Goal: Task Accomplishment & Management: Manage account settings

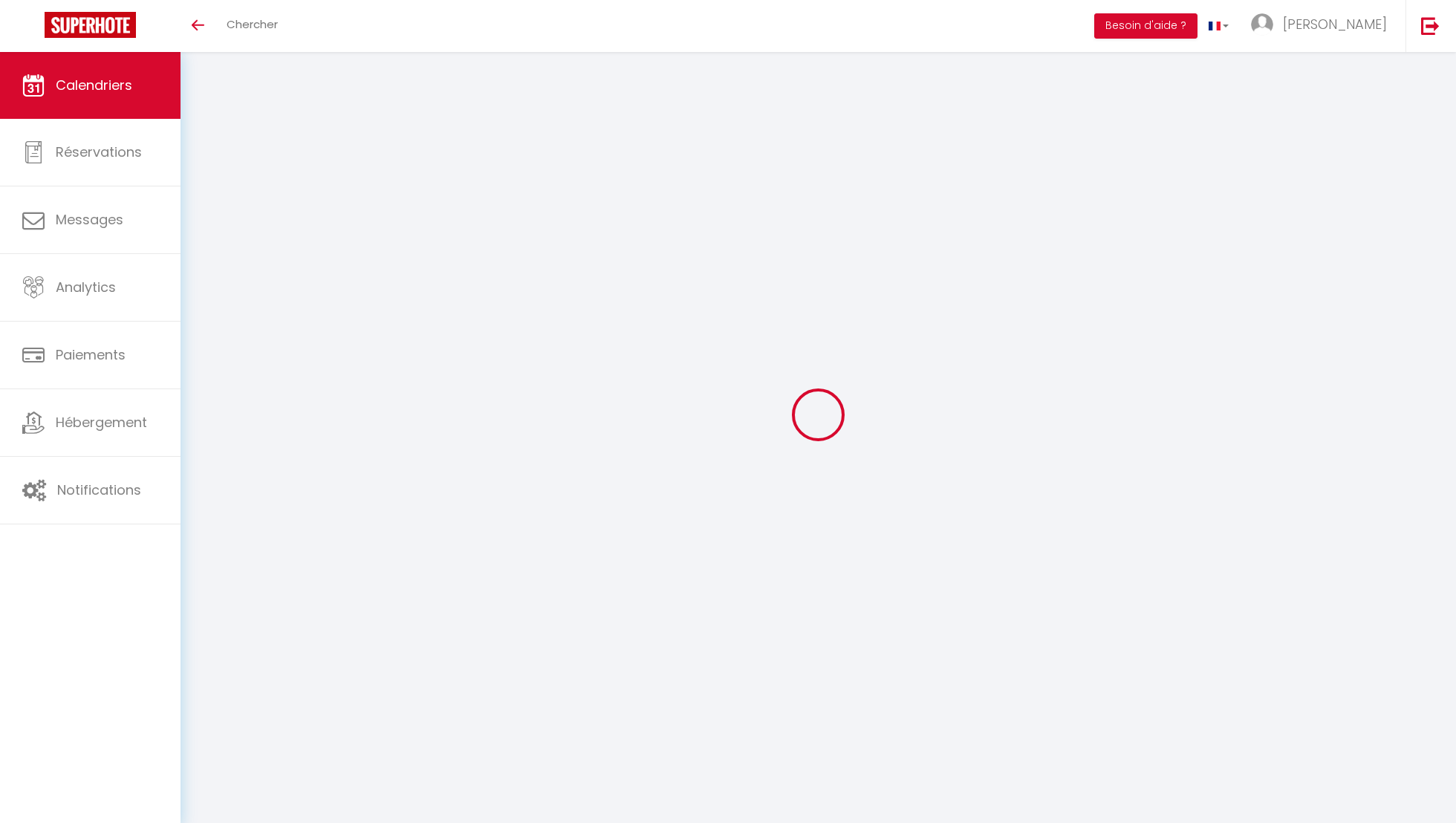
select select
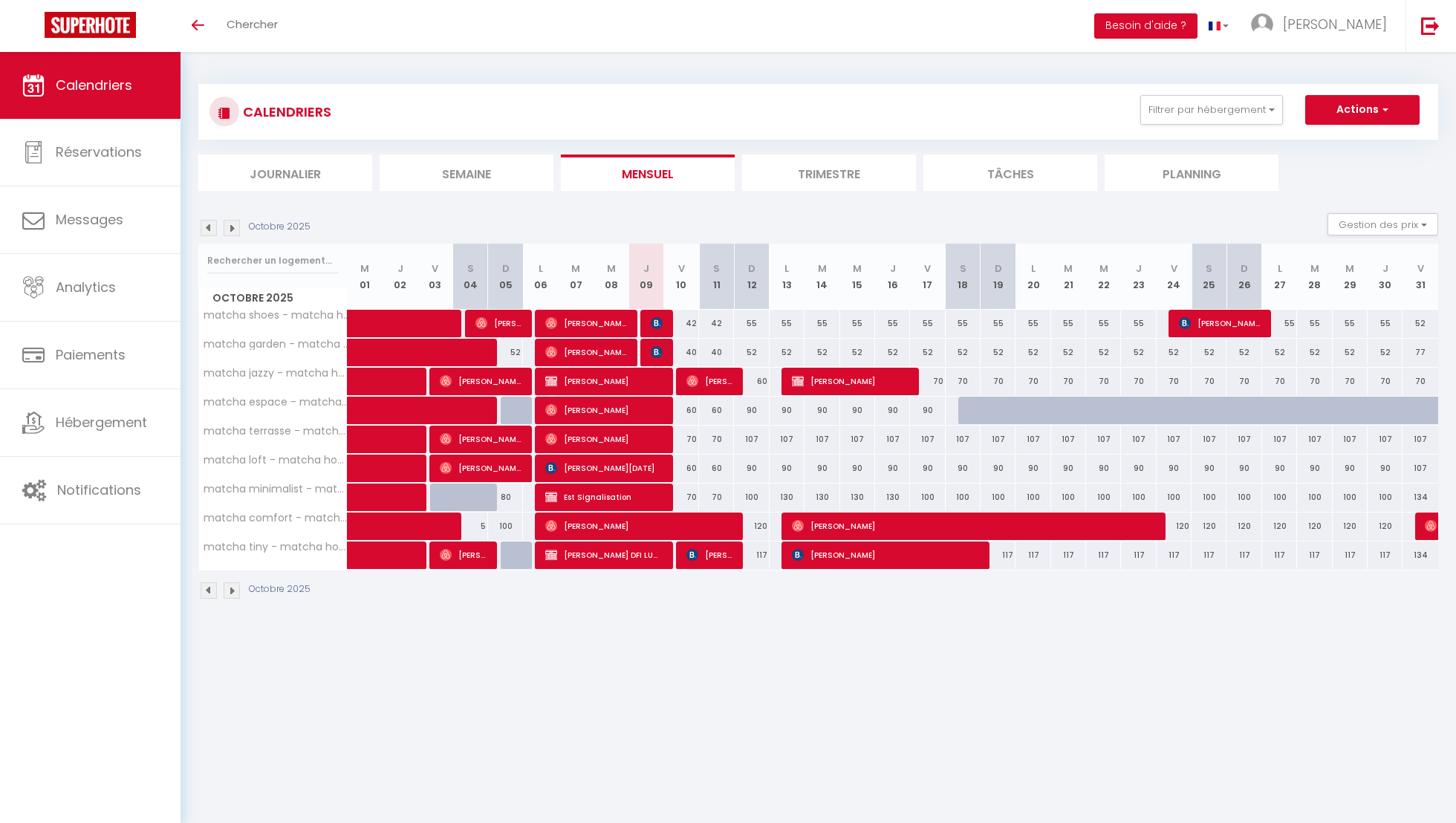
click at [792, 498] on div "130" at bounding box center [787, 497] width 35 height 28
type input "130"
select select "1"
type input "Lun 13 Octobre 2025"
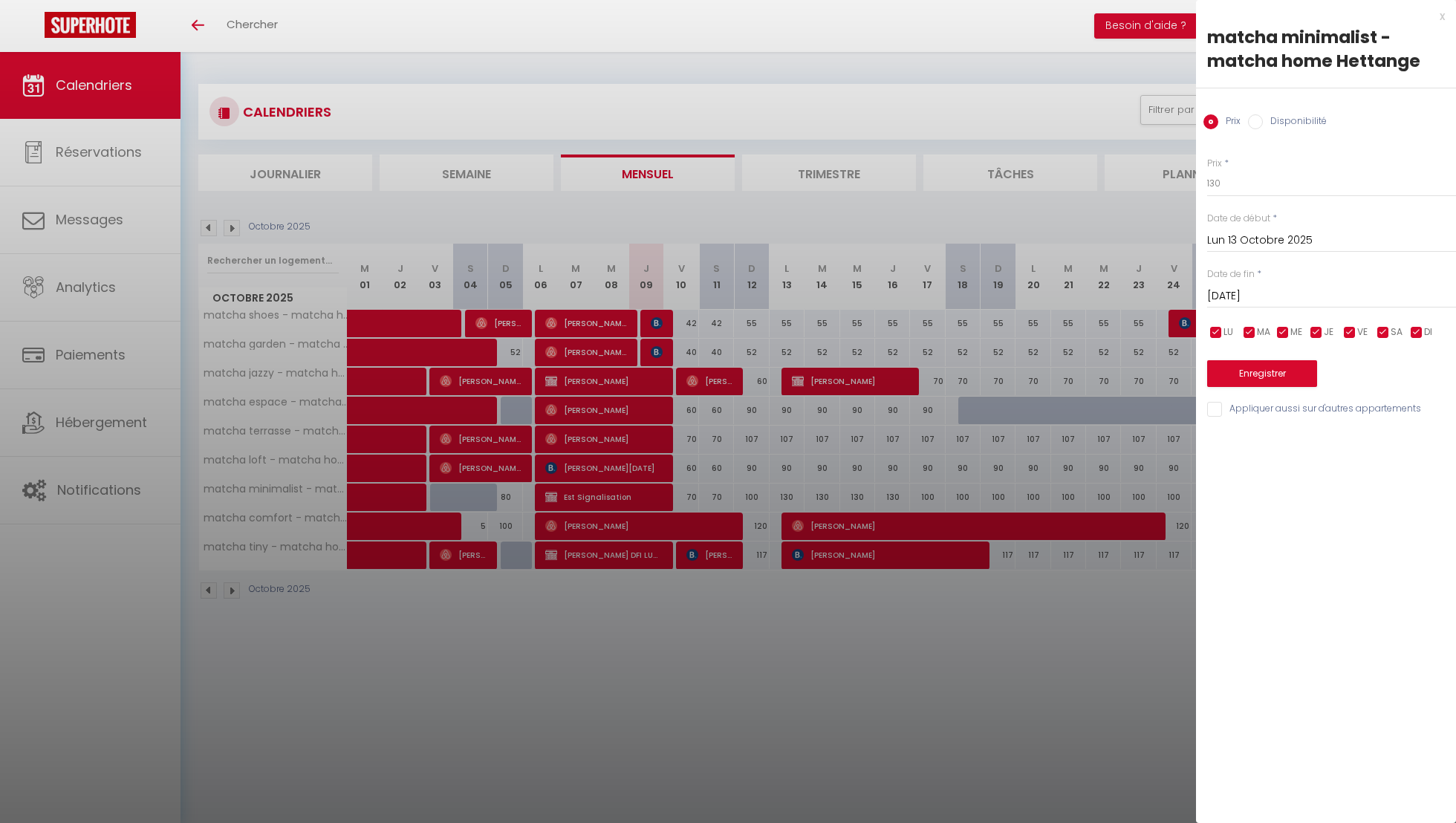
click at [1249, 292] on input "Mar 14 Octobre 2025" at bounding box center [1332, 297] width 249 height 19
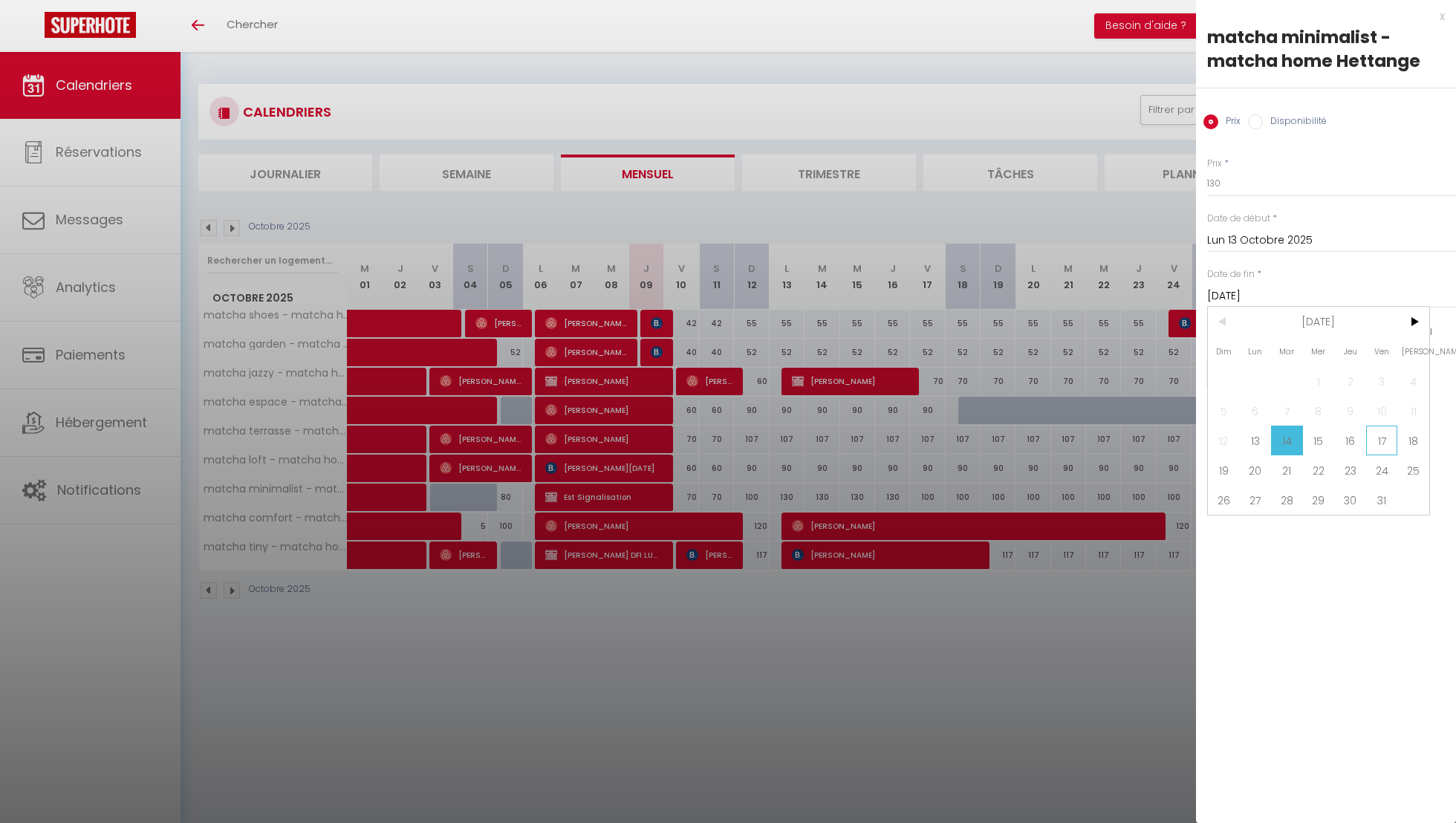
click at [1368, 441] on span "17" at bounding box center [1382, 441] width 32 height 29
type input "Ven 17 Octobre 2025"
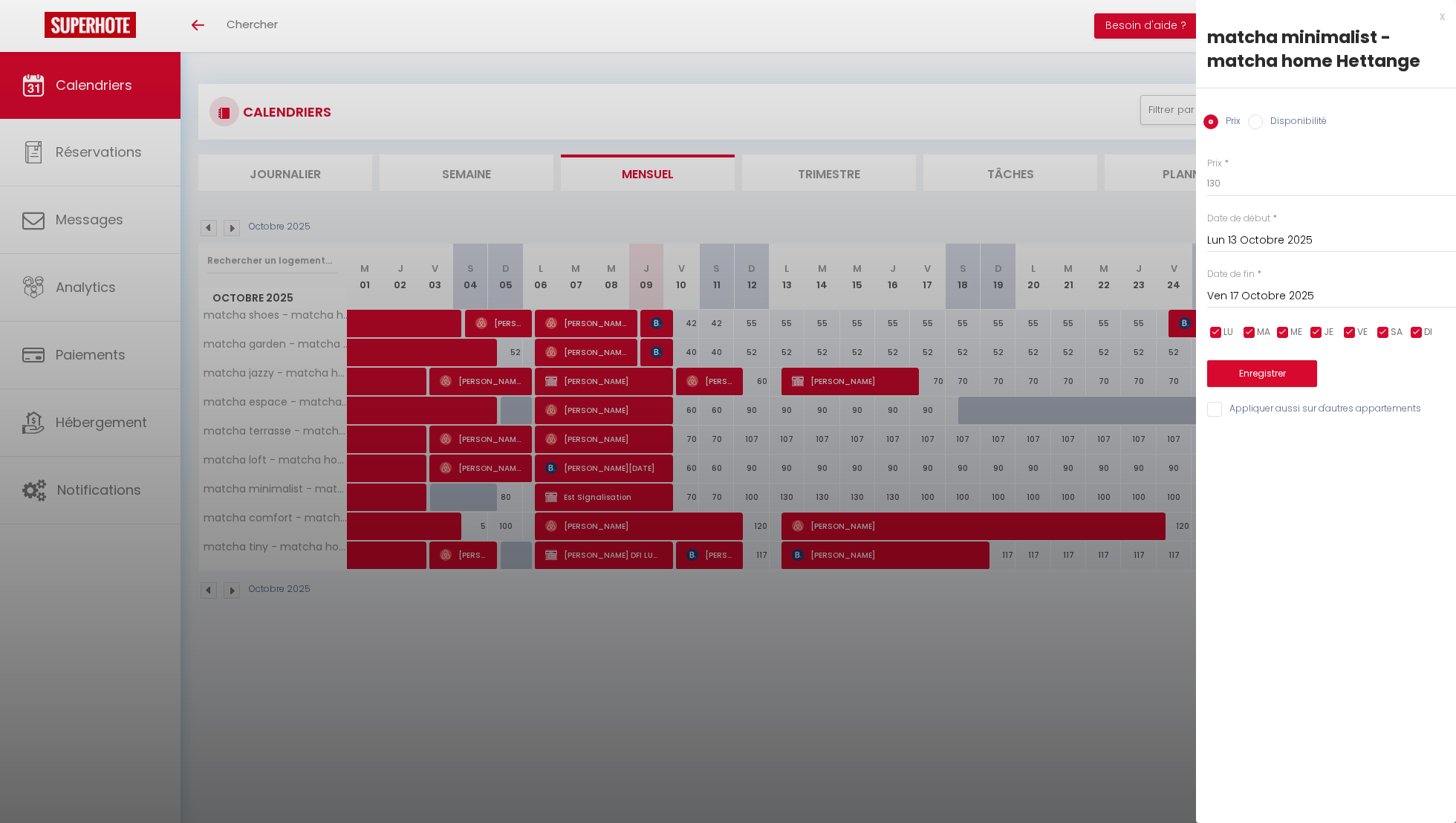
click at [1291, 115] on label "Disponibilité" at bounding box center [1295, 122] width 64 height 16
click at [1263, 115] on input "Disponibilité" at bounding box center [1256, 121] width 15 height 15
radio input "true"
radio input "false"
click at [1289, 170] on select "Disponible Indisponible" at bounding box center [1332, 184] width 249 height 29
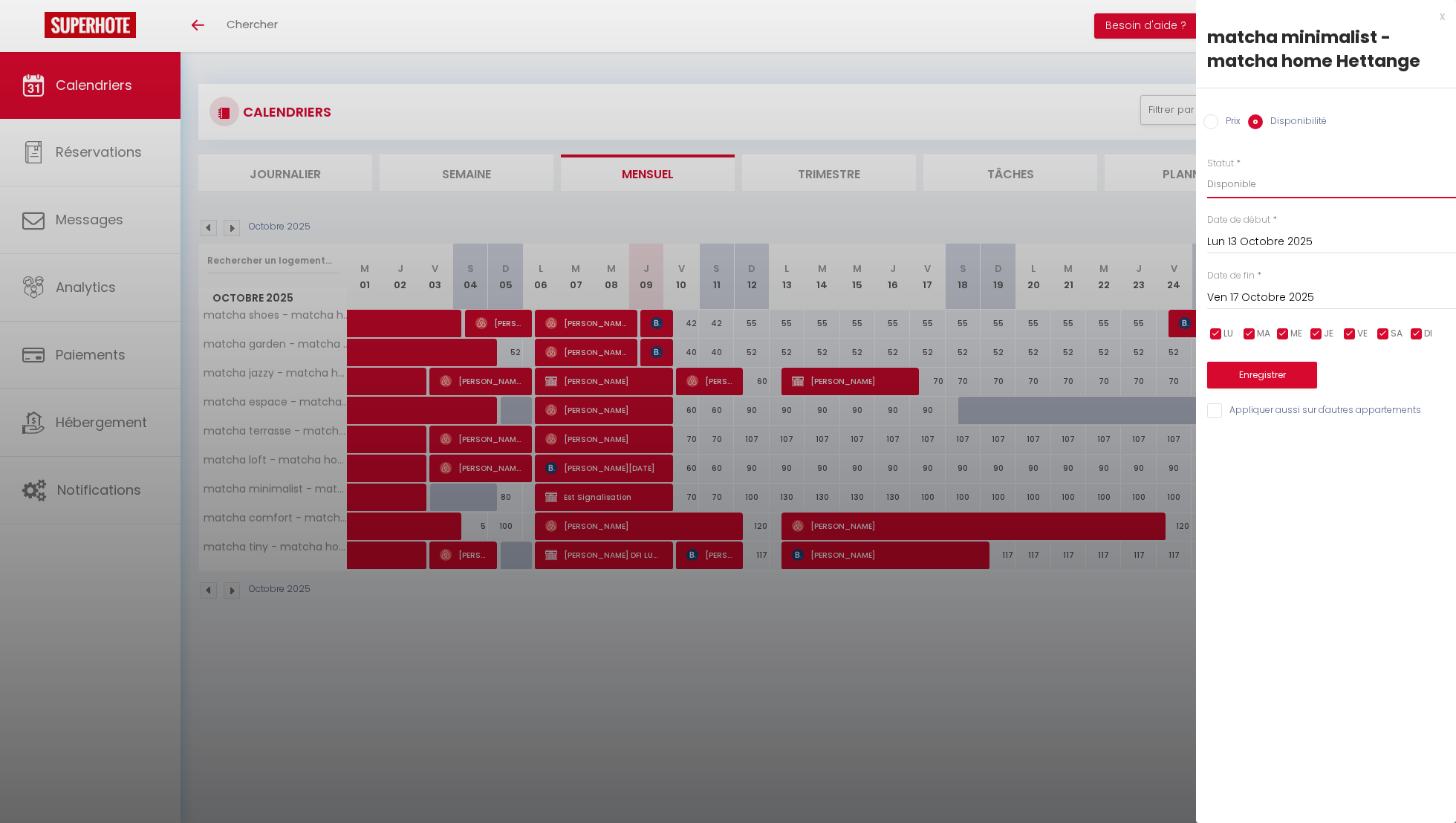
select select "0"
click at [1208, 170] on select "Disponible Indisponible" at bounding box center [1332, 184] width 249 height 29
click at [1301, 369] on button "Enregistrer" at bounding box center [1263, 375] width 110 height 27
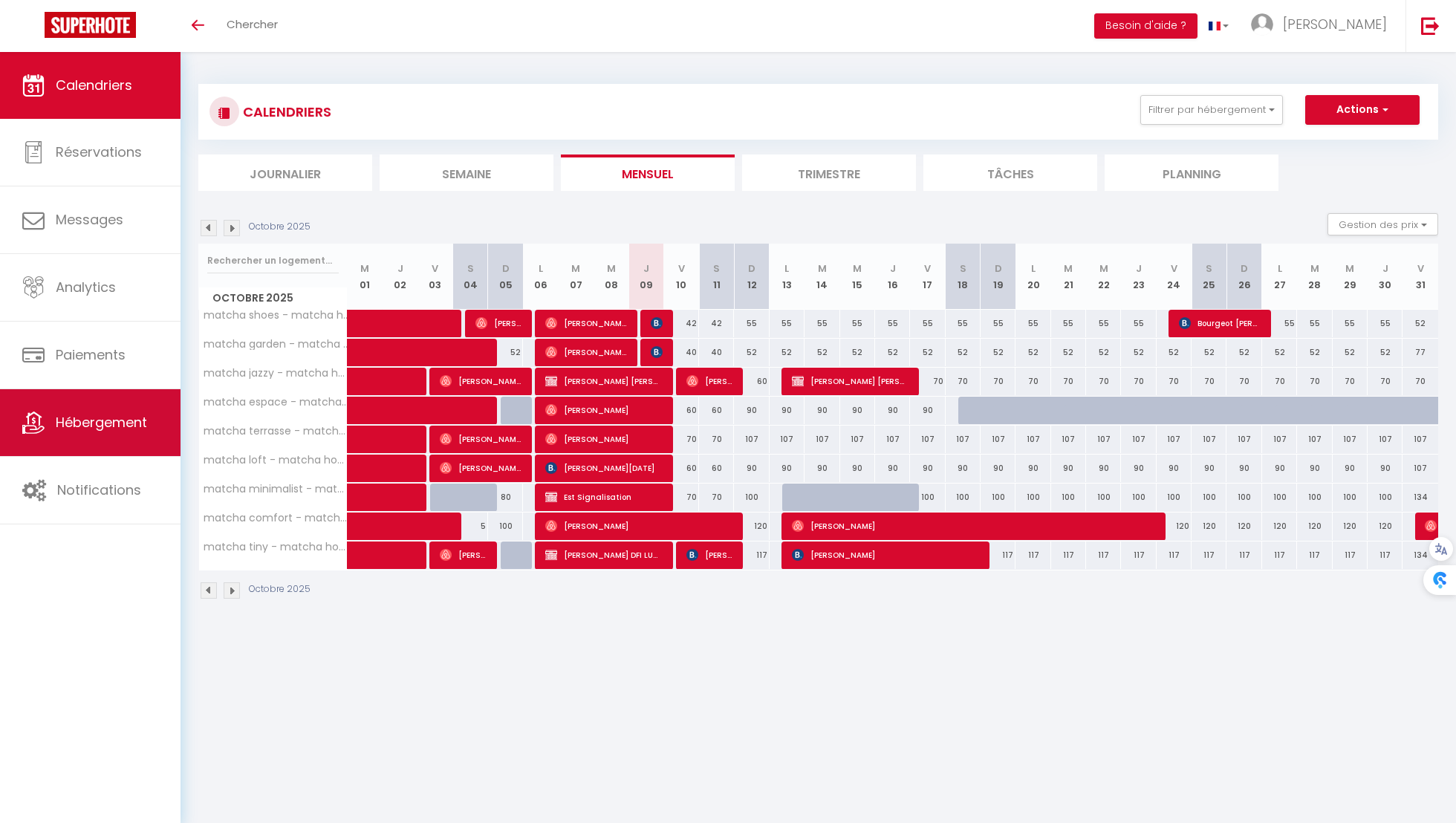
click at [111, 426] on span "Hébergement" at bounding box center [101, 421] width 91 height 18
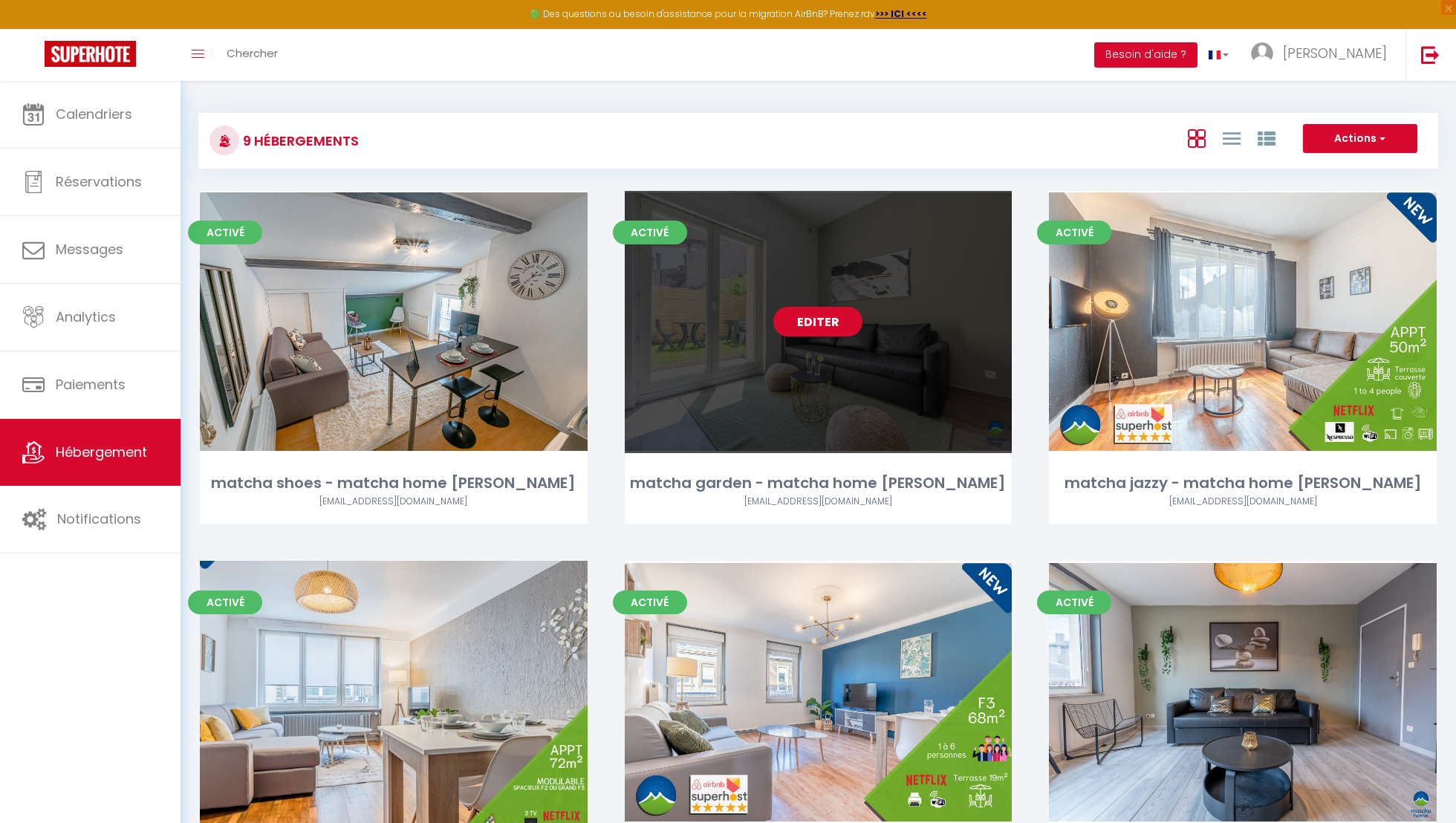
click at [799, 321] on link "Editer" at bounding box center [817, 322] width 89 height 29
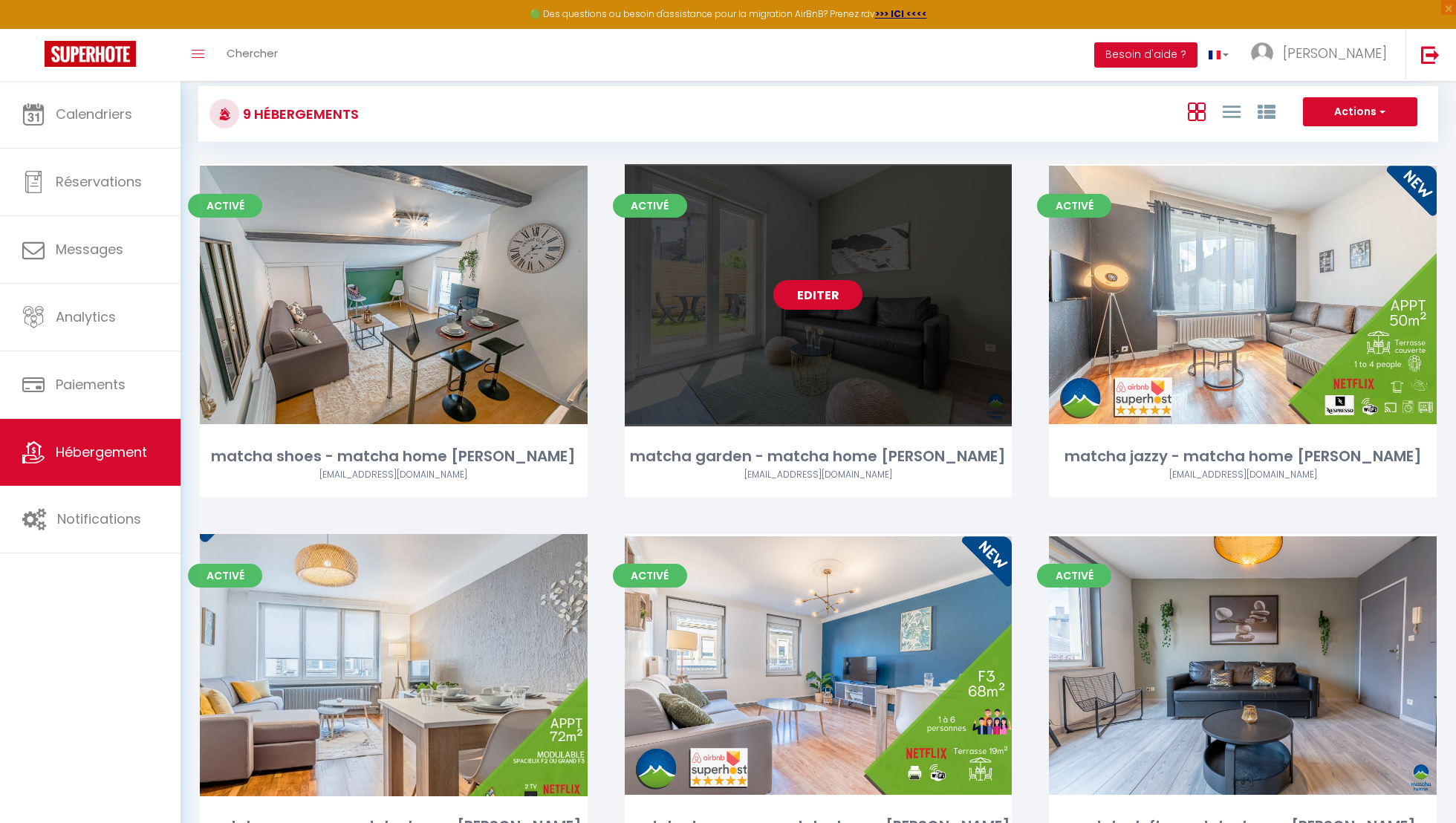
scroll to position [25, 0]
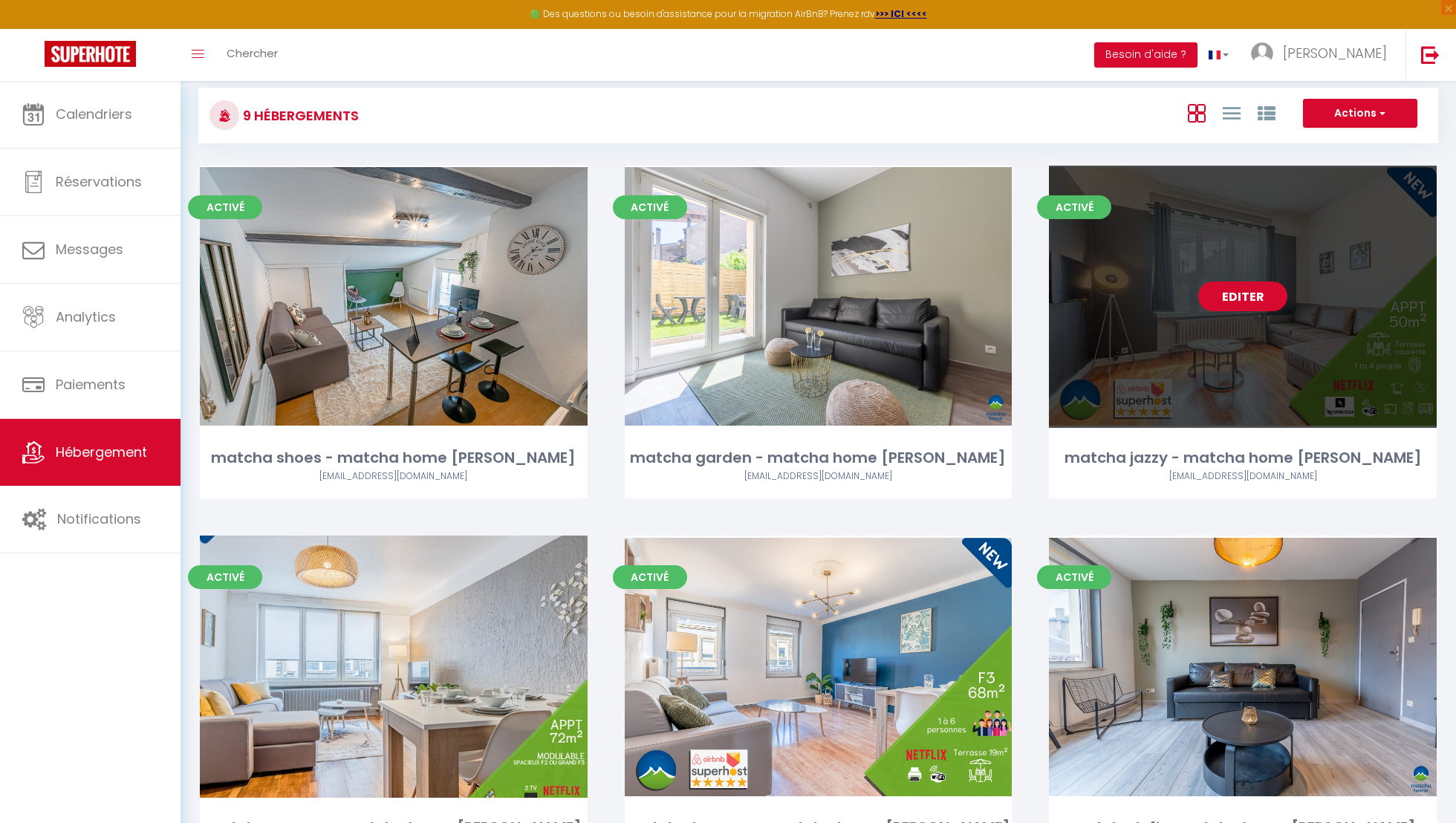
click at [1223, 285] on link "Editer" at bounding box center [1243, 297] width 89 height 29
click at [1223, 287] on link "Editer" at bounding box center [1243, 297] width 89 height 29
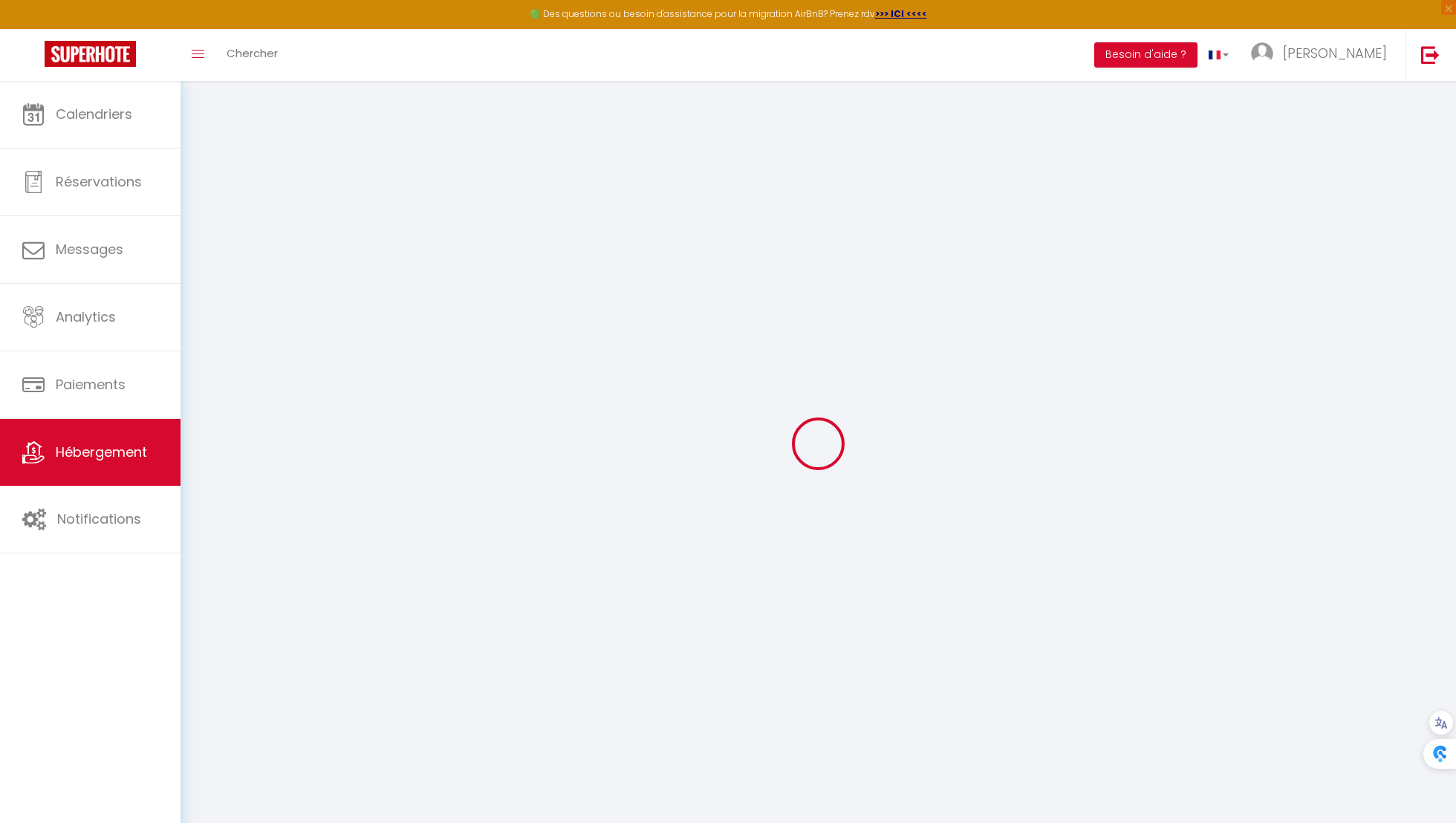
select select "5485-936669169723416747"
select select "+ 11 %"
checkbox input "false"
checkbox input "true"
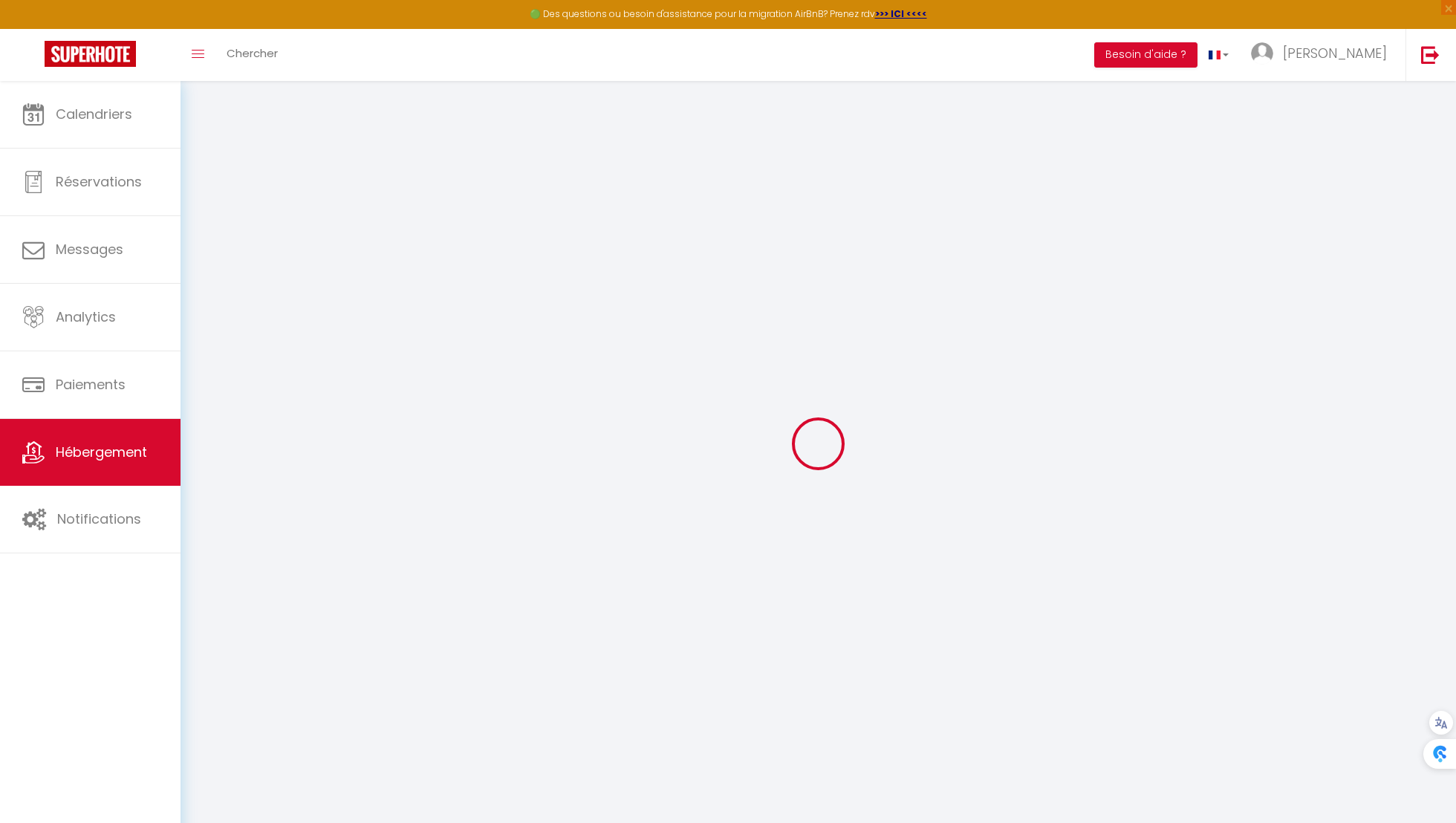
checkbox input "false"
checkbox input "true"
checkbox input "false"
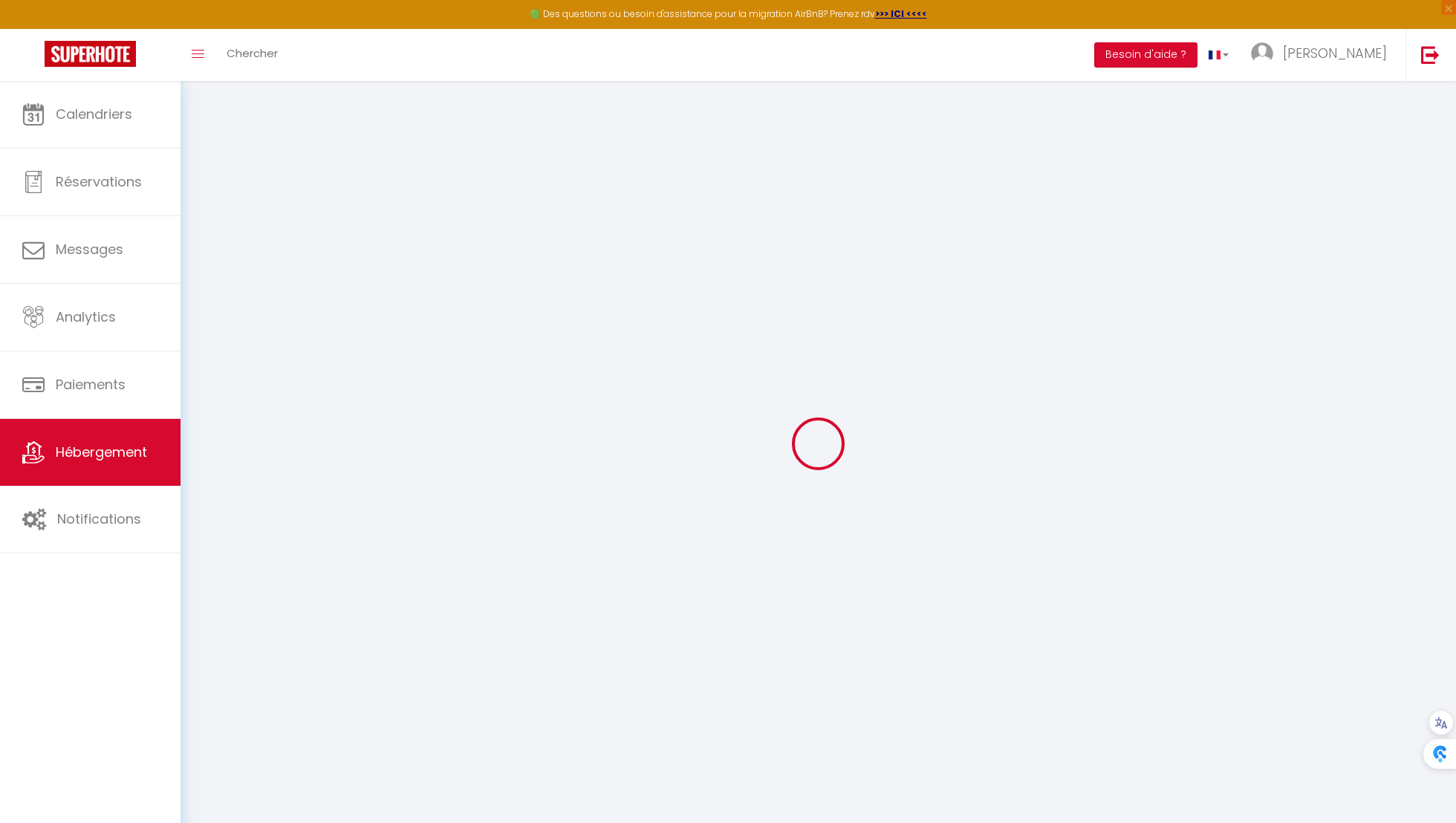
select select "EUR"
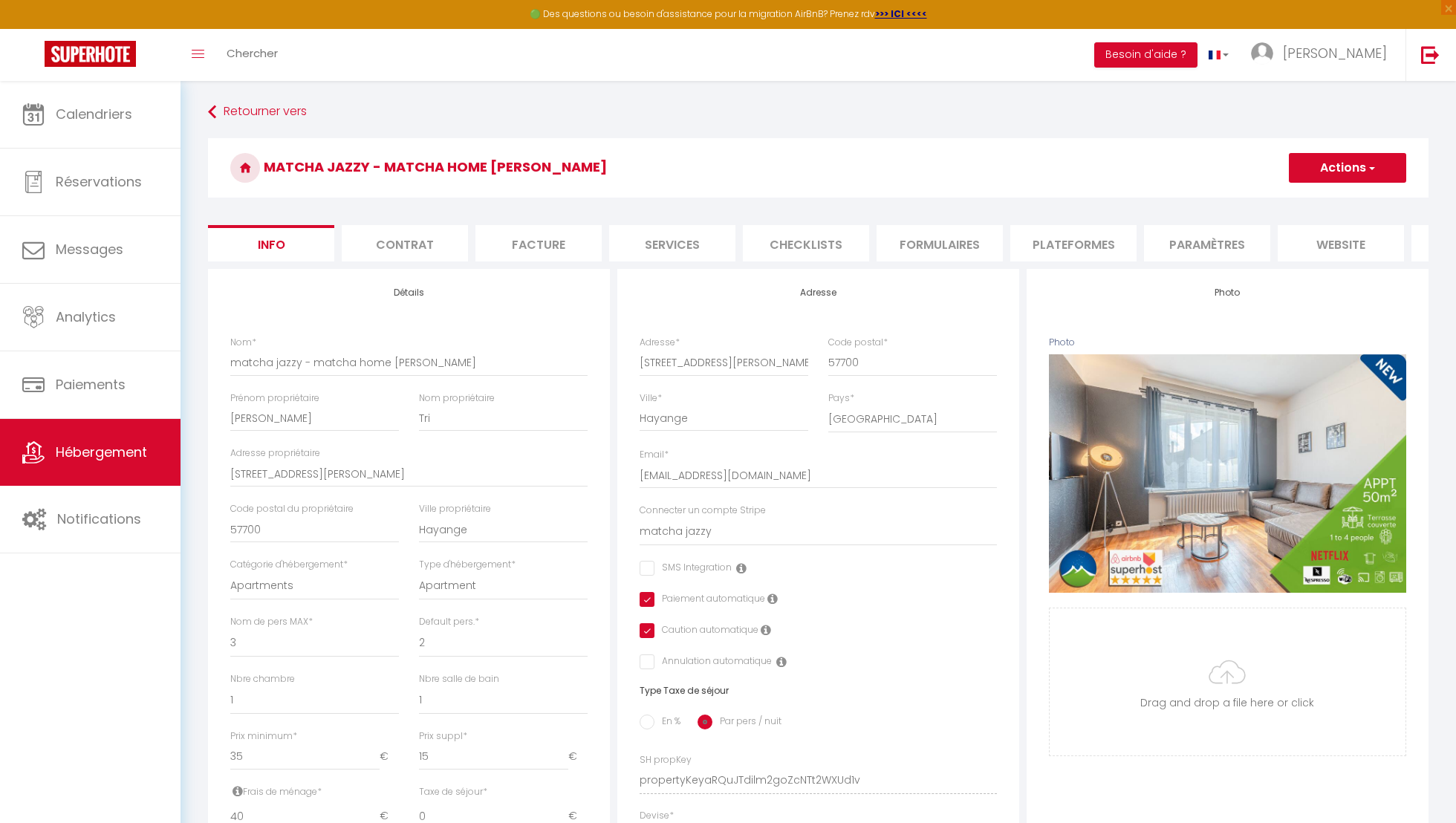
click at [1094, 259] on li "Plateformes" at bounding box center [1074, 243] width 127 height 36
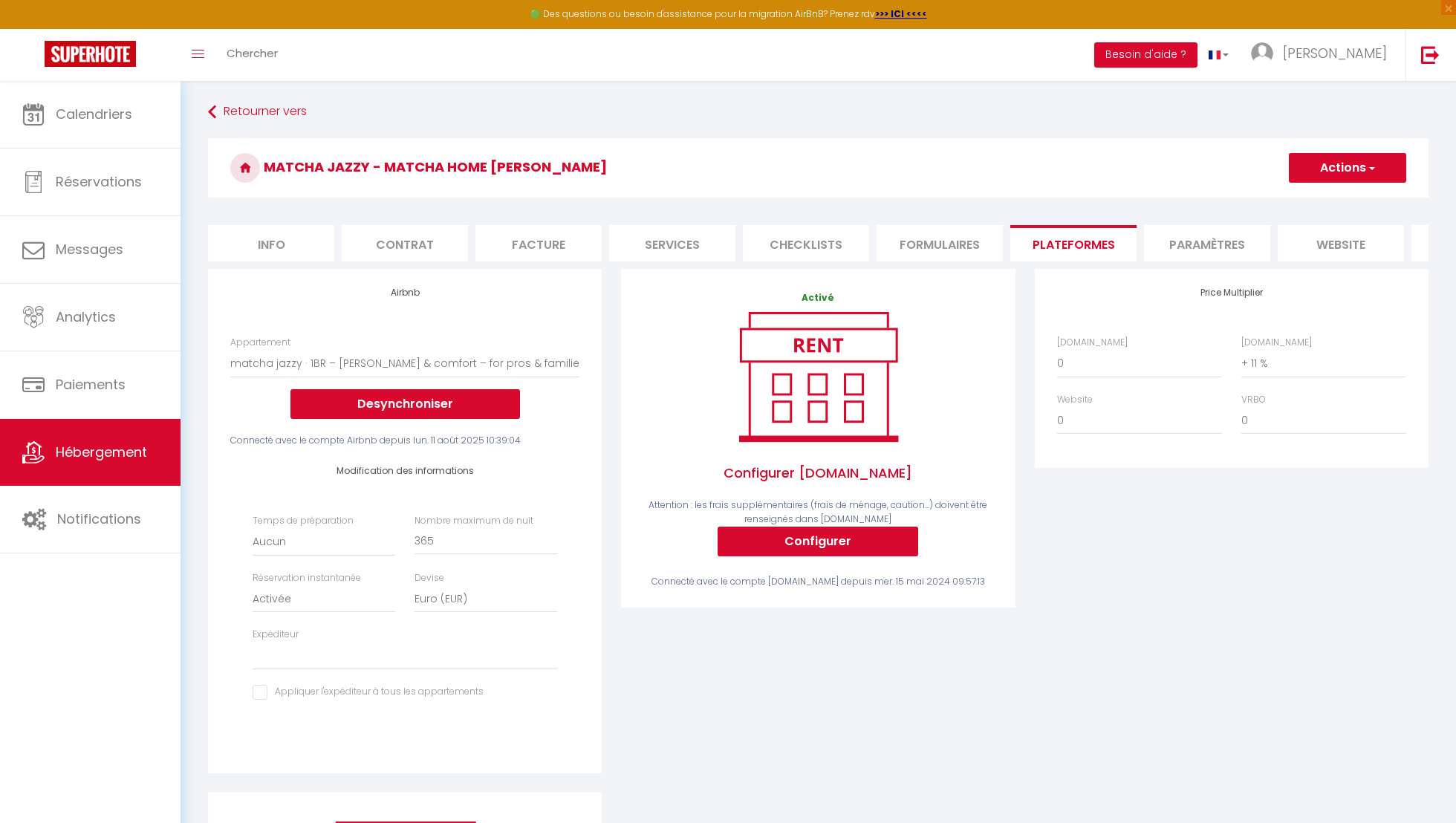
select select
click at [101, 105] on span "Calendriers" at bounding box center [94, 114] width 76 height 18
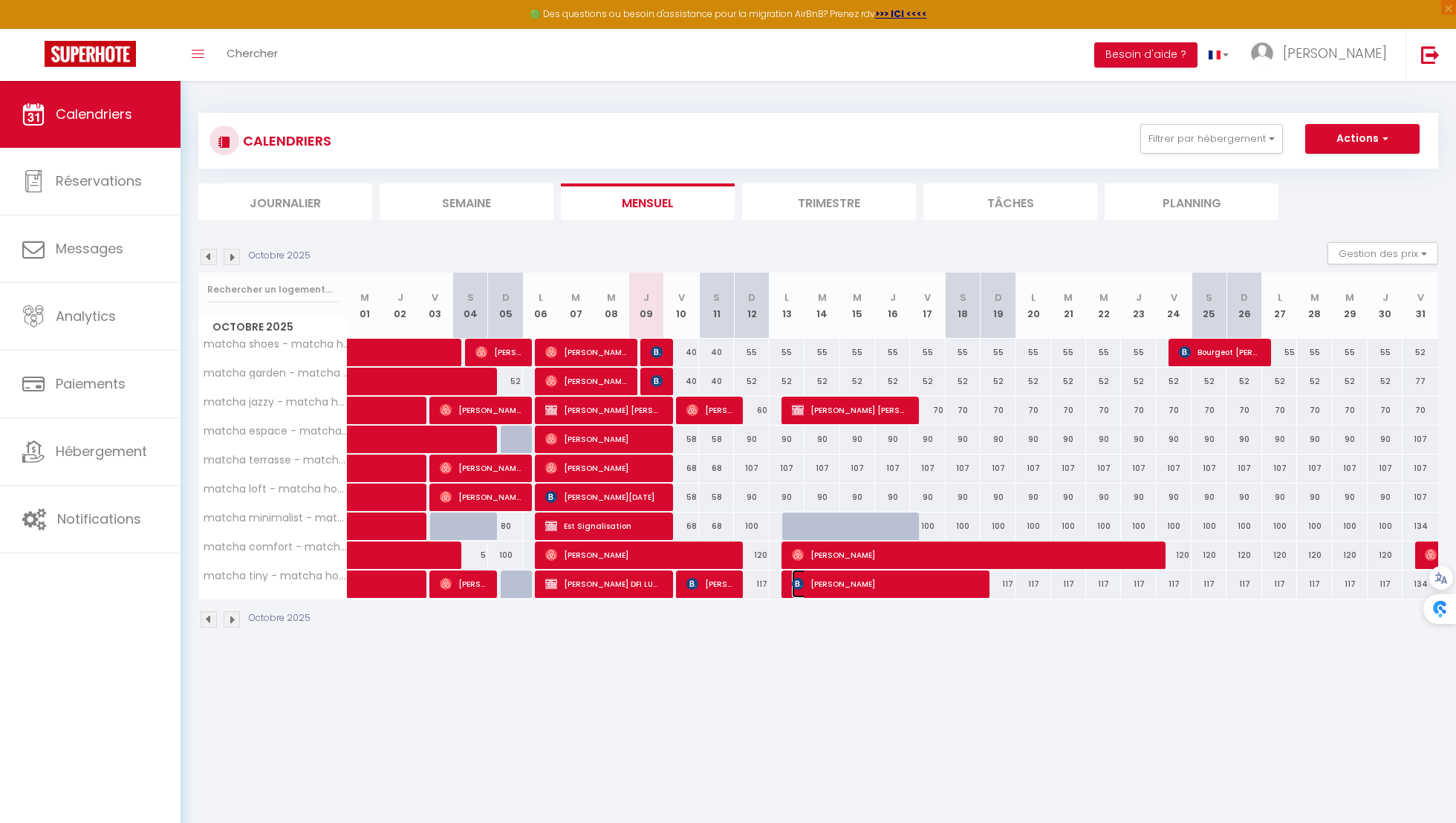
click at [810, 584] on span "[PERSON_NAME]" at bounding box center [885, 584] width 187 height 29
select select "OK"
select select "KO"
select select "1"
select select "0"
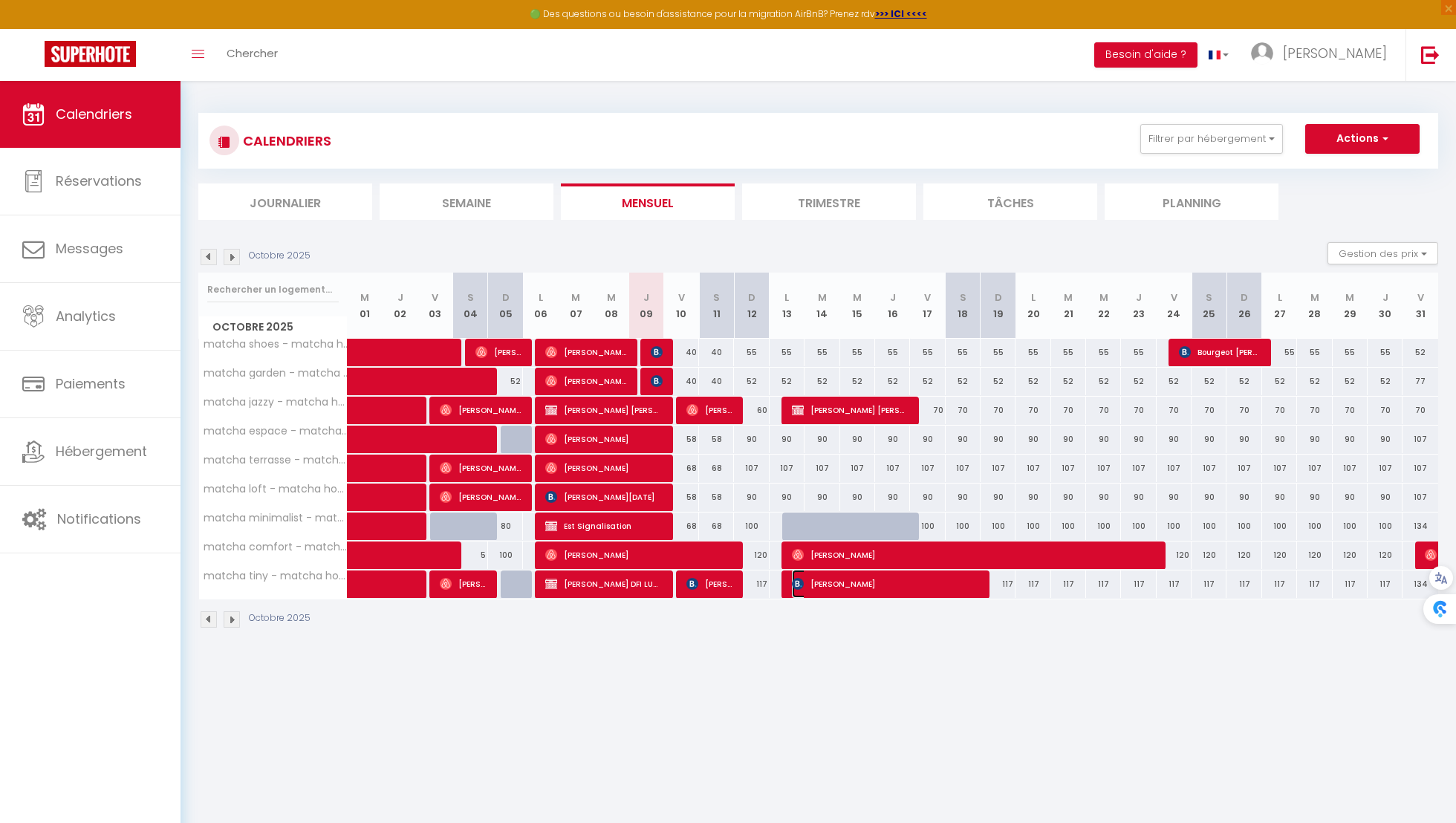
select select "1"
select select
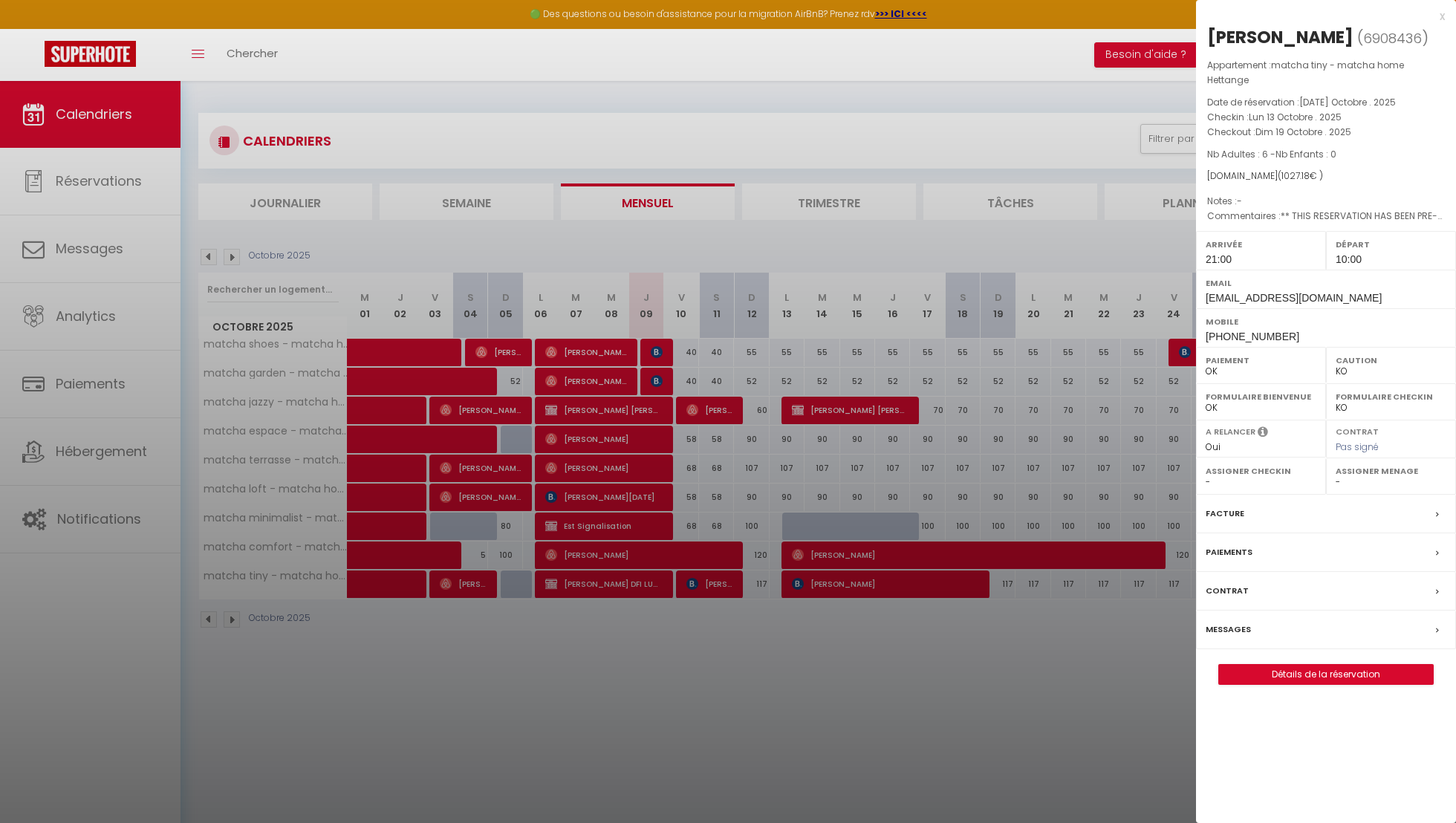
click at [882, 624] on div at bounding box center [728, 411] width 1456 height 823
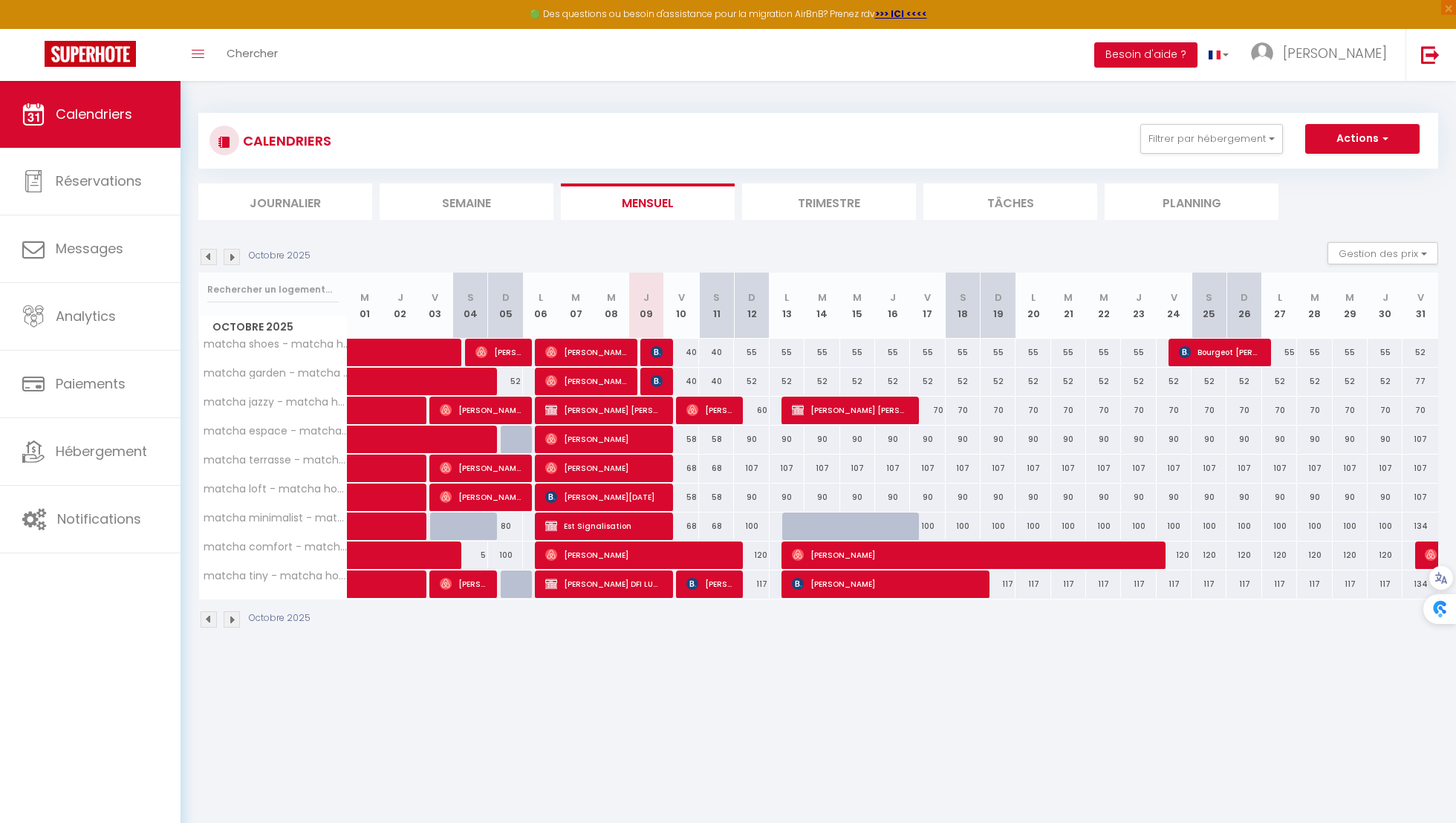
click at [731, 675] on body "🟢 Des questions ou besoin d'assistance pour la migration AirBnB? Prenez rdv >>>…" at bounding box center [728, 492] width 1456 height 823
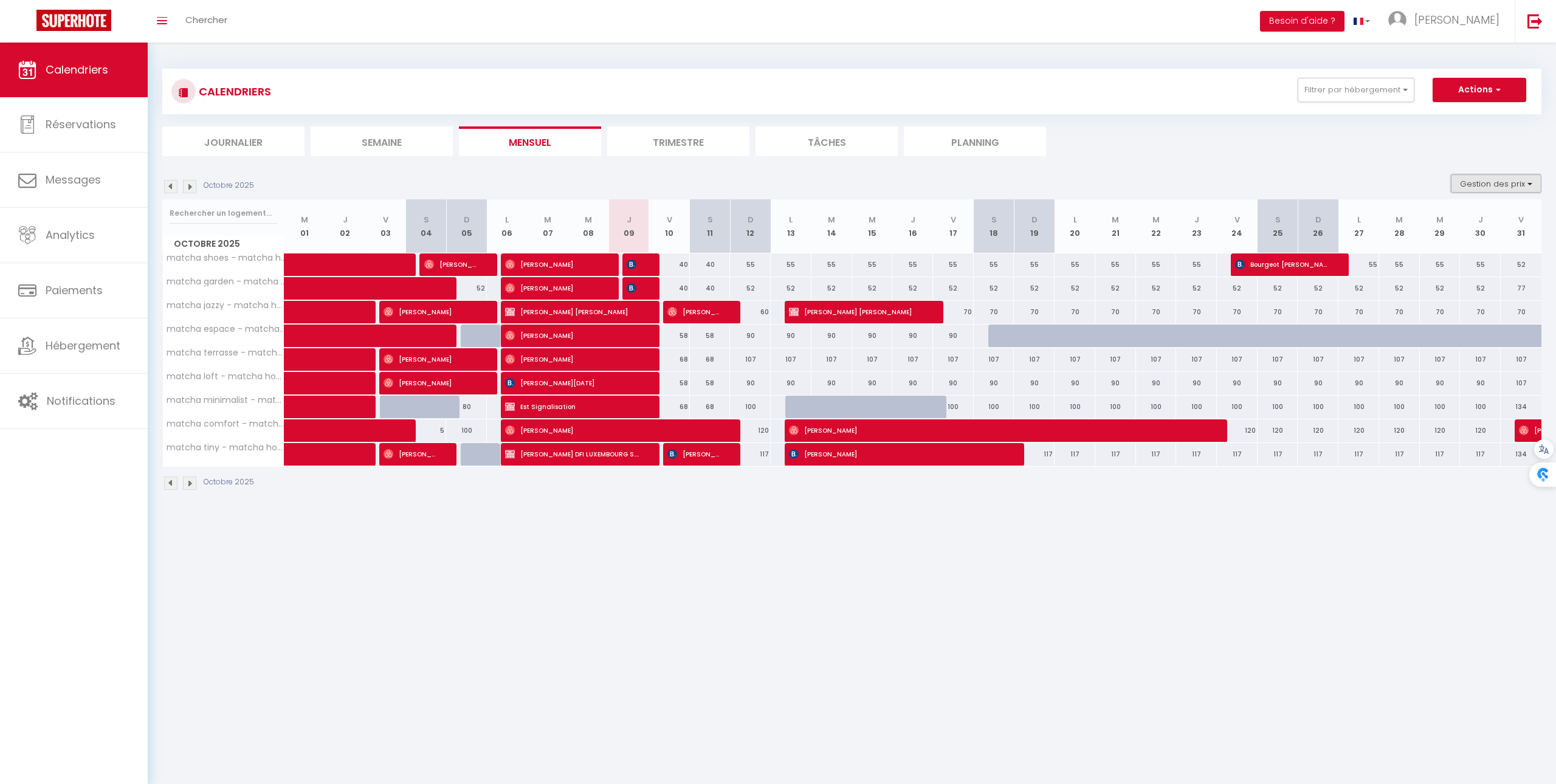
click at [1518, 188] on button "Gestion des prix" at bounding box center [1496, 184] width 91 height 18
click at [1413, 152] on ul "Journalier Semaine Mensuel Trimestre Tâches Planning" at bounding box center [852, 141] width 1379 height 30
click at [709, 140] on li "Trimestre" at bounding box center [678, 141] width 142 height 30
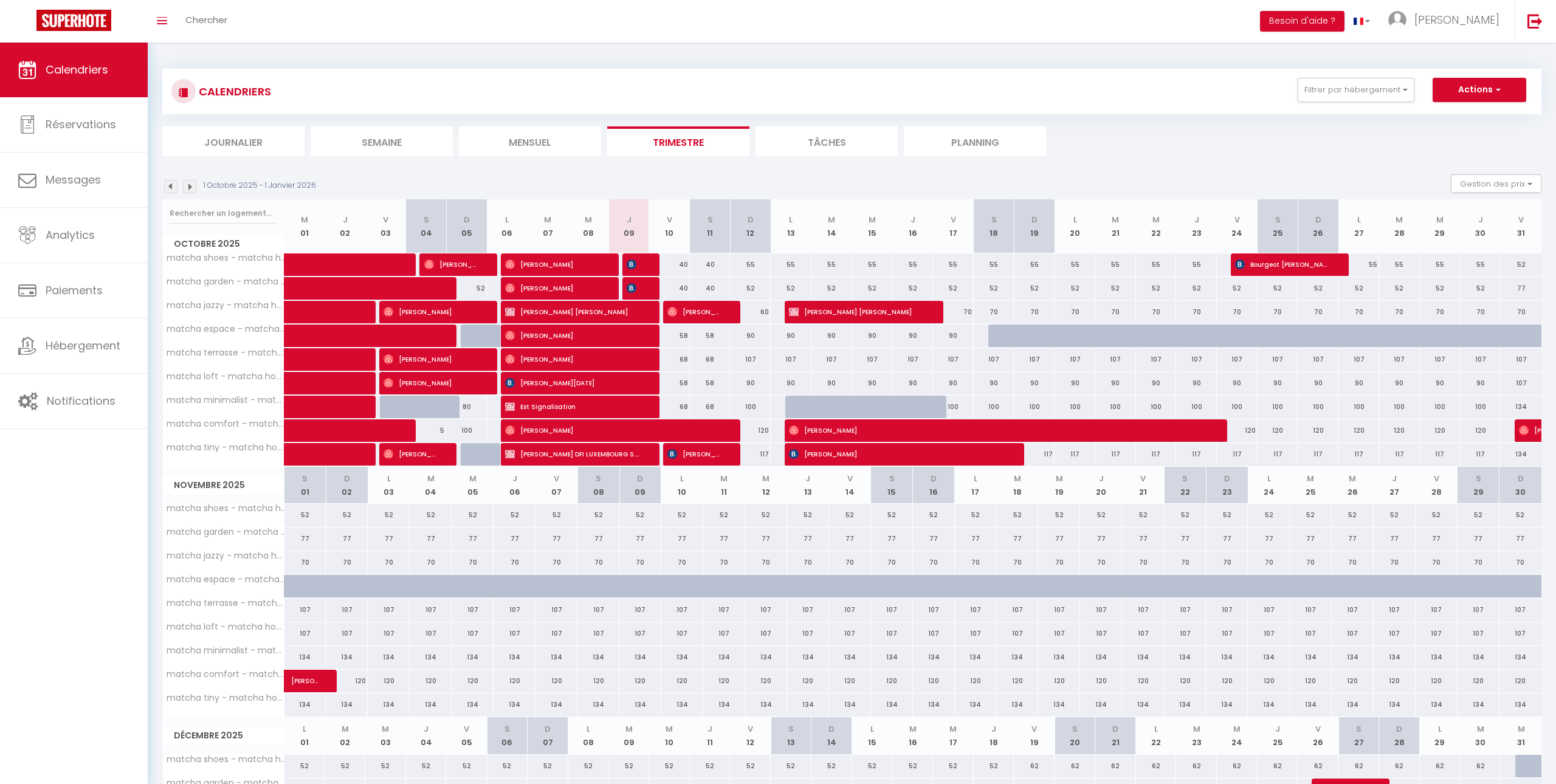
click at [170, 188] on img at bounding box center [170, 186] width 13 height 13
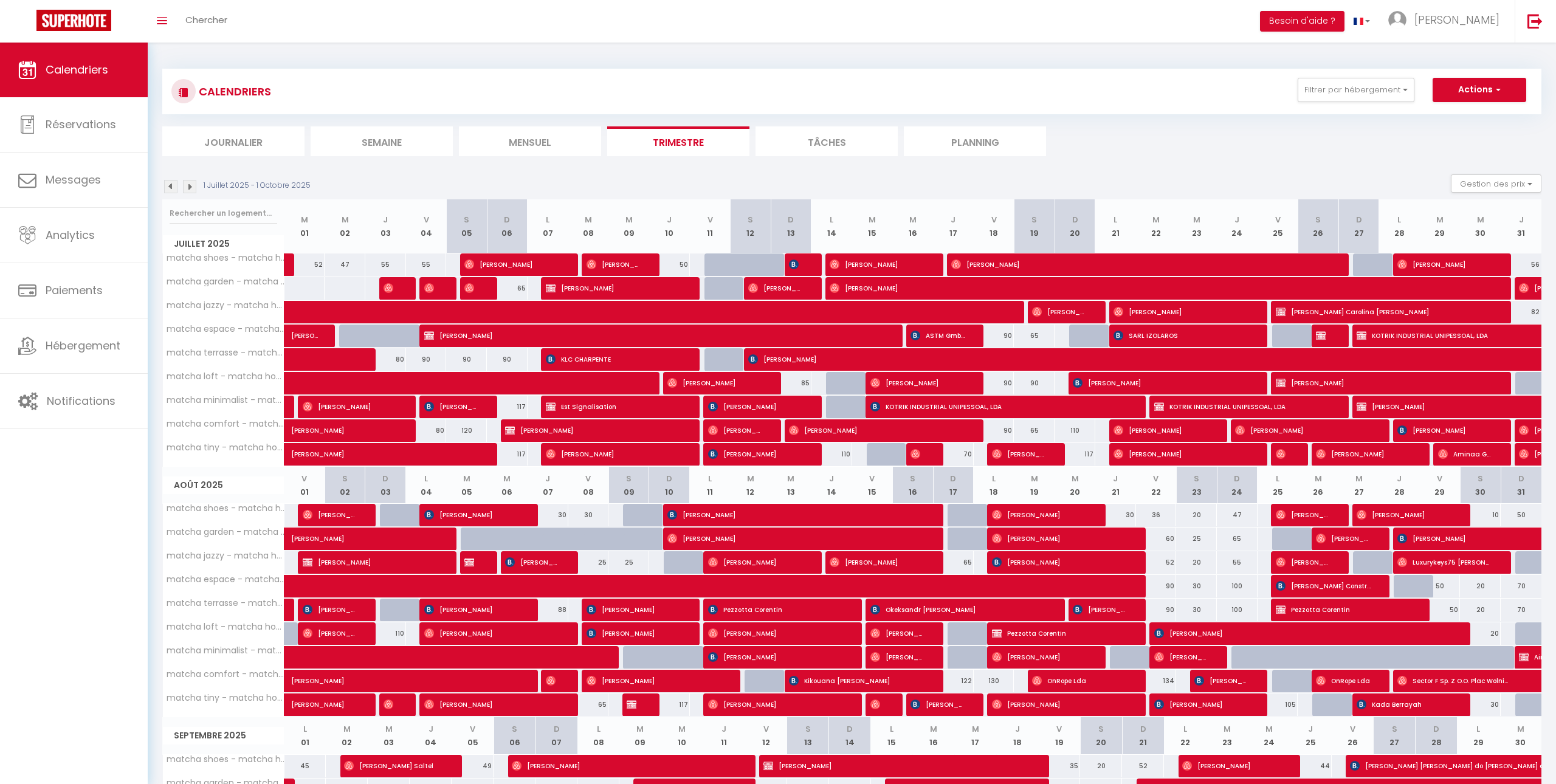
click at [172, 189] on img at bounding box center [170, 186] width 13 height 13
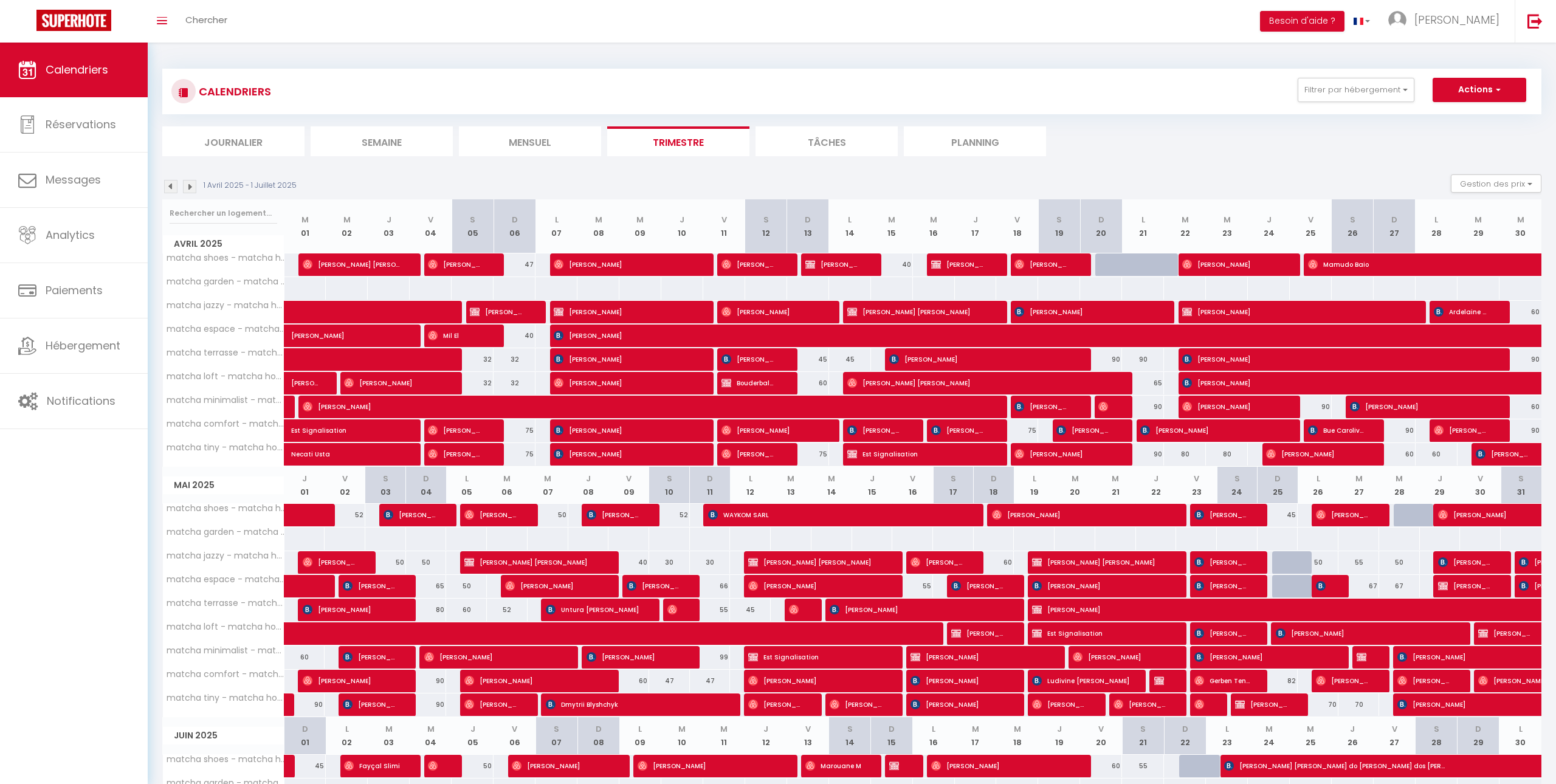
click at [195, 184] on img at bounding box center [190, 186] width 13 height 13
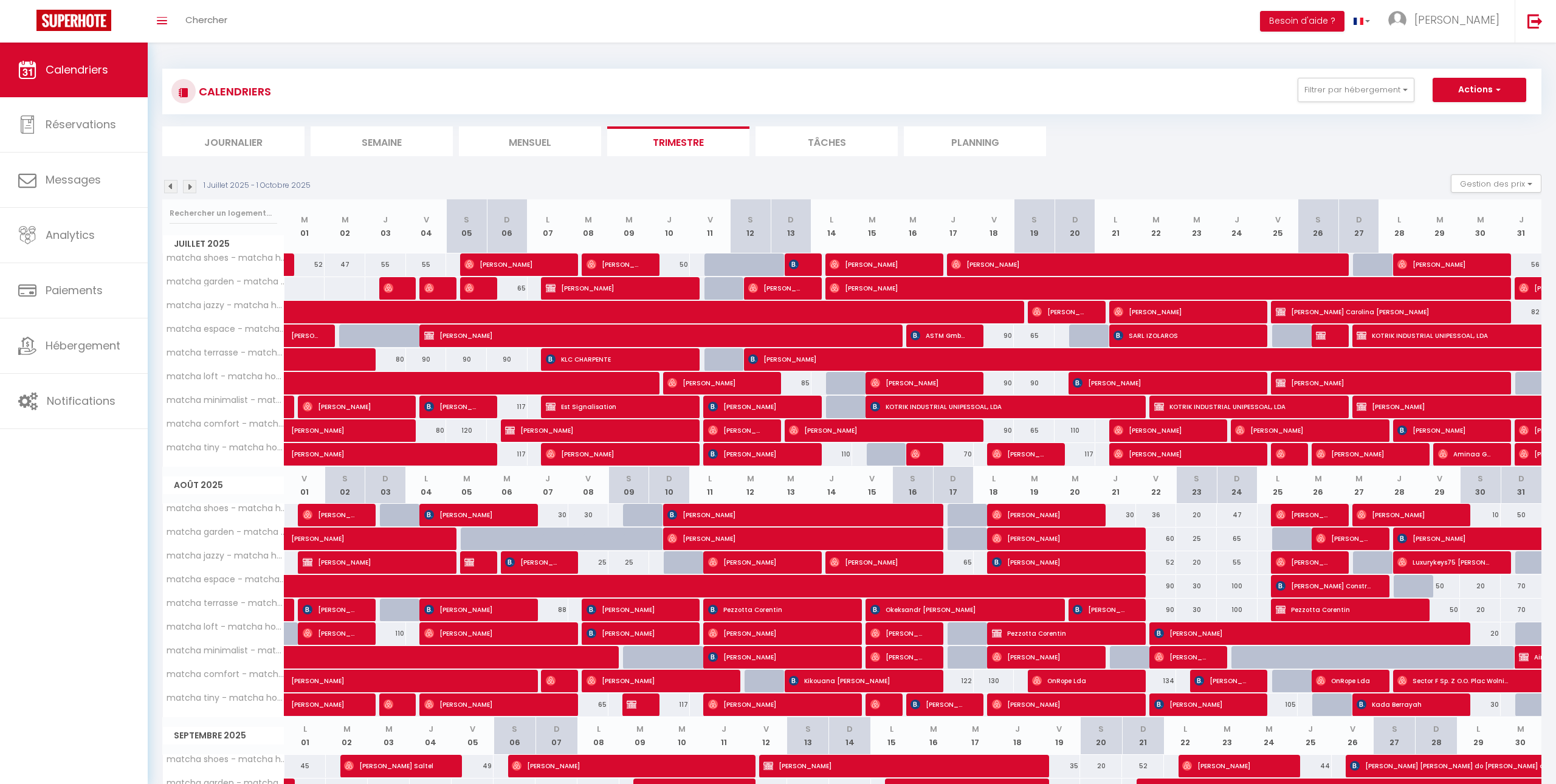
click at [187, 184] on img at bounding box center [190, 186] width 13 height 13
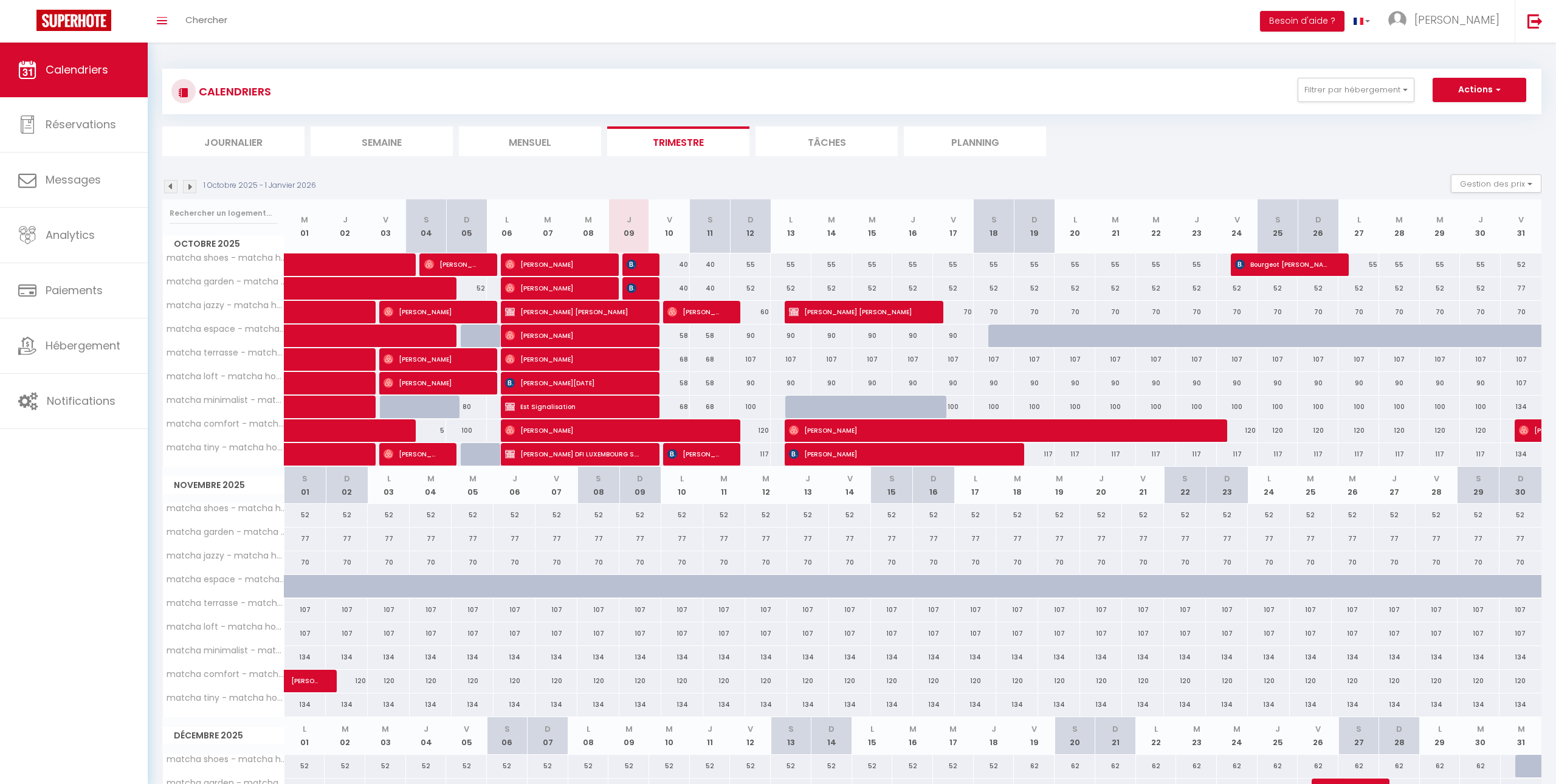
click at [175, 182] on img at bounding box center [170, 186] width 13 height 13
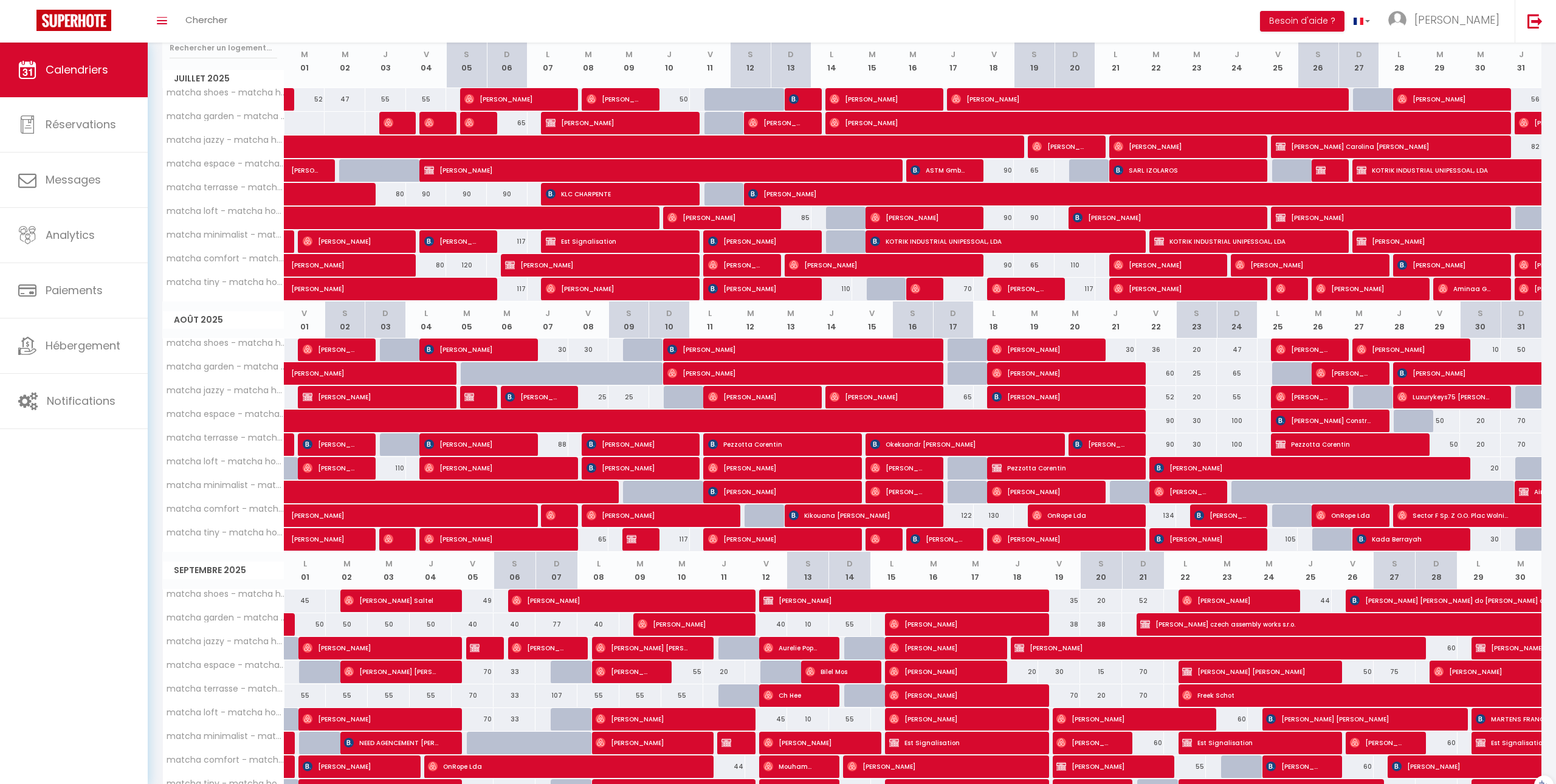
scroll to position [239, 0]
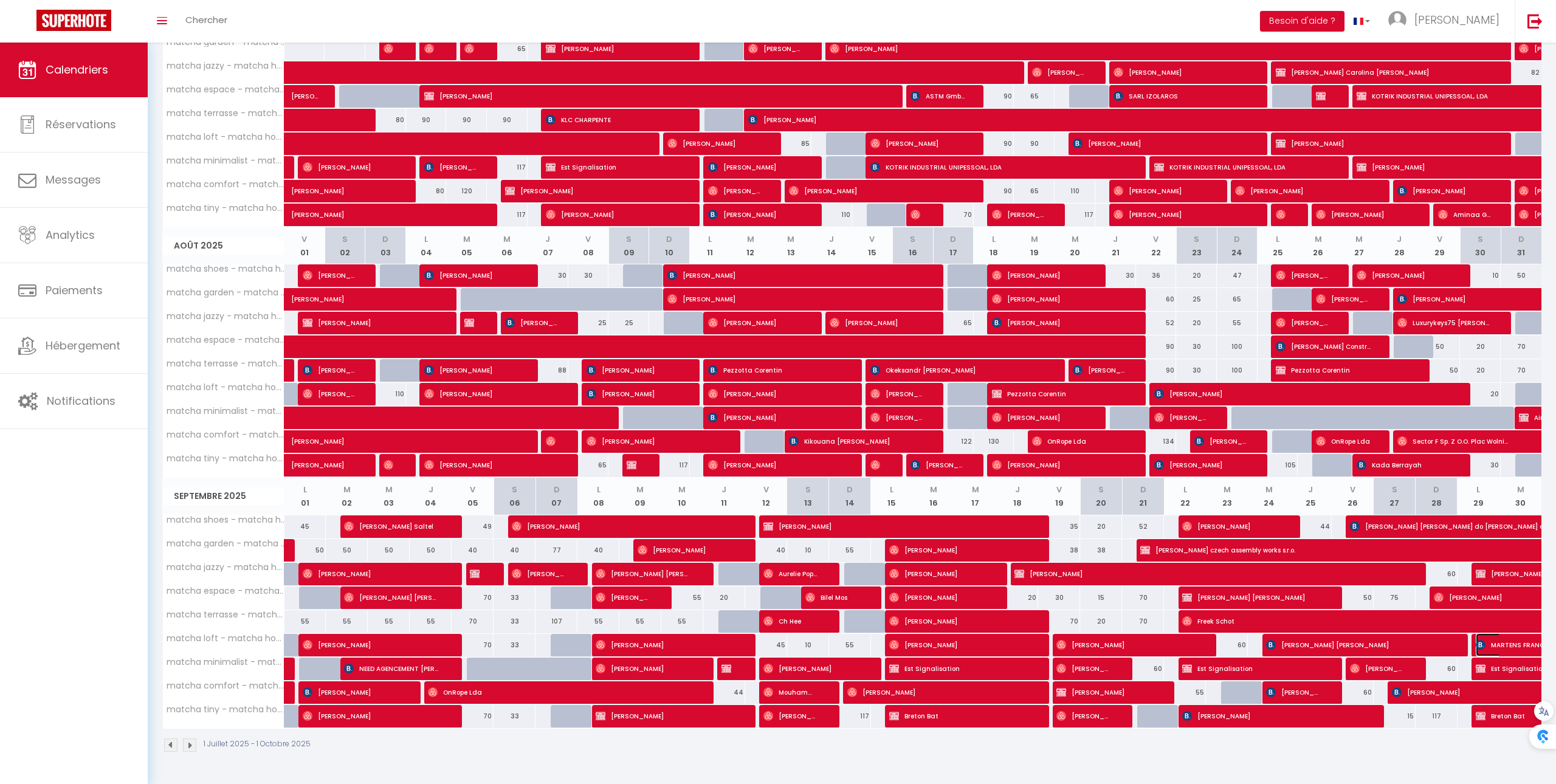
click at [1510, 654] on span "MARTENS FRANCE" at bounding box center [1532, 644] width 112 height 23
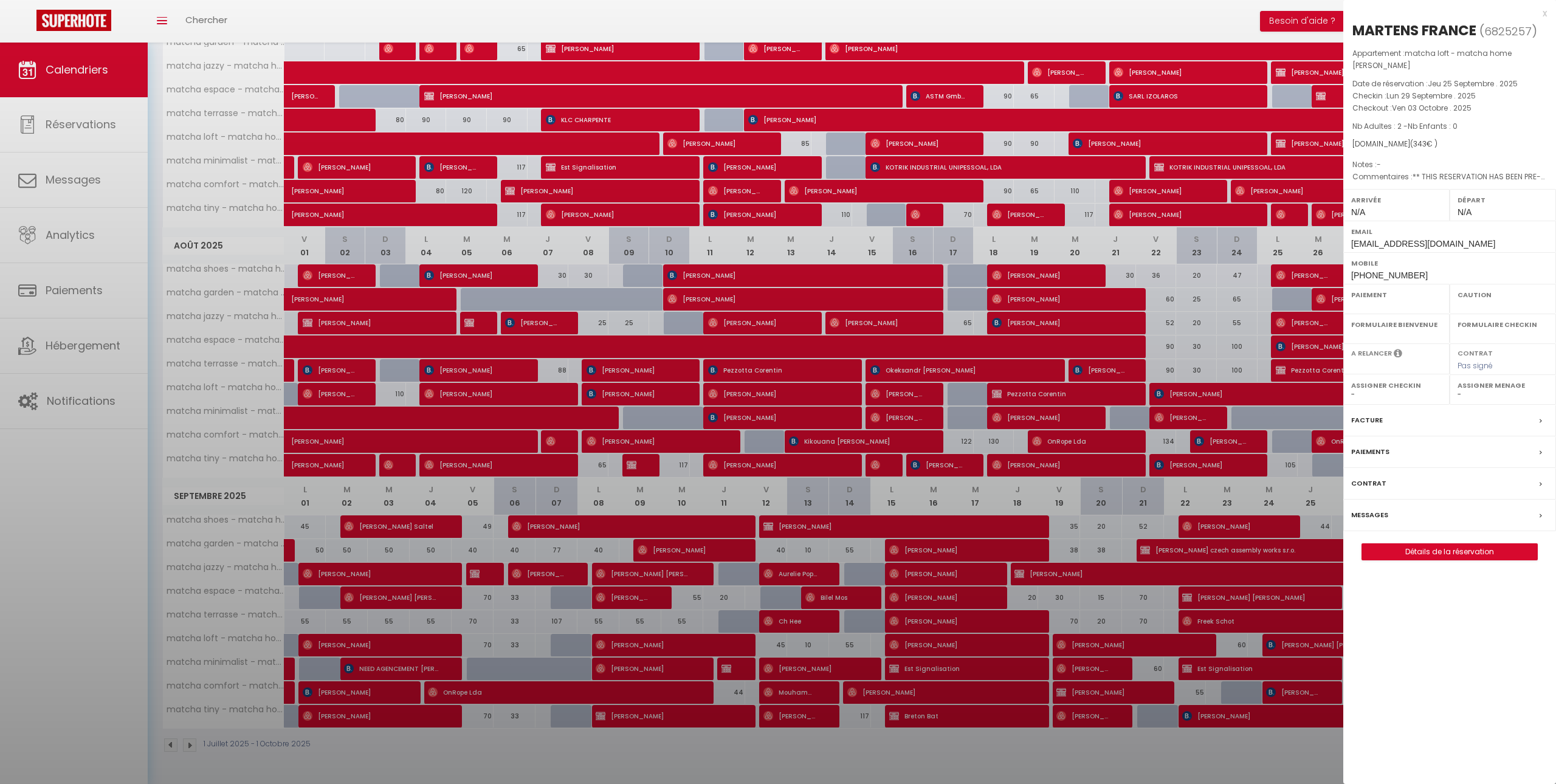
select select "OK"
select select "0"
select select "1"
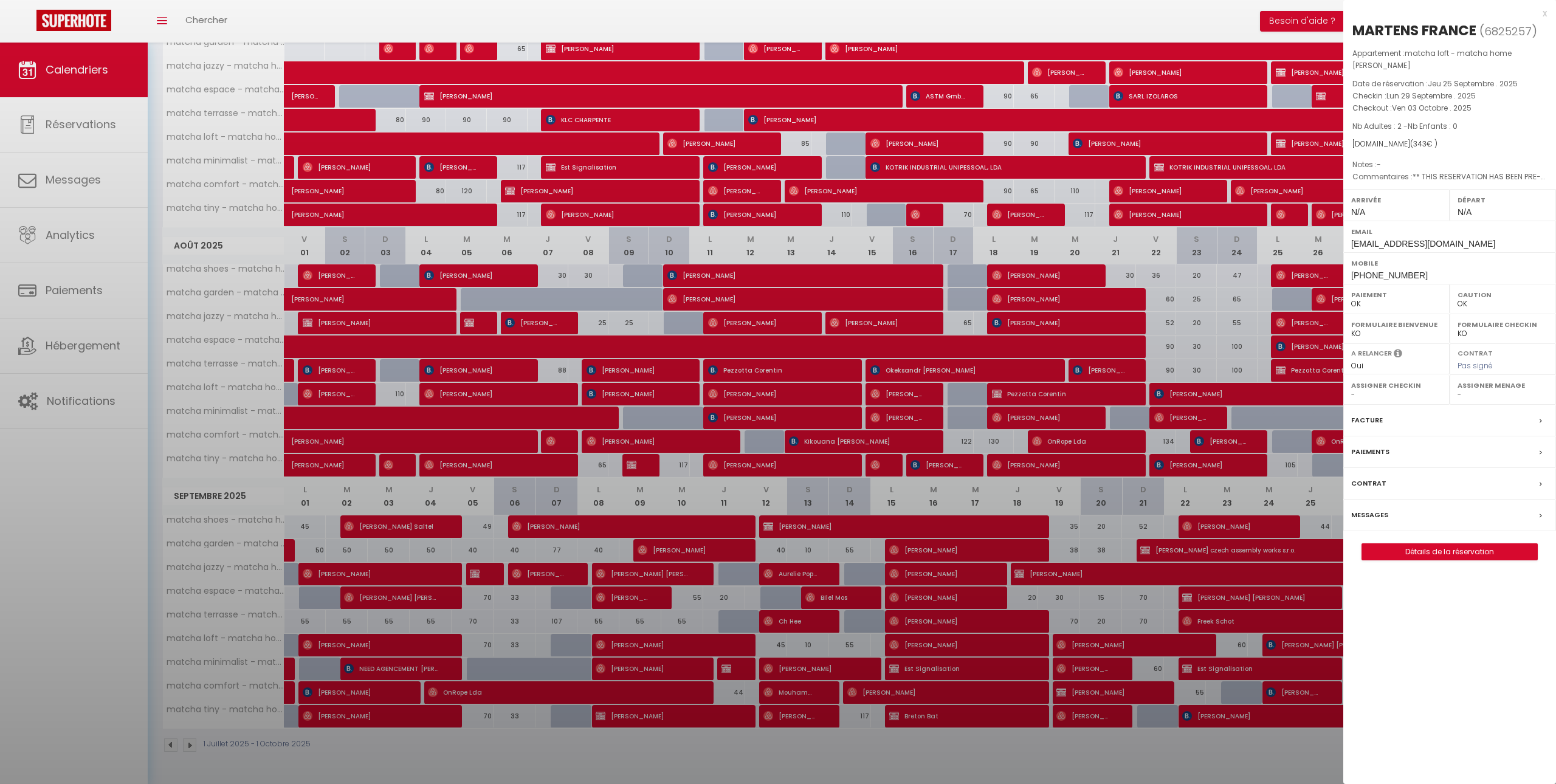
select select
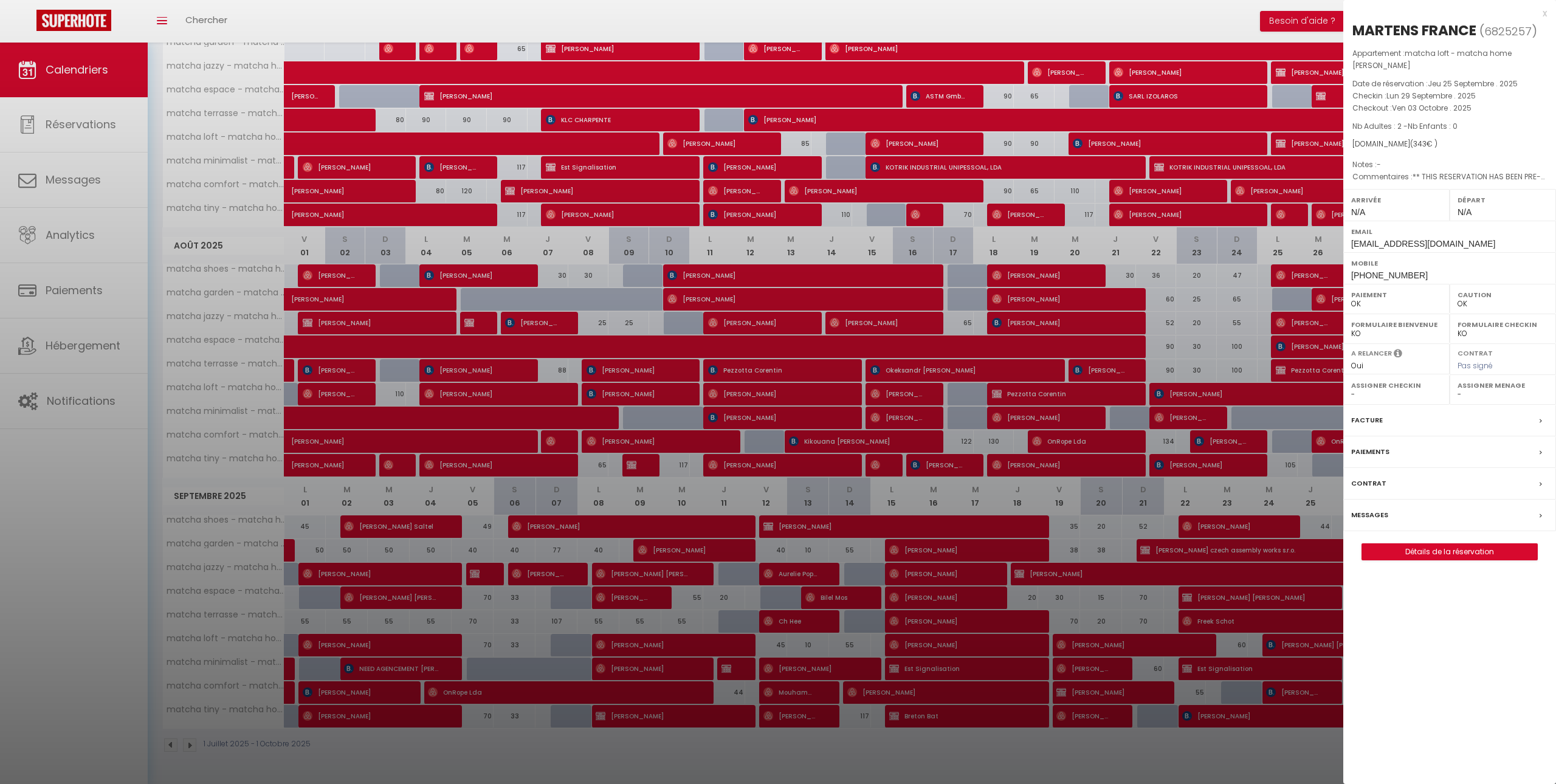
click at [1207, 569] on div at bounding box center [778, 392] width 1556 height 784
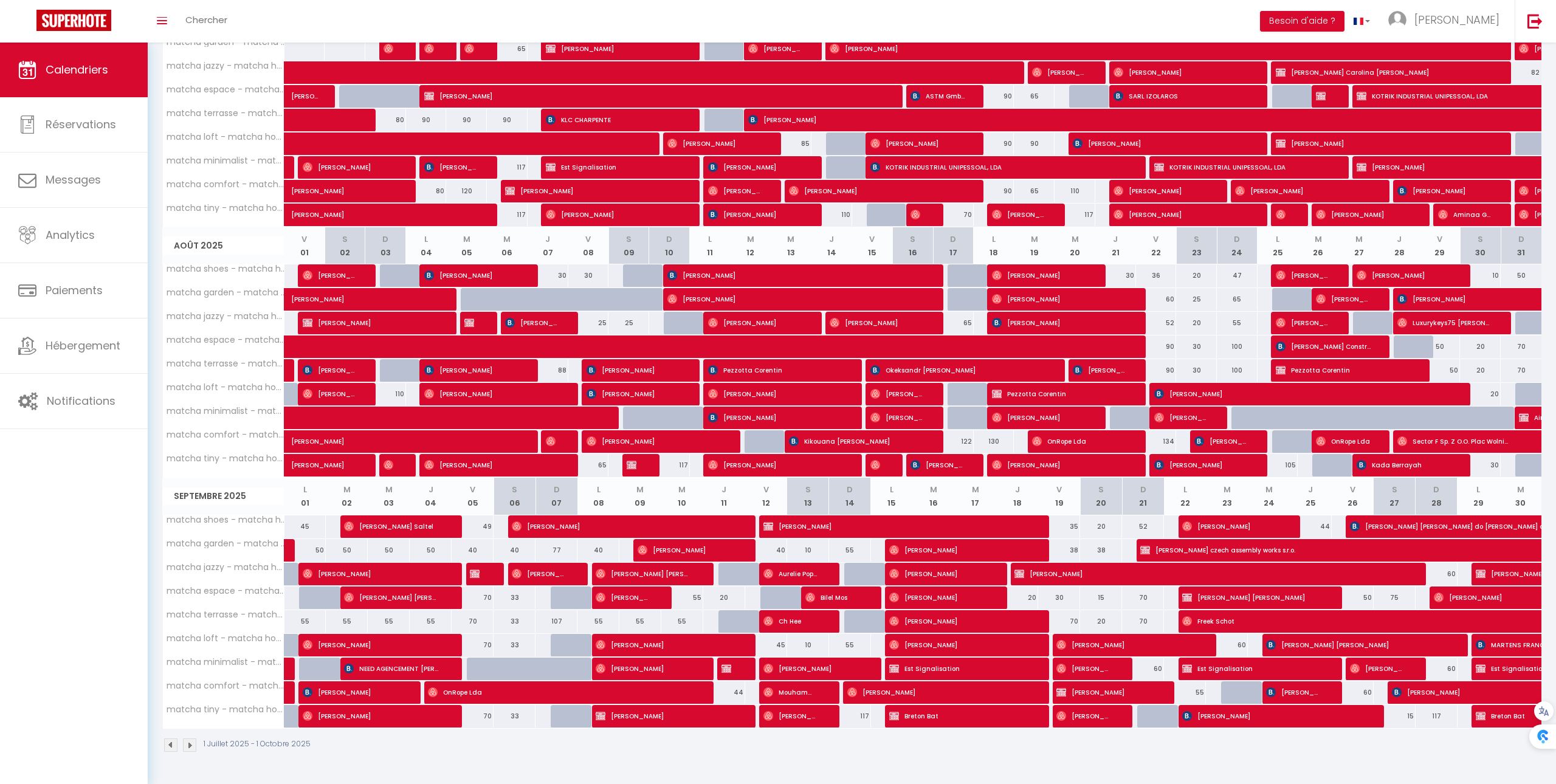
scroll to position [0, 0]
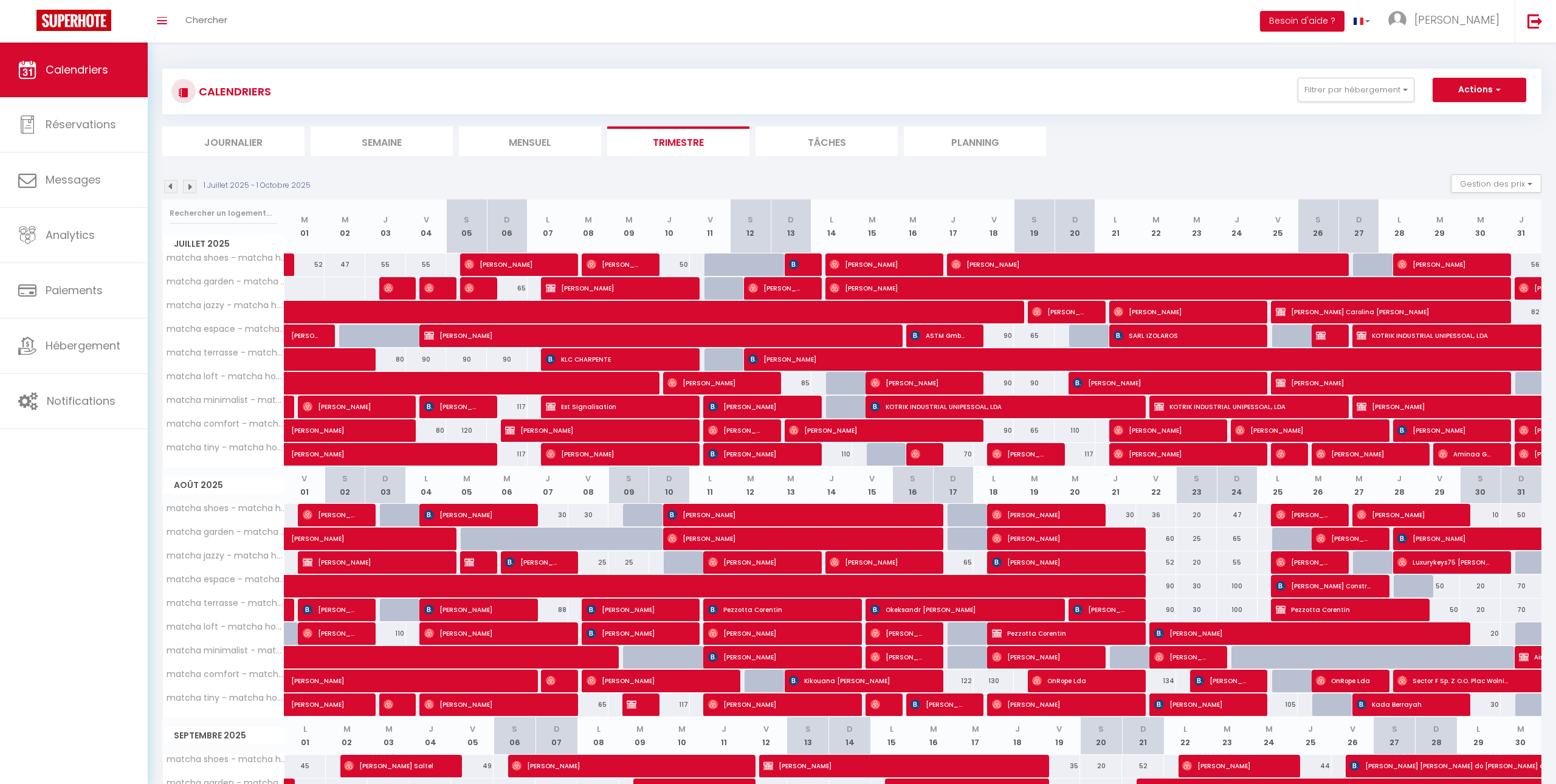
click at [191, 191] on img at bounding box center [190, 186] width 13 height 13
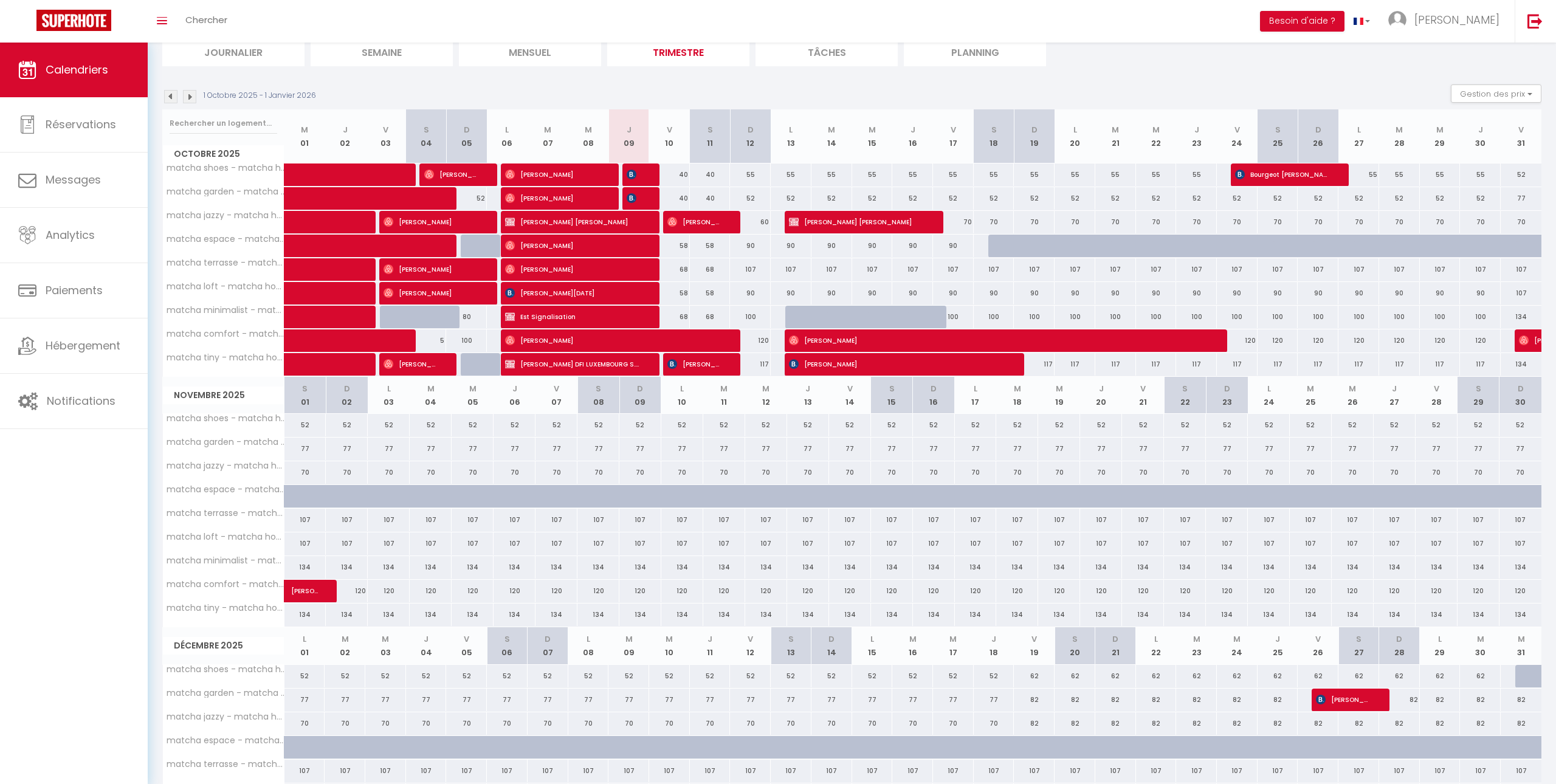
scroll to position [239, 0]
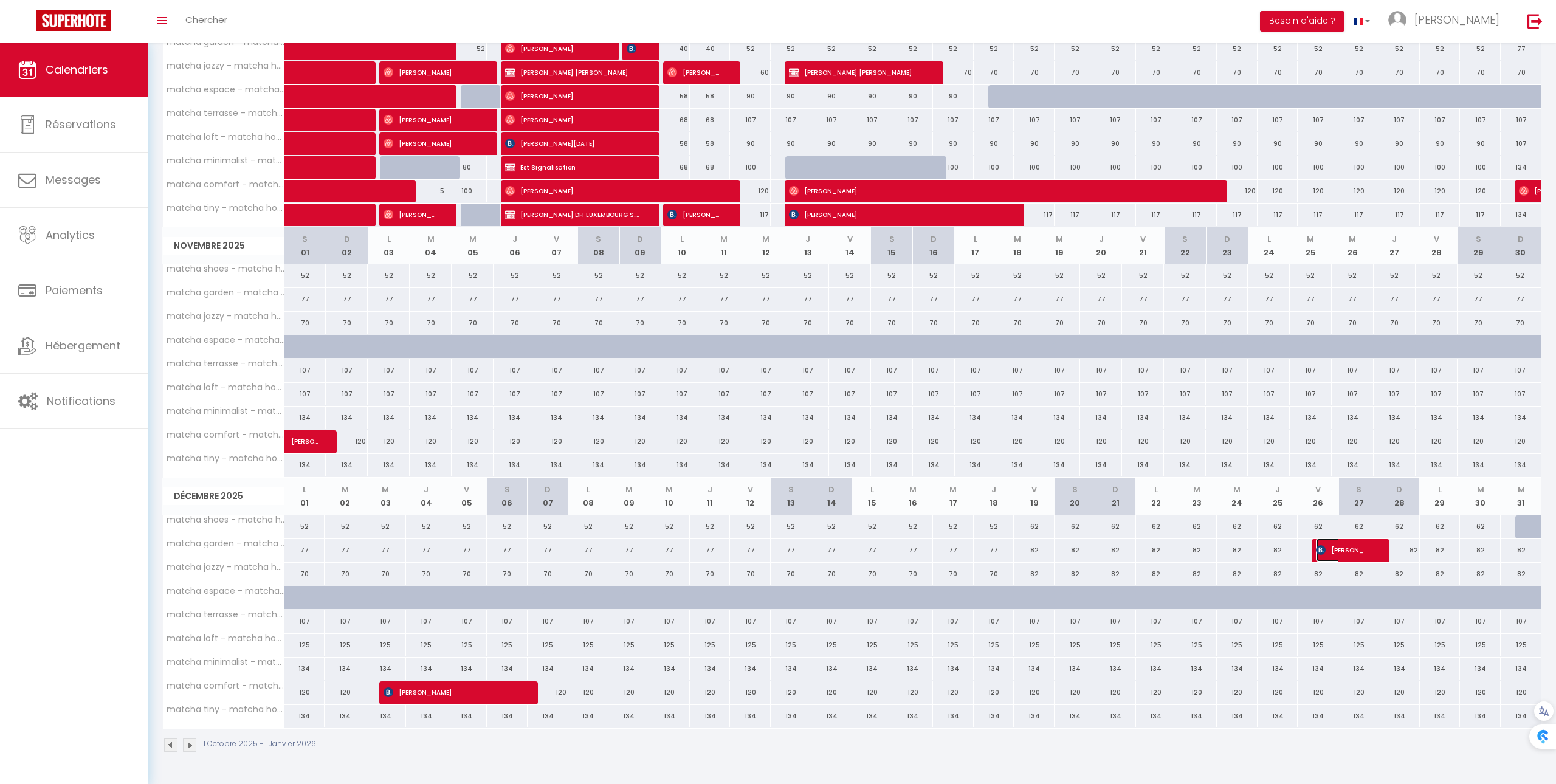
click at [1366, 556] on span "[PERSON_NAME]" at bounding box center [1343, 550] width 54 height 23
select select "KO"
select select "40447"
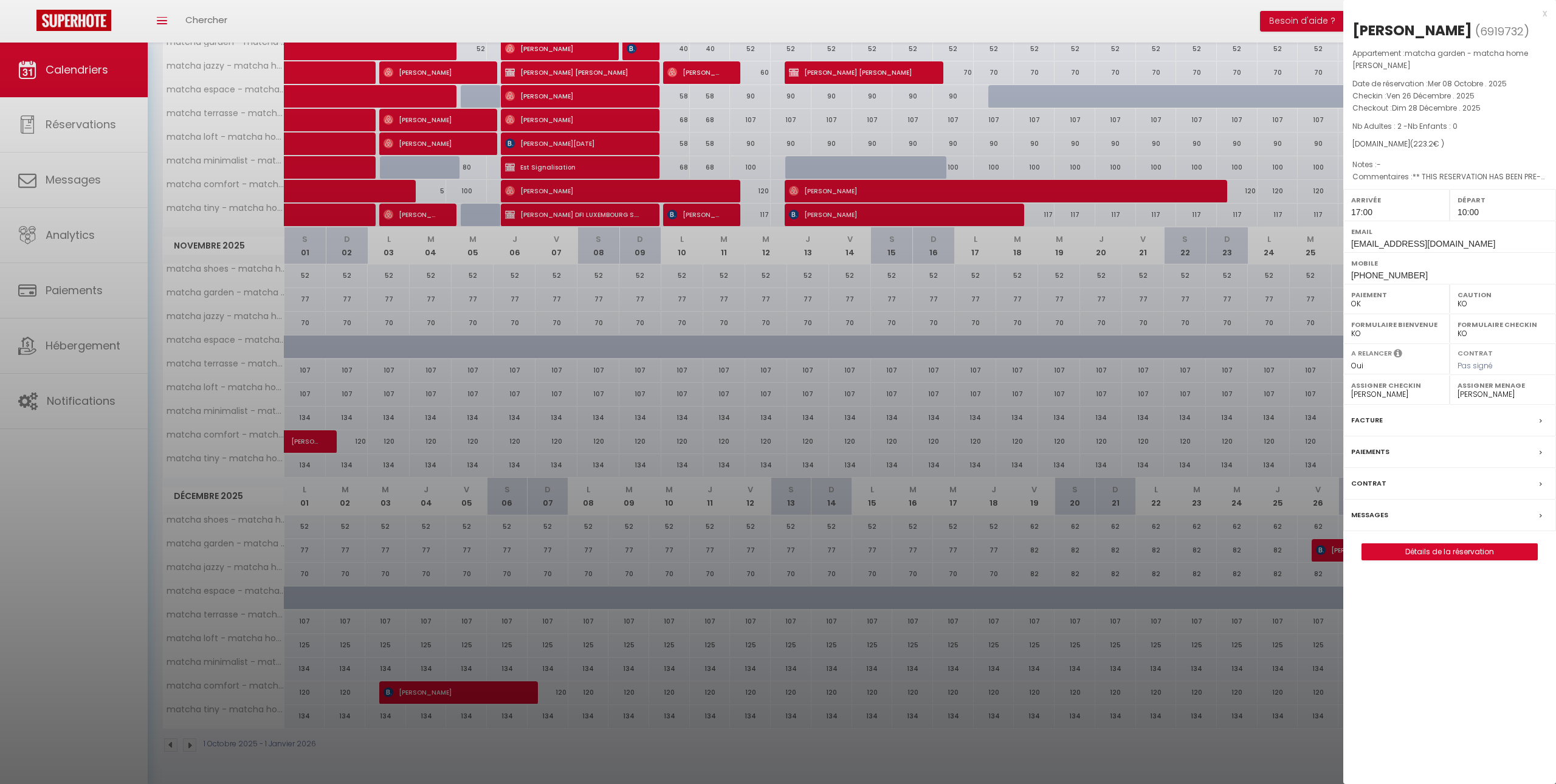
click at [1217, 482] on div at bounding box center [778, 392] width 1556 height 784
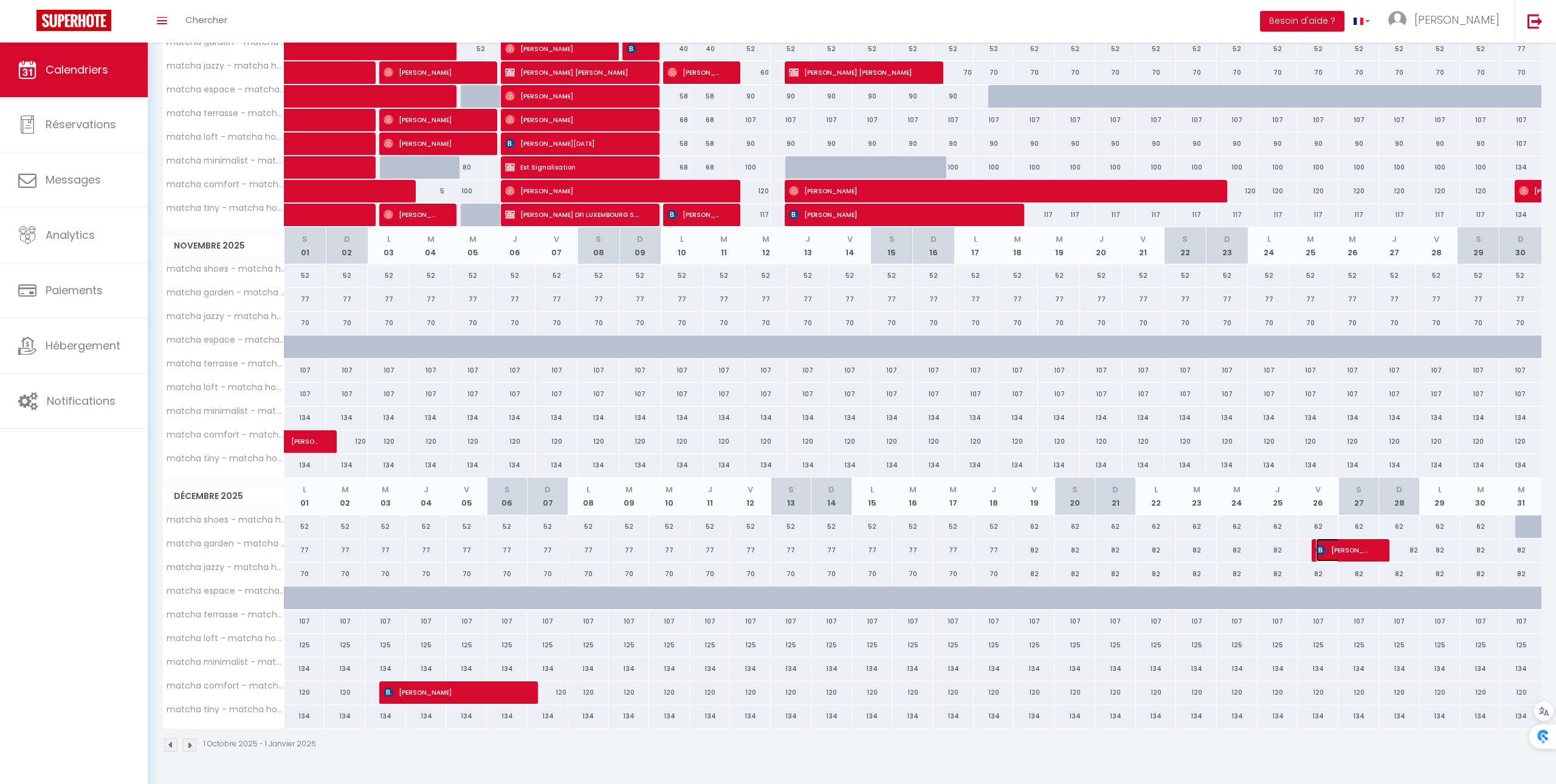
click at [1320, 546] on span "[PERSON_NAME]" at bounding box center [1343, 550] width 54 height 23
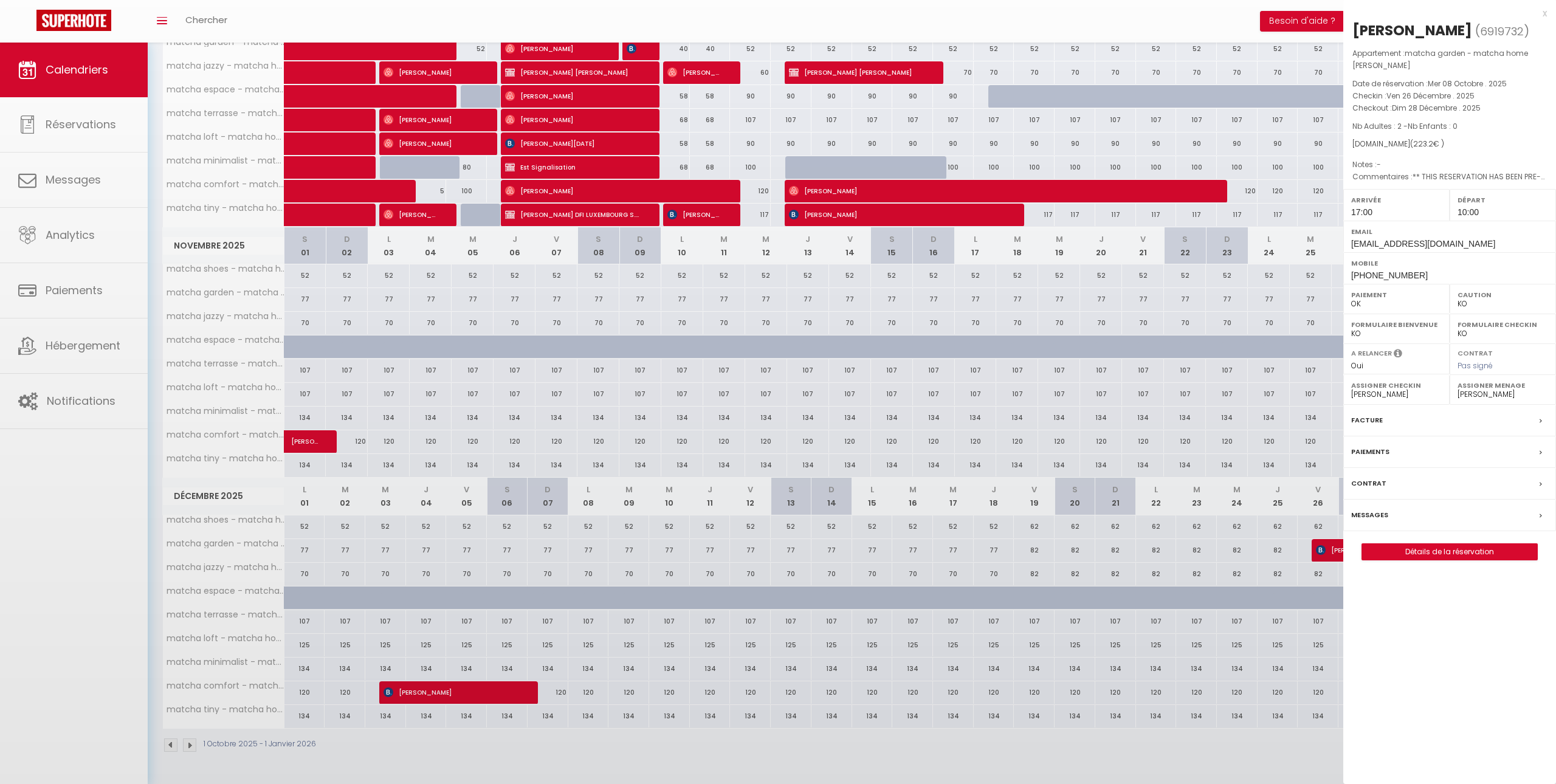
click at [1320, 546] on div at bounding box center [778, 392] width 1556 height 784
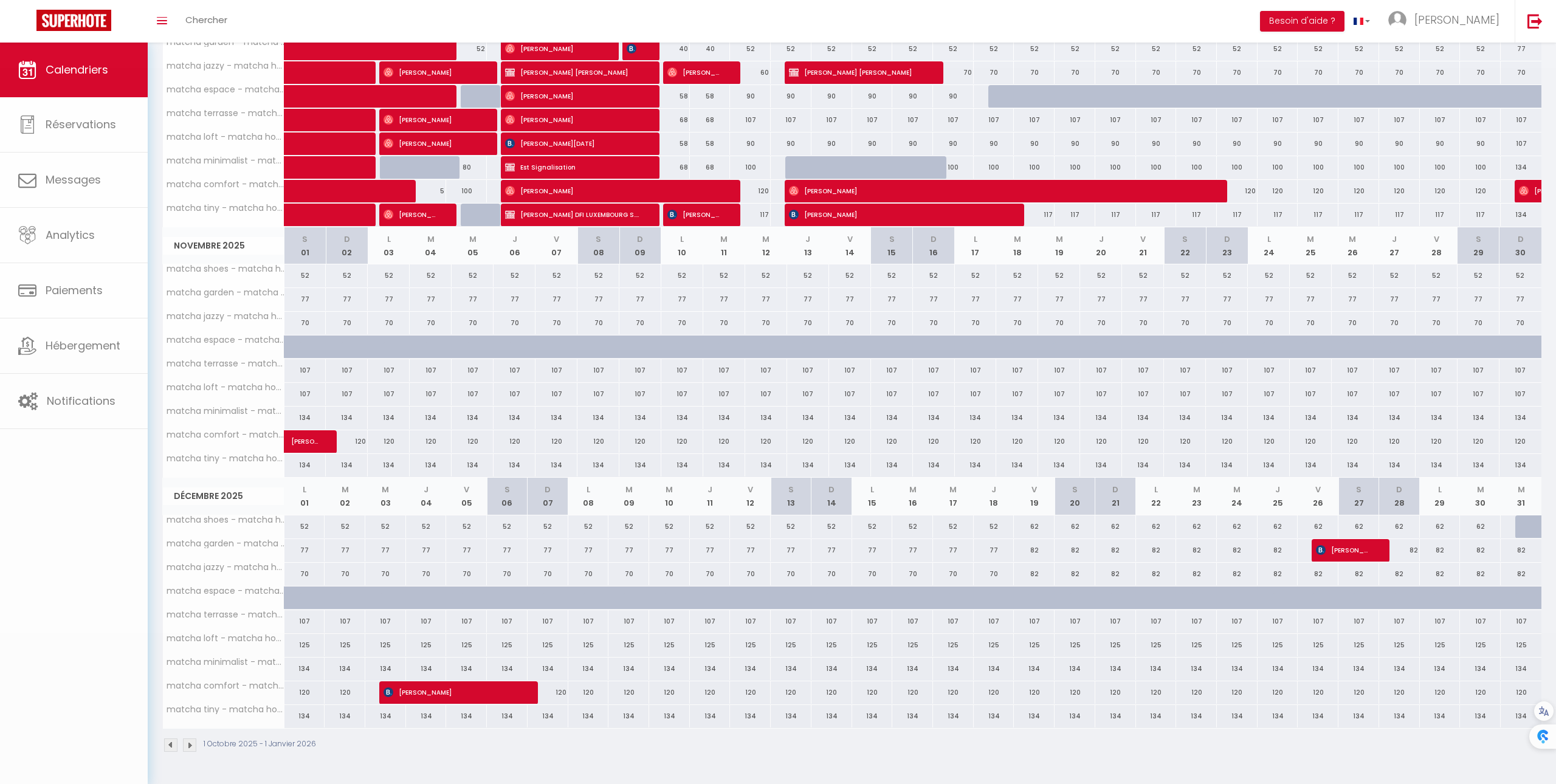
click at [1396, 559] on body "🟢 Des questions ou besoin d'assistance pour la migration AirBnB? Prenez rdv >>>…" at bounding box center [778, 315] width 1556 height 1024
click at [1376, 559] on div at bounding box center [1359, 551] width 40 height 23
type input "82"
type input "Sam 27 Décembre 2025"
type input "Dim 28 Décembre 2025"
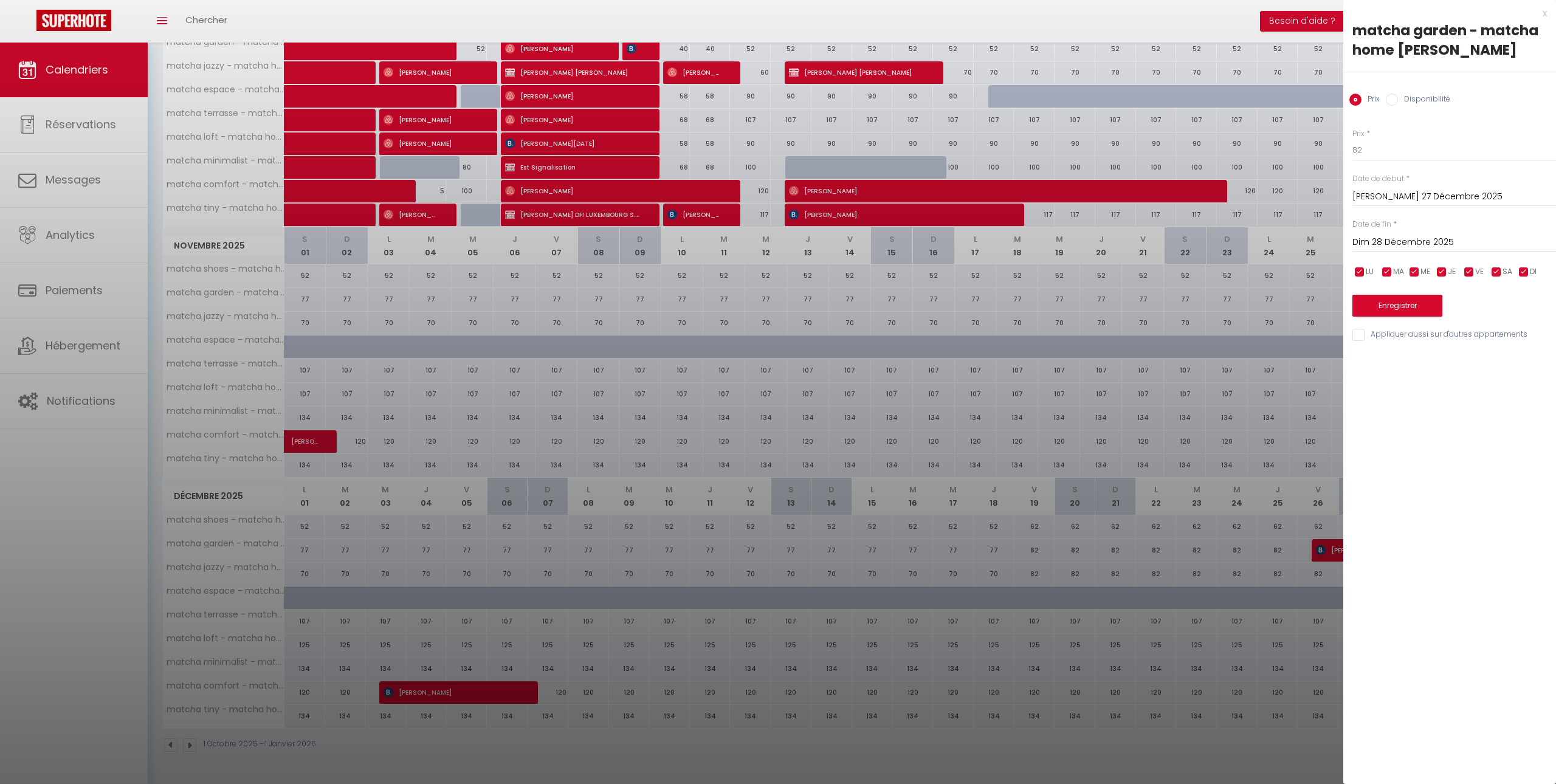
click at [1244, 488] on div at bounding box center [778, 392] width 1556 height 784
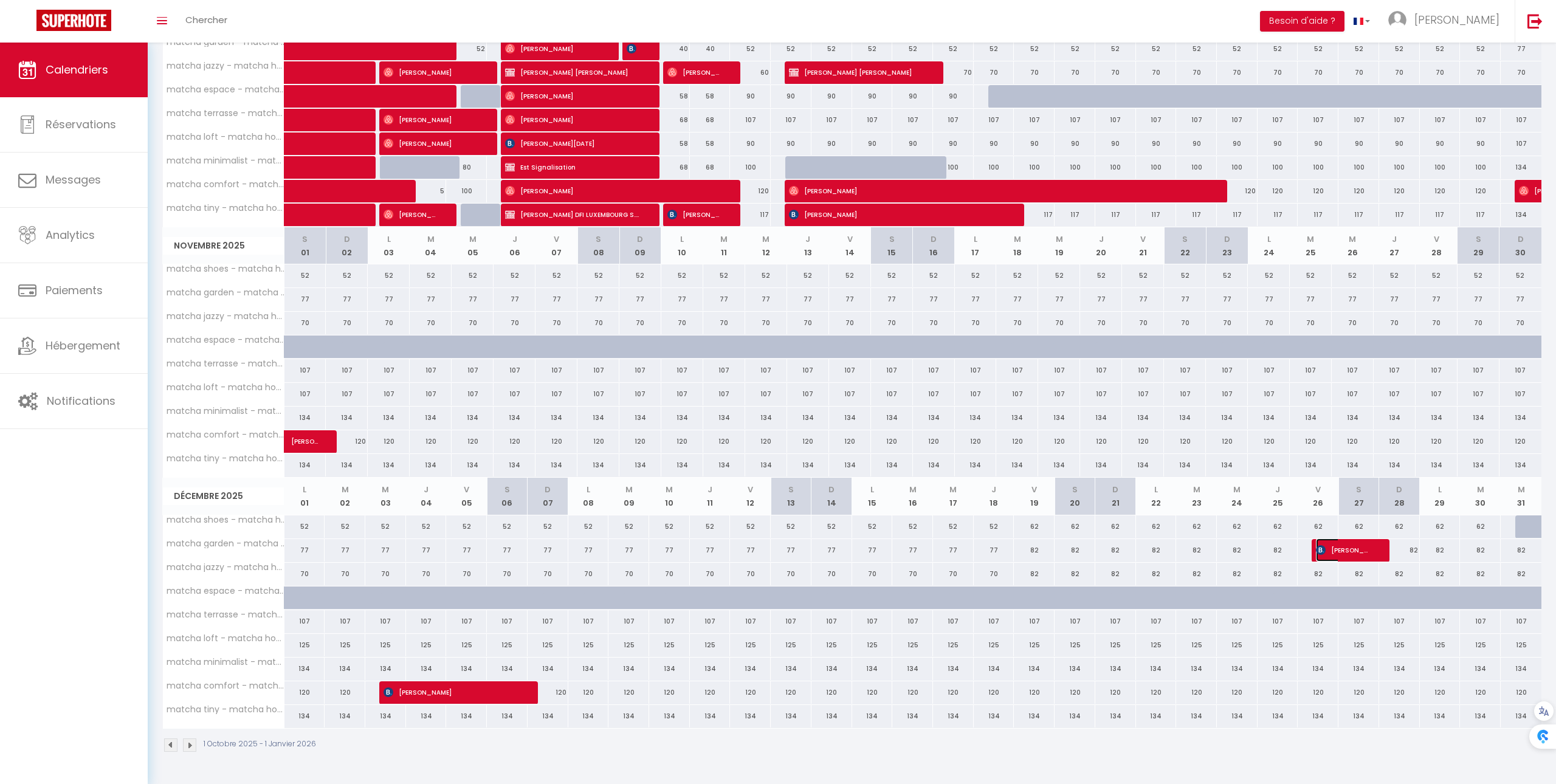
click at [1328, 554] on span "[PERSON_NAME]" at bounding box center [1343, 550] width 54 height 23
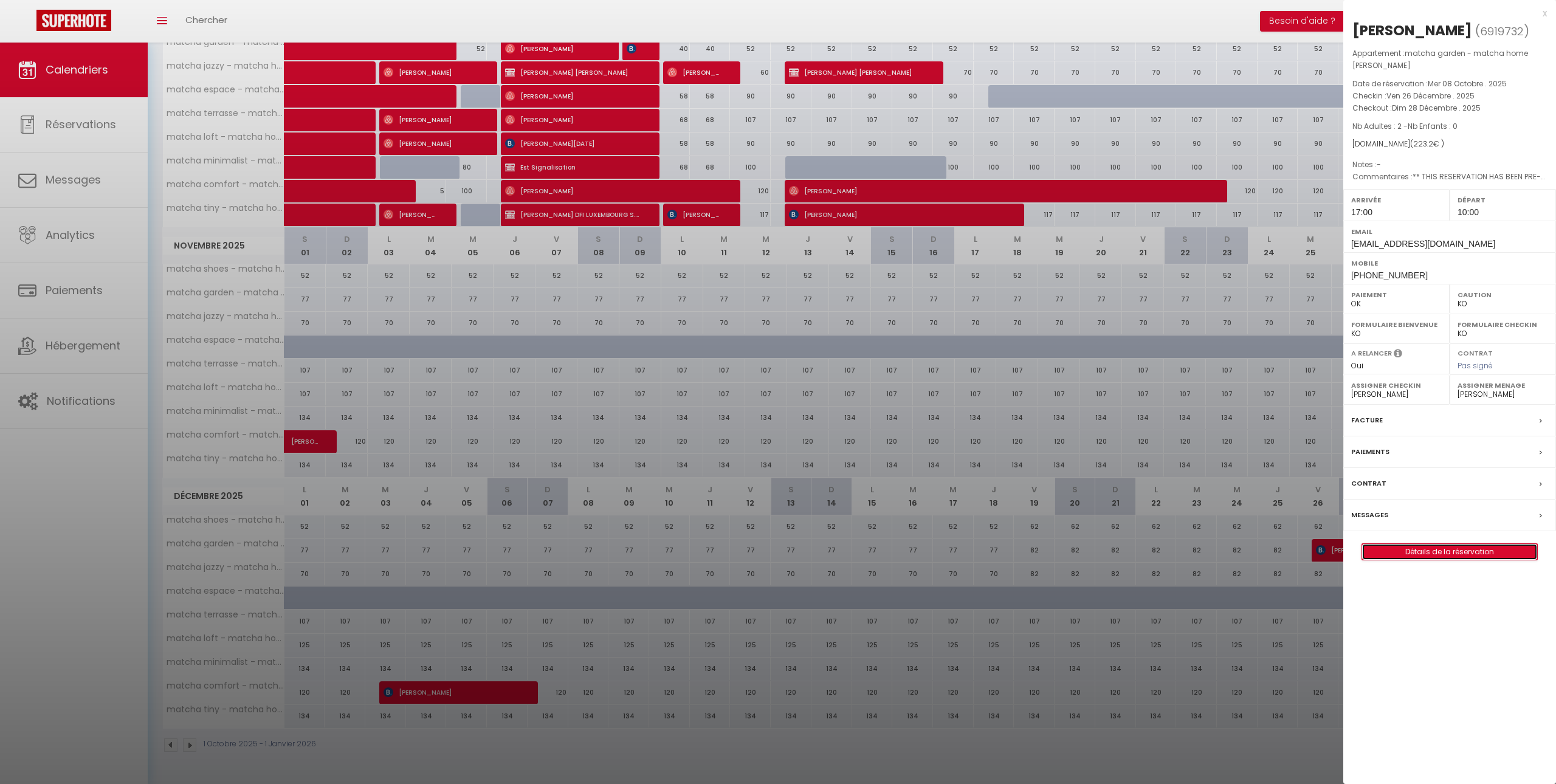
click at [1454, 553] on link "Détails de la réservation" at bounding box center [1450, 551] width 175 height 16
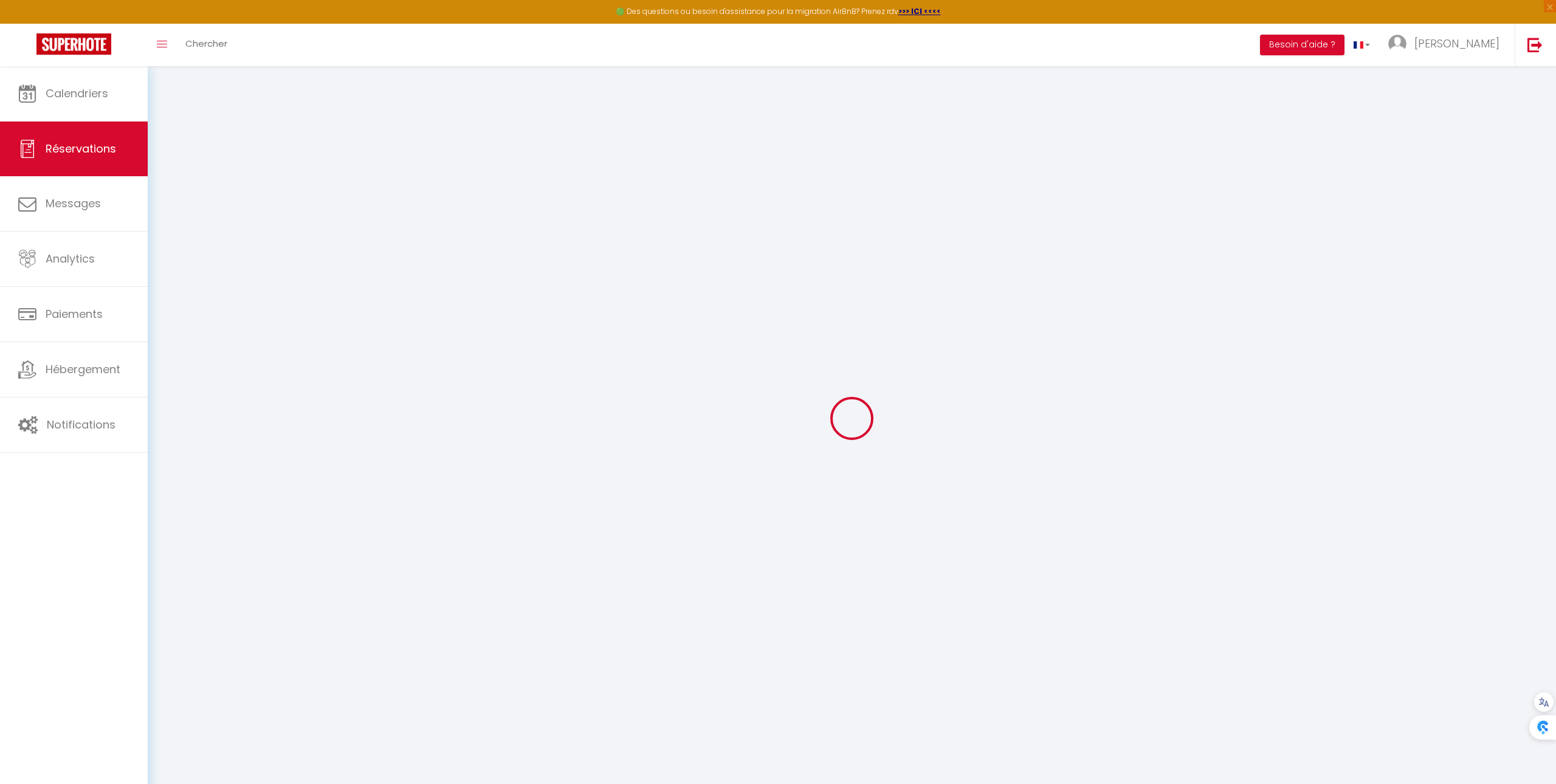
type input "[PERSON_NAME]"
type input "Chataigné"
type input "[EMAIL_ADDRESS][DOMAIN_NAME]"
type input "[PHONE_NUMBER]"
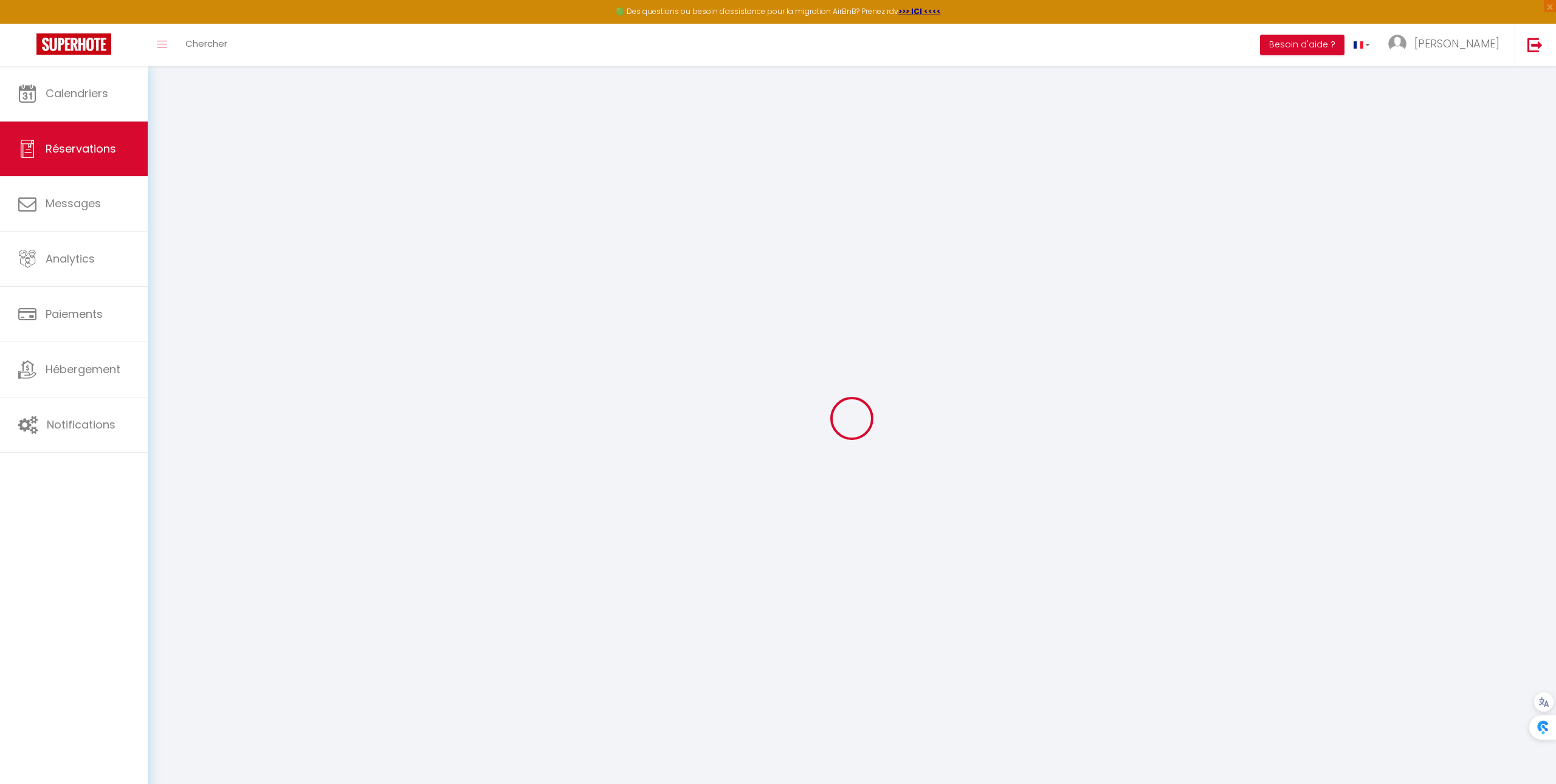
type input "[PHONE_NUMBER]"
type input "."
select select "FR"
type input "45"
type input "33.48"
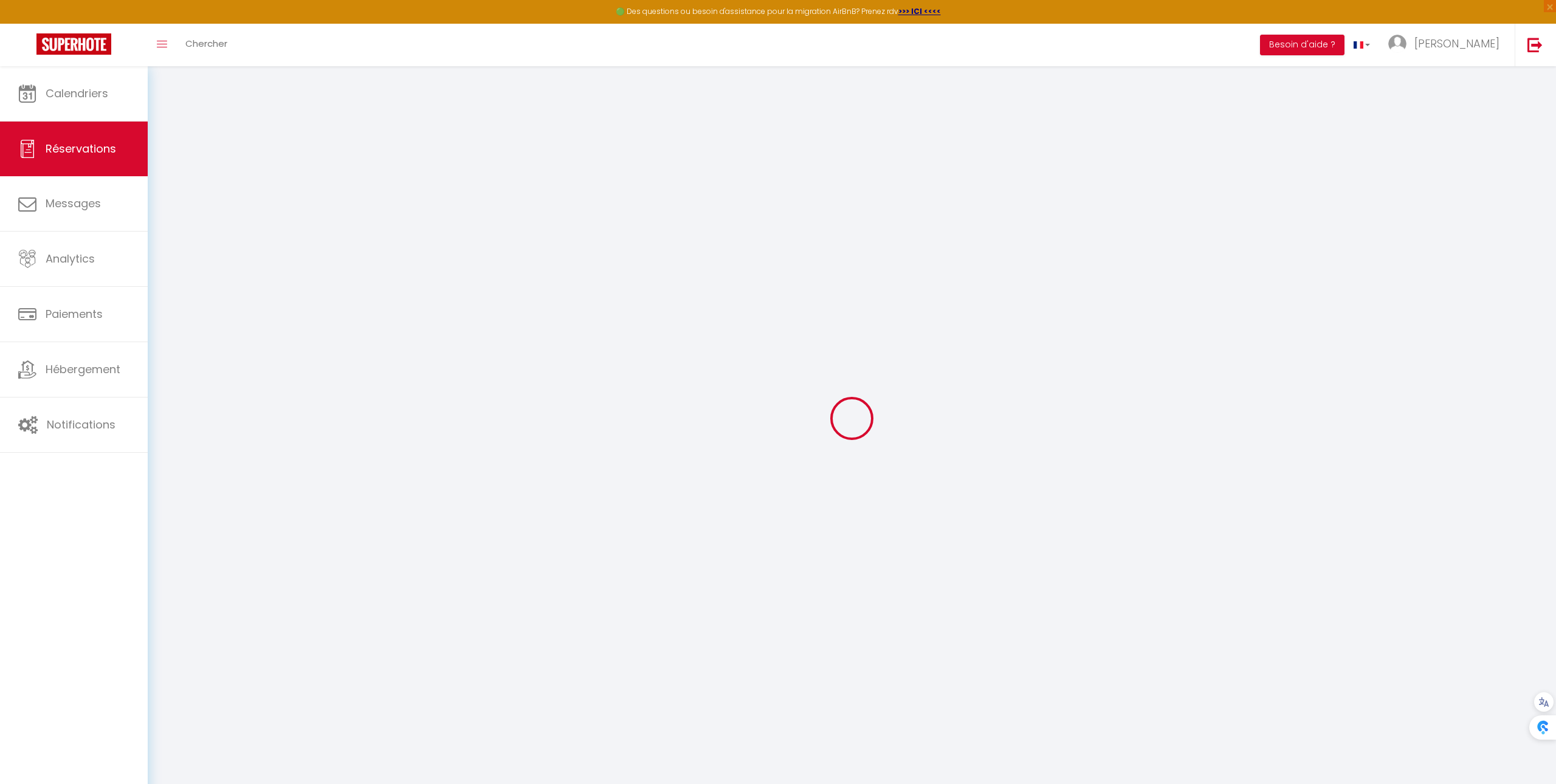
type input "3.12"
select select "72666"
select select "1"
select select
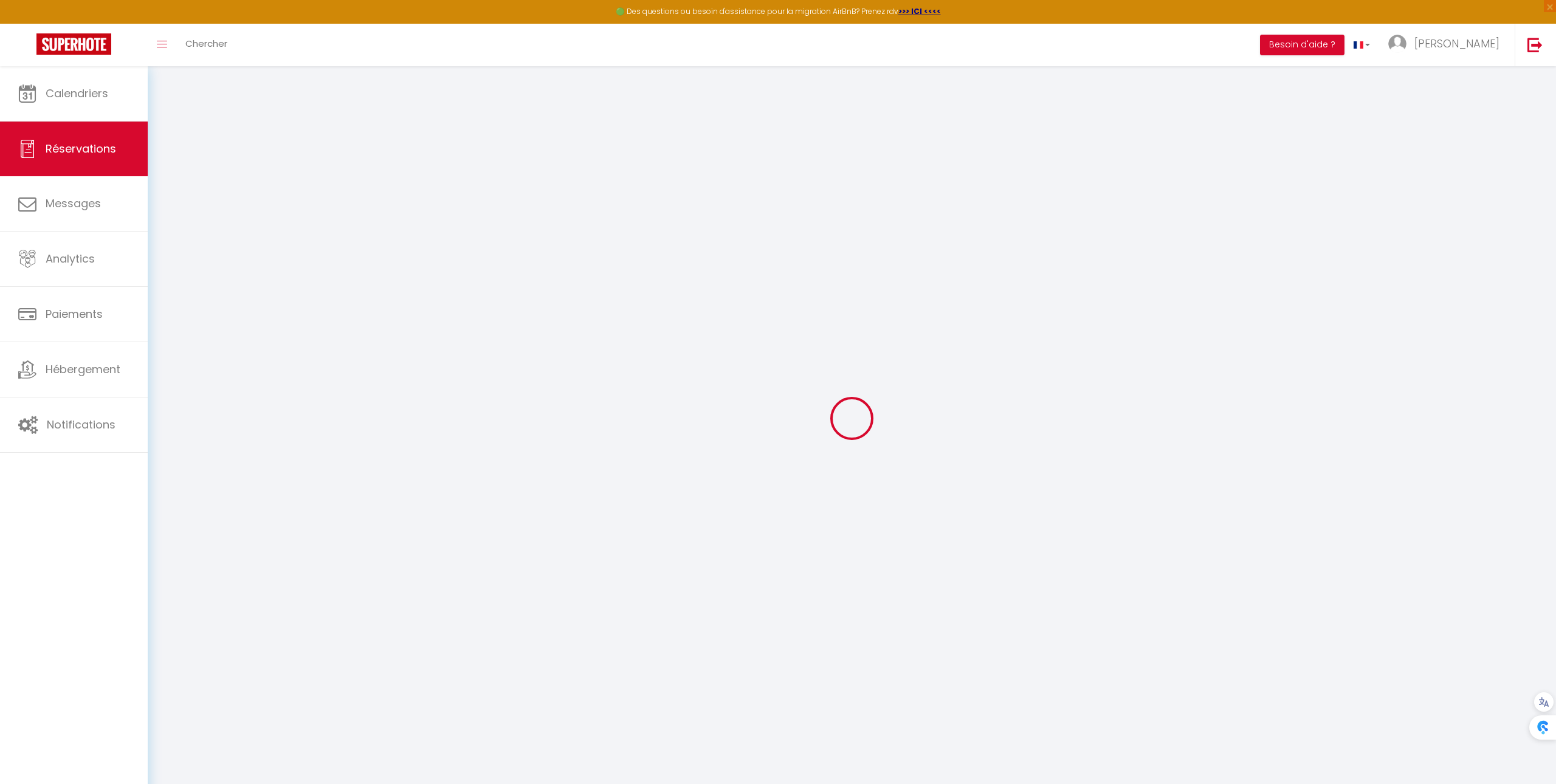
type input "2"
select select "12"
select select
type input "178.2"
checkbox input "false"
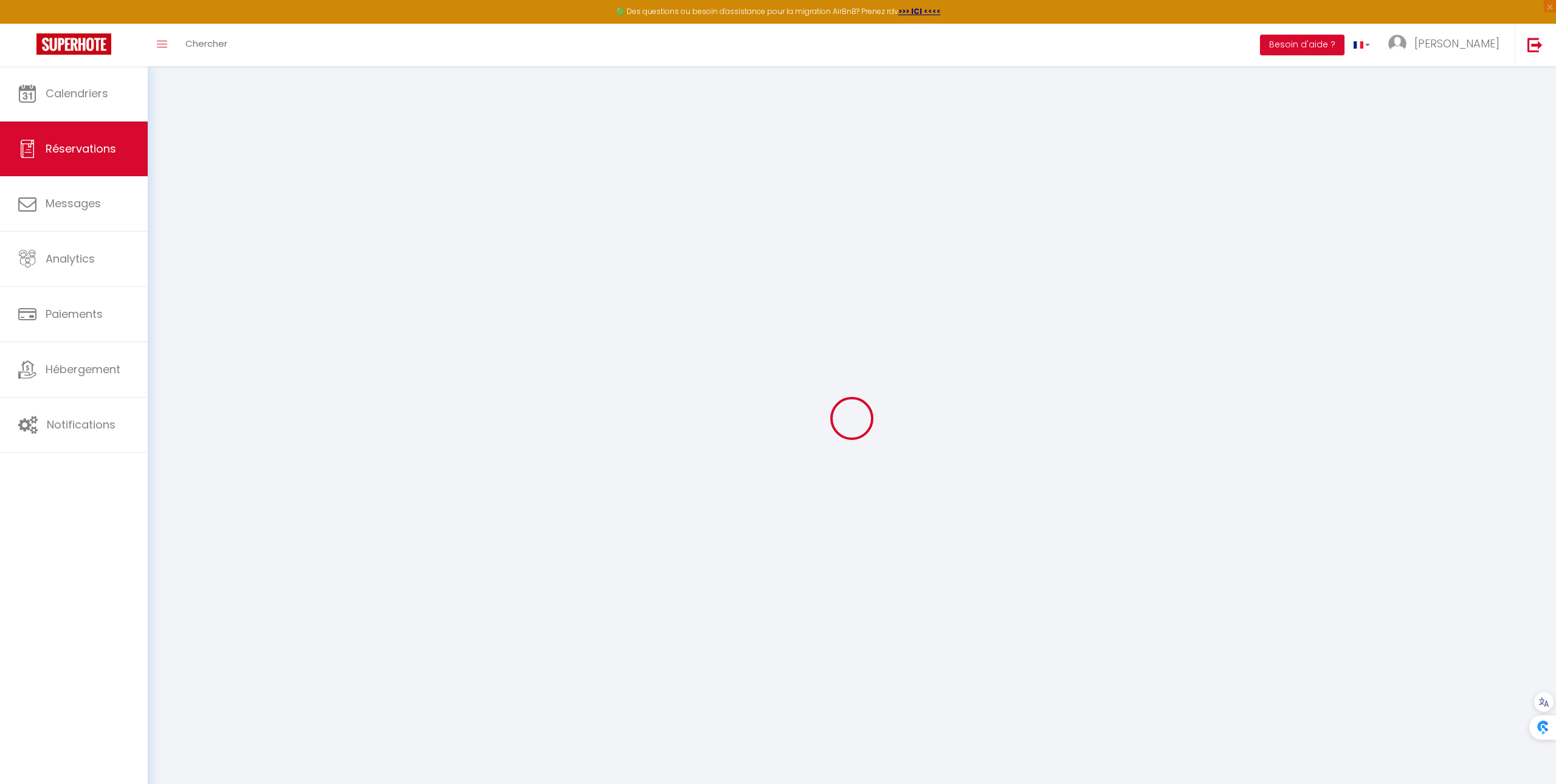
type input "0"
select select "2"
type input "0"
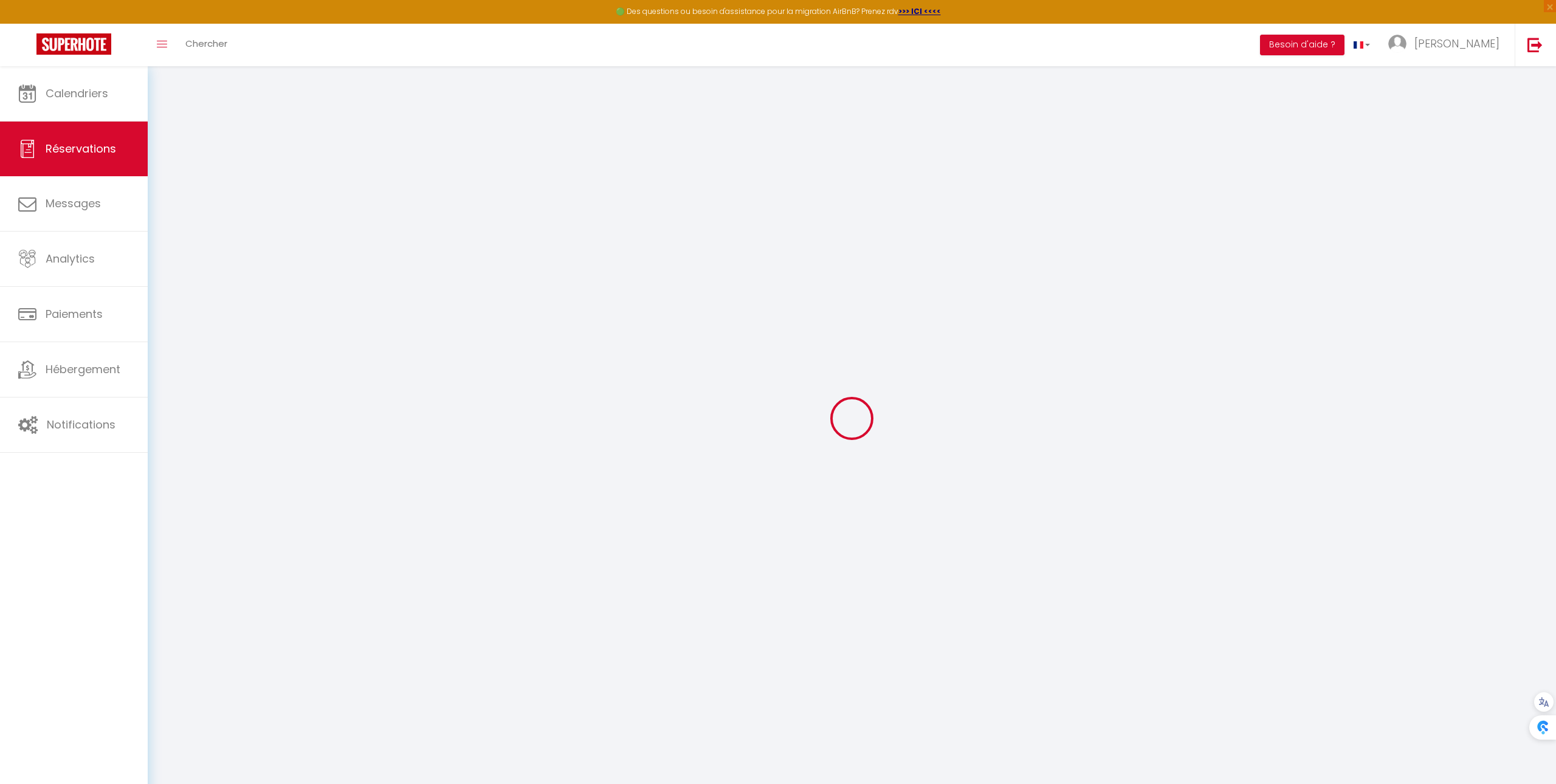
select select
select select "14"
checkbox input "false"
select select
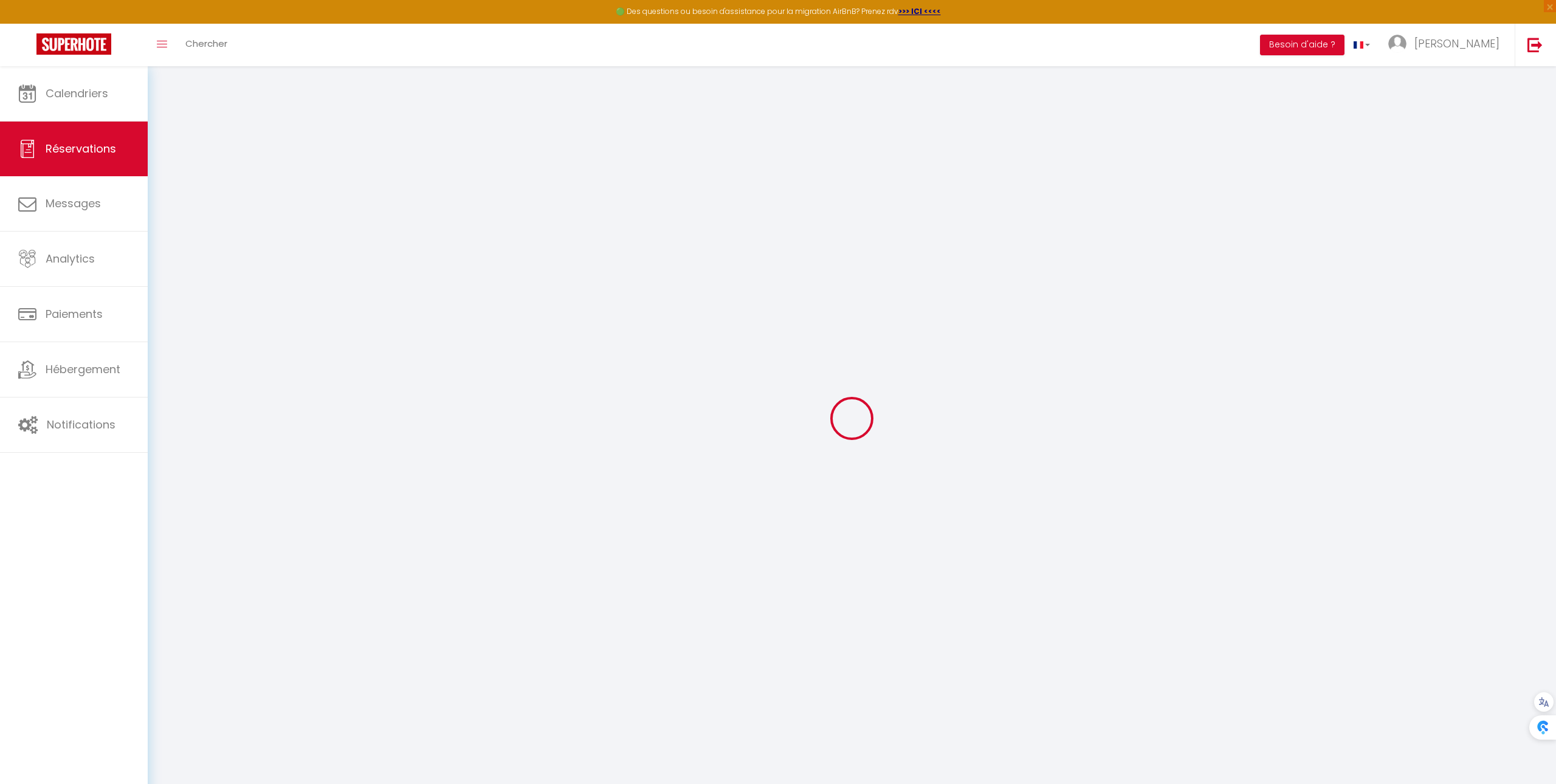
select select
checkbox input "false"
select select
checkbox input "false"
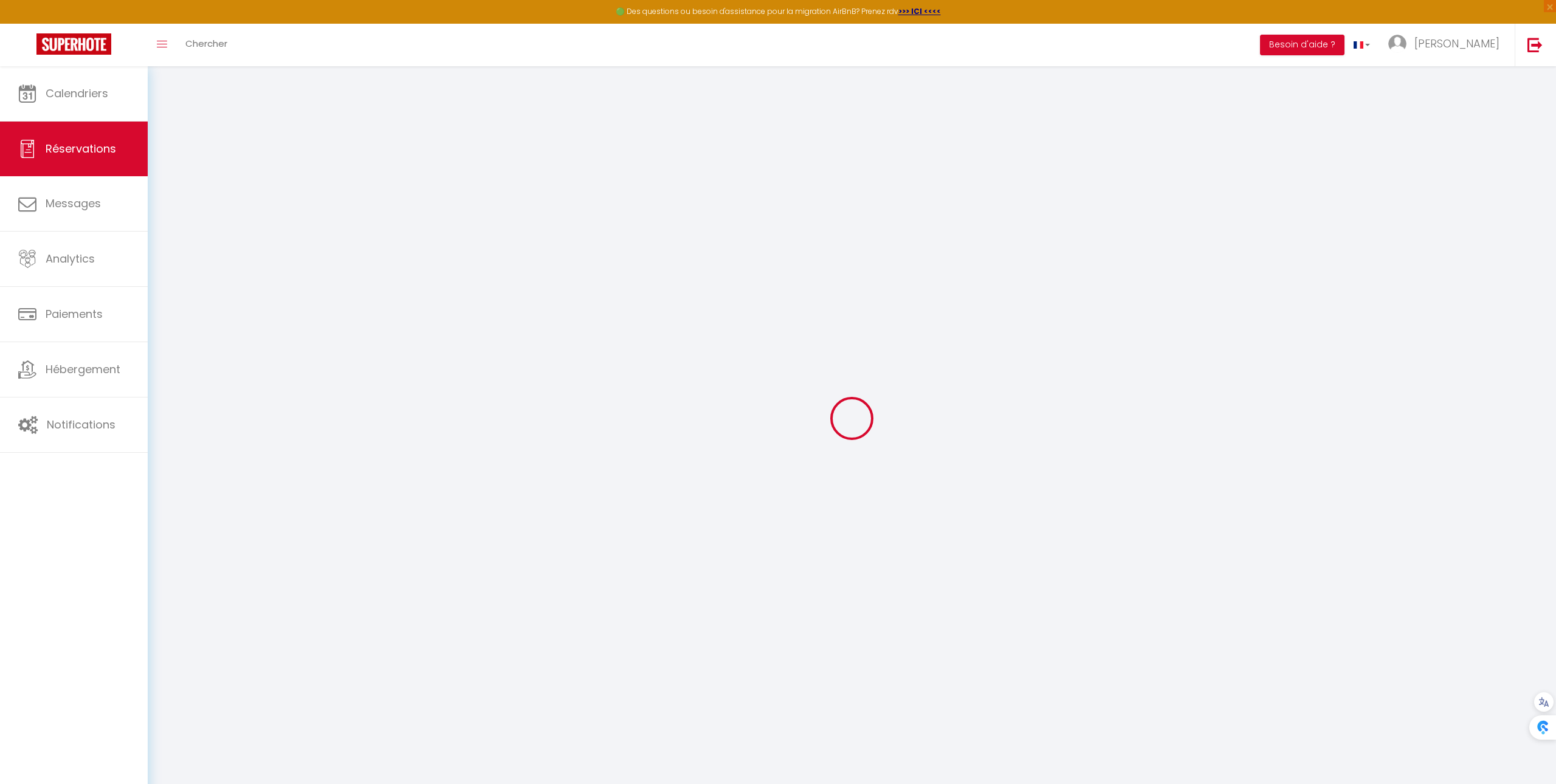
select select
checkbox input "false"
type textarea "** THIS RESERVATION HAS BEEN PRE-PAID ** BOOKING NOTE : Payment charge is EUR 3…"
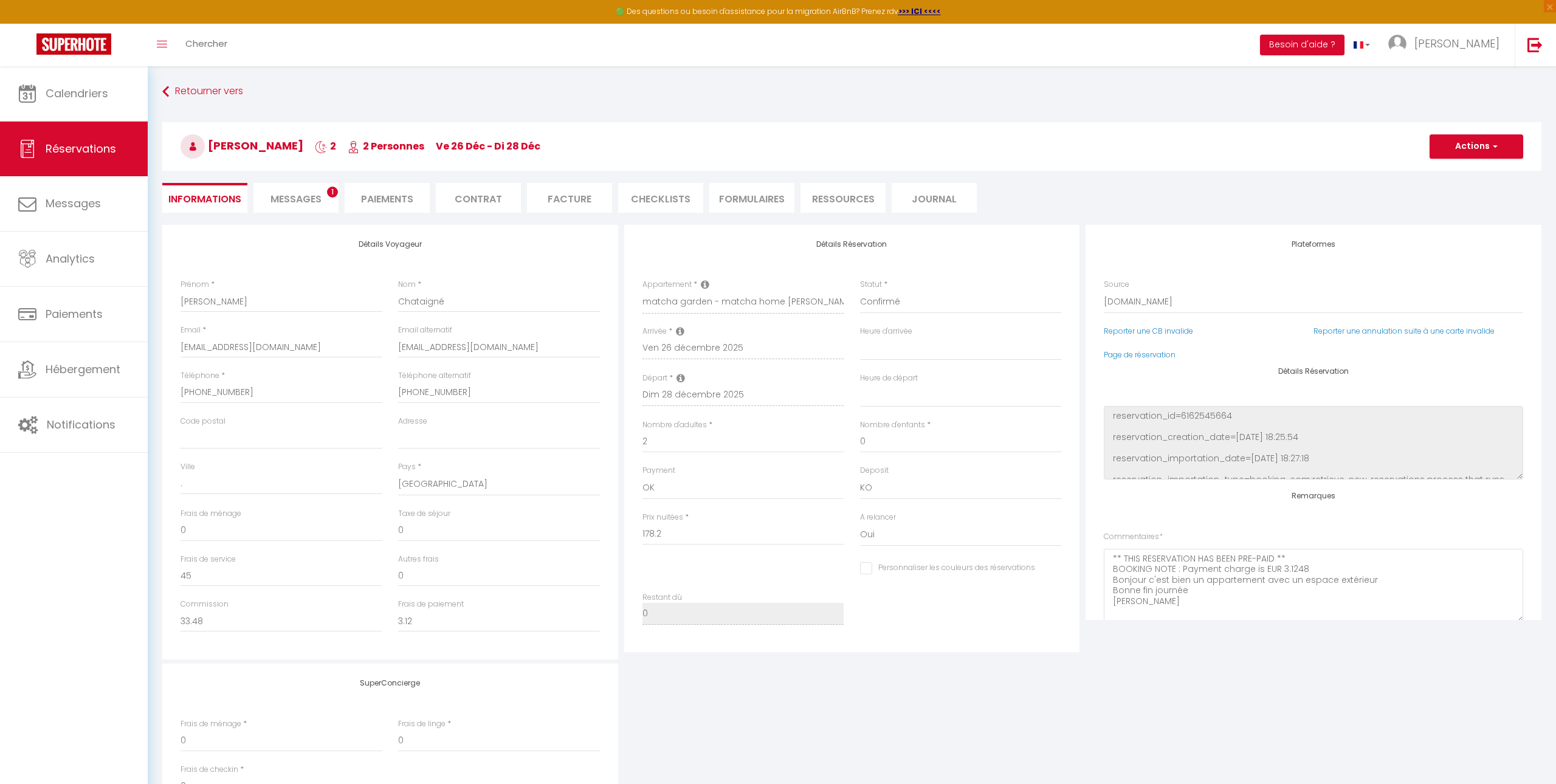
select select
checkbox input "false"
select select "17:00"
select select "10:00"
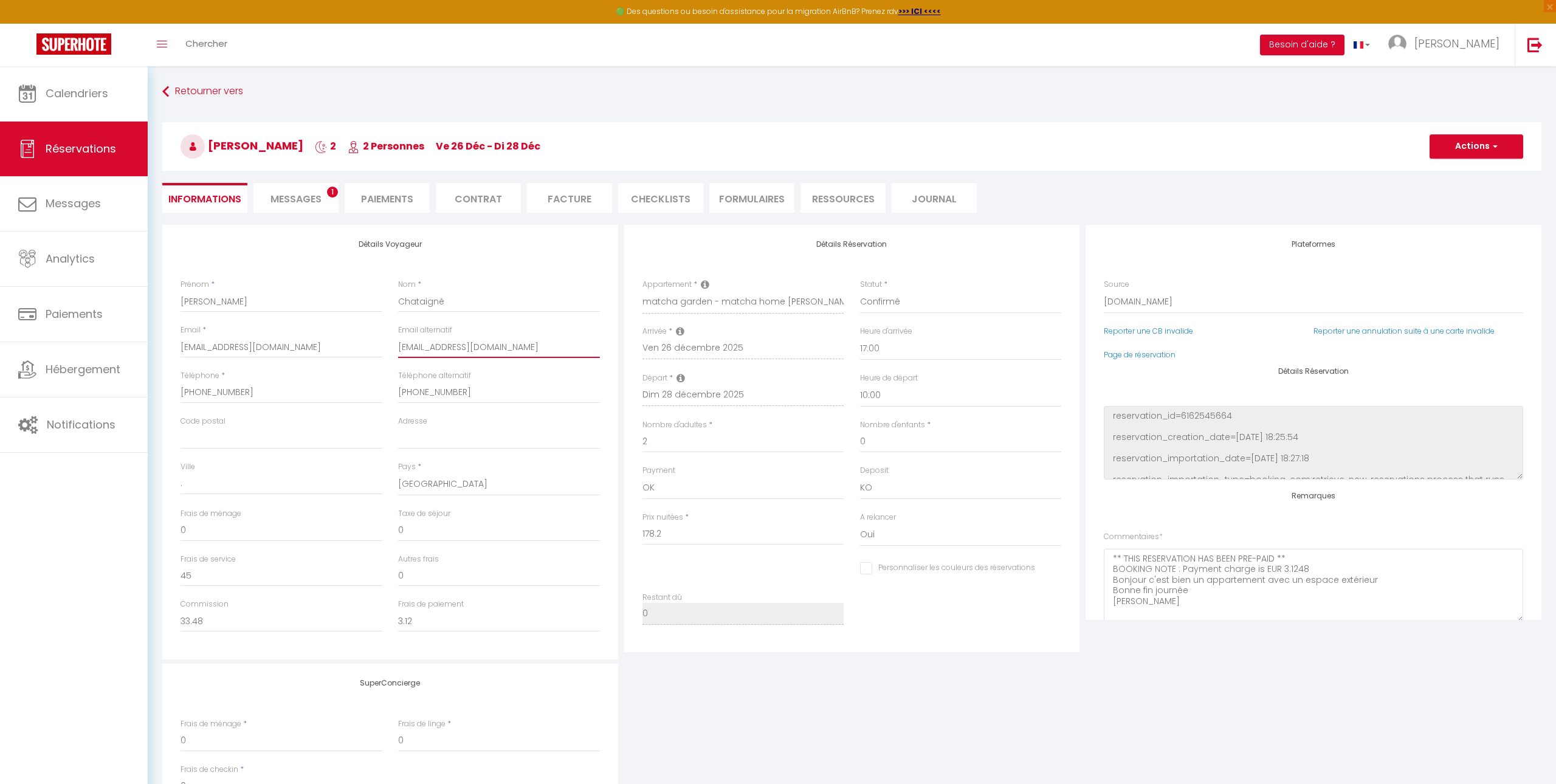
click at [459, 349] on input "[EMAIL_ADDRESS][DOMAIN_NAME]" at bounding box center [499, 347] width 202 height 22
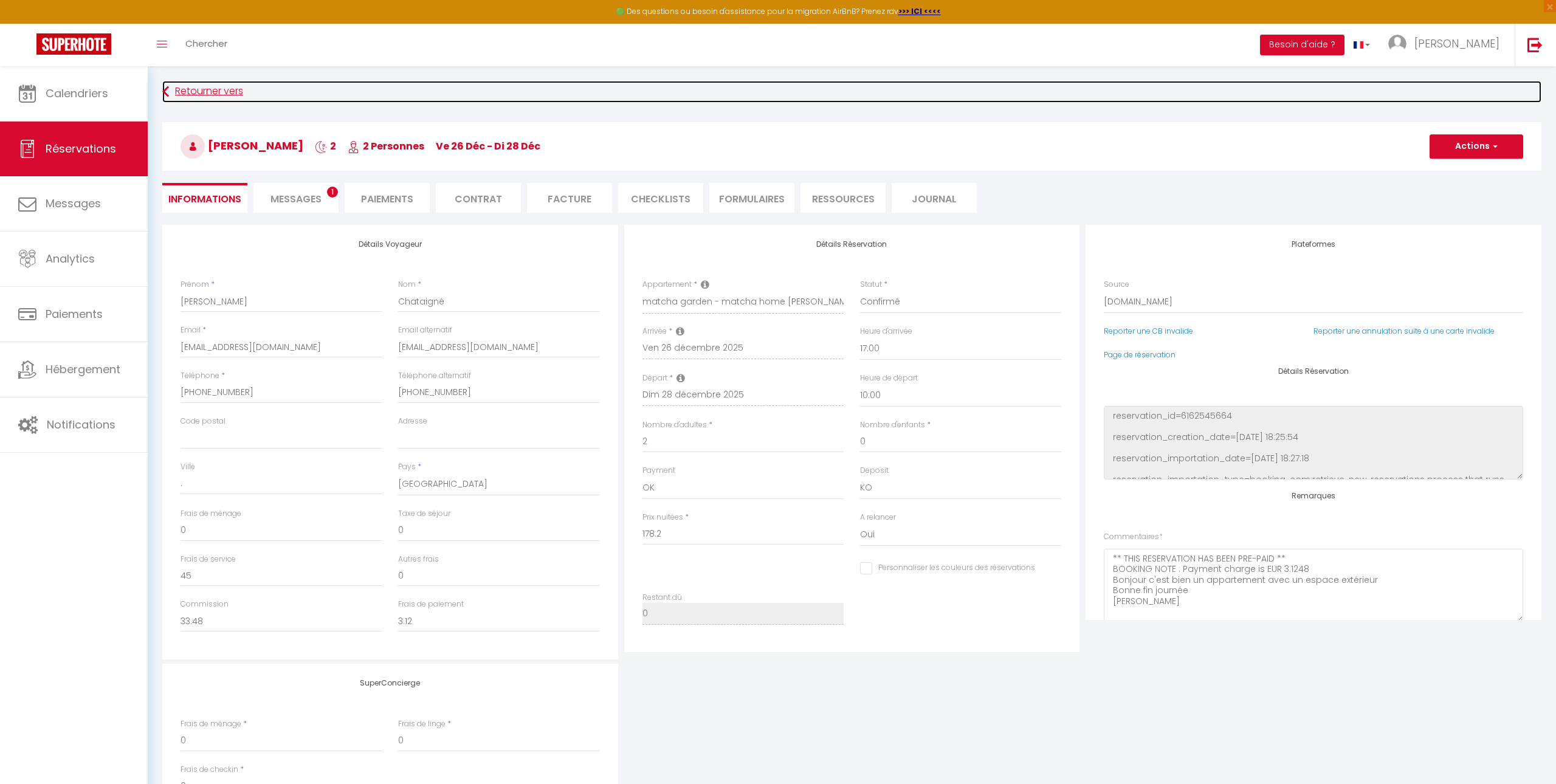
click at [730, 101] on link "Retourner vers" at bounding box center [852, 92] width 1379 height 22
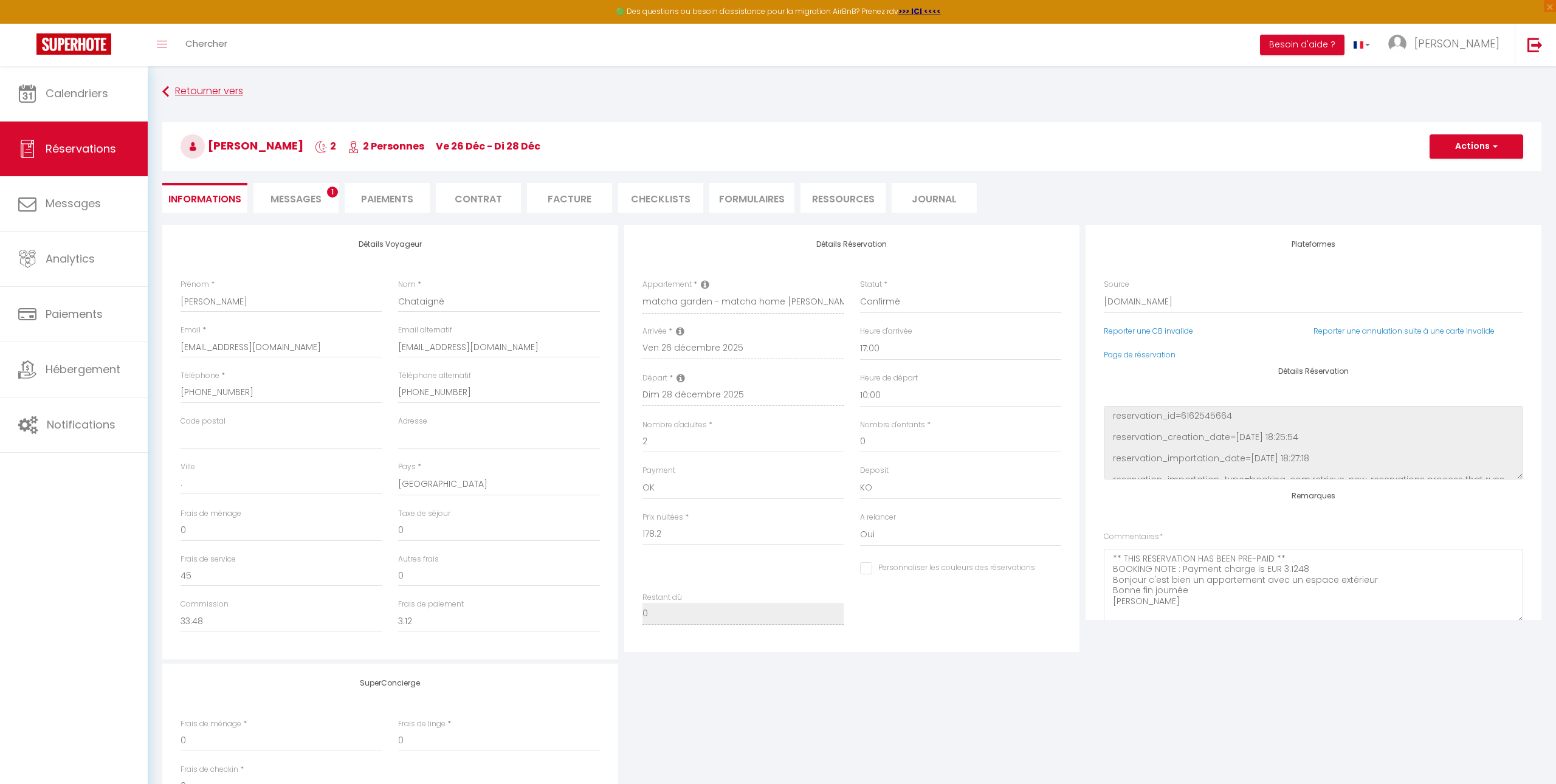
scroll to position [43, 0]
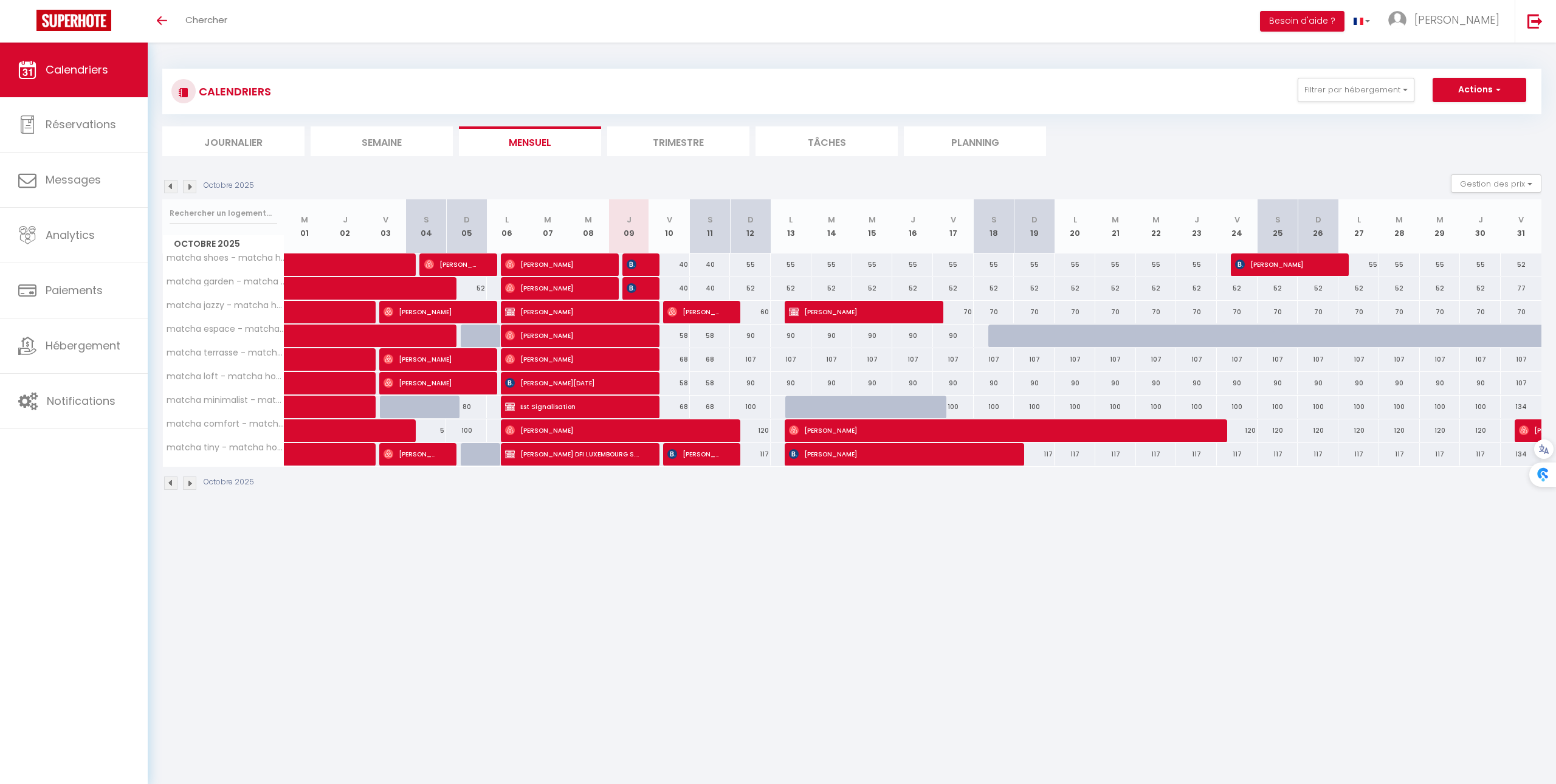
click at [717, 132] on li "Trimestre" at bounding box center [678, 141] width 142 height 30
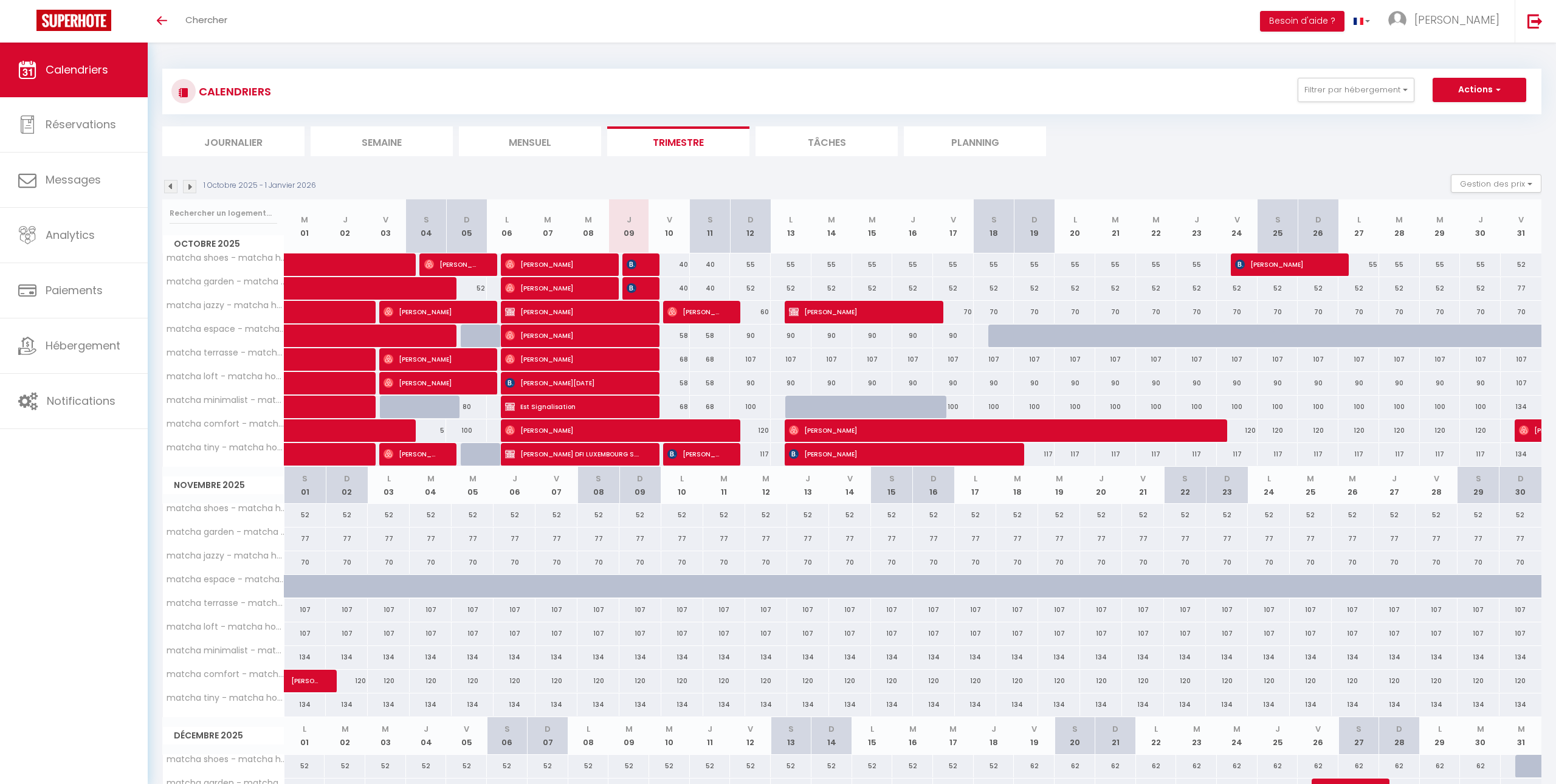
scroll to position [239, 0]
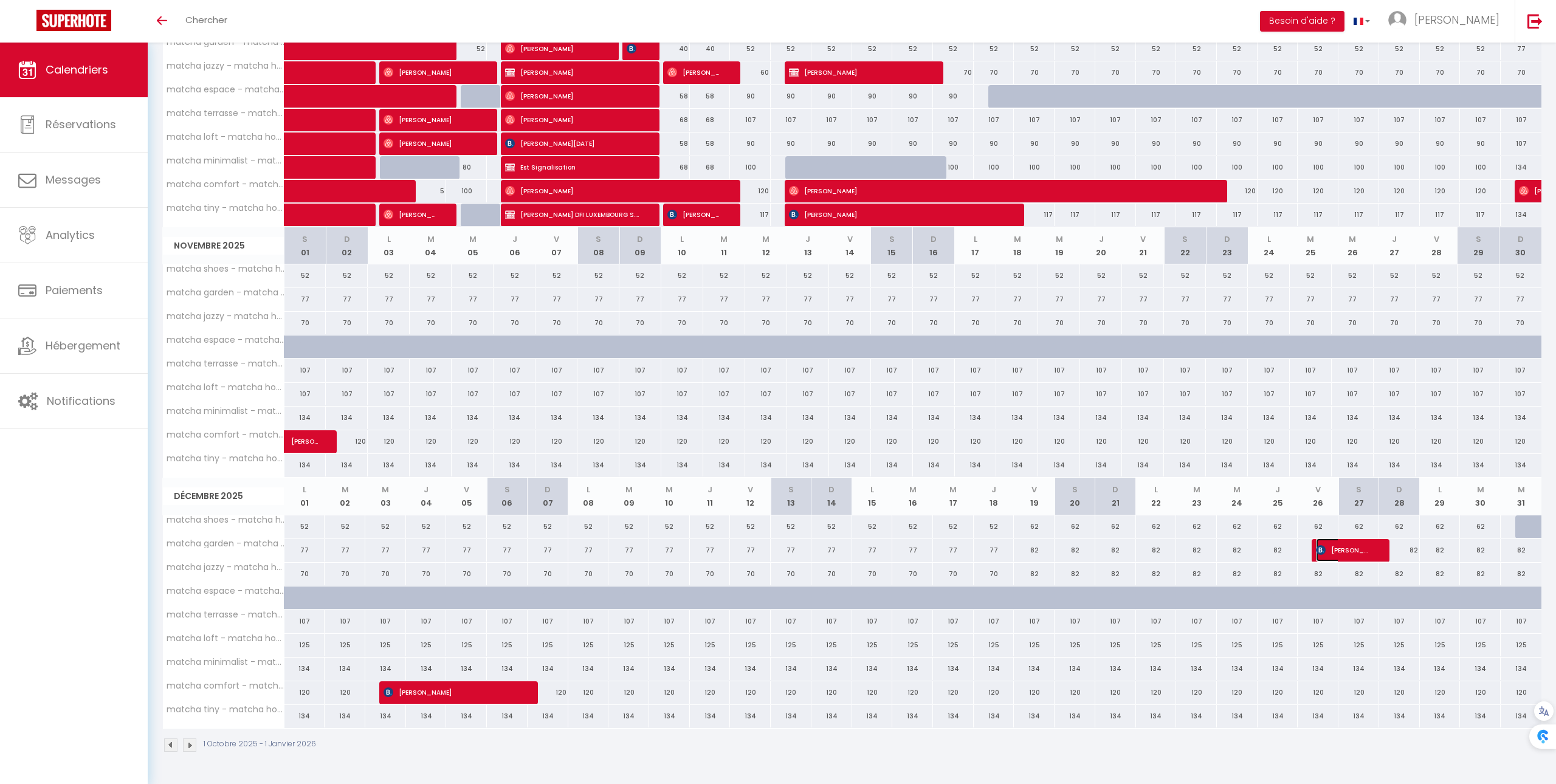
click at [1332, 552] on span "[PERSON_NAME]" at bounding box center [1343, 550] width 54 height 23
select select "OK"
select select "KO"
select select "1"
select select "0"
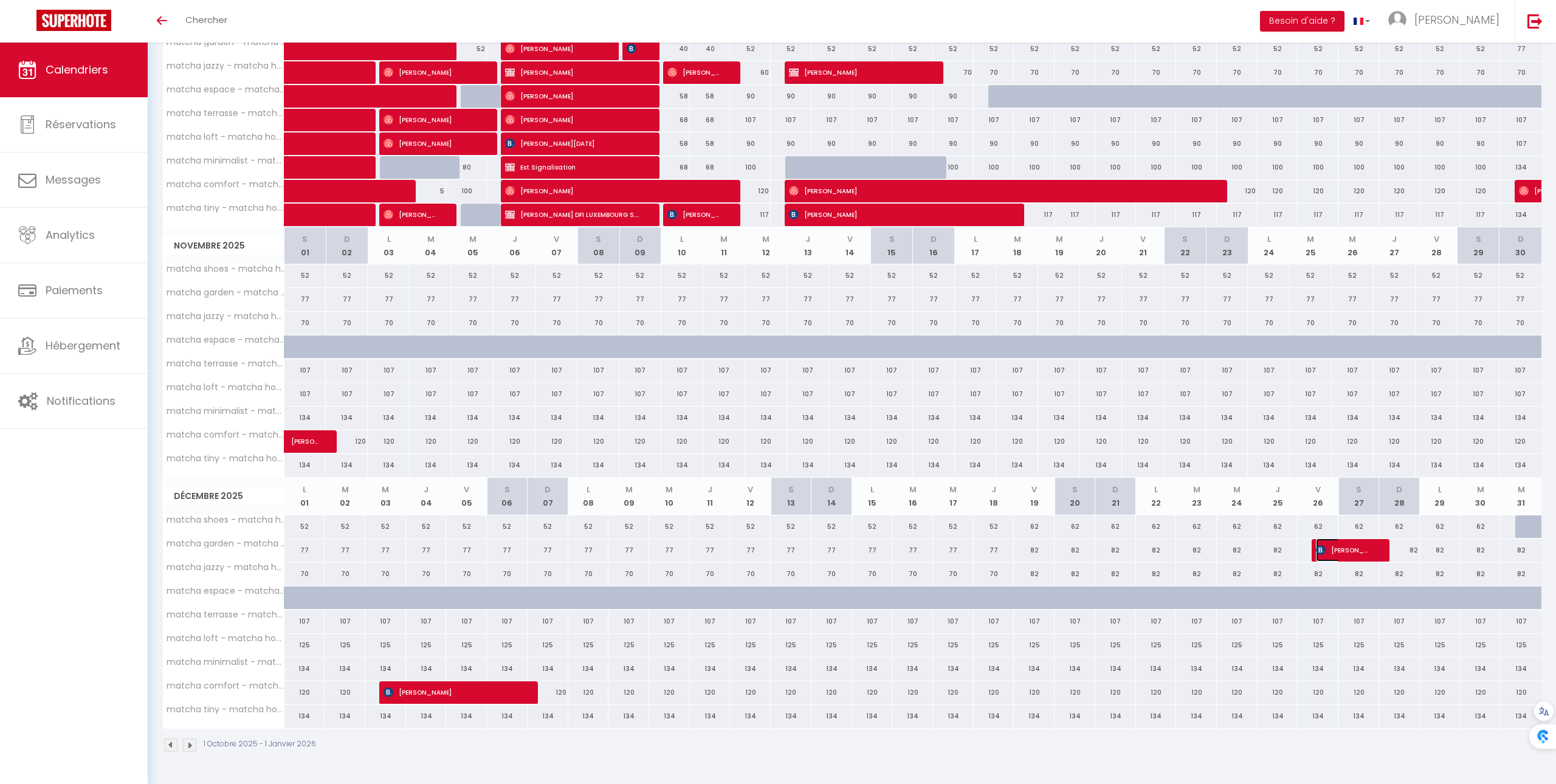
select select "1"
select select
select select "40447"
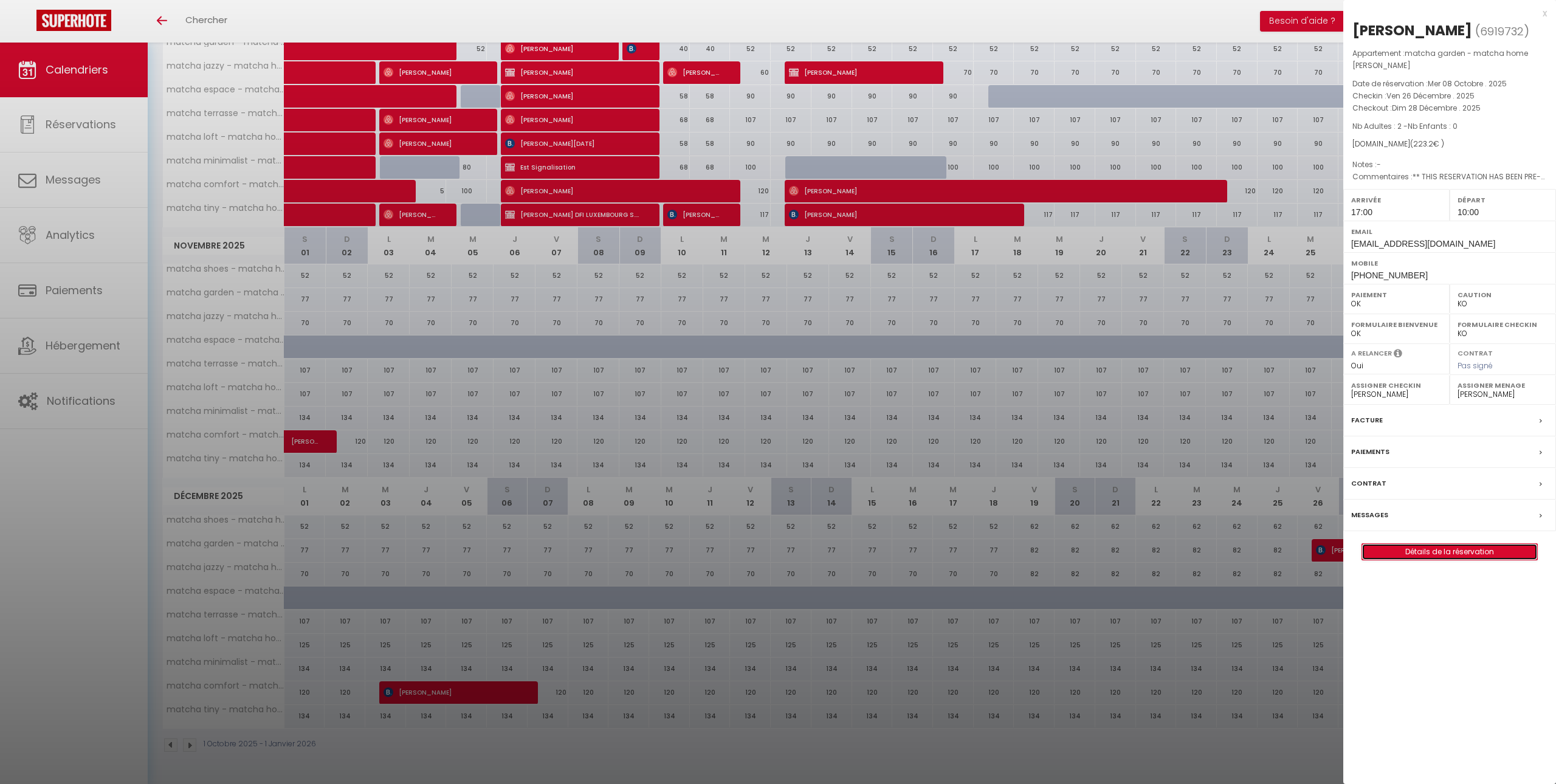
click at [1388, 558] on link "Détails de la réservation" at bounding box center [1450, 551] width 175 height 16
select select
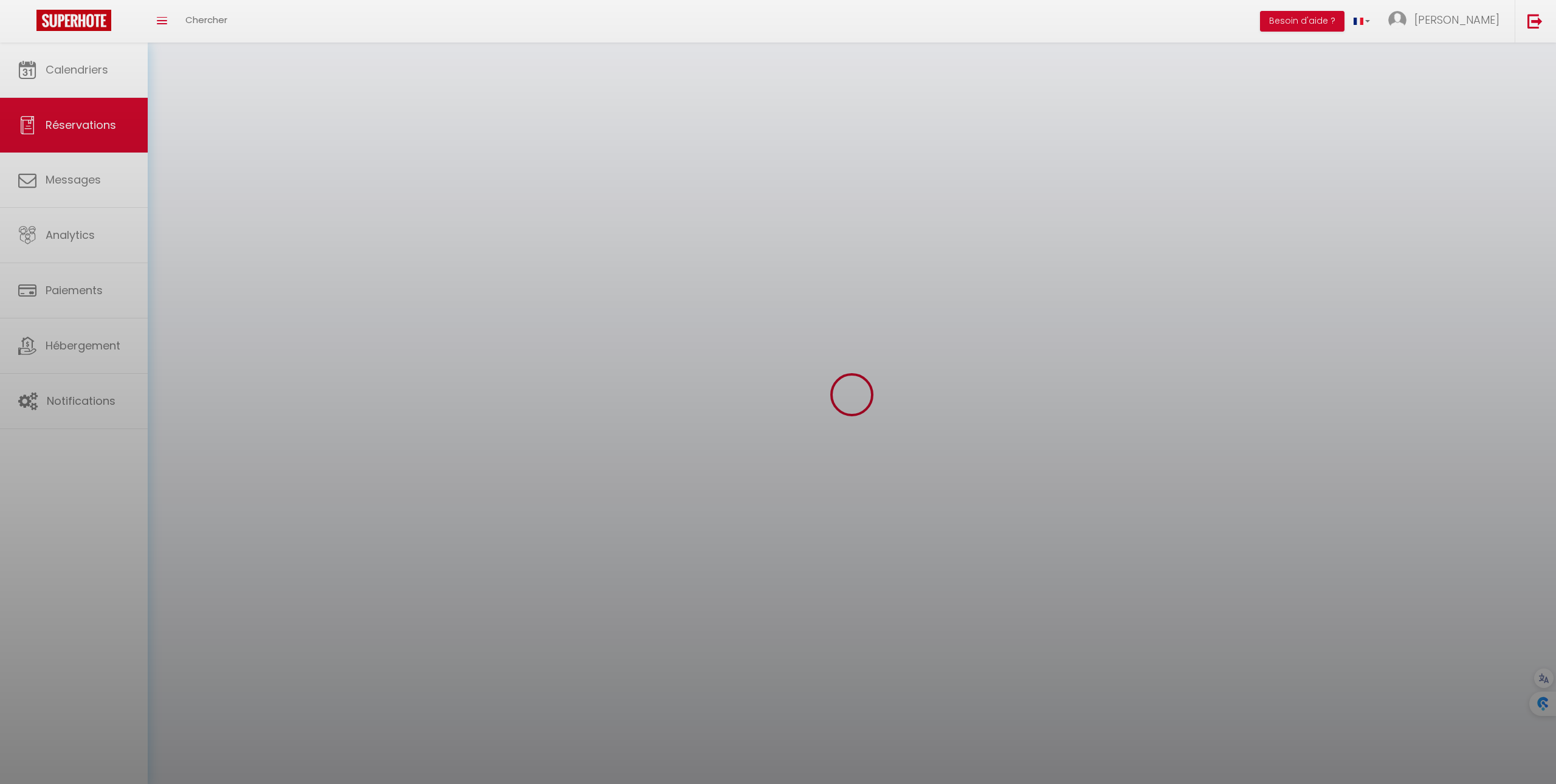
select select
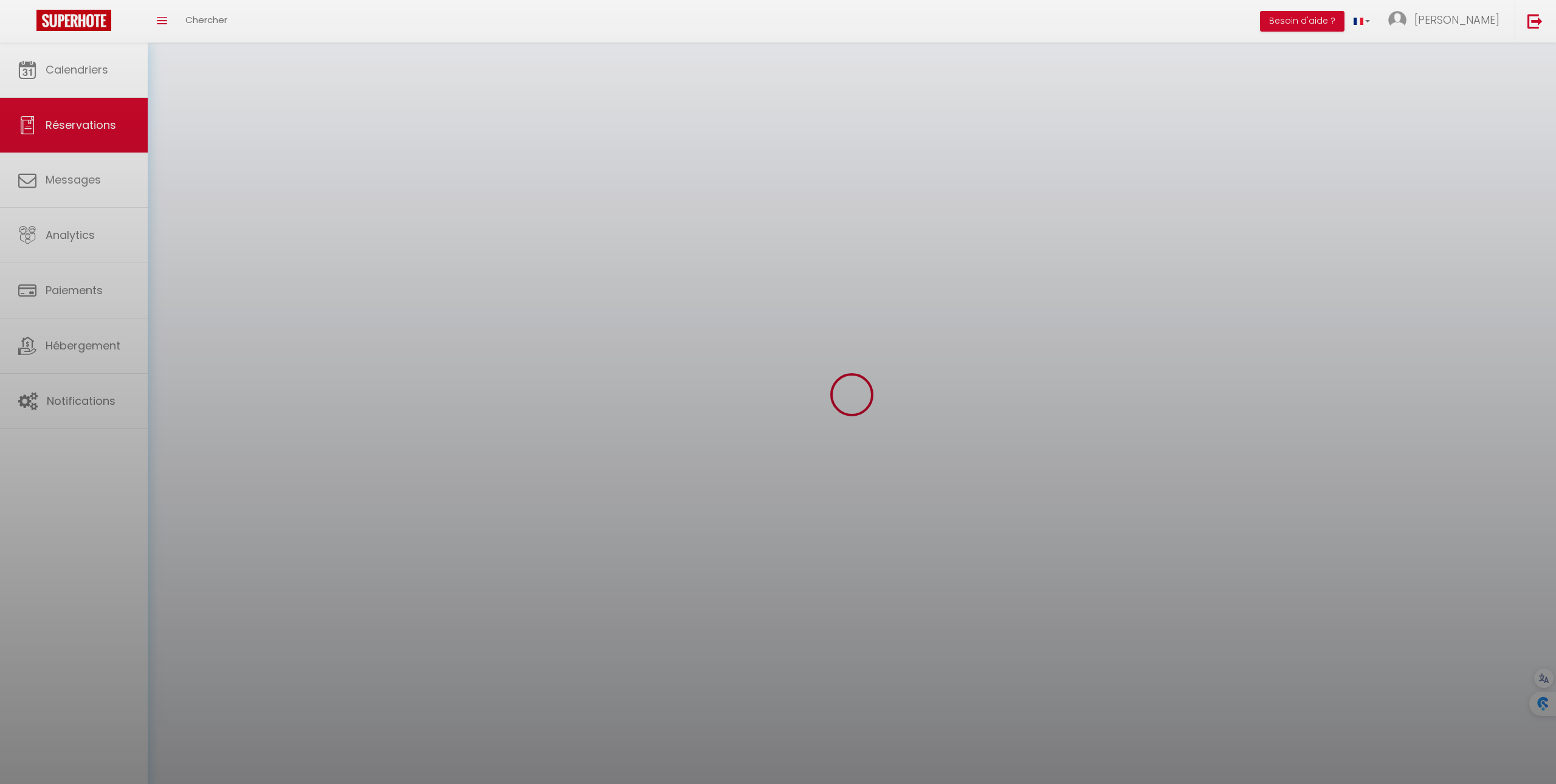
select select
checkbox input "false"
select select
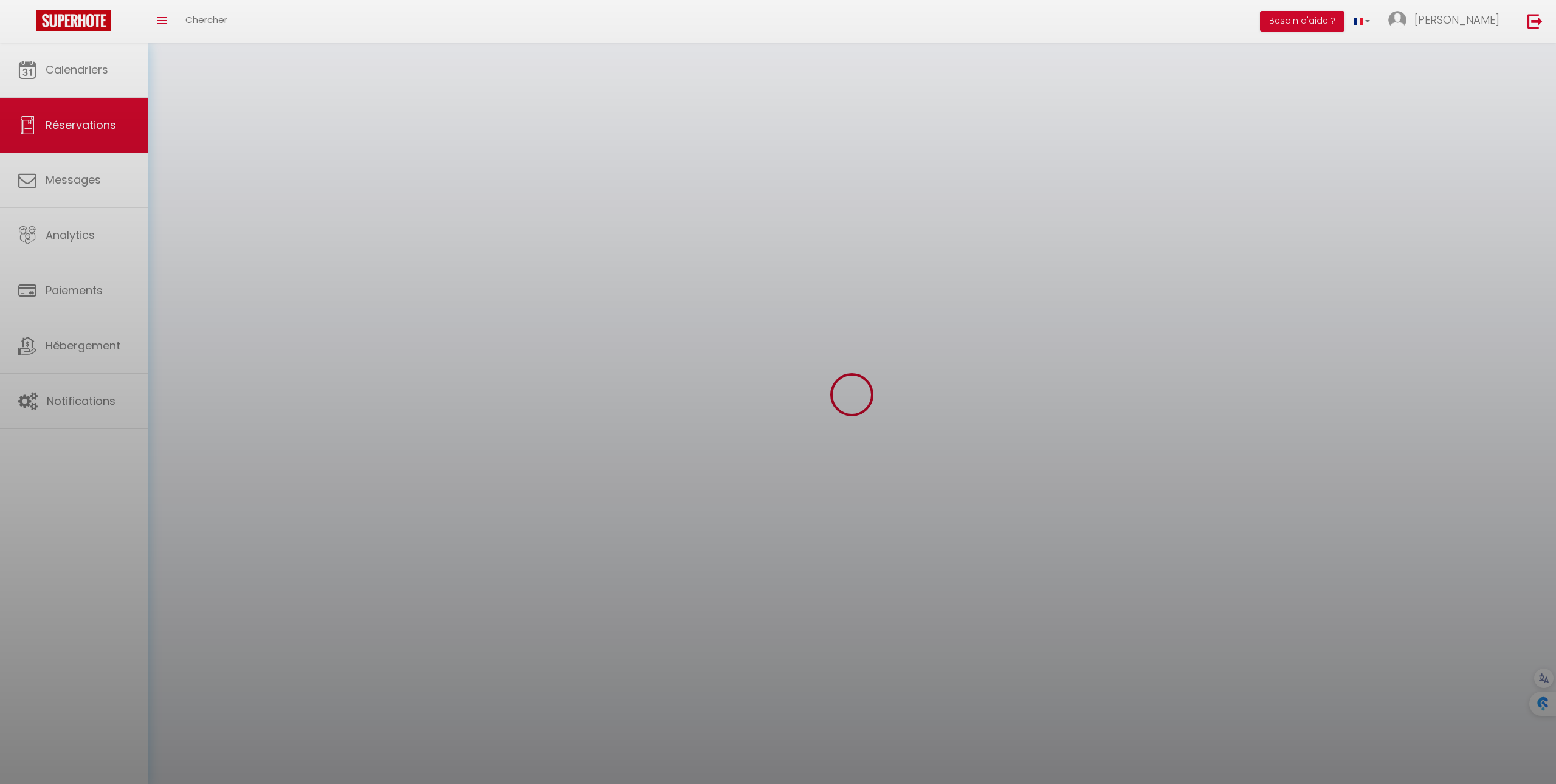
select select
checkbox input "false"
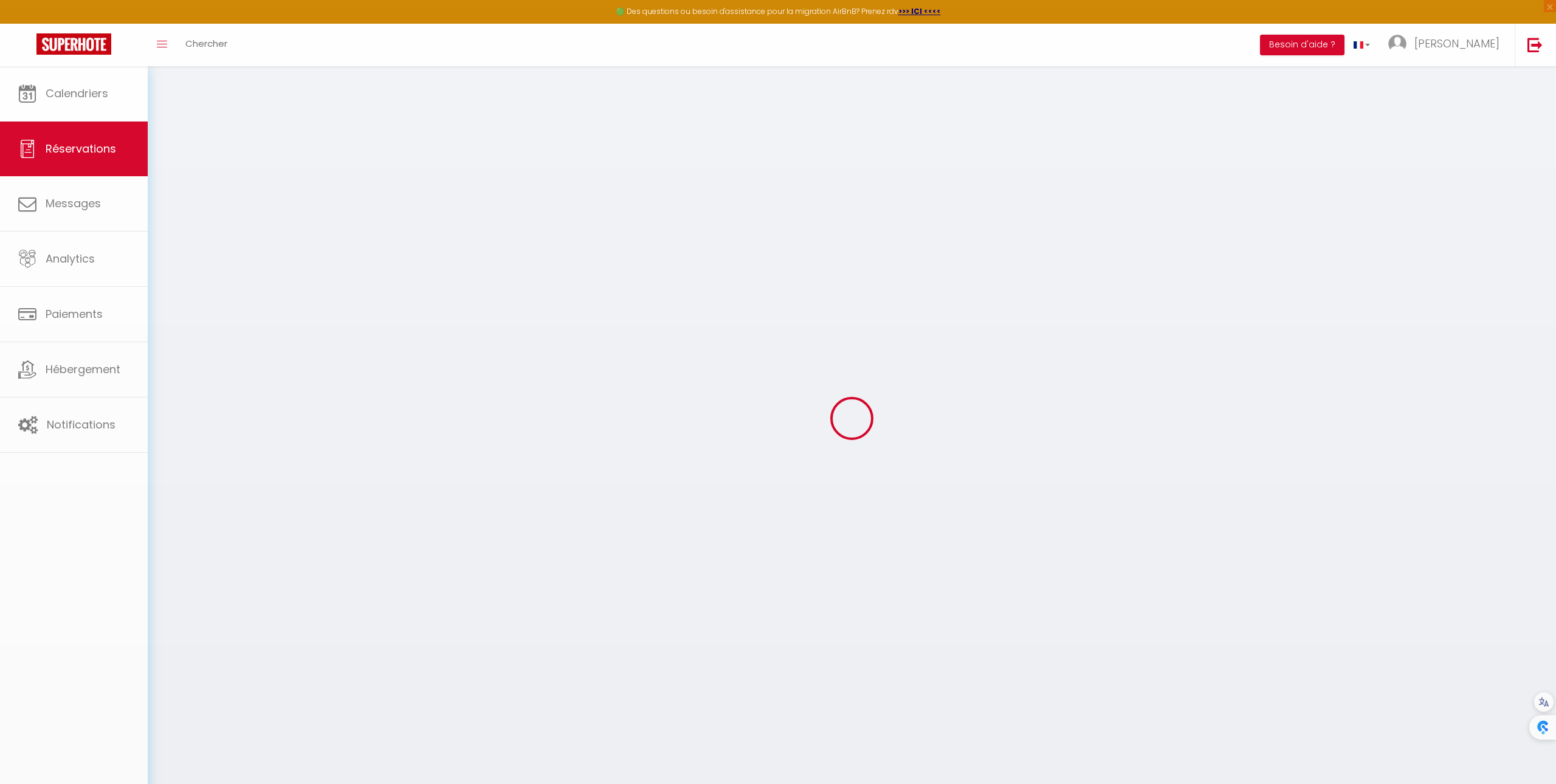
select select
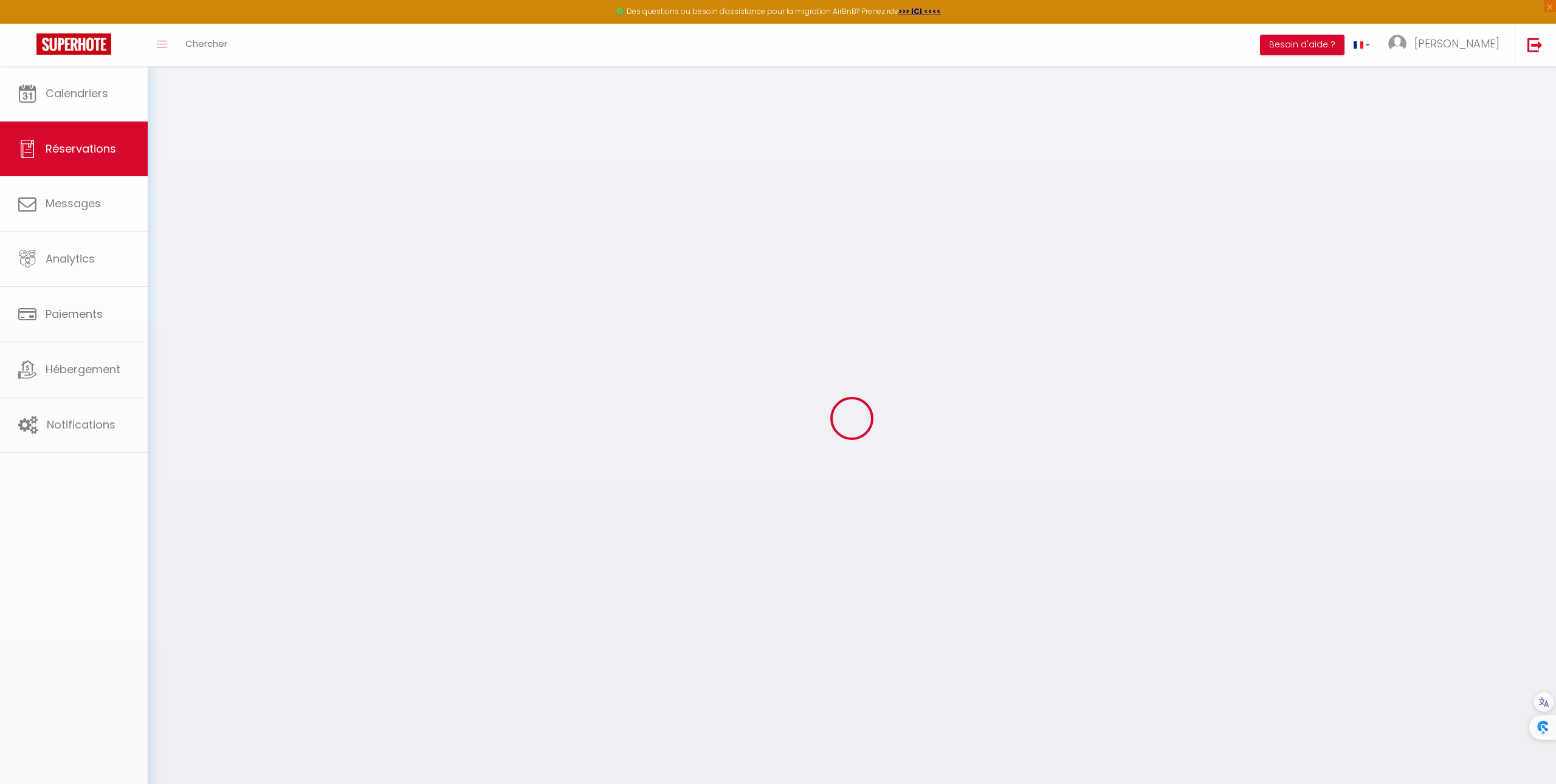
select select
checkbox input "false"
select select
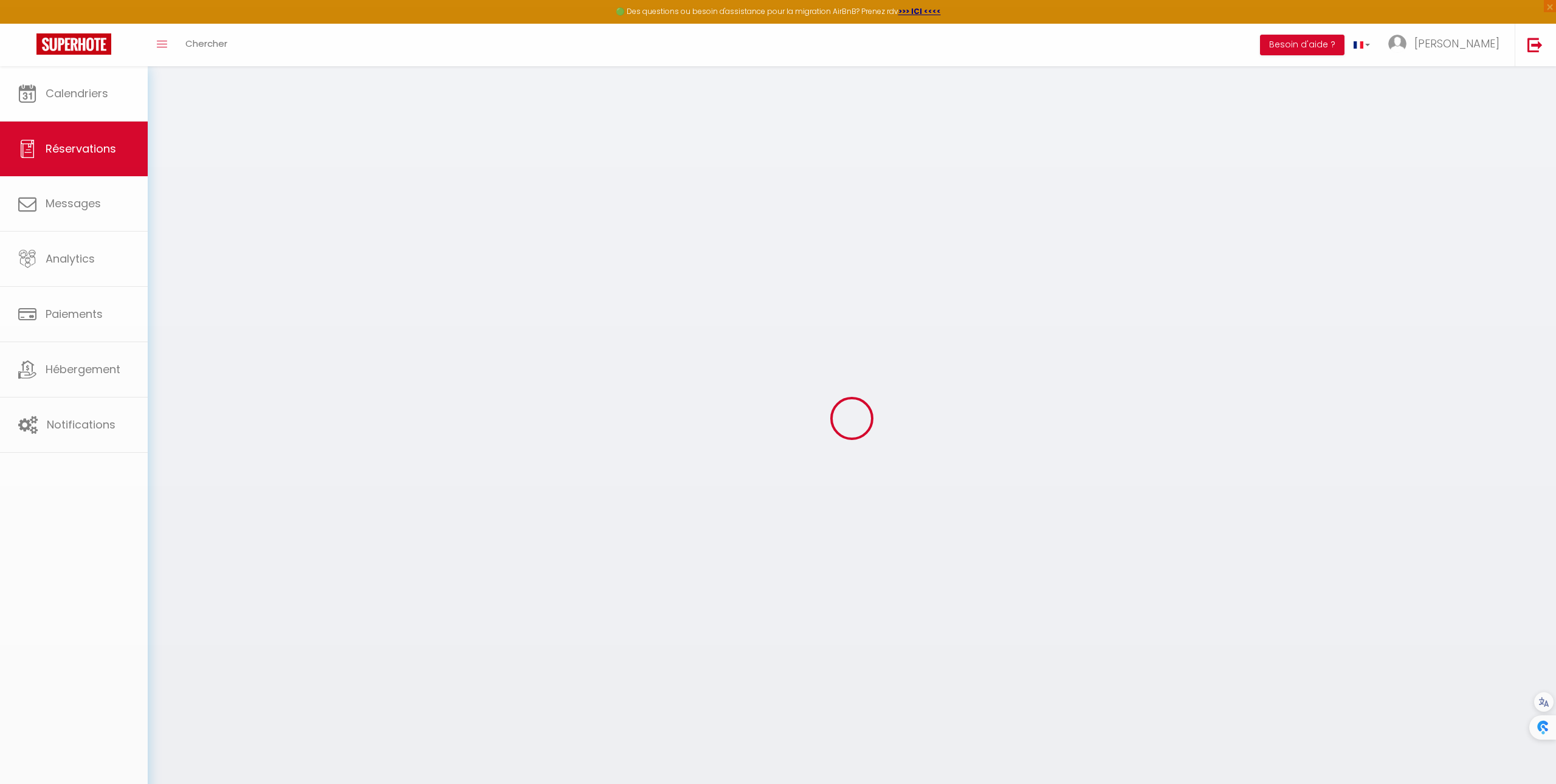
select select
checkbox input "false"
select select
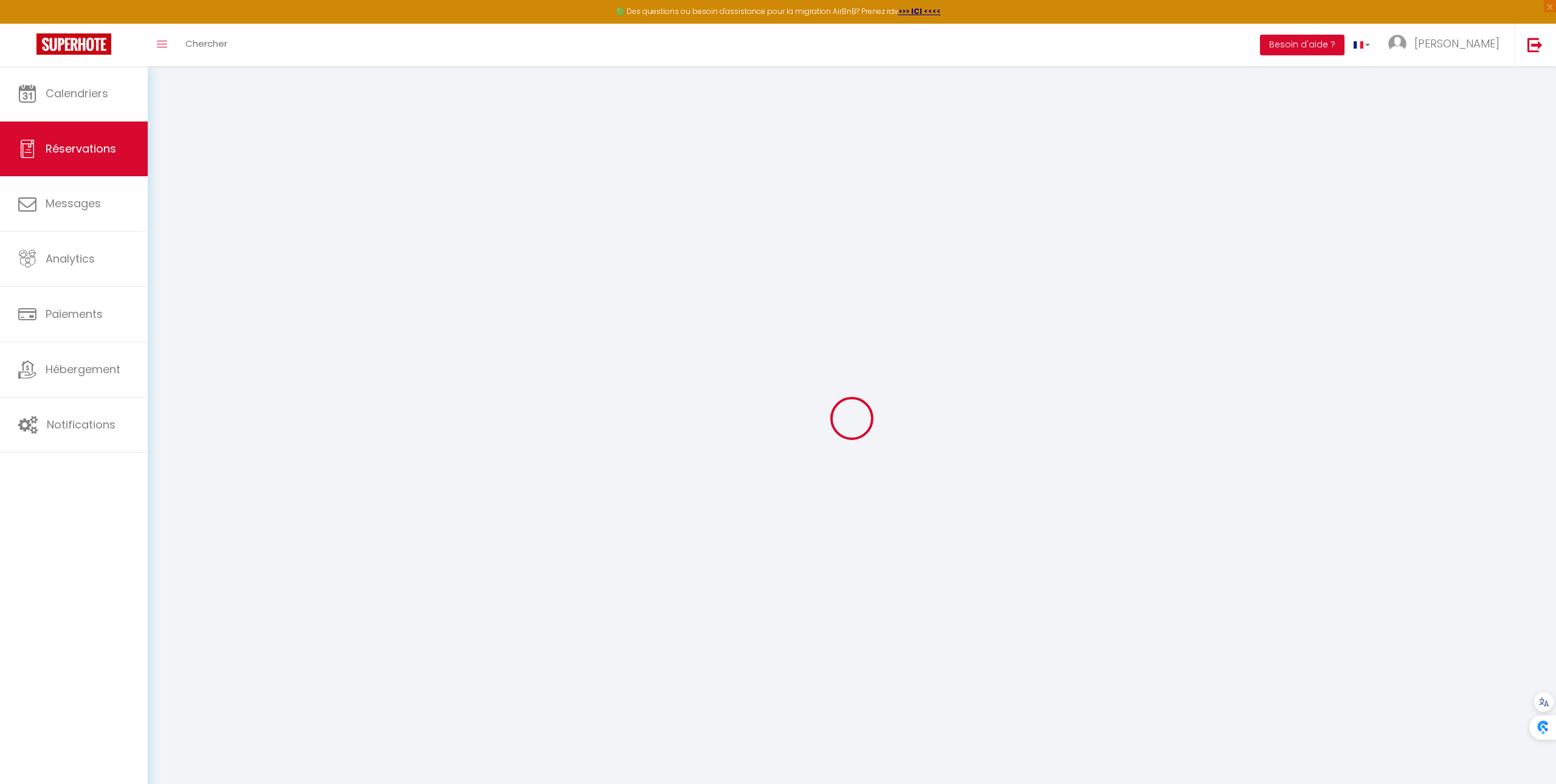
type input "[PERSON_NAME]"
type input "Chataigné"
type input "[EMAIL_ADDRESS][DOMAIN_NAME]"
type input "[PHONE_NUMBER]"
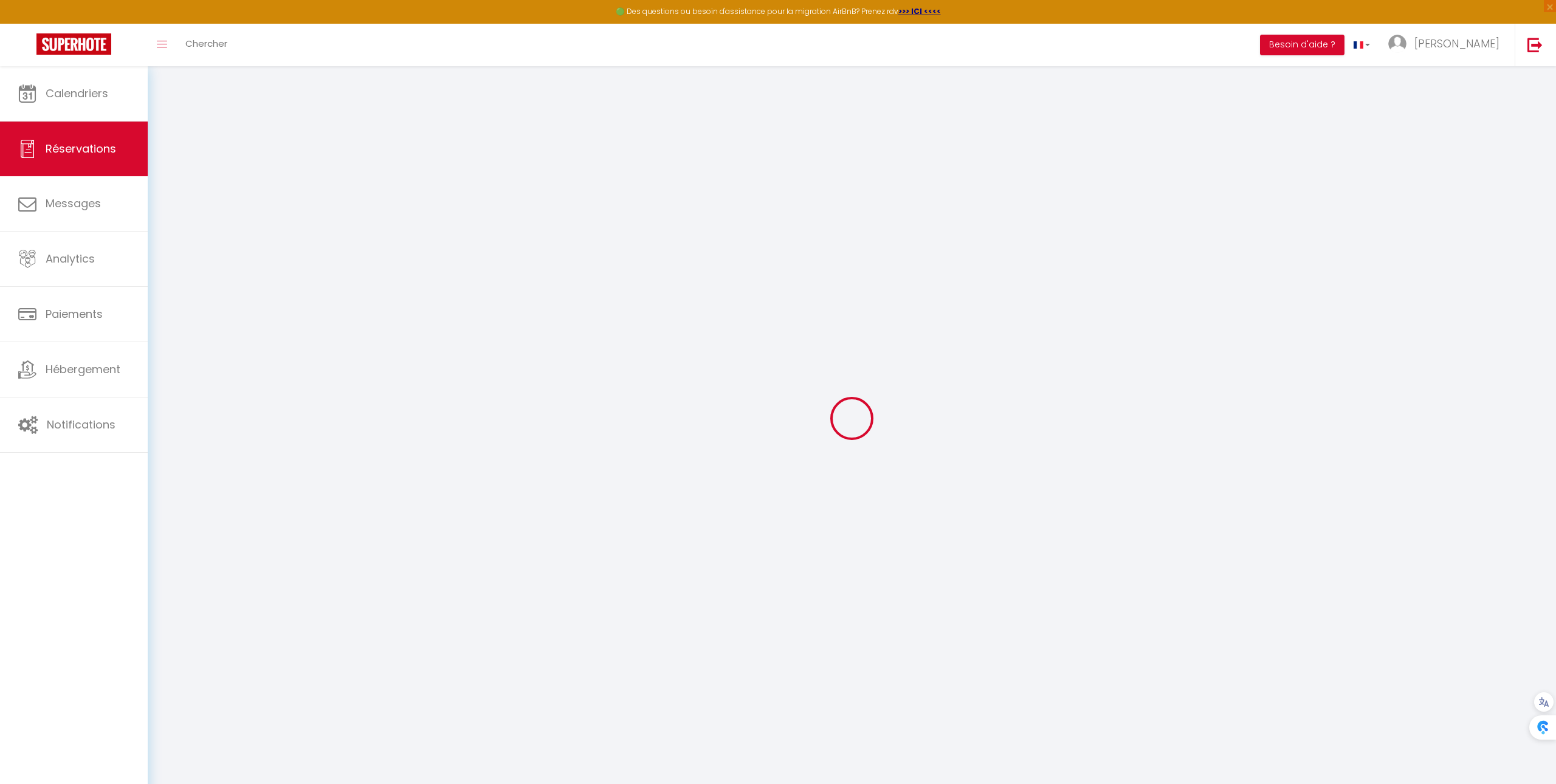
type input "[PHONE_NUMBER]"
type input "."
select select "FR"
type input "45"
type input "33.48"
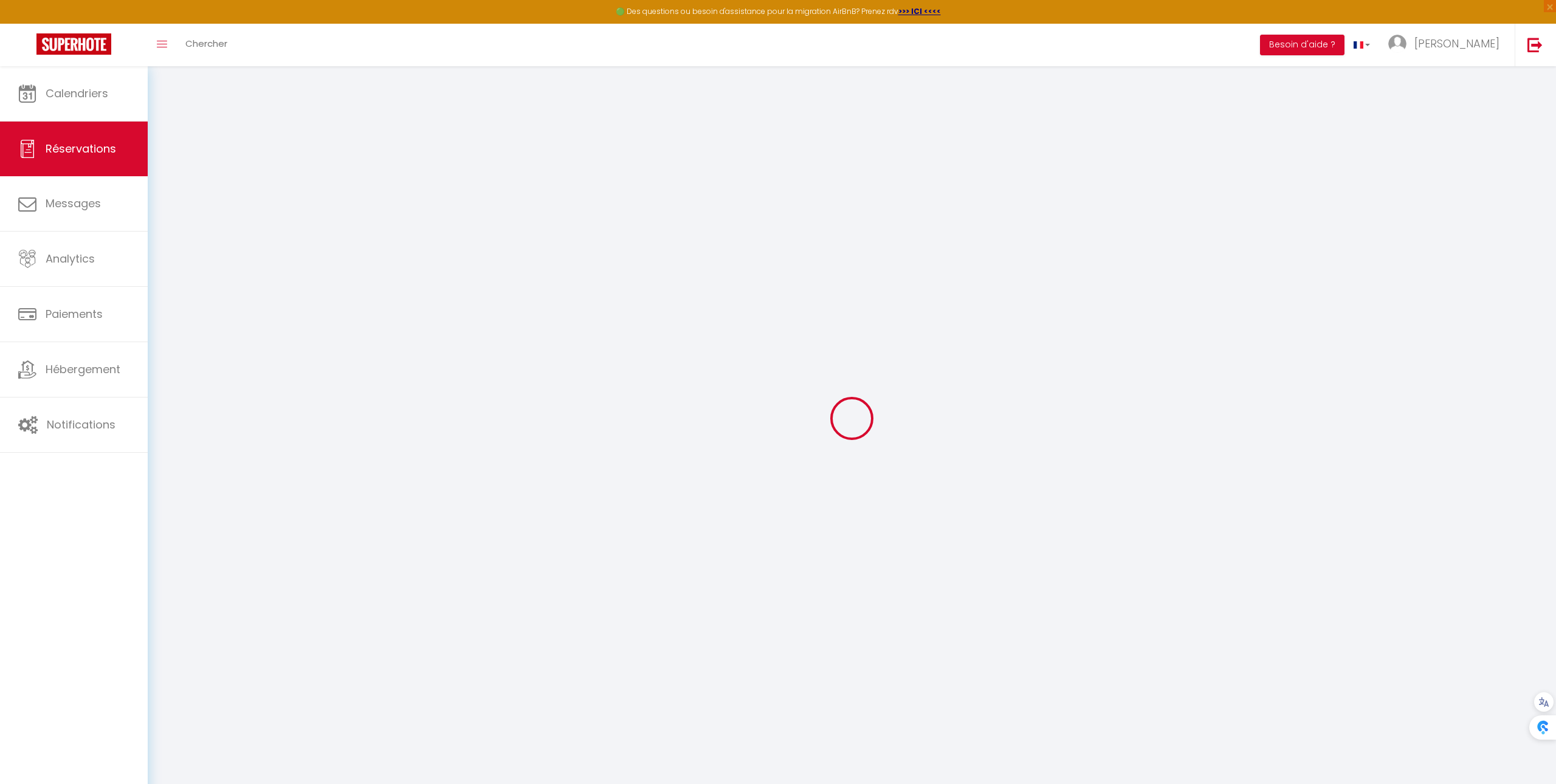
type input "3.12"
select select "72666"
select select "1"
select select
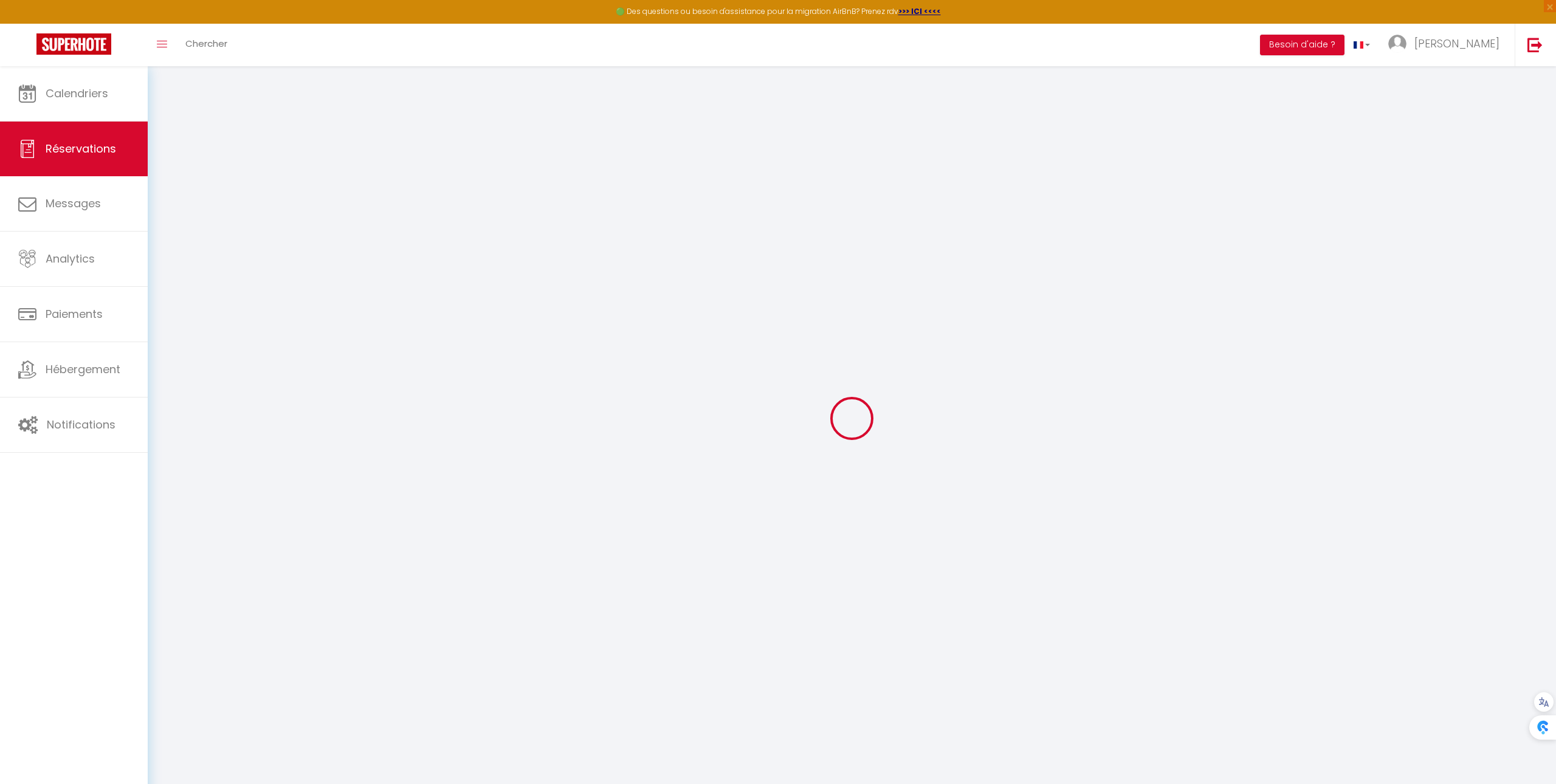
type input "2"
select select "12"
select select
type input "178.2"
checkbox input "false"
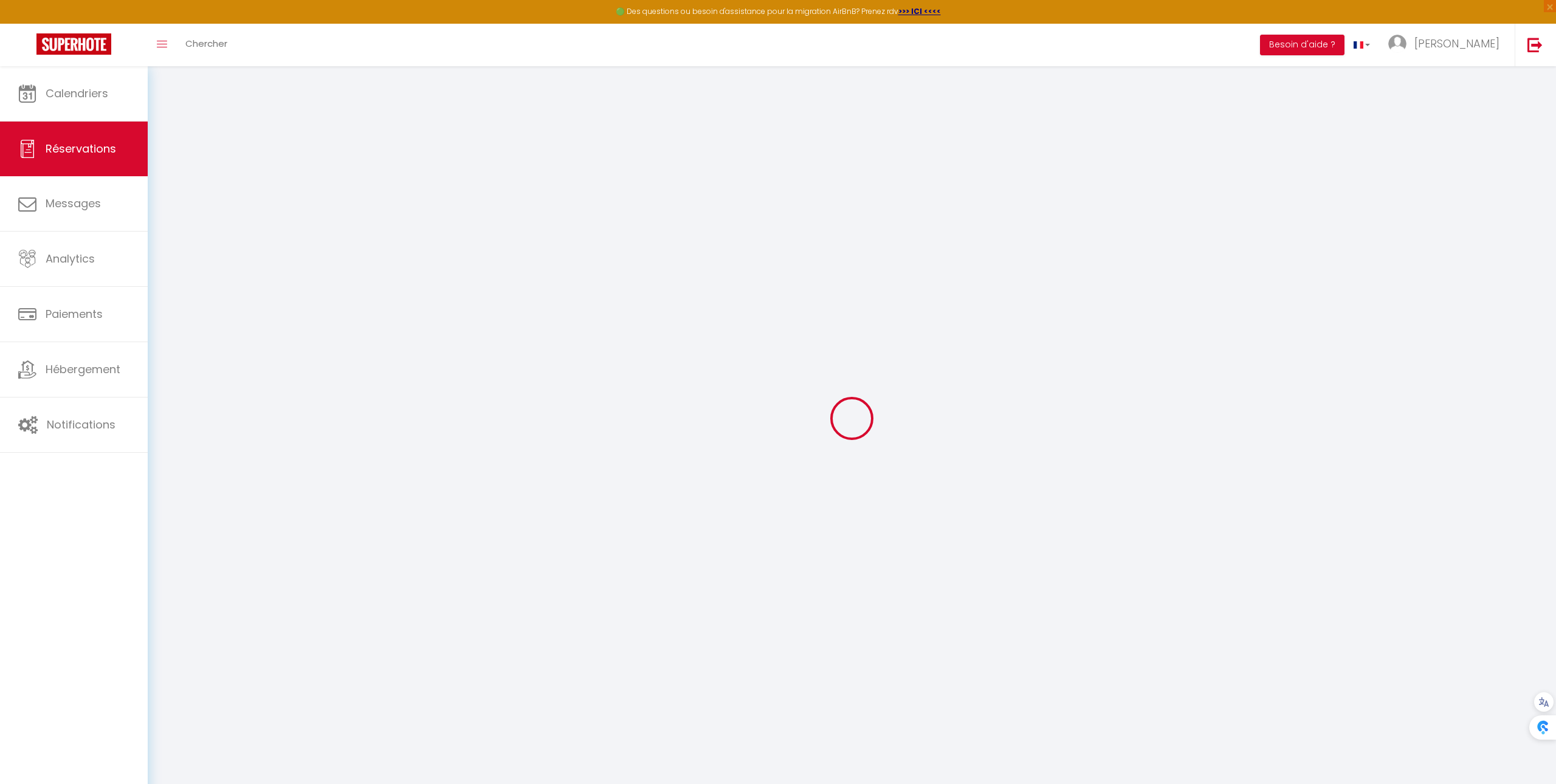
type input "0"
select select "2"
type input "0"
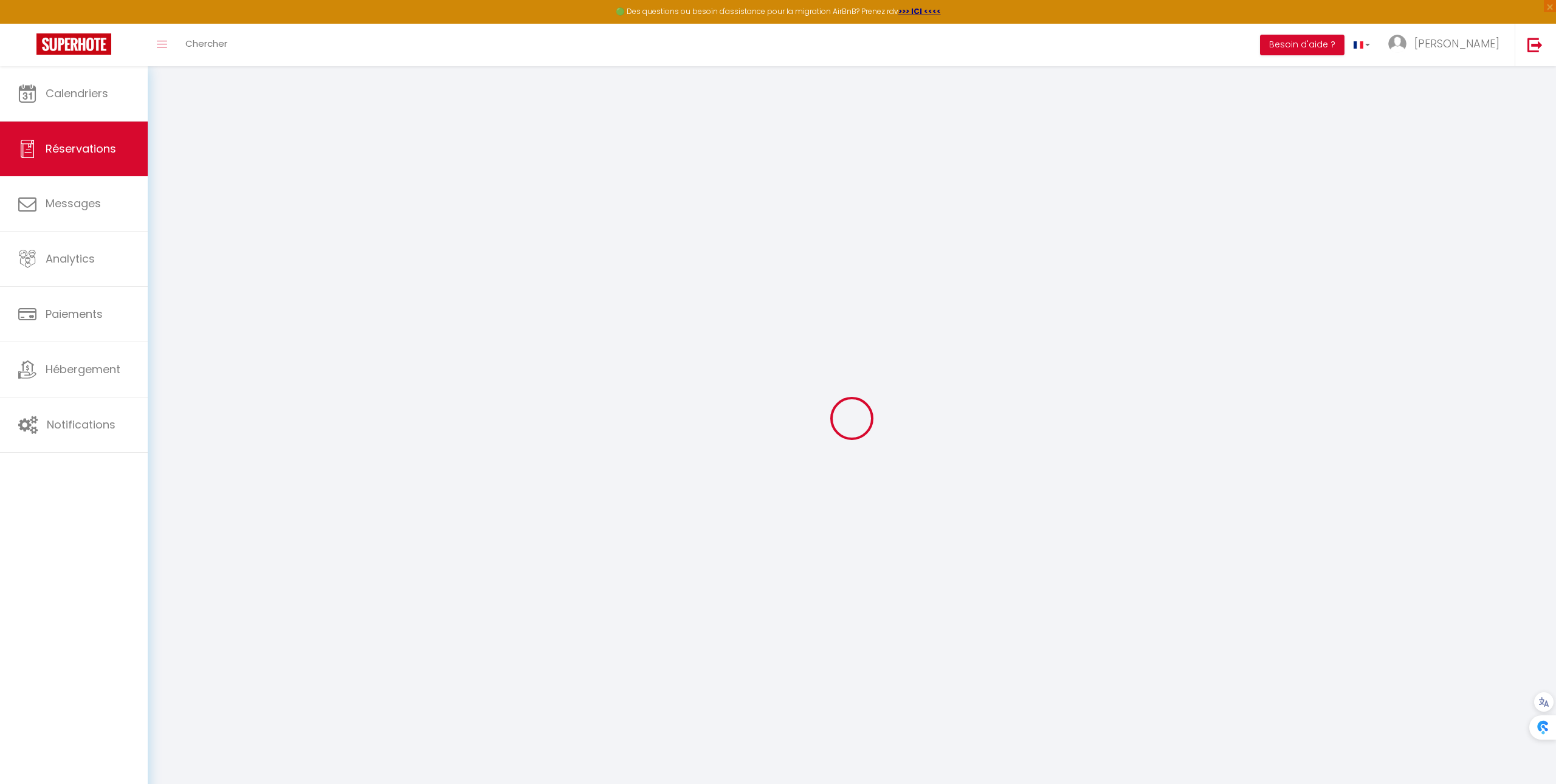
select select
select select "14"
checkbox input "false"
select select
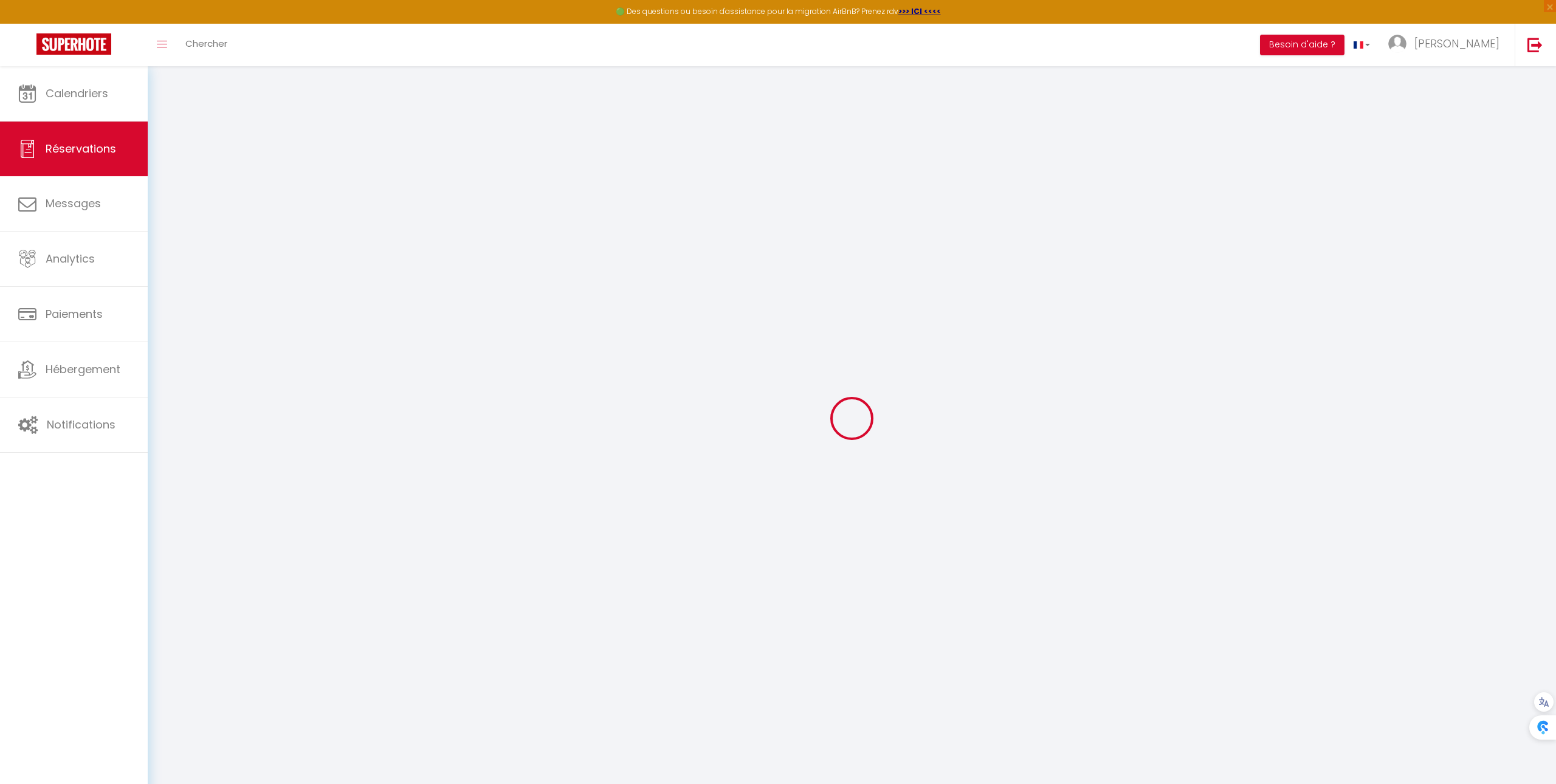
select select
checkbox input "false"
select select
checkbox input "false"
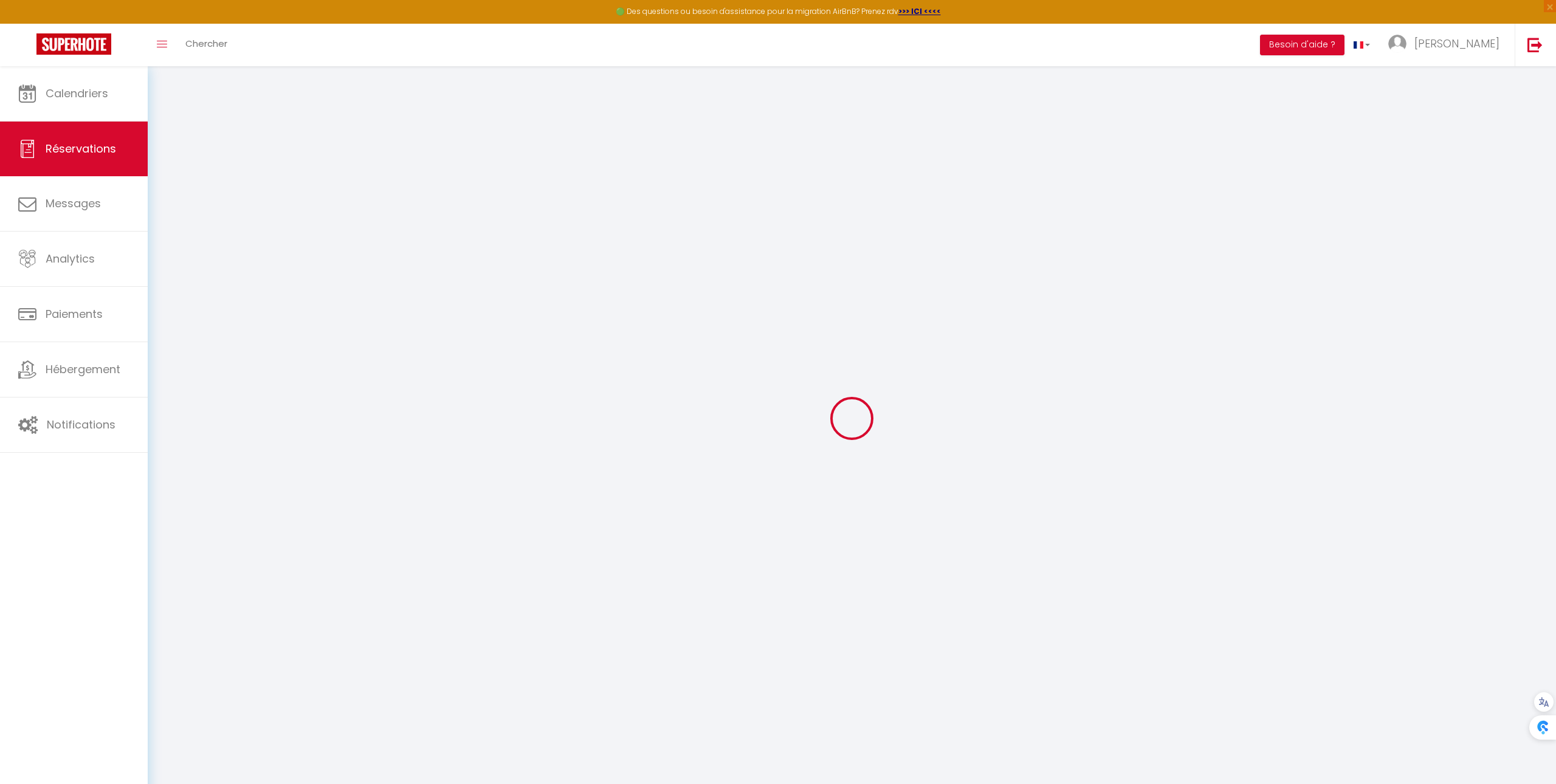
type textarea "** THIS RESERVATION HAS BEEN PRE-PAID ** BOOKING NOTE : Payment charge is EUR 3…"
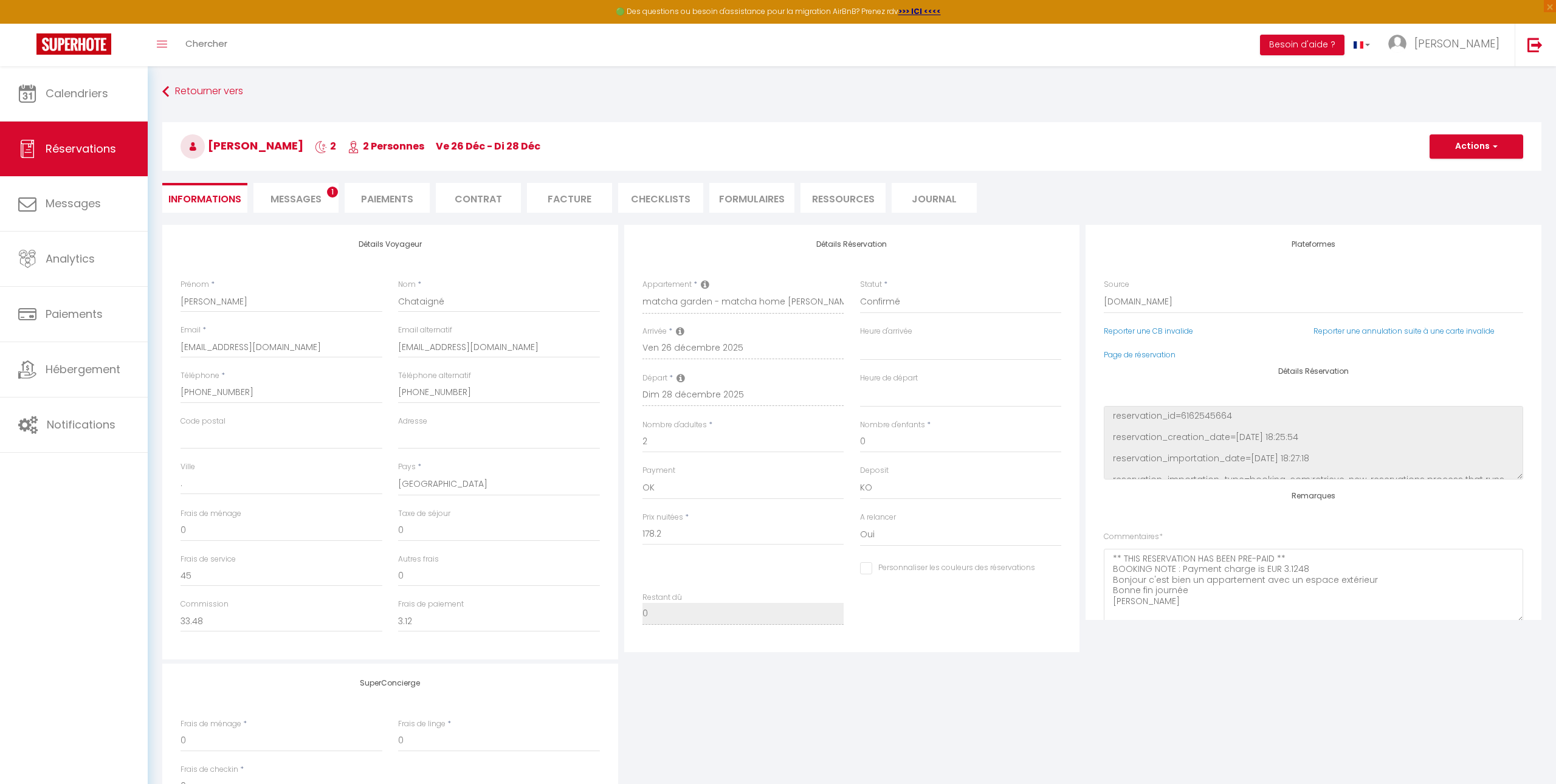
select select
checkbox input "false"
select select "17:00"
select select "10:00"
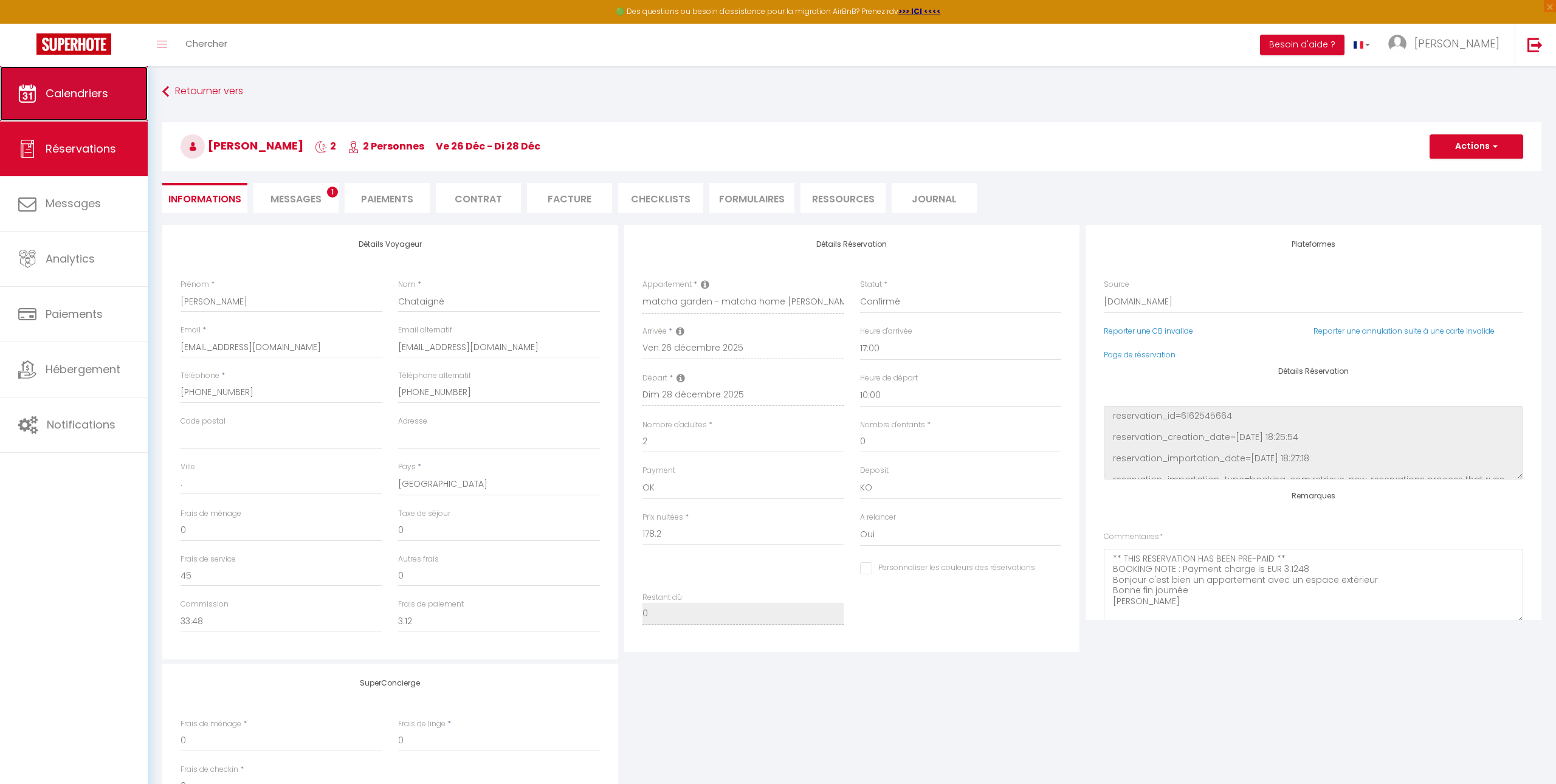
click at [97, 87] on span "Calendriers" at bounding box center [77, 93] width 62 height 15
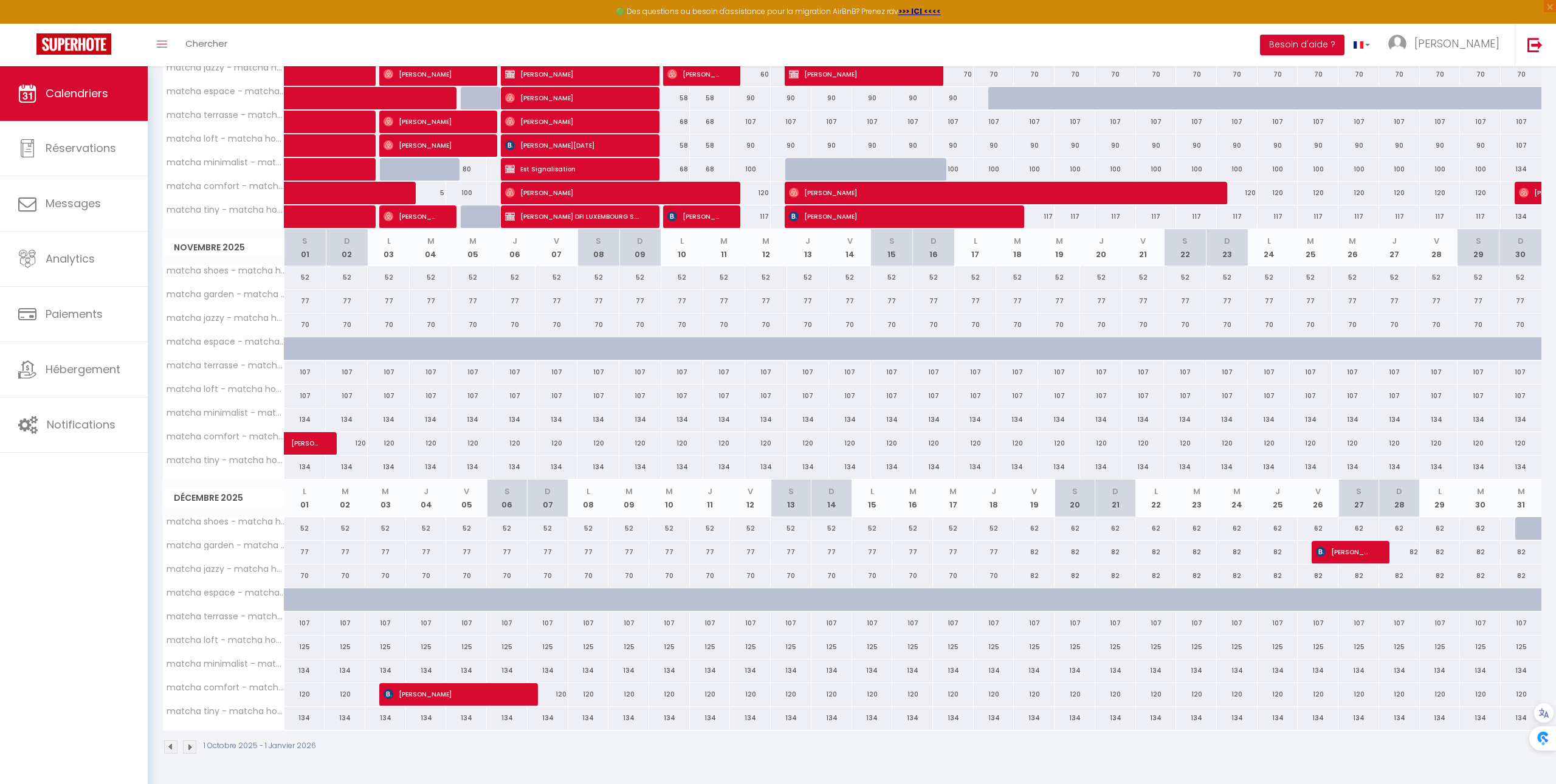
scroll to position [253, 0]
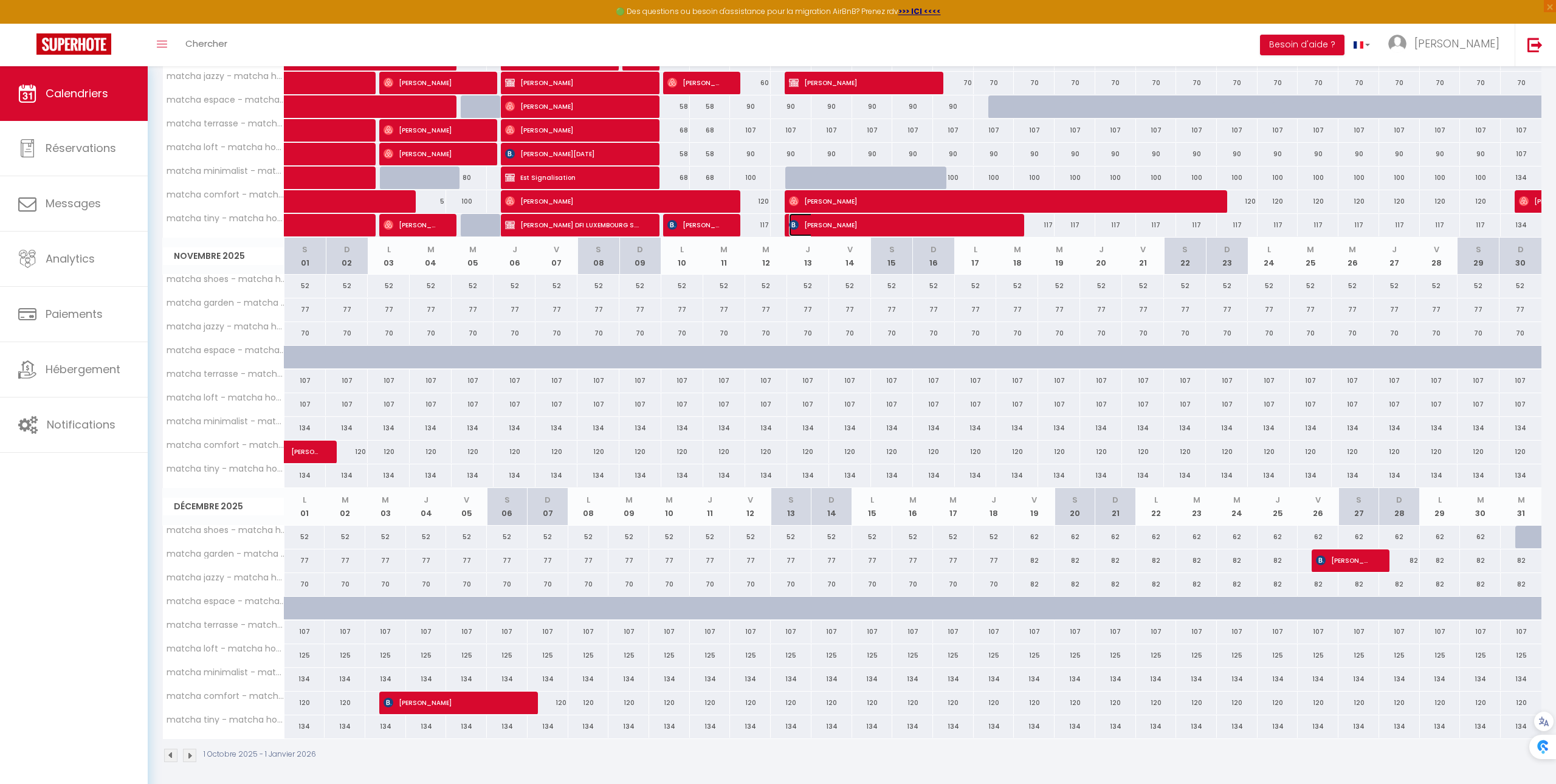
click at [912, 231] on span "[PERSON_NAME]" at bounding box center [898, 225] width 217 height 23
select select "OK"
select select "KO"
select select "1"
select select "0"
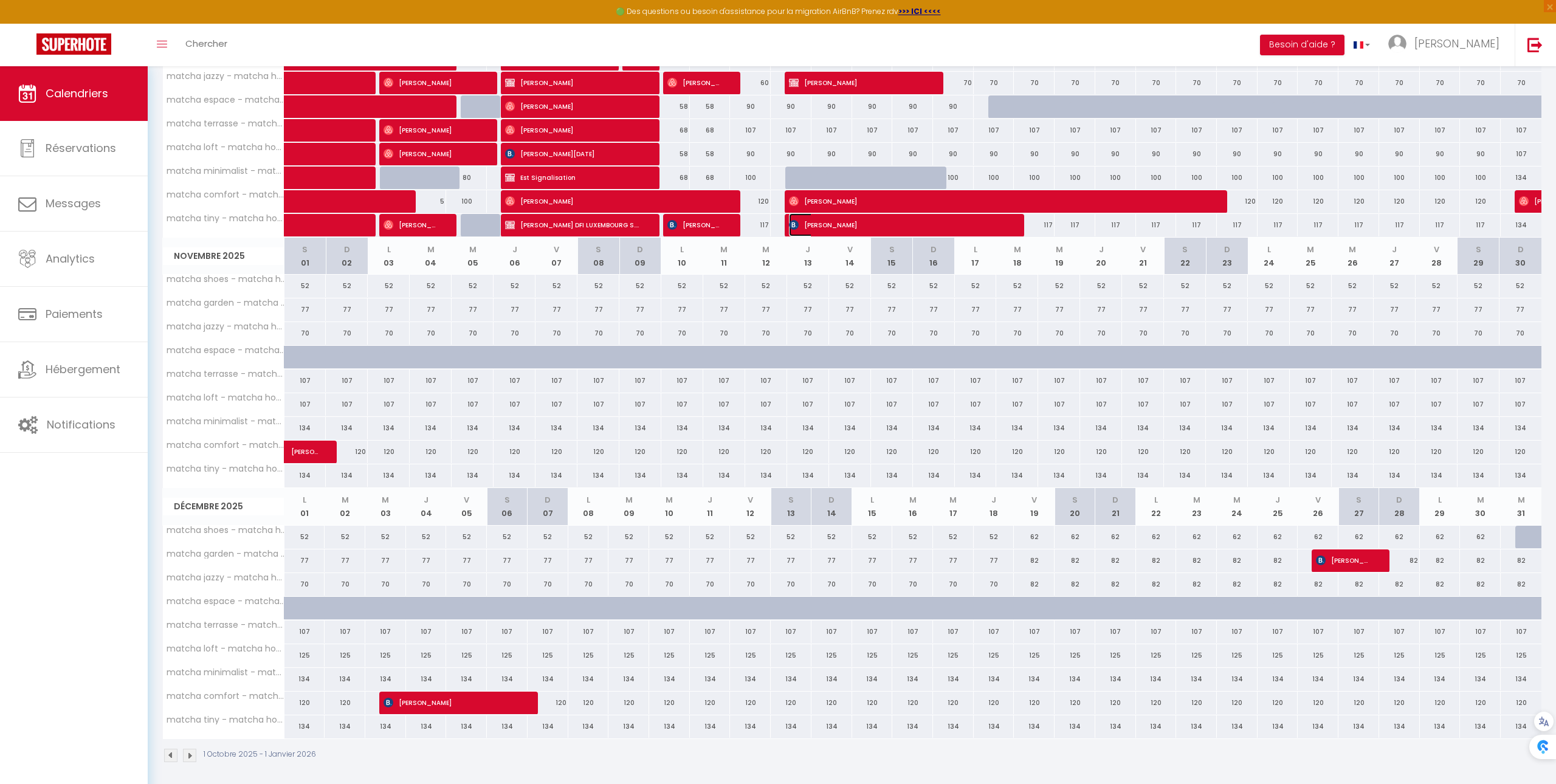
select select "1"
select select
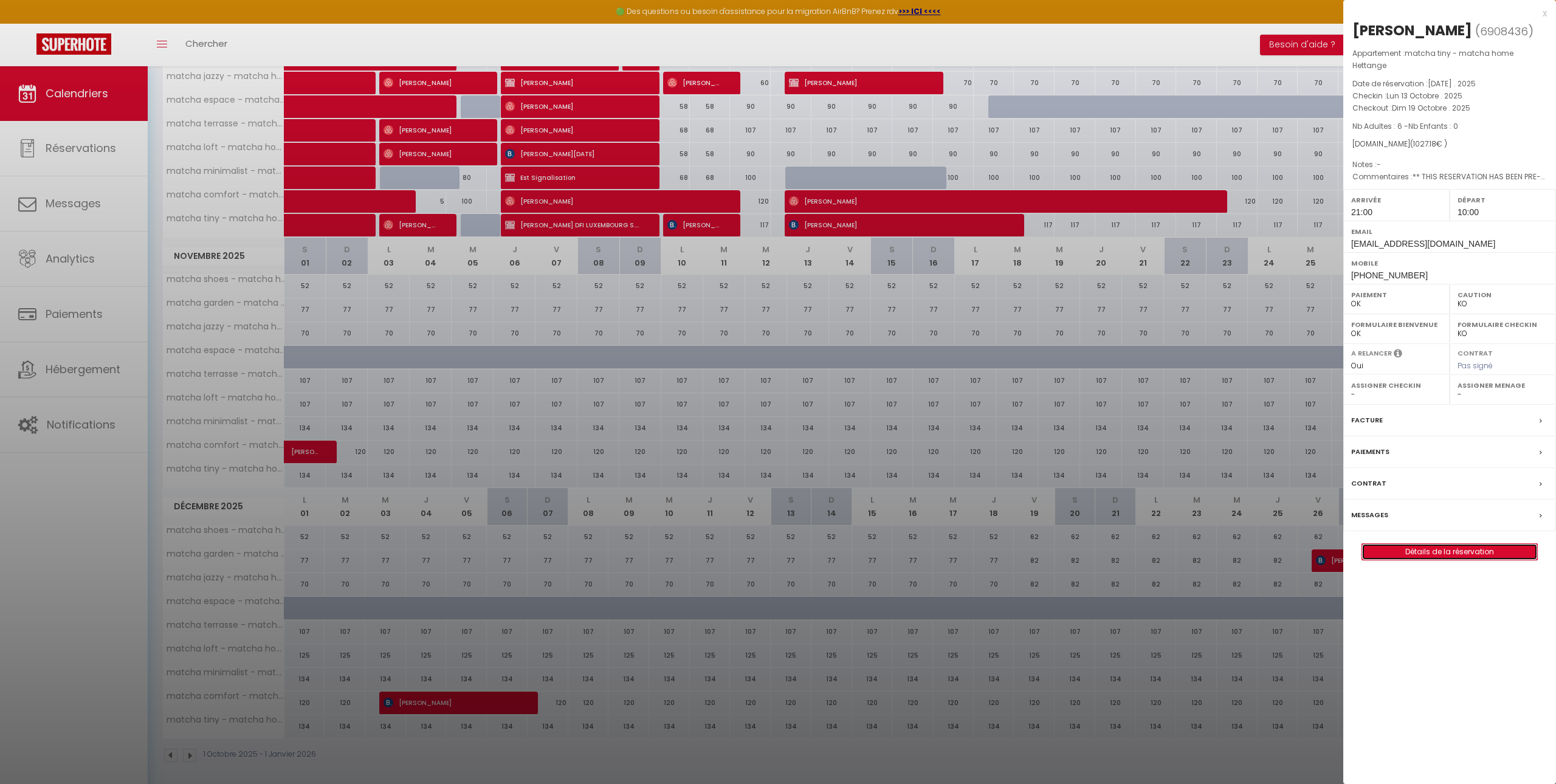
click at [1384, 553] on link "Détails de la réservation" at bounding box center [1450, 551] width 175 height 16
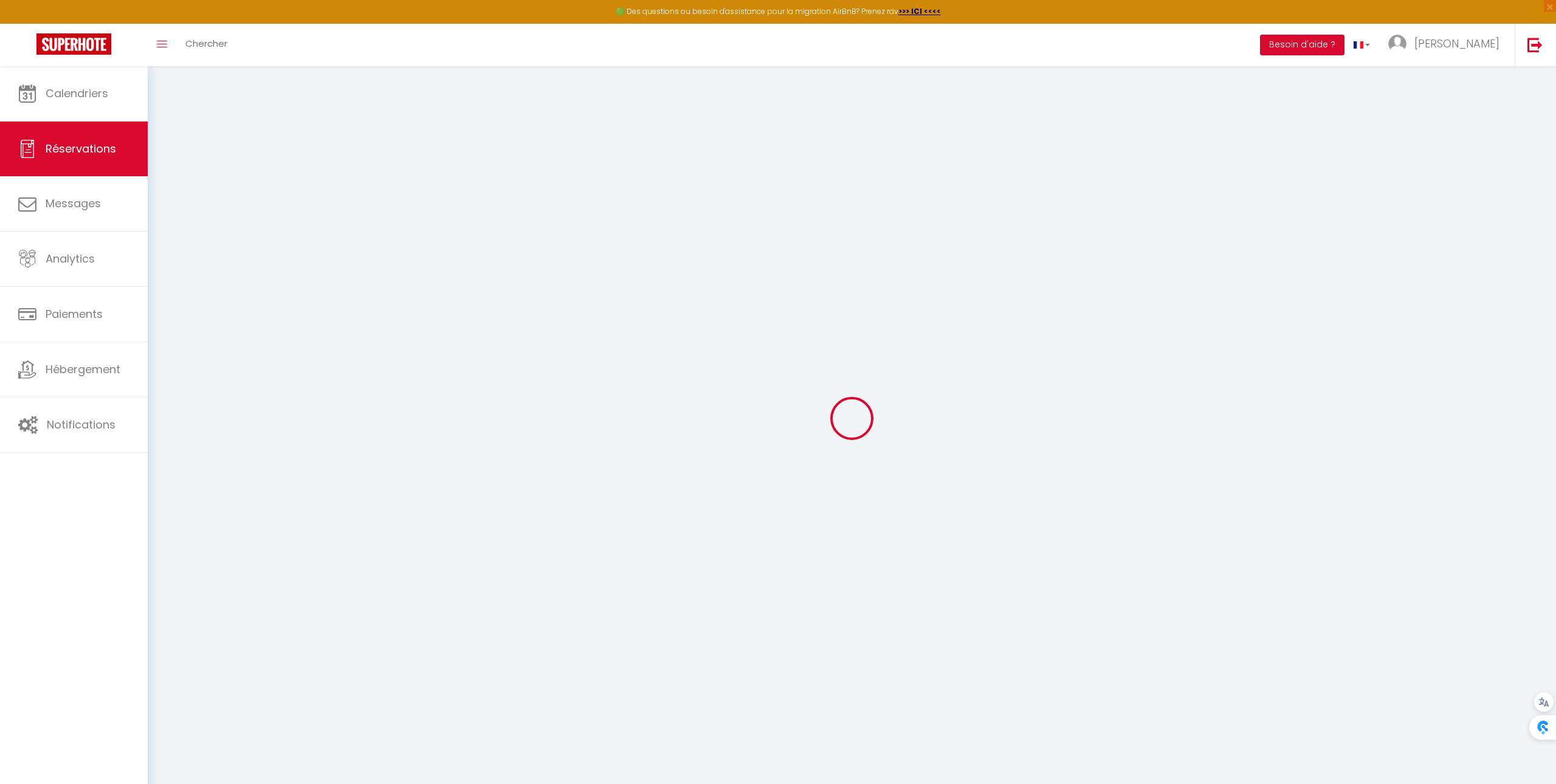
type input "[PERSON_NAME]"
type input "[EMAIL_ADDRESS][DOMAIN_NAME]"
type input "[EMAIL_ADDRESS][PERSON_NAME][DOMAIN_NAME]"
type input "[PHONE_NUMBER]"
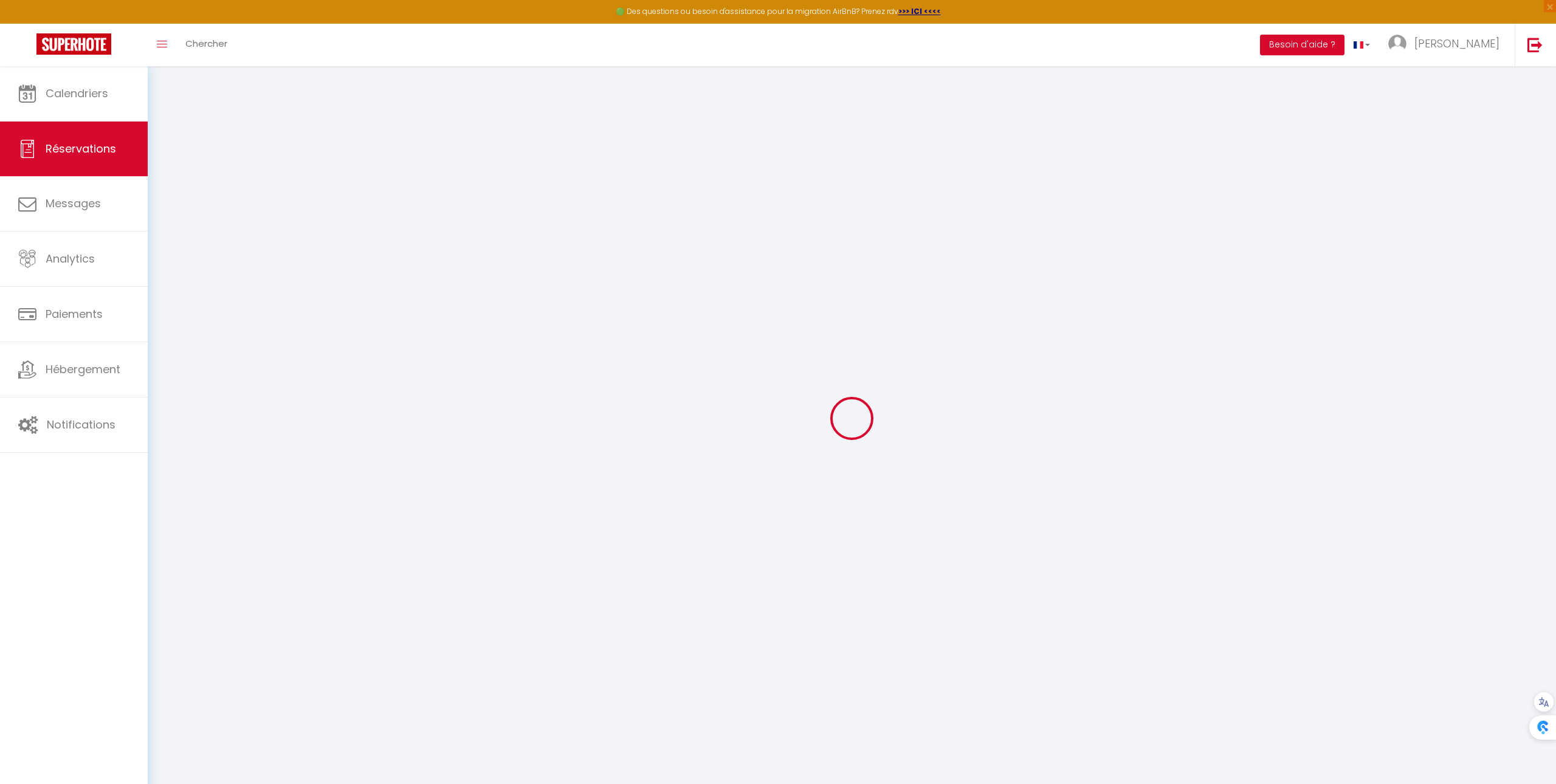
type input "[PHONE_NUMBER]"
select select "PL"
type input "60"
type input "152.64"
type input "14.38"
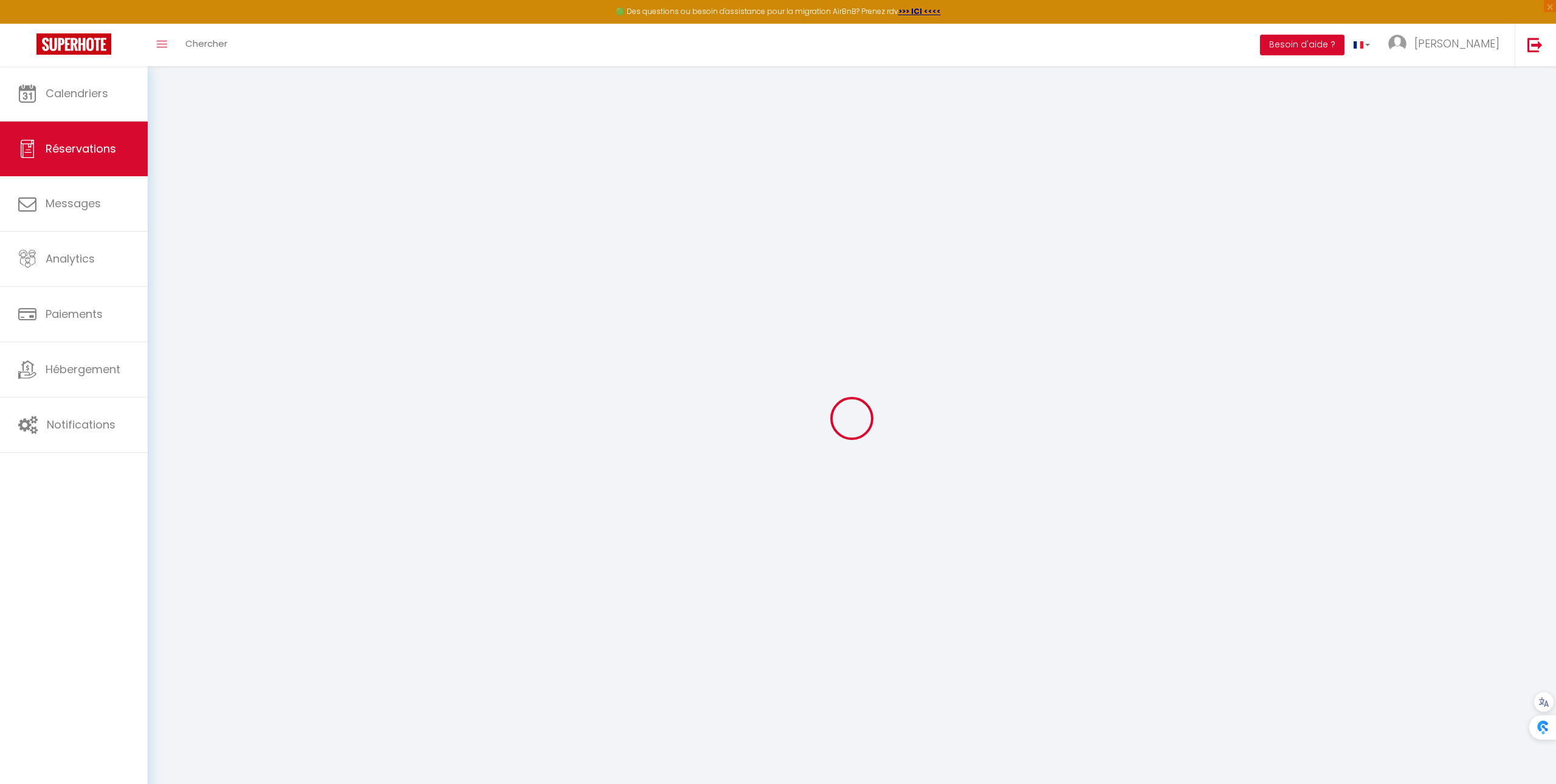
select select "47971"
select select "1"
select select
type input "6"
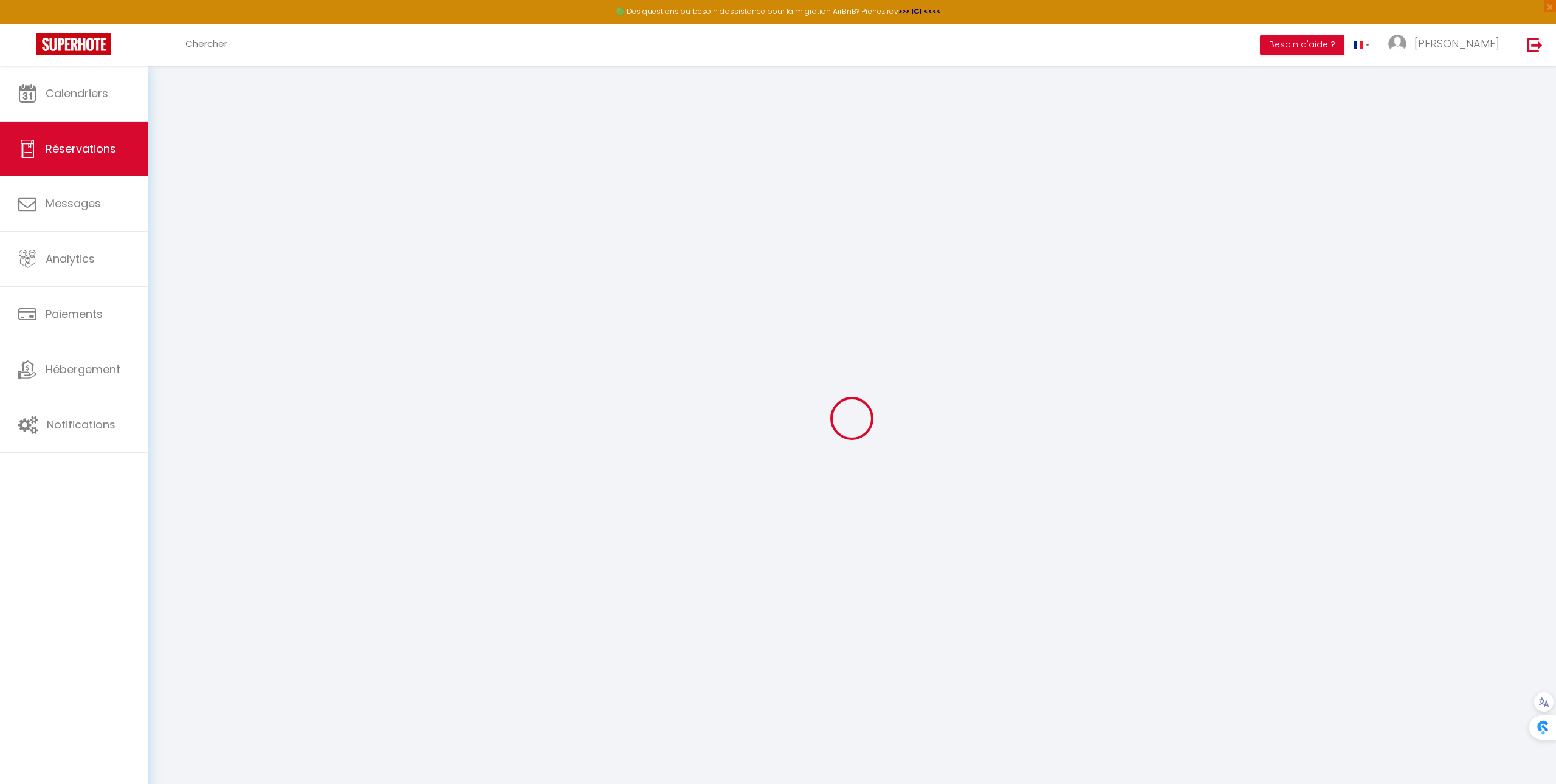
select select "12"
select select
type input "957.6"
checkbox input "false"
type input "0"
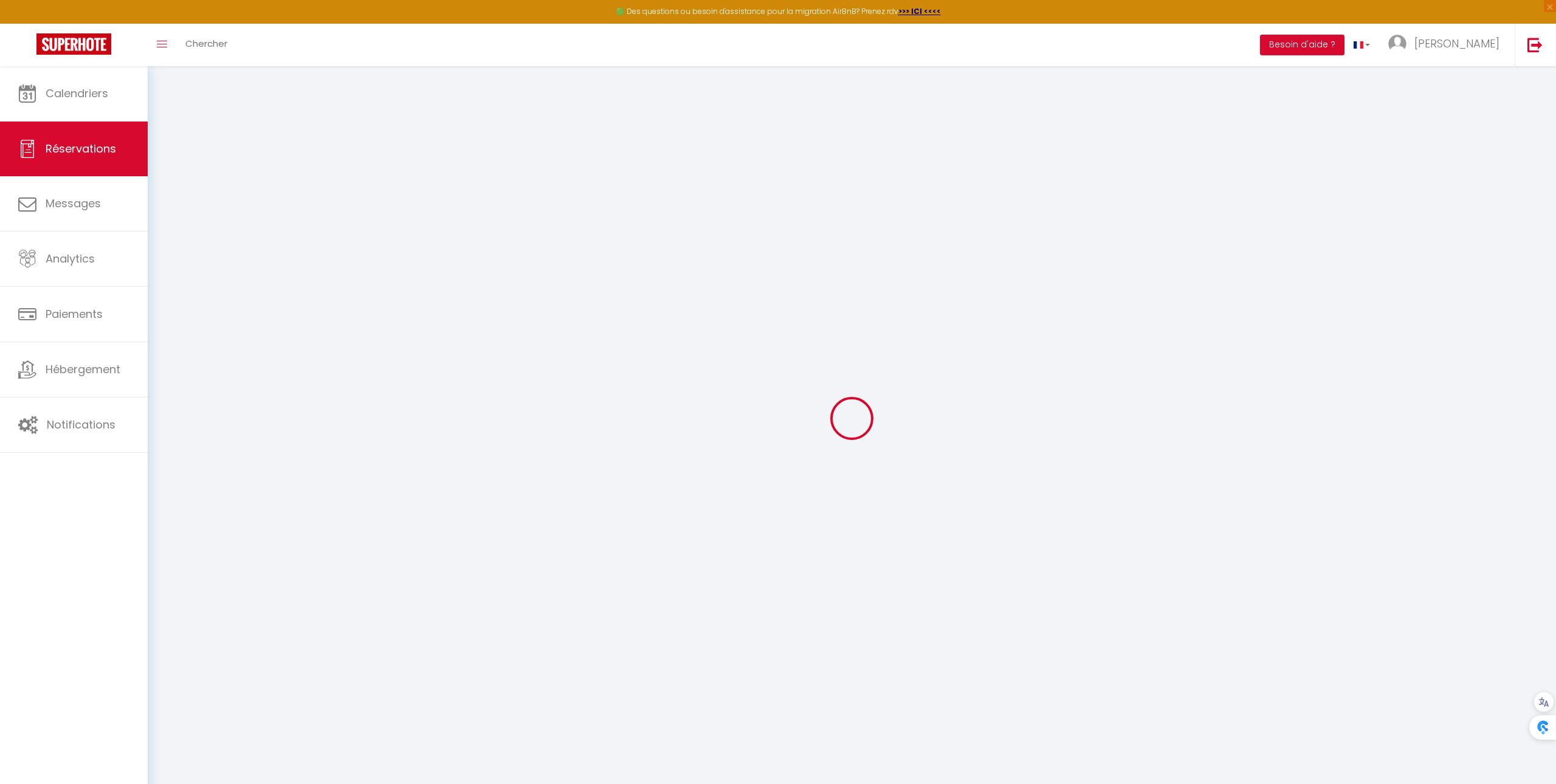
select select "2"
type input "0"
select select
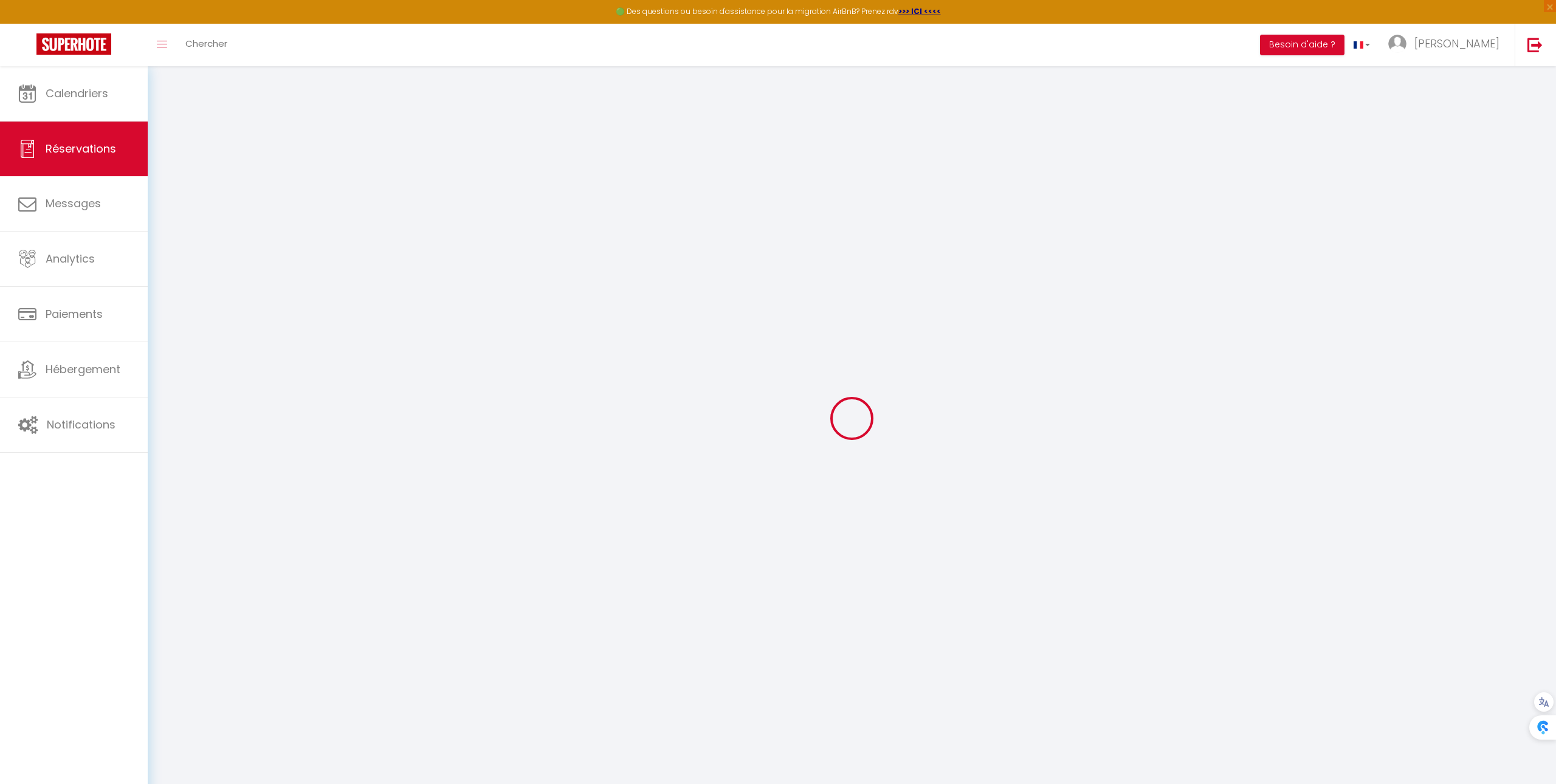
select select
select select "14"
checkbox input "false"
select select
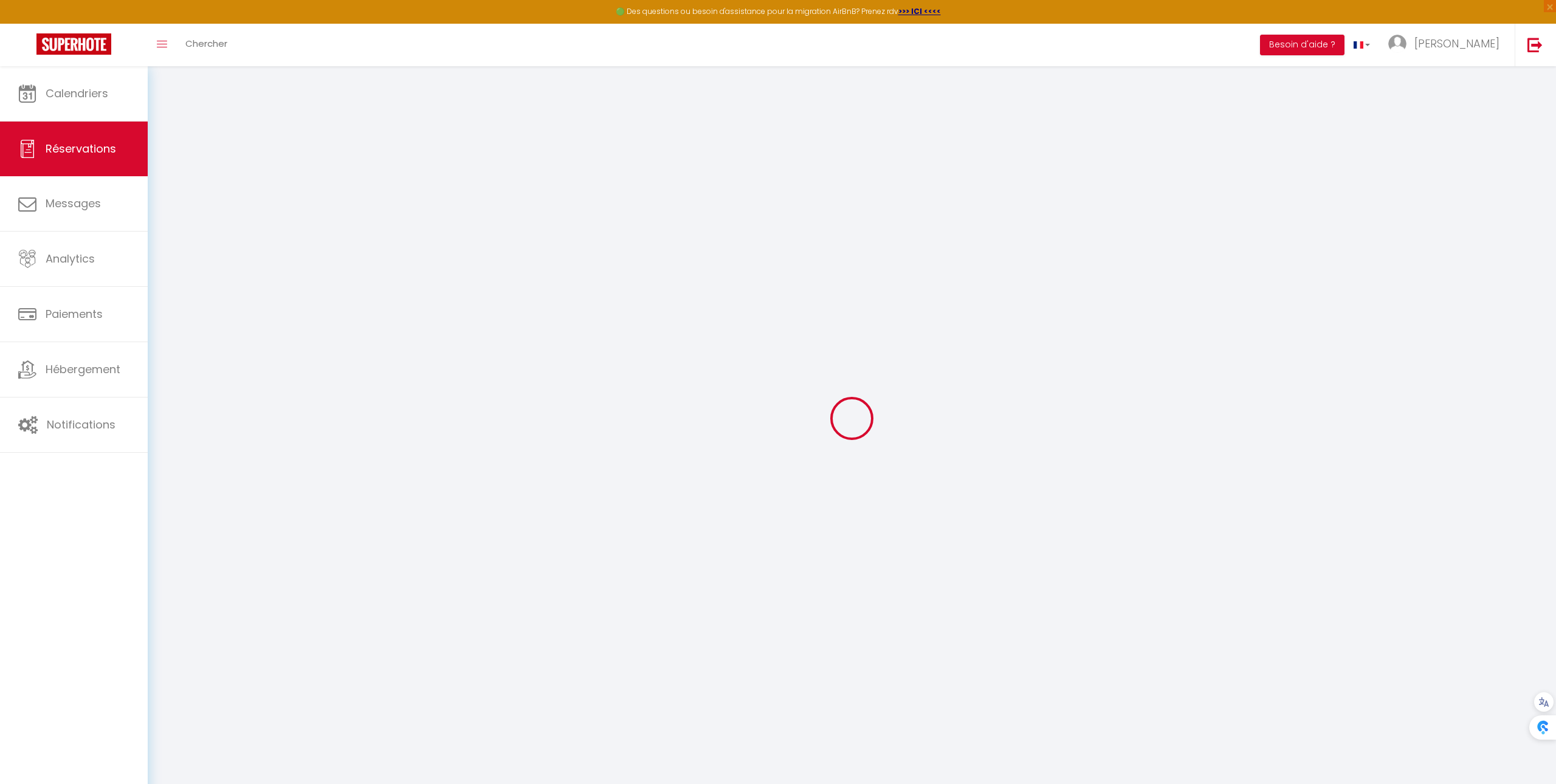
checkbox input "false"
select select
checkbox input "false"
select select
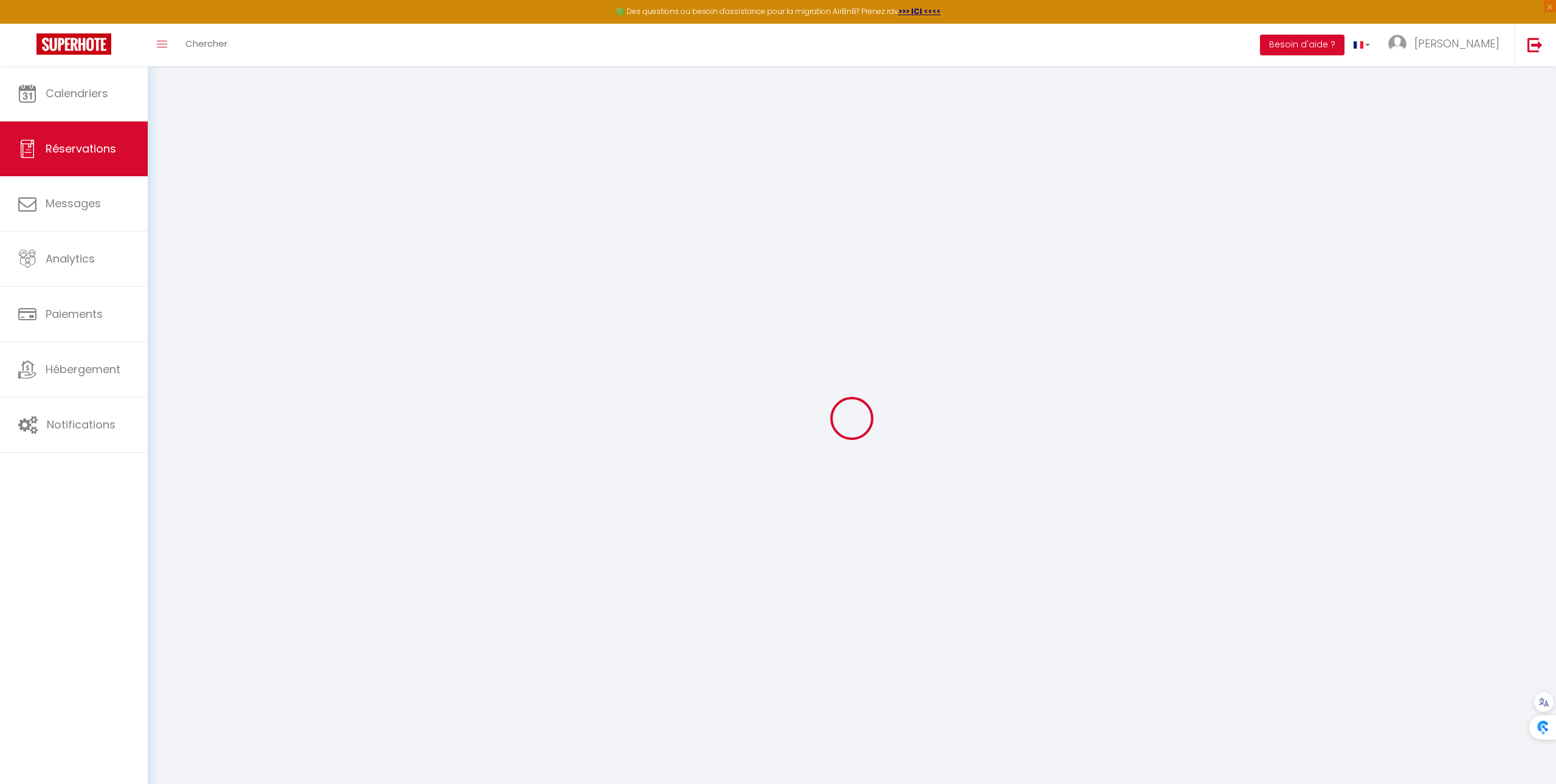
select select
checkbox input "false"
type textarea "** THIS RESERVATION HAS BEEN PRE-PAID ** Je voyage pour affaires et il est poss…"
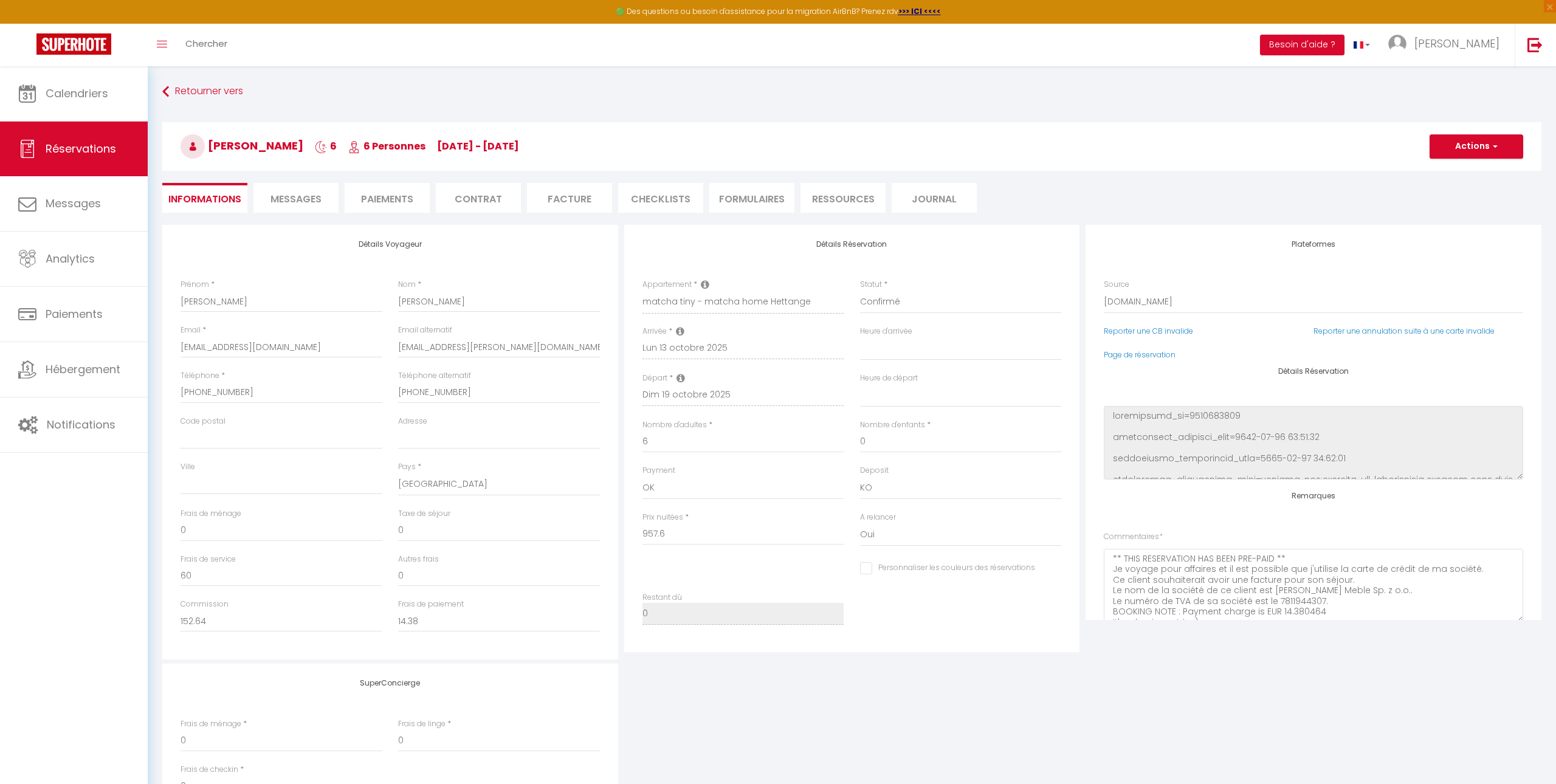
type input "9.58"
select select
checkbox input "false"
select select "21:00"
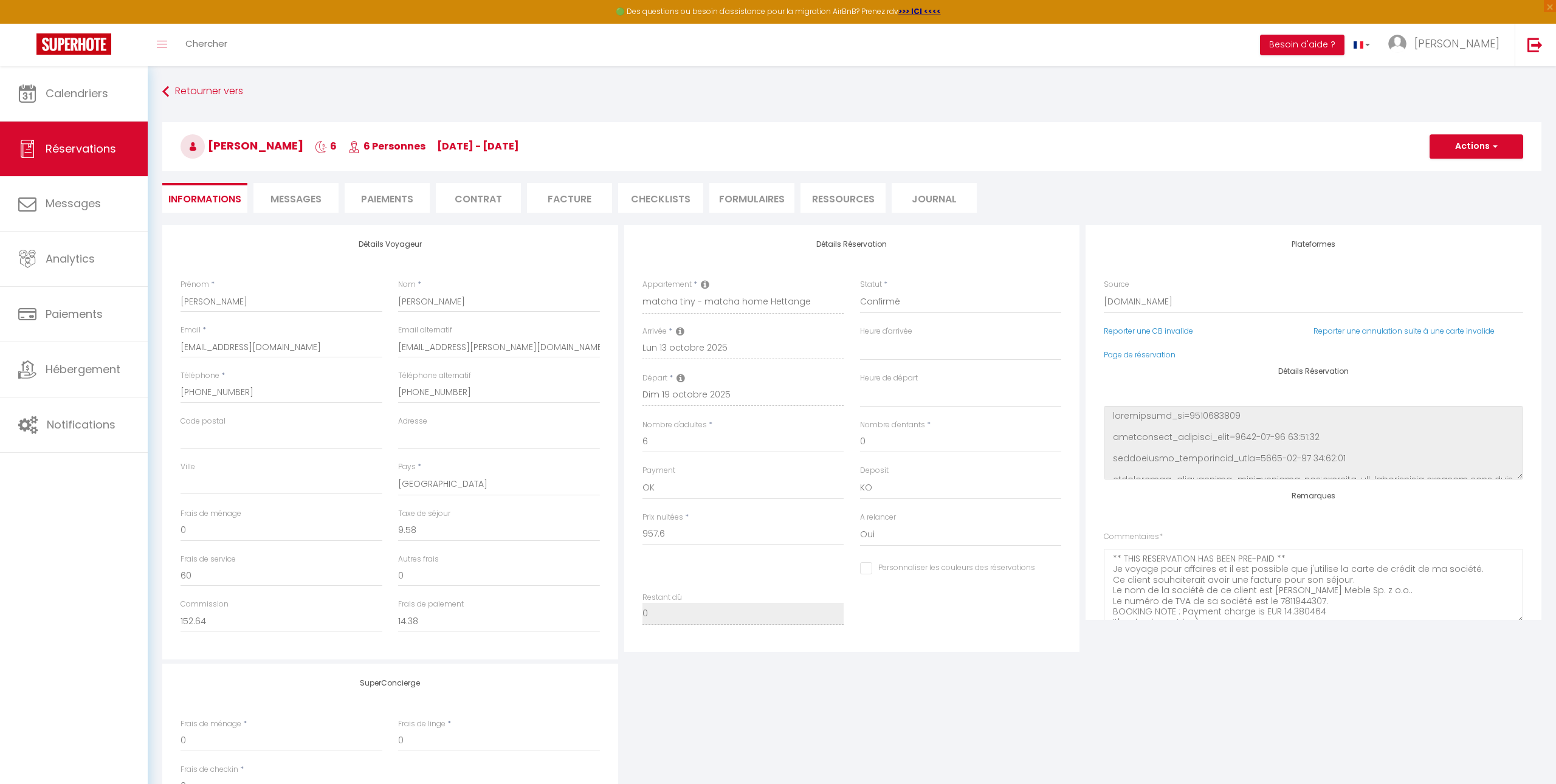
select select "10:00"
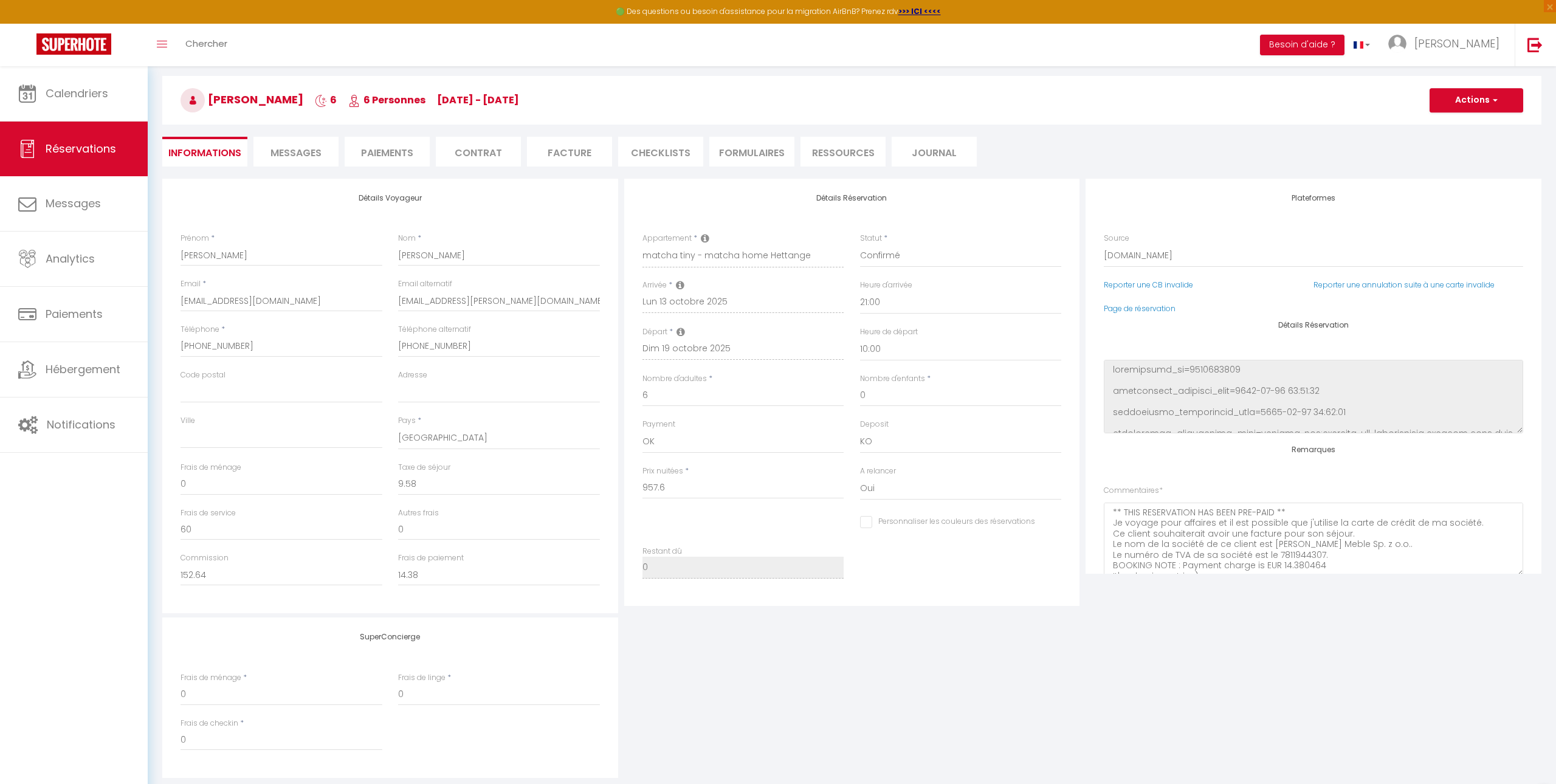
scroll to position [125, 0]
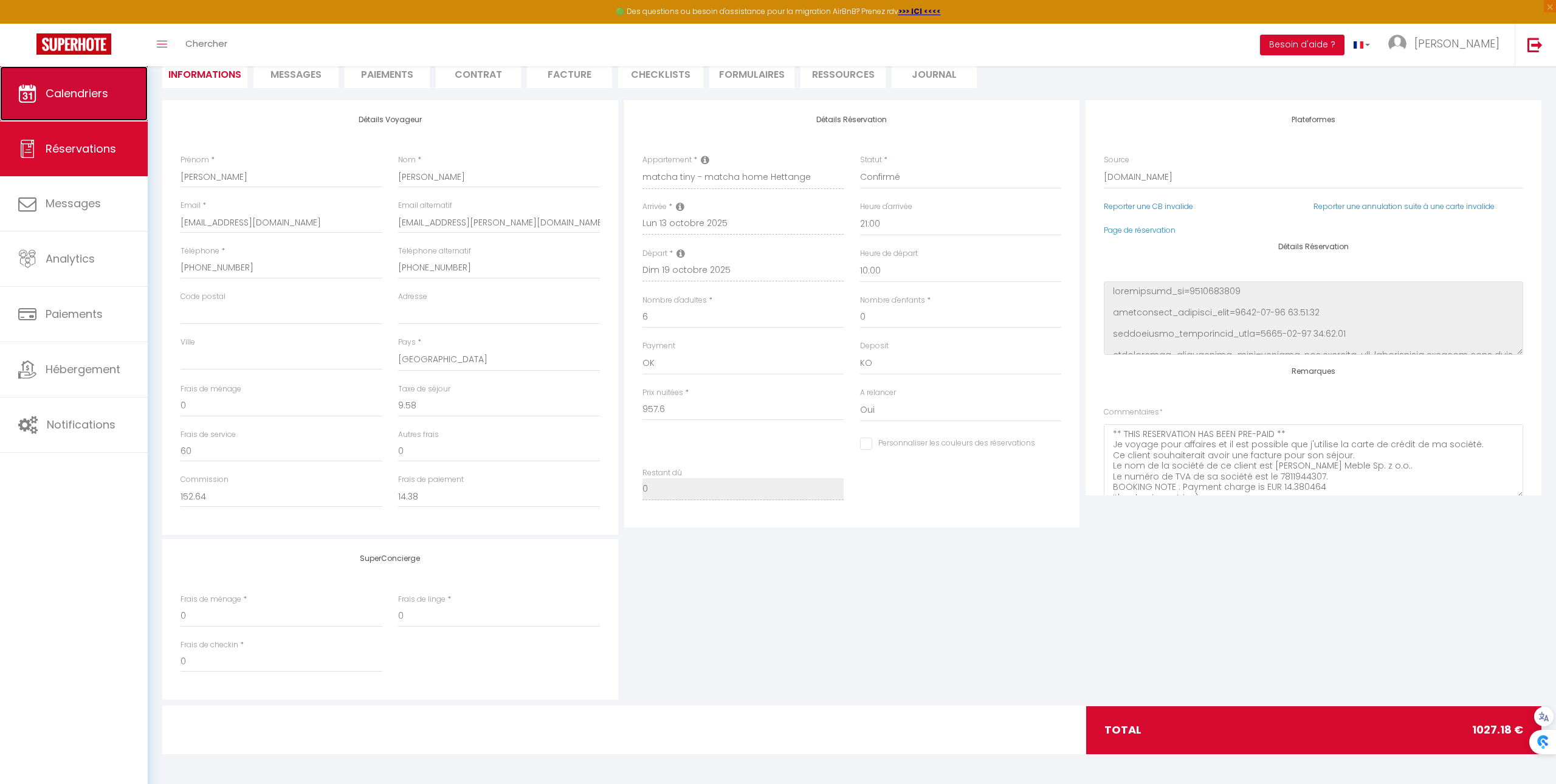
click at [138, 82] on link "Calendriers" at bounding box center [74, 93] width 148 height 55
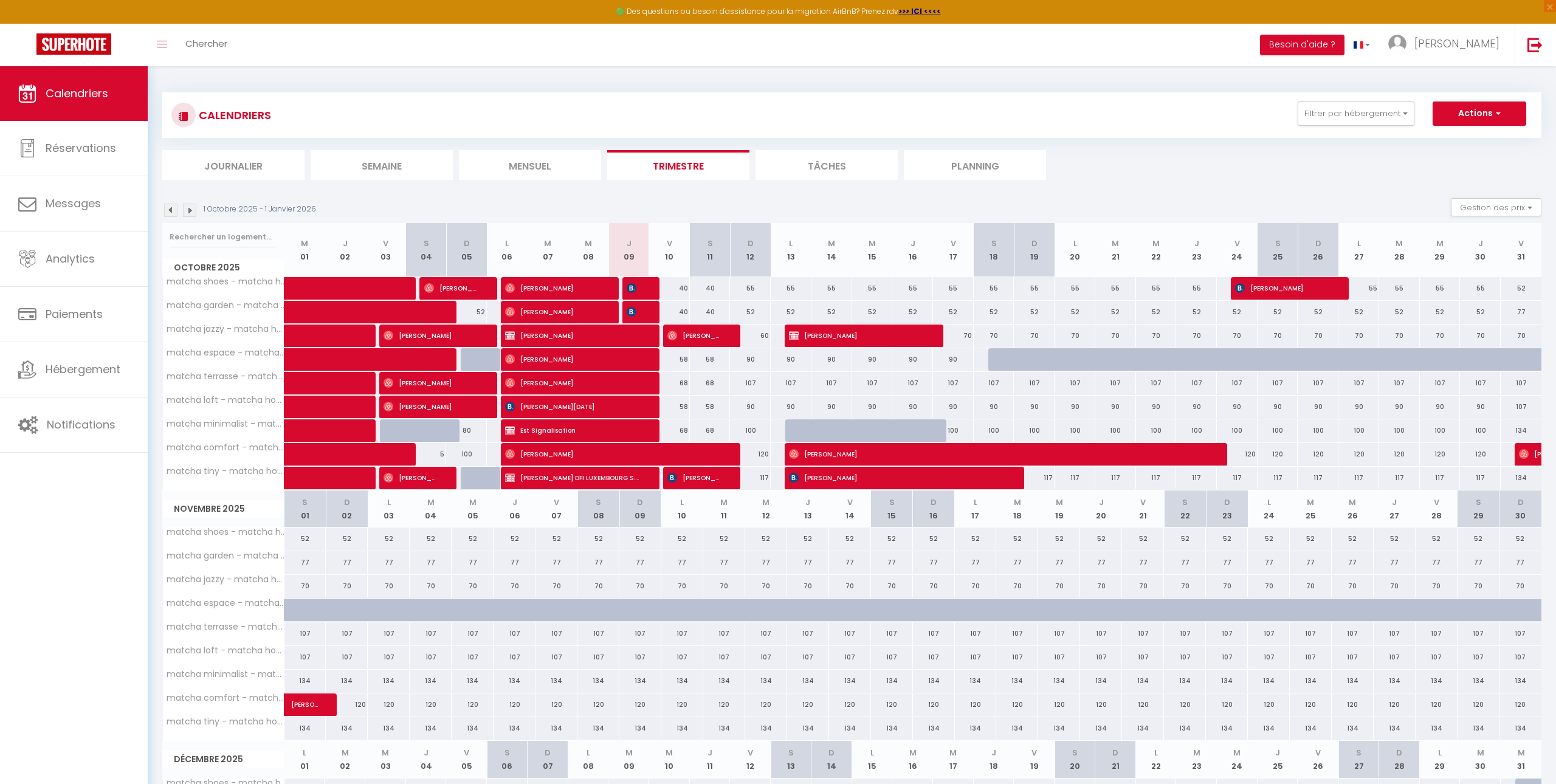
click at [190, 210] on img at bounding box center [190, 210] width 13 height 13
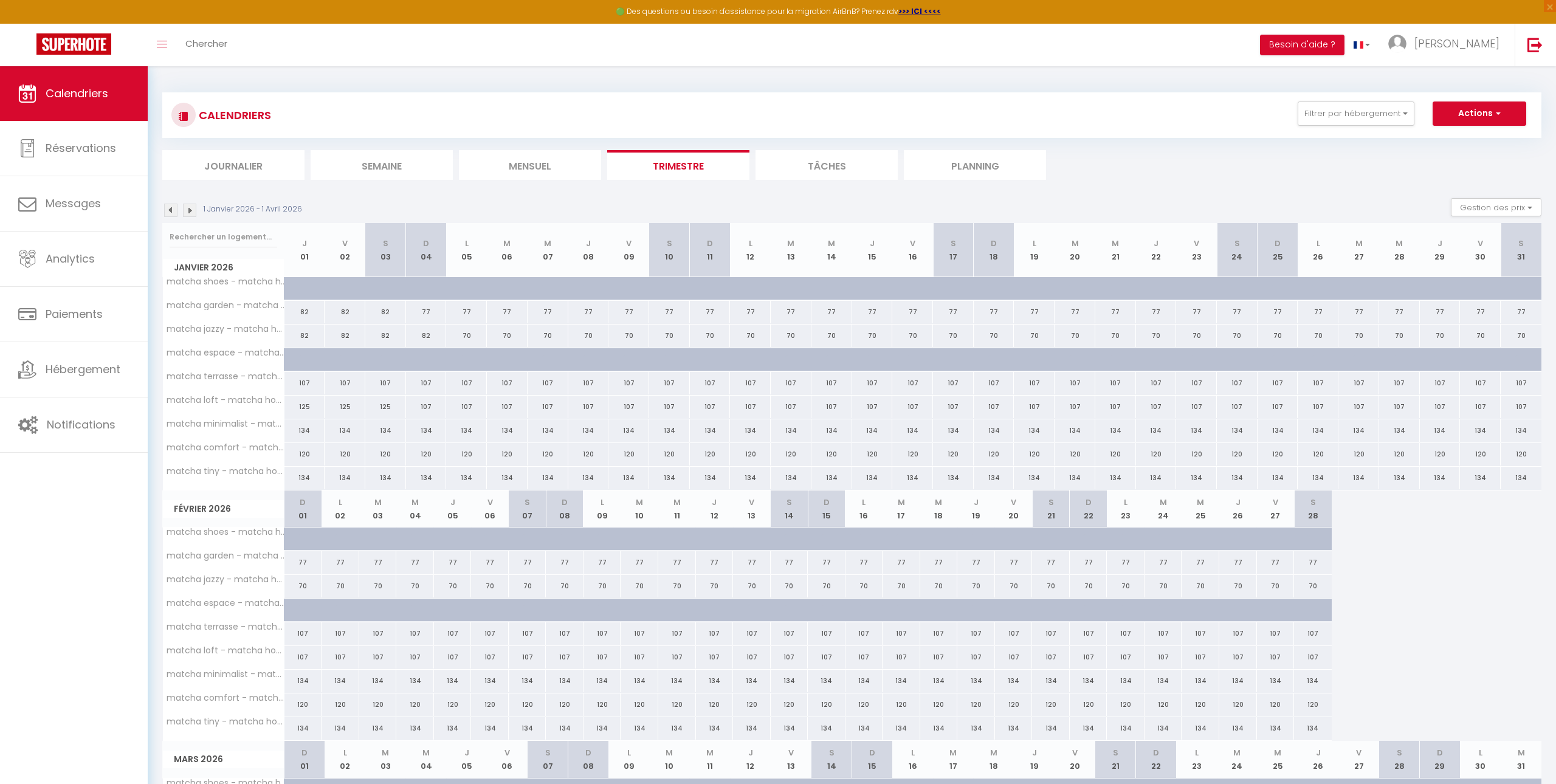
click at [190, 210] on img at bounding box center [190, 210] width 13 height 13
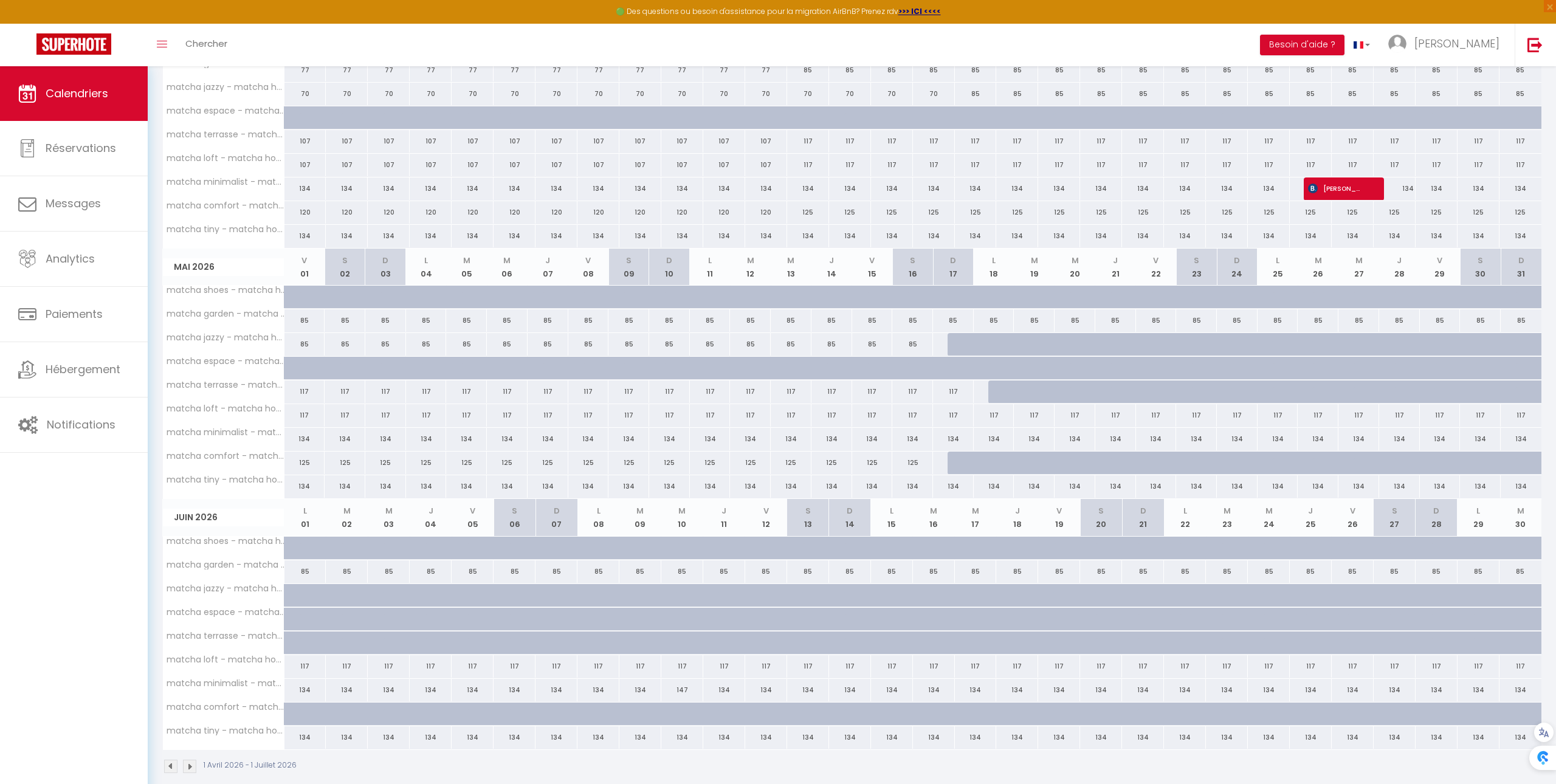
scroll to position [221, 0]
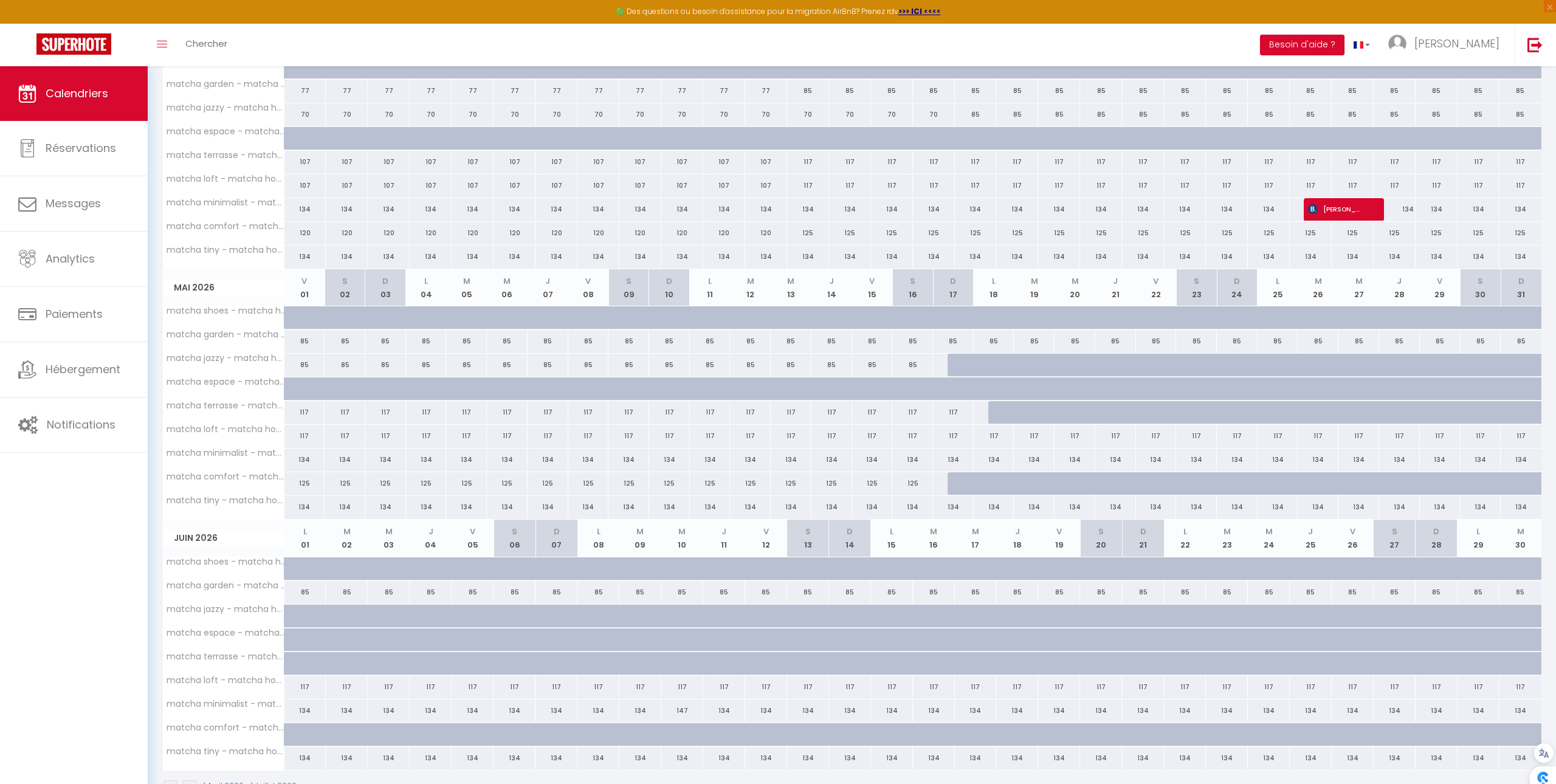
click at [1366, 209] on div at bounding box center [1352, 209] width 42 height 23
type input "134"
type input "Dim 26 Avril 2026"
type input "Lun 27 Avril 2026"
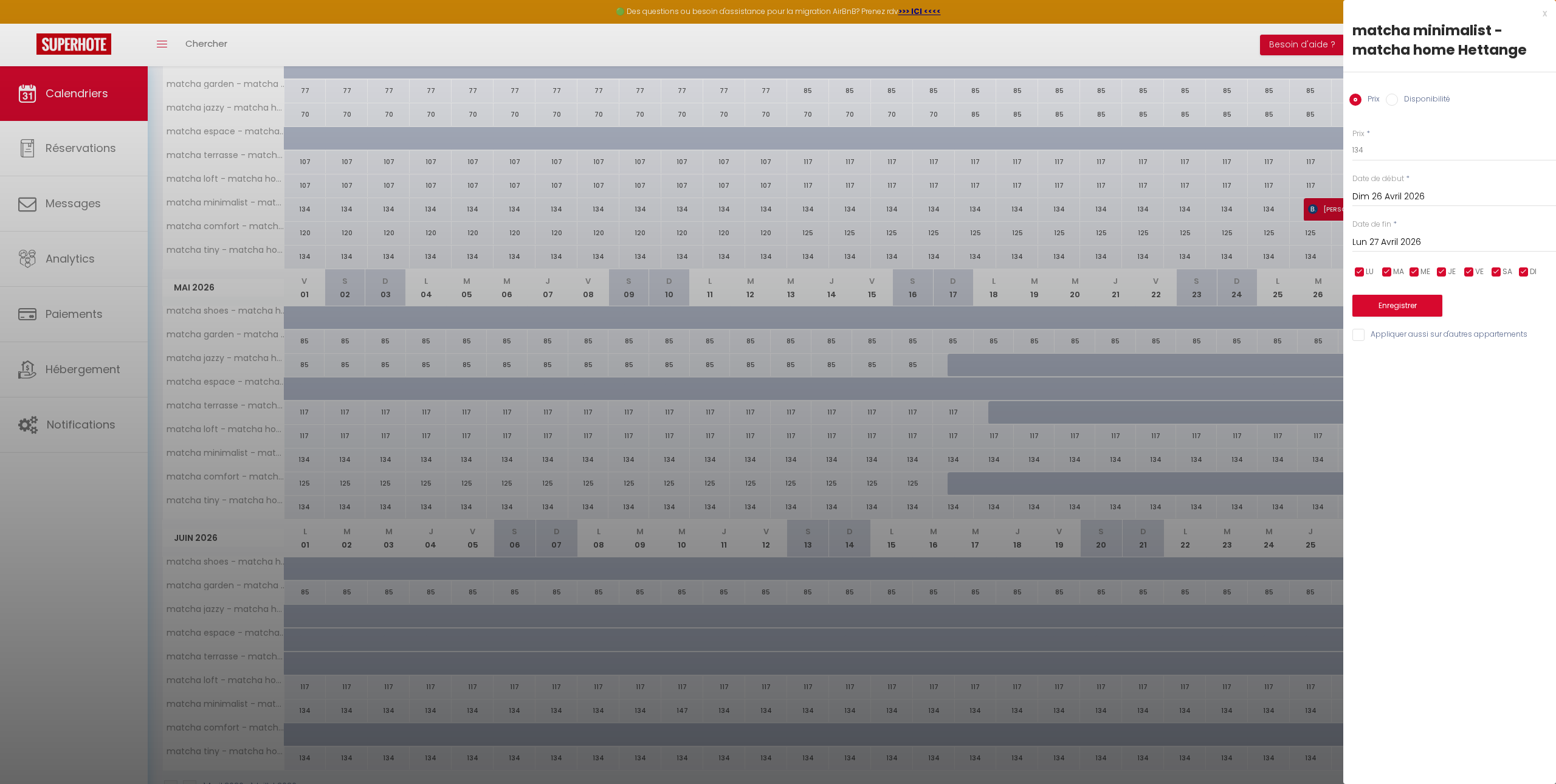
click at [1327, 218] on div at bounding box center [778, 392] width 1556 height 784
select select
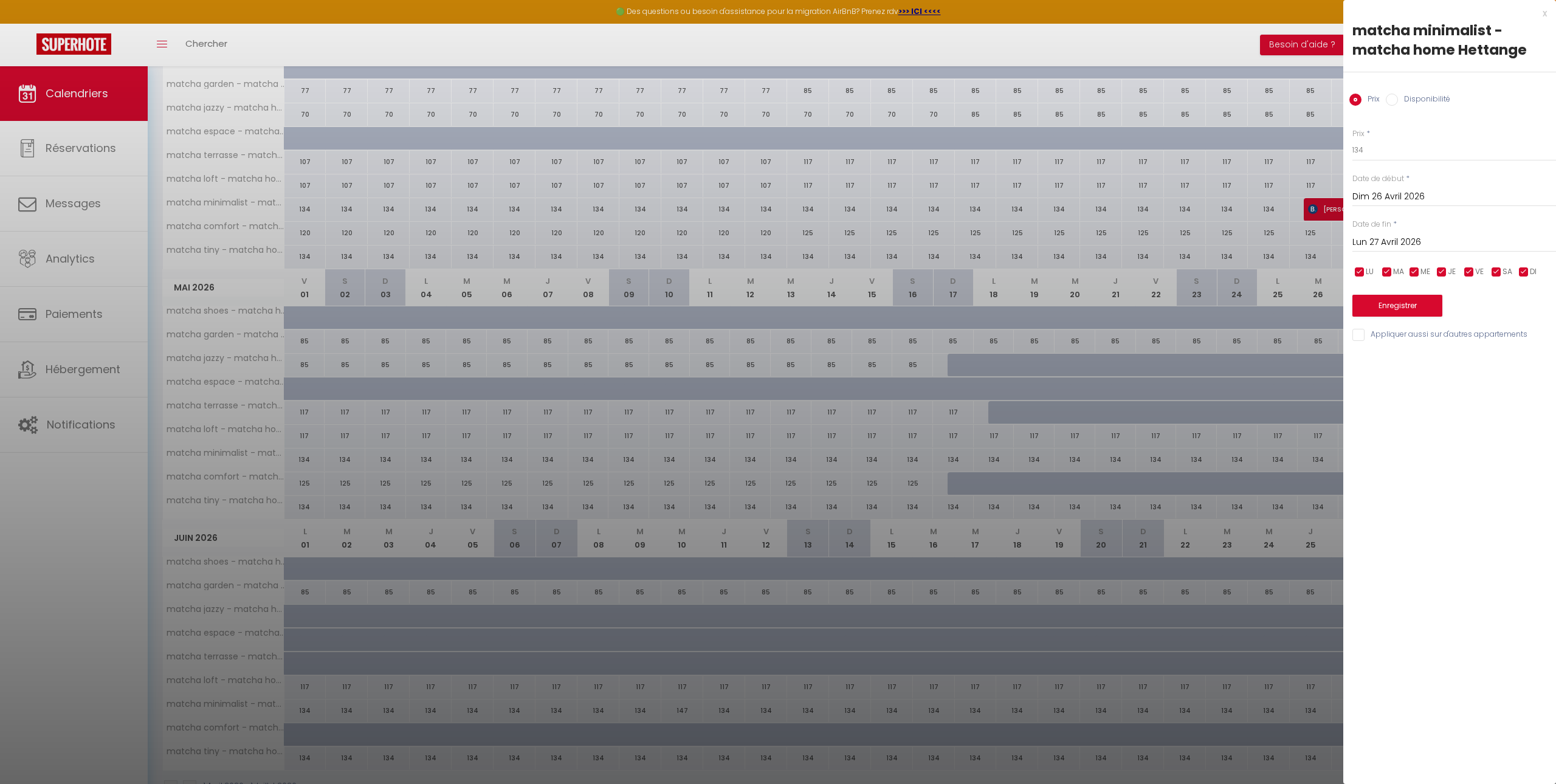
select select
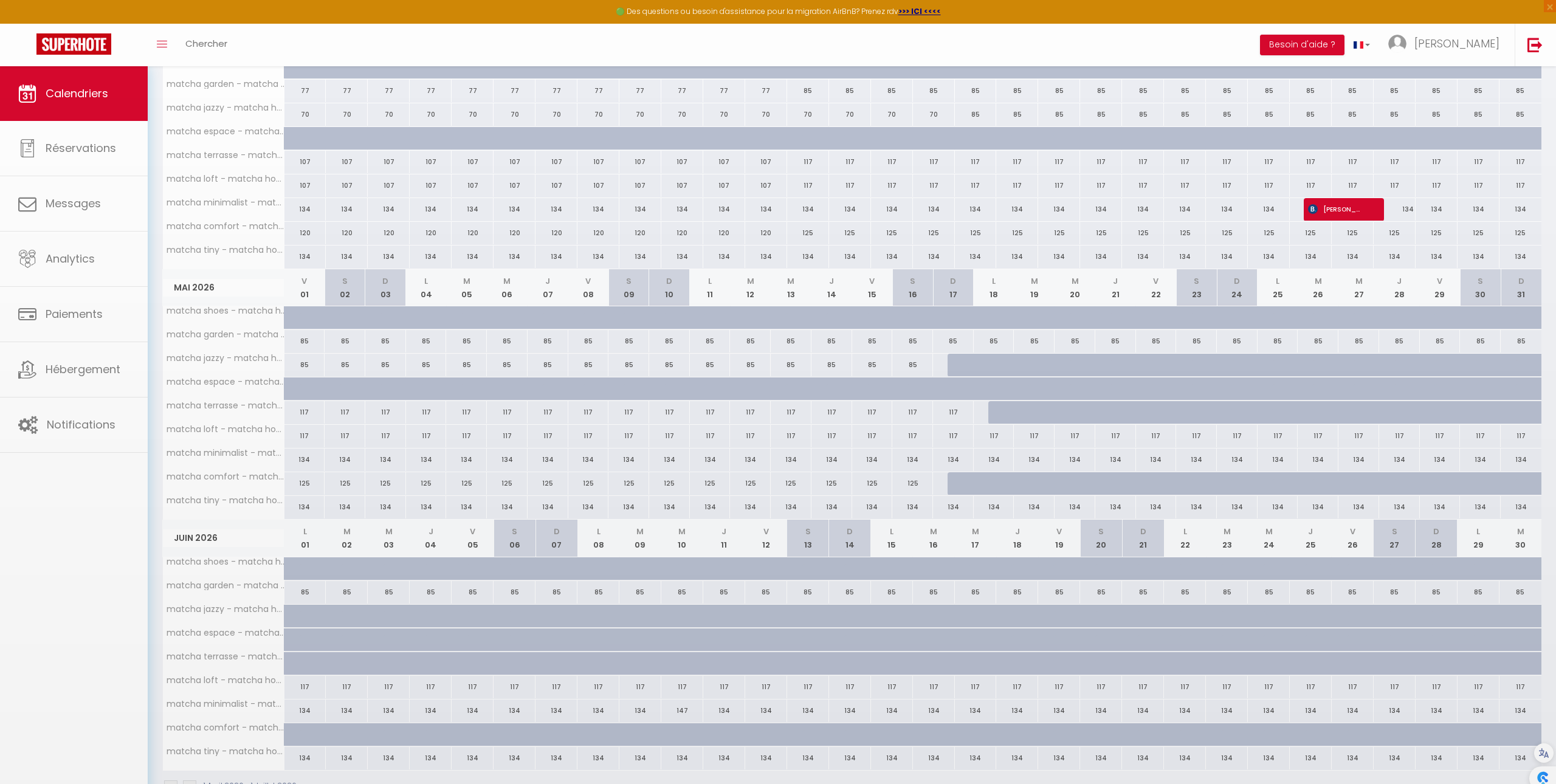
click at [1327, 213] on body "🟢 Des questions ou besoin d'assistance pour la migration AirBnB? Prenez rdv >>>…" at bounding box center [778, 357] width 1556 height 1024
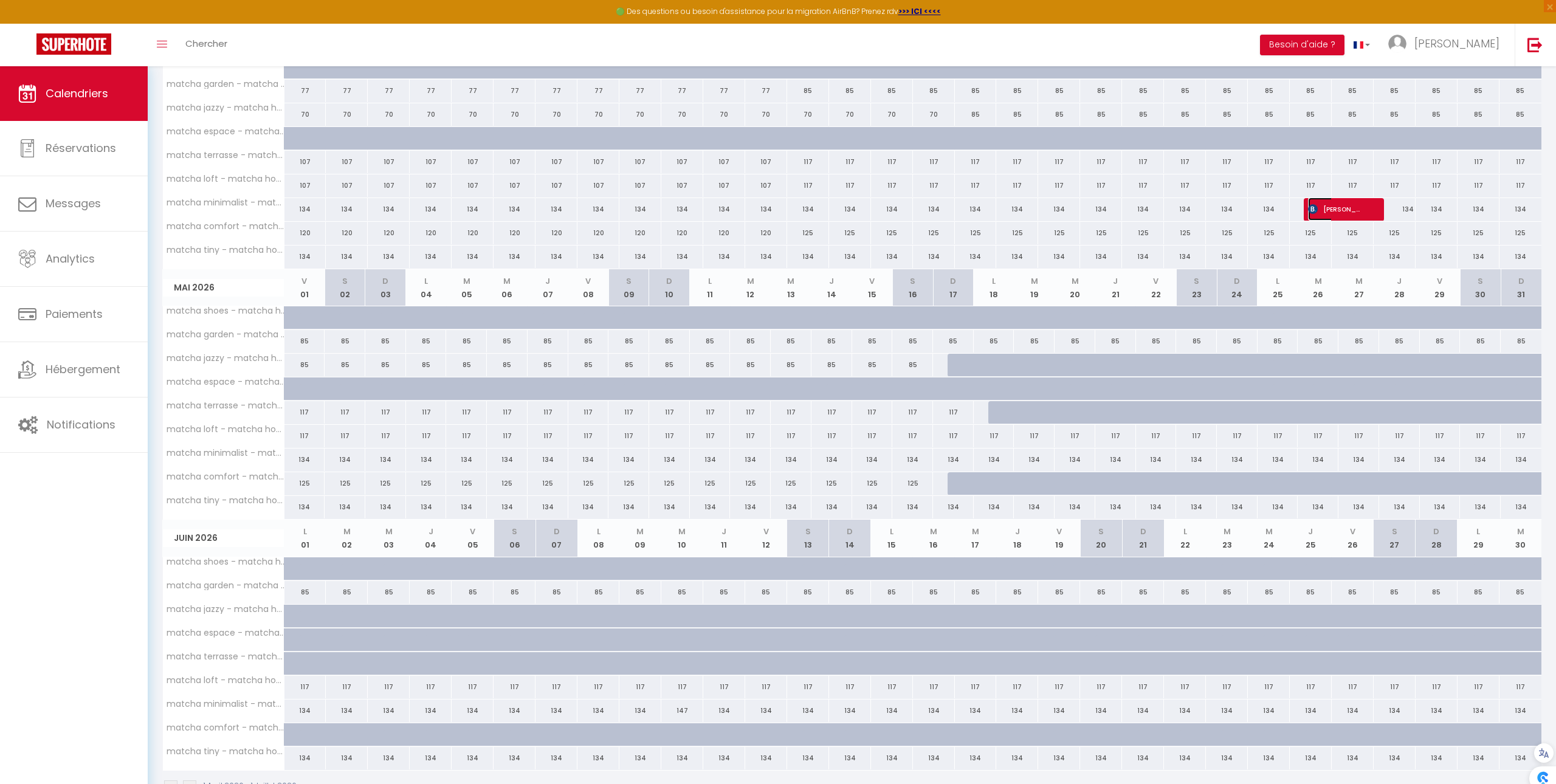
click at [1327, 213] on span "[PERSON_NAME]" at bounding box center [1336, 209] width 56 height 23
select select "OK"
select select "KO"
select select "1"
select select "0"
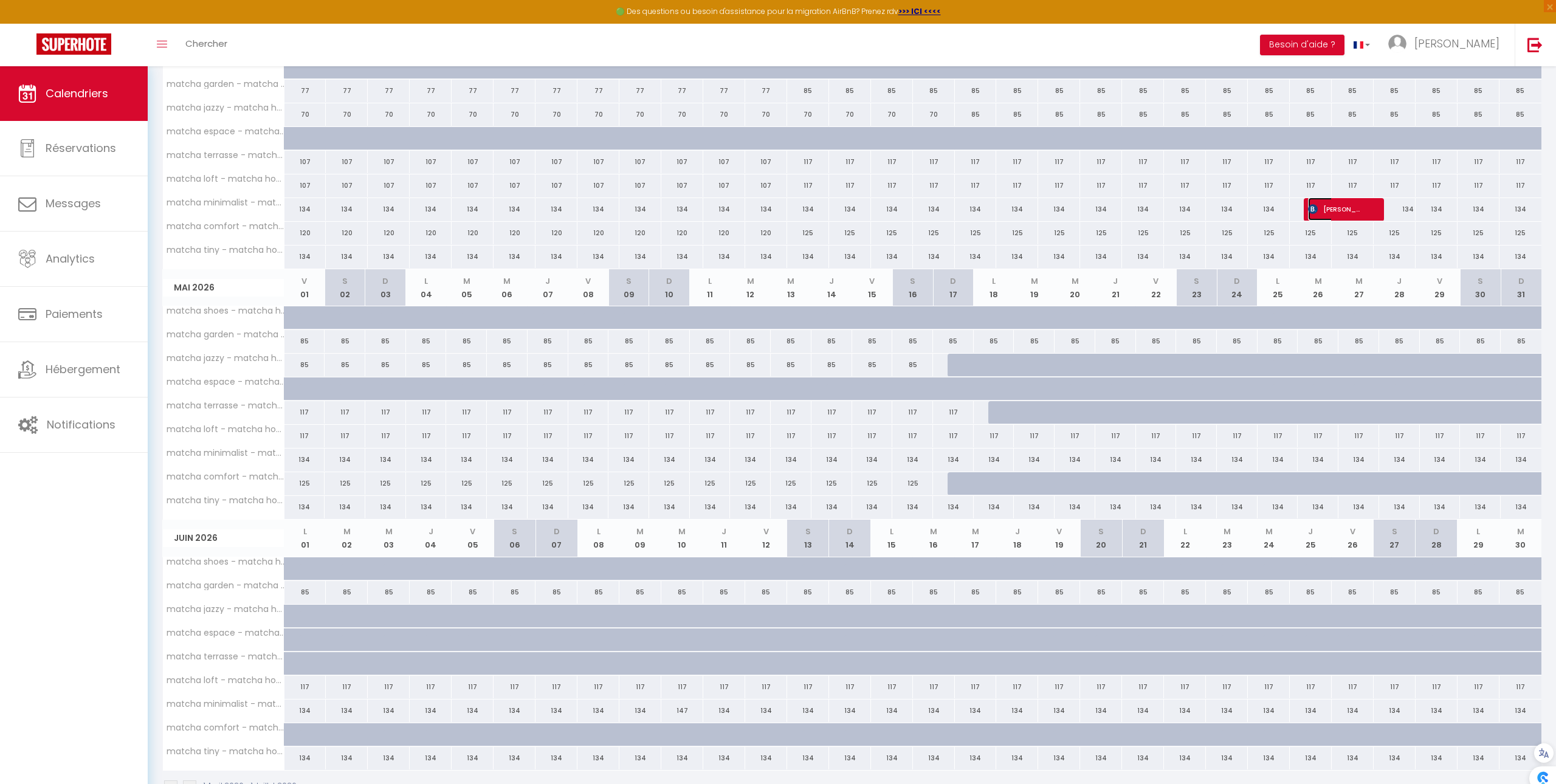
select select "1"
select select
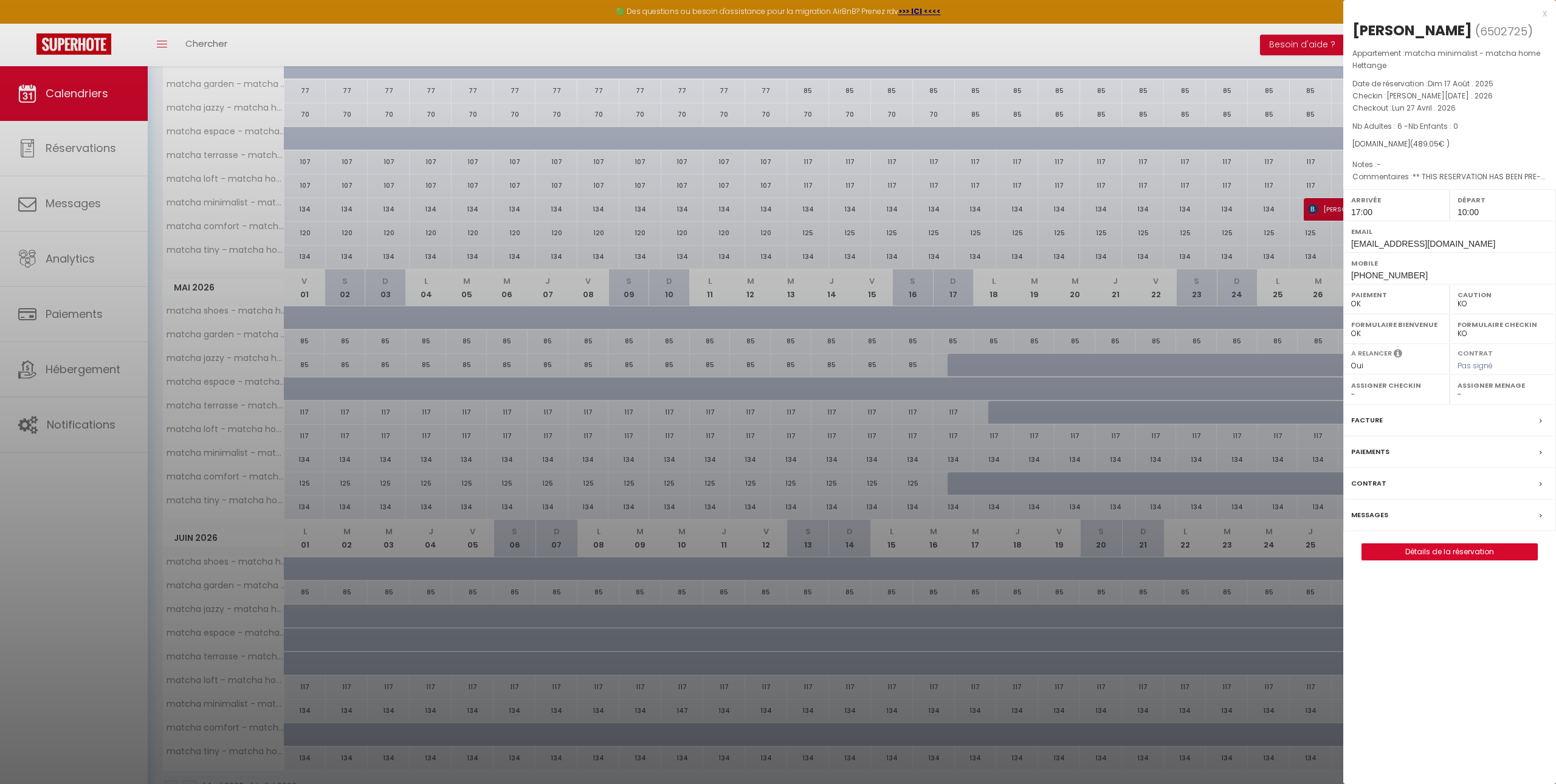
click at [1308, 225] on div at bounding box center [778, 392] width 1556 height 784
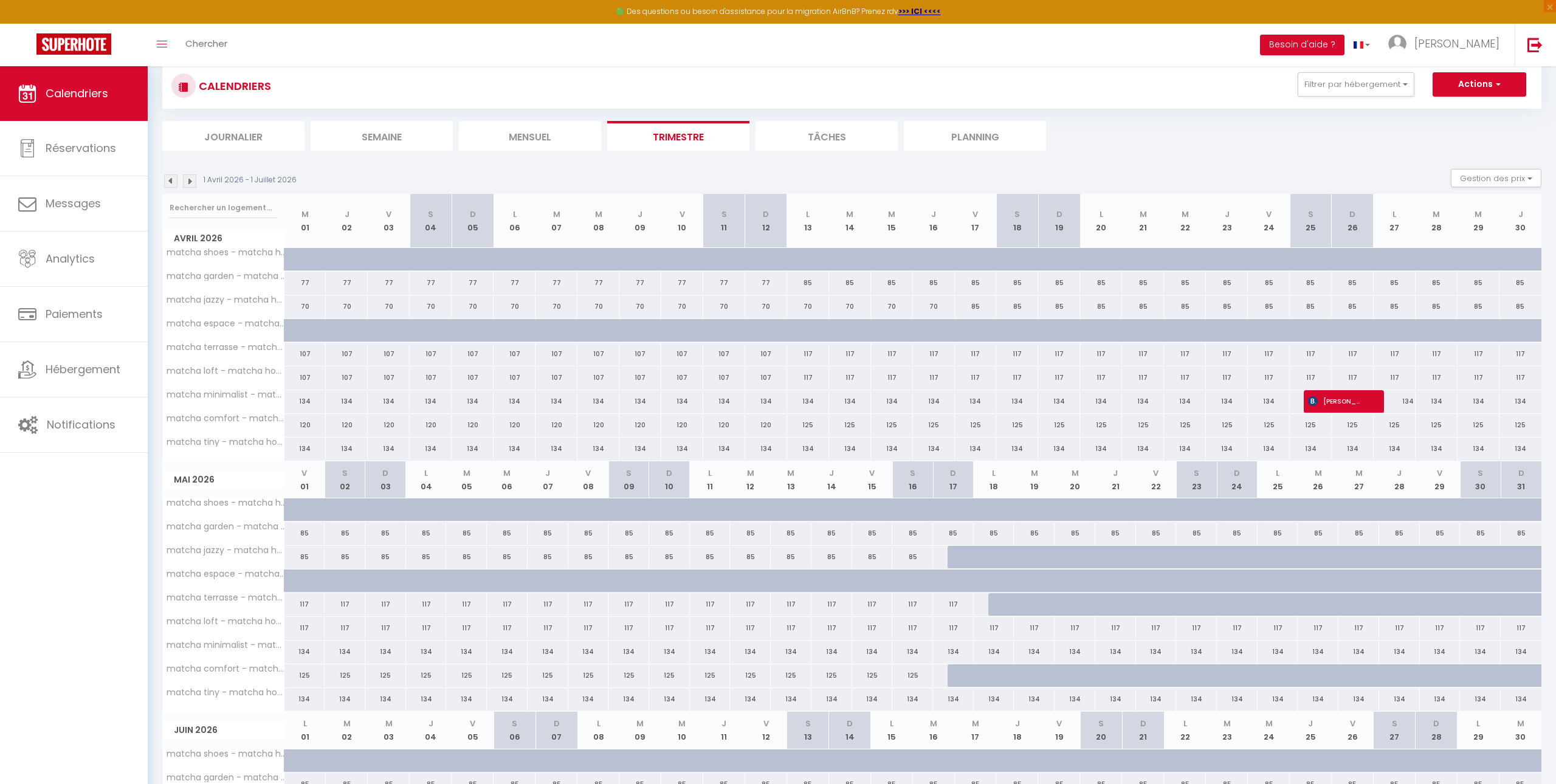
scroll to position [0, 0]
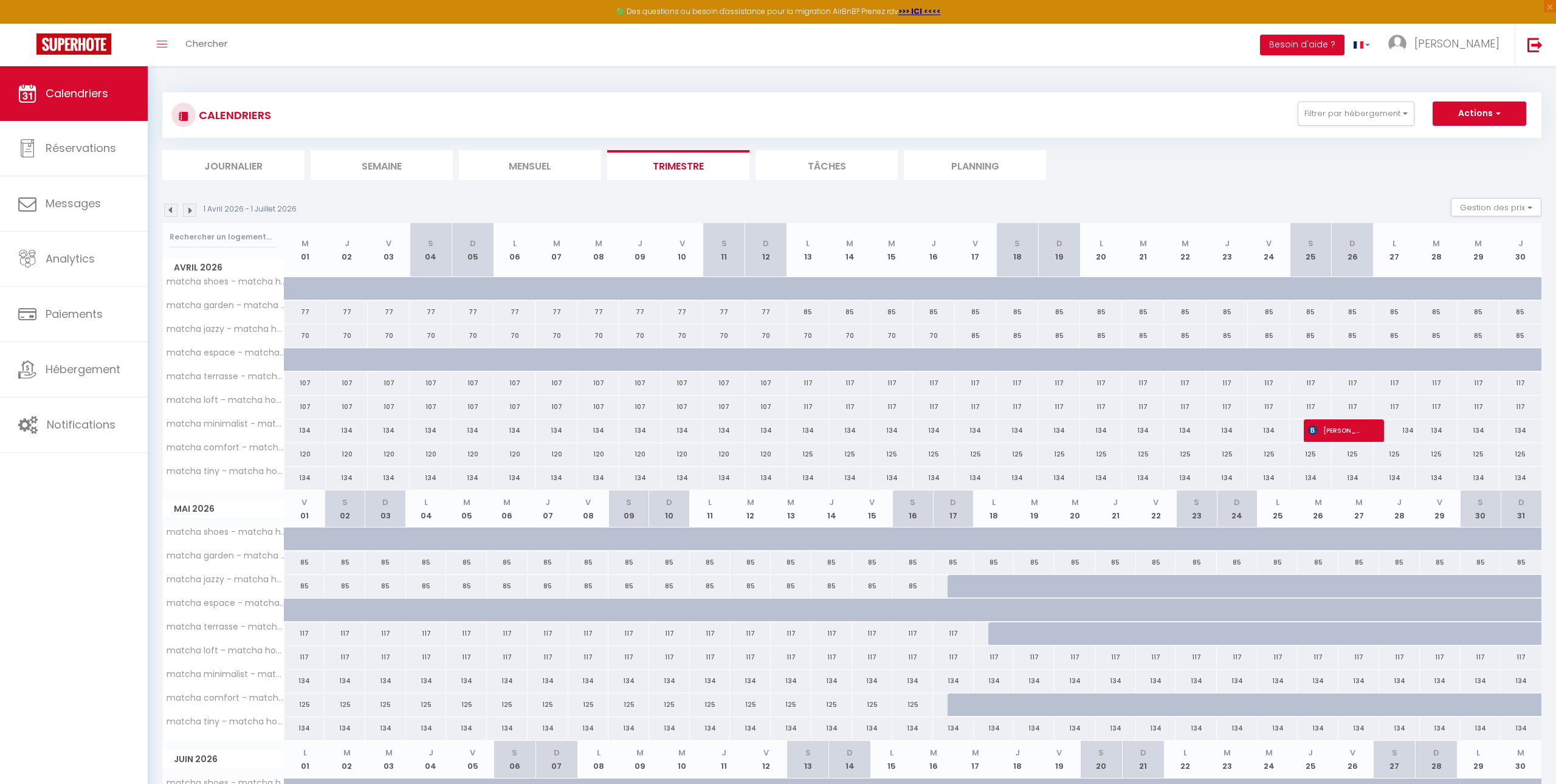
click at [171, 211] on img at bounding box center [170, 210] width 13 height 13
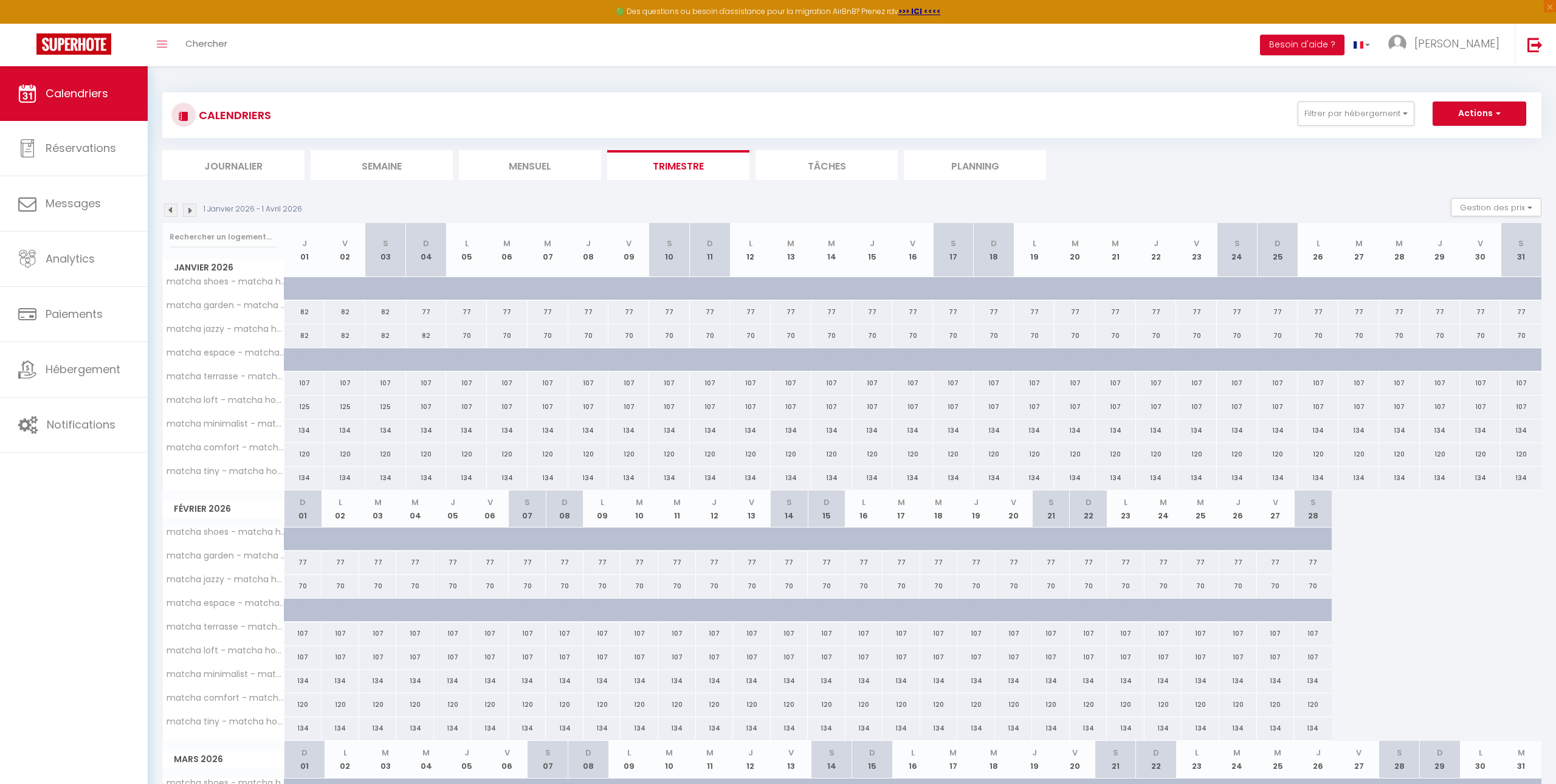
click at [171, 211] on img at bounding box center [170, 210] width 13 height 13
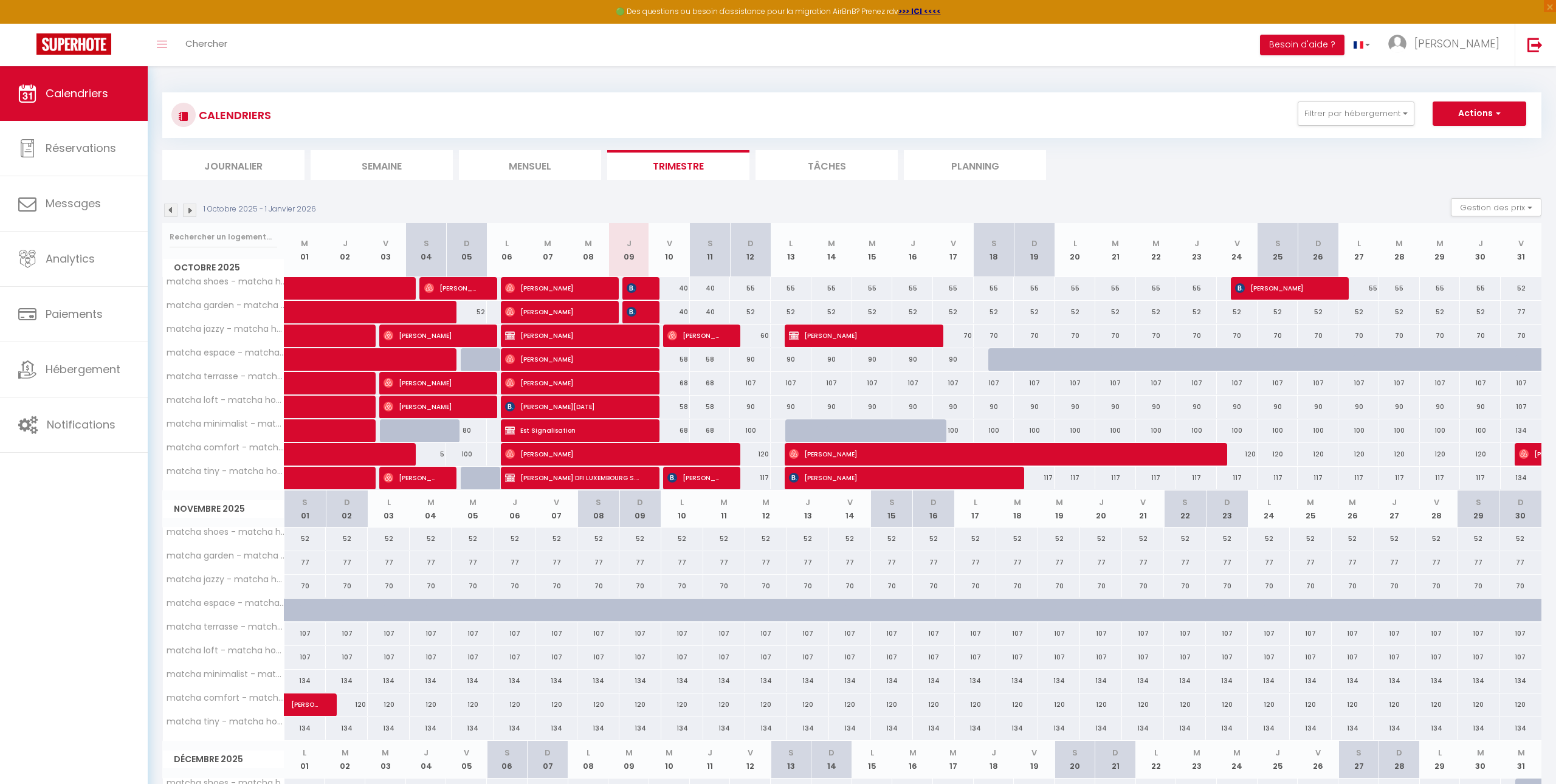
click at [197, 211] on div "1 Octobre 2025 - 1 Janvier 2026" at bounding box center [241, 210] width 158 height 13
click at [195, 209] on img at bounding box center [190, 210] width 13 height 13
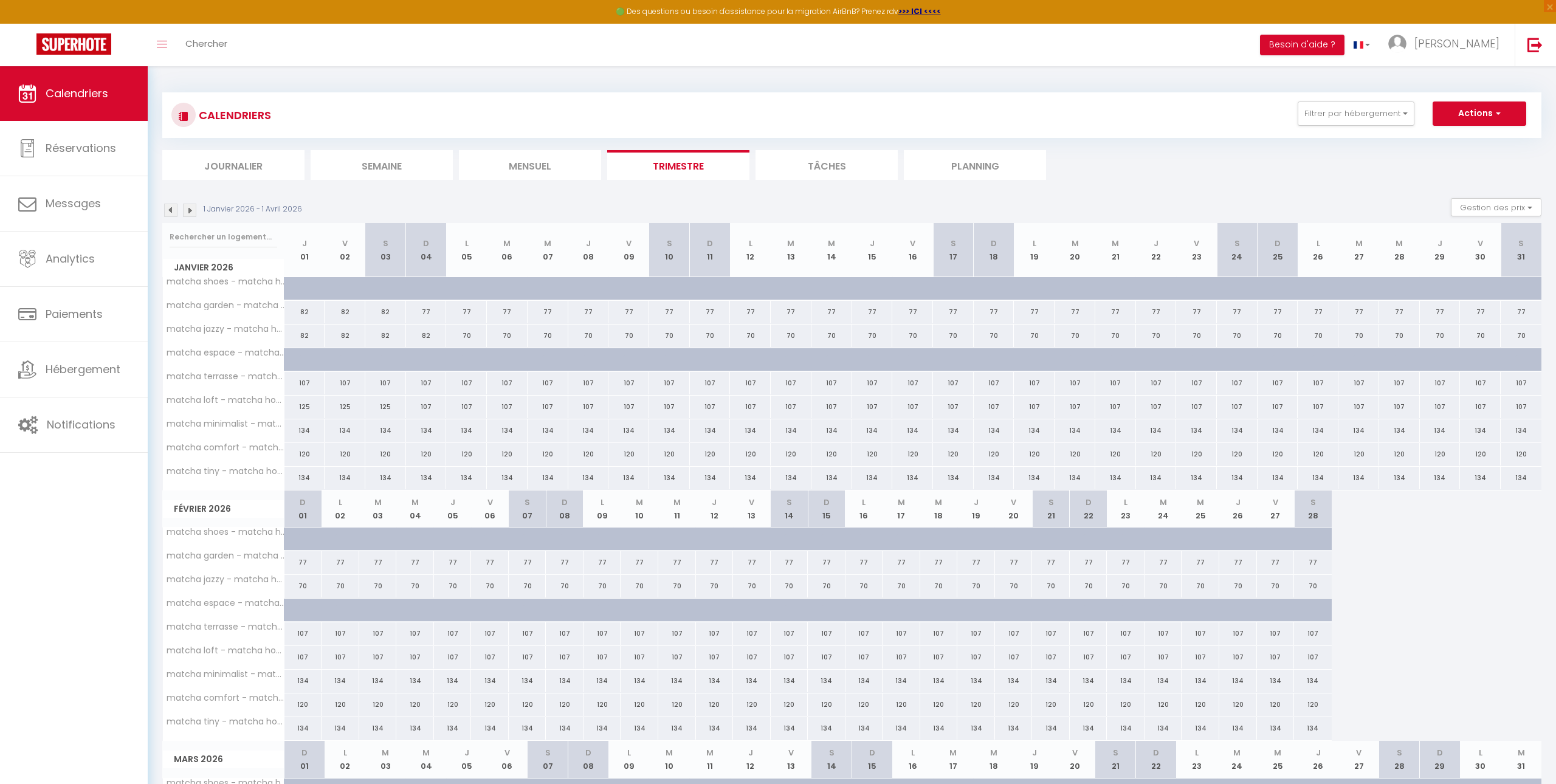
click at [295, 285] on div at bounding box center [305, 288] width 40 height 23
type input "62"
type input "Jeu 01 Janvier 2026"
type input "Ven 02 Janvier 2026"
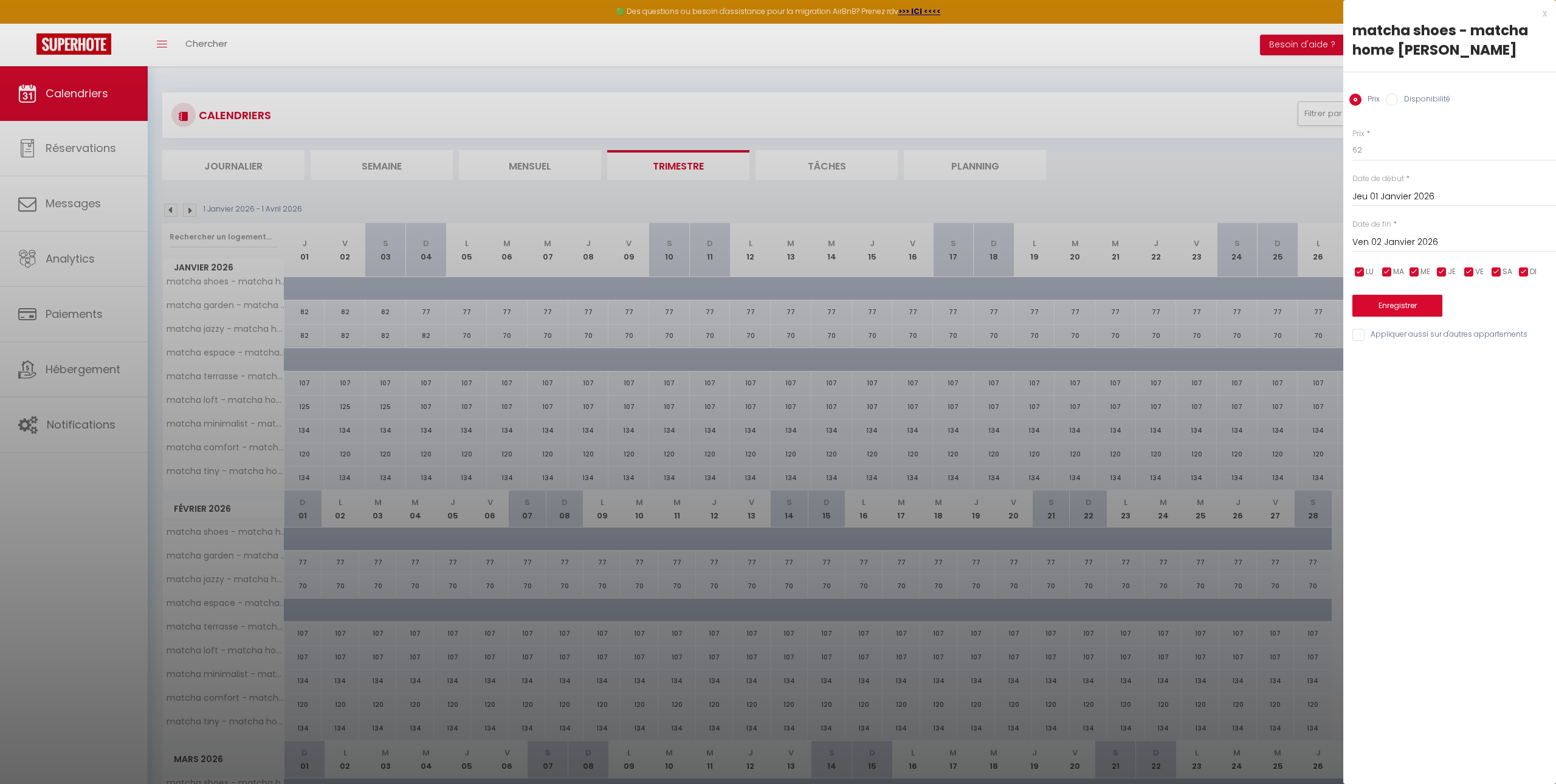
click at [170, 208] on div at bounding box center [778, 392] width 1556 height 784
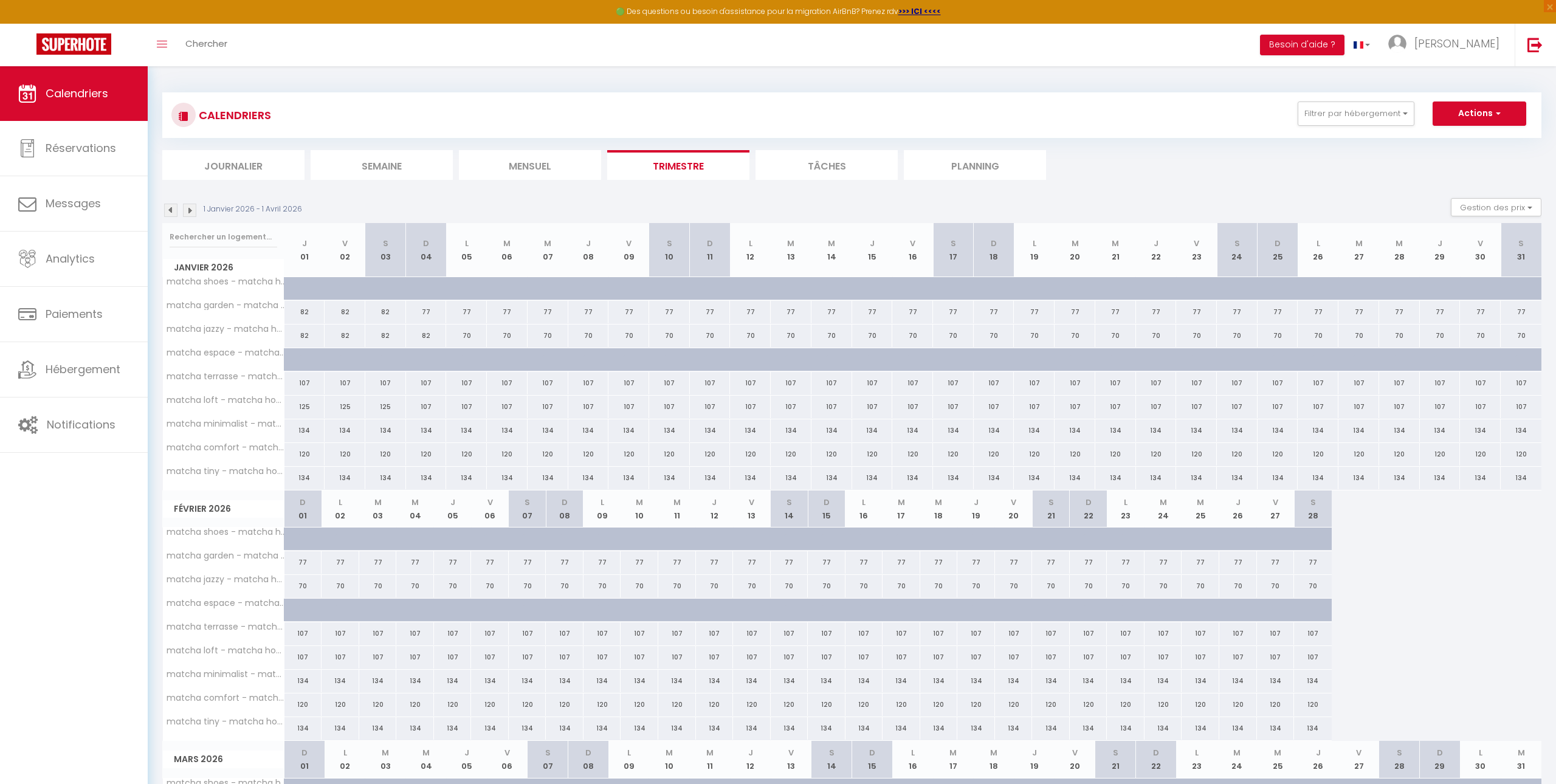
click at [172, 209] on img at bounding box center [170, 210] width 13 height 13
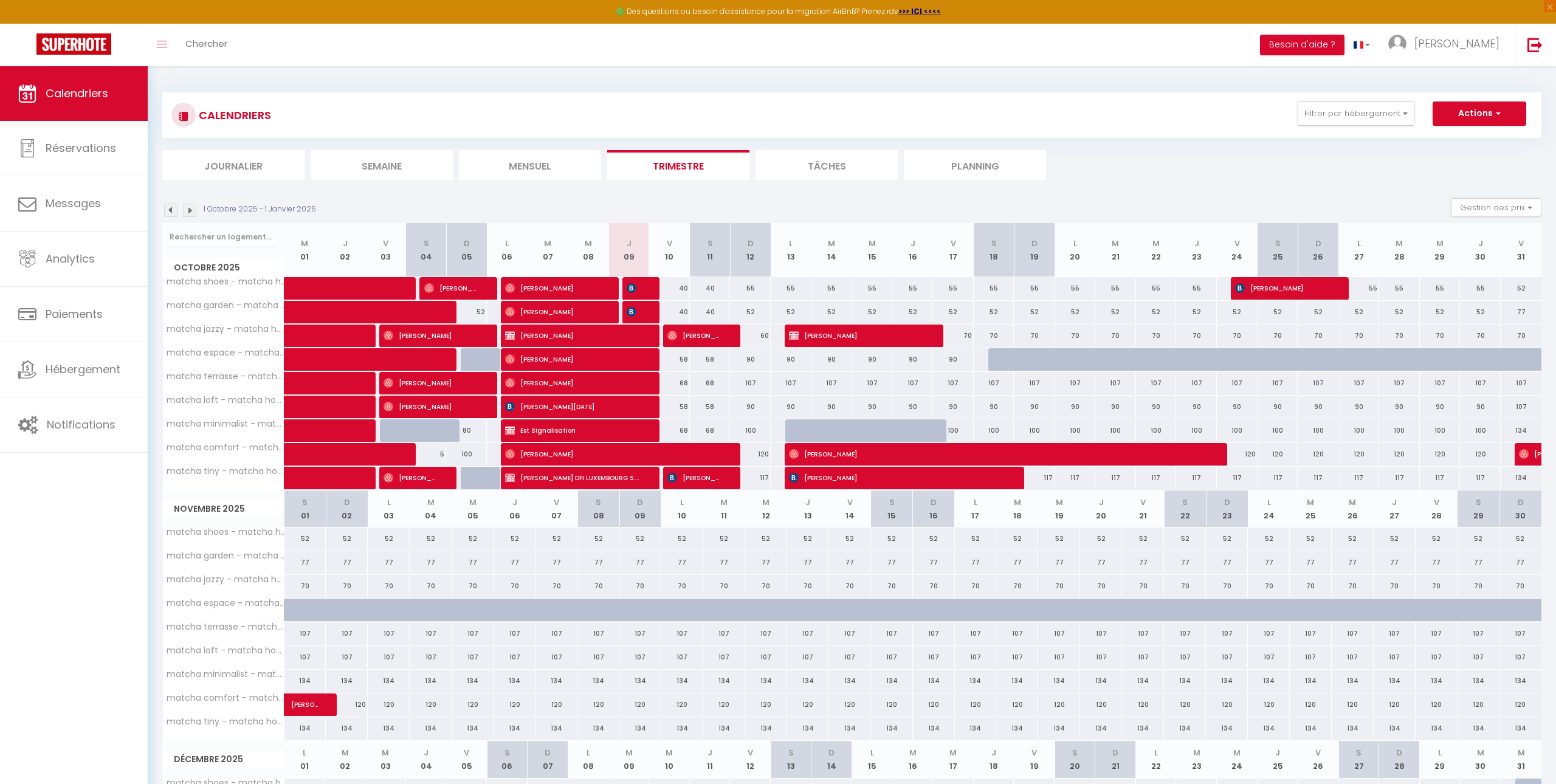
click at [1432, 293] on div "55" at bounding box center [1440, 288] width 40 height 23
type input "55"
type input "Mer 29 Octobre 2025"
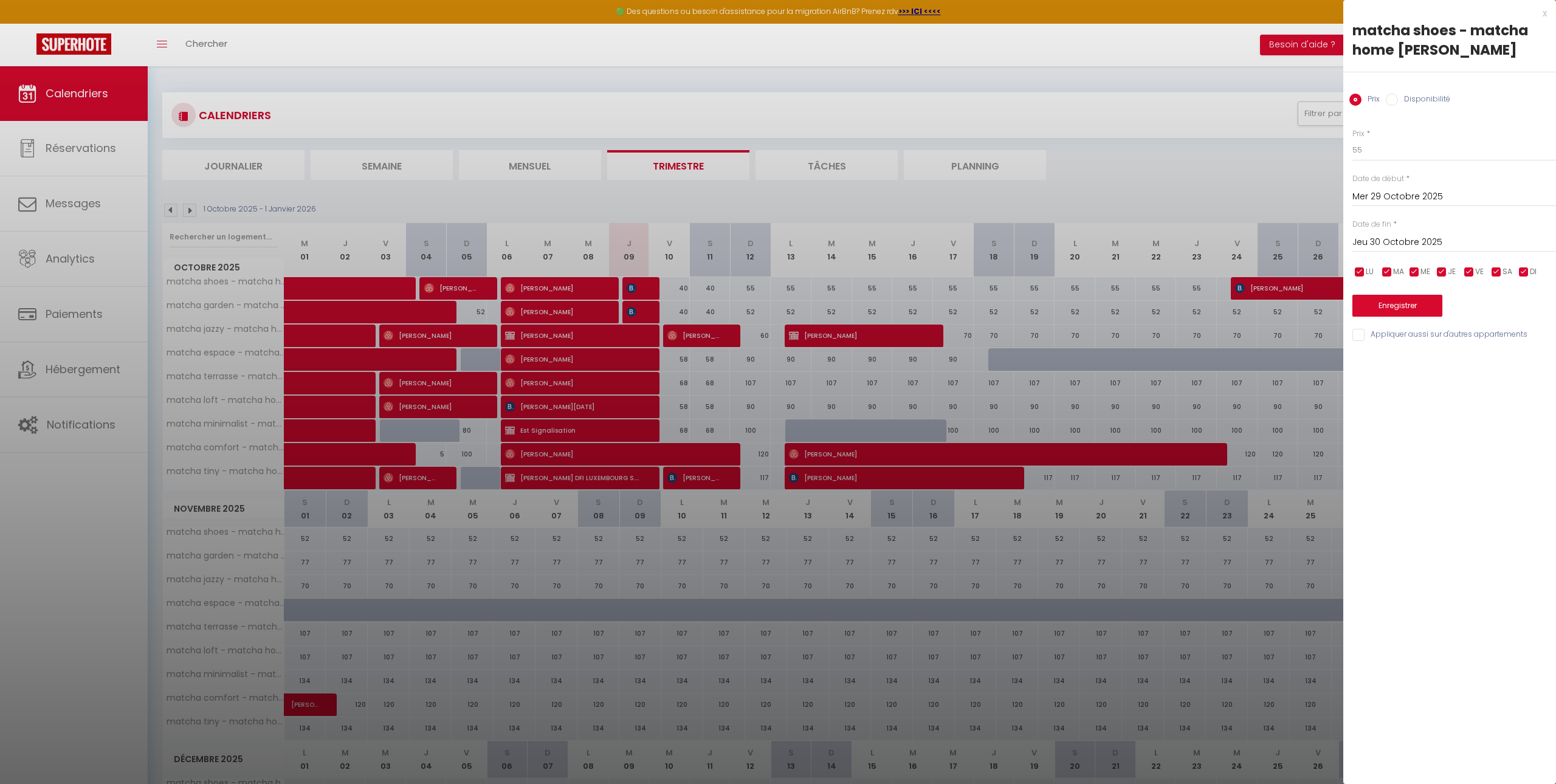
click at [1418, 235] on input "Jeu 30 Octobre 2025" at bounding box center [1454, 243] width 204 height 16
click at [1467, 260] on span "[DATE]" at bounding box center [1444, 263] width 129 height 24
click at [1497, 366] on span "Décembre" at bounding box center [1504, 360] width 60 height 24
click at [1415, 258] on span "Déc 2025" at bounding box center [1444, 263] width 129 height 24
click at [1507, 261] on span "2025" at bounding box center [1444, 263] width 129 height 24
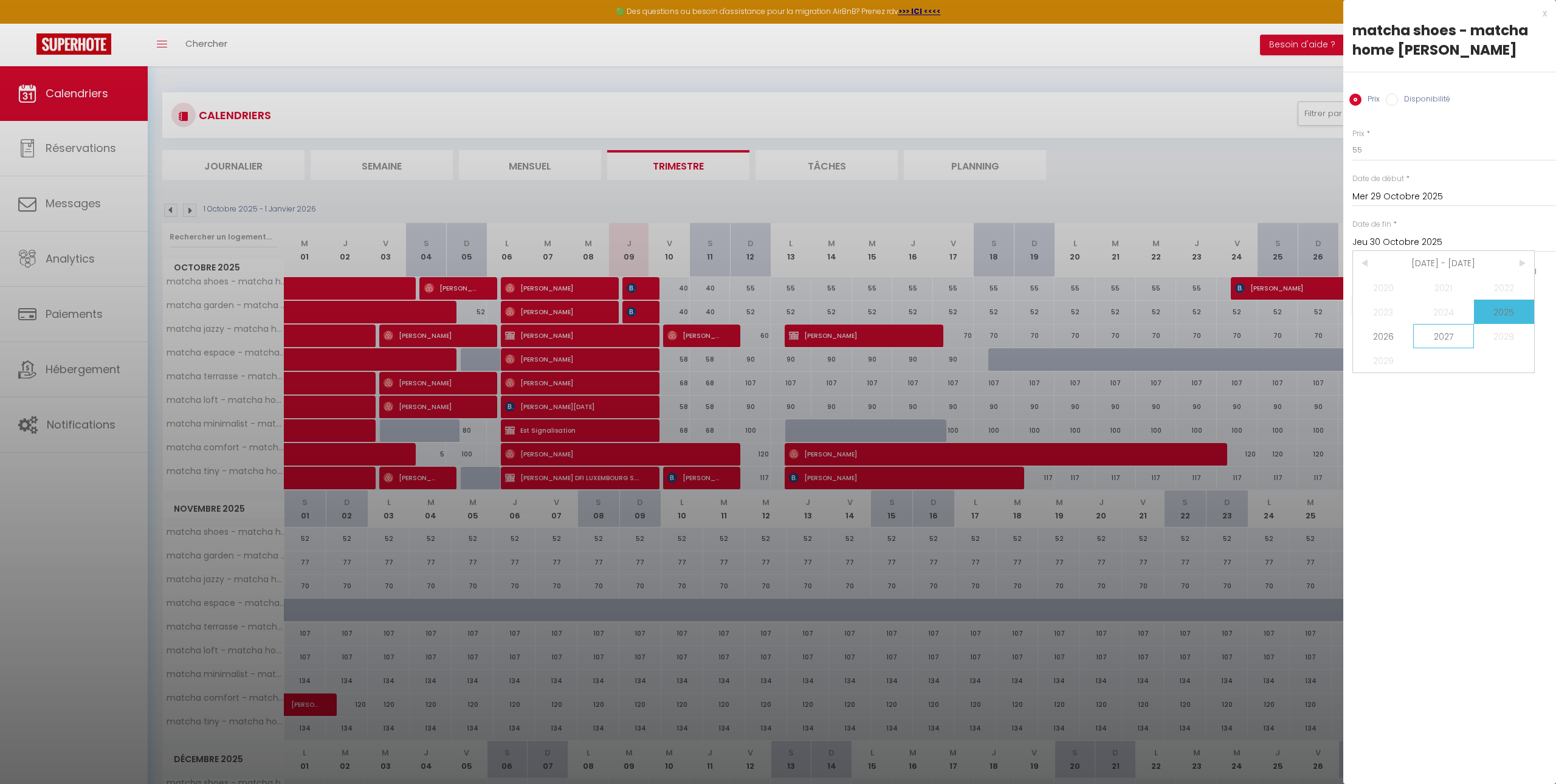
click at [1441, 340] on span "2027" at bounding box center [1443, 336] width 60 height 24
click at [1391, 361] on span "Octobre" at bounding box center [1383, 360] width 60 height 24
click at [1525, 335] on span "9" at bounding box center [1521, 336] width 26 height 24
type input "[DATE]"
click at [1415, 96] on label "Disponibilité" at bounding box center [1425, 100] width 53 height 13
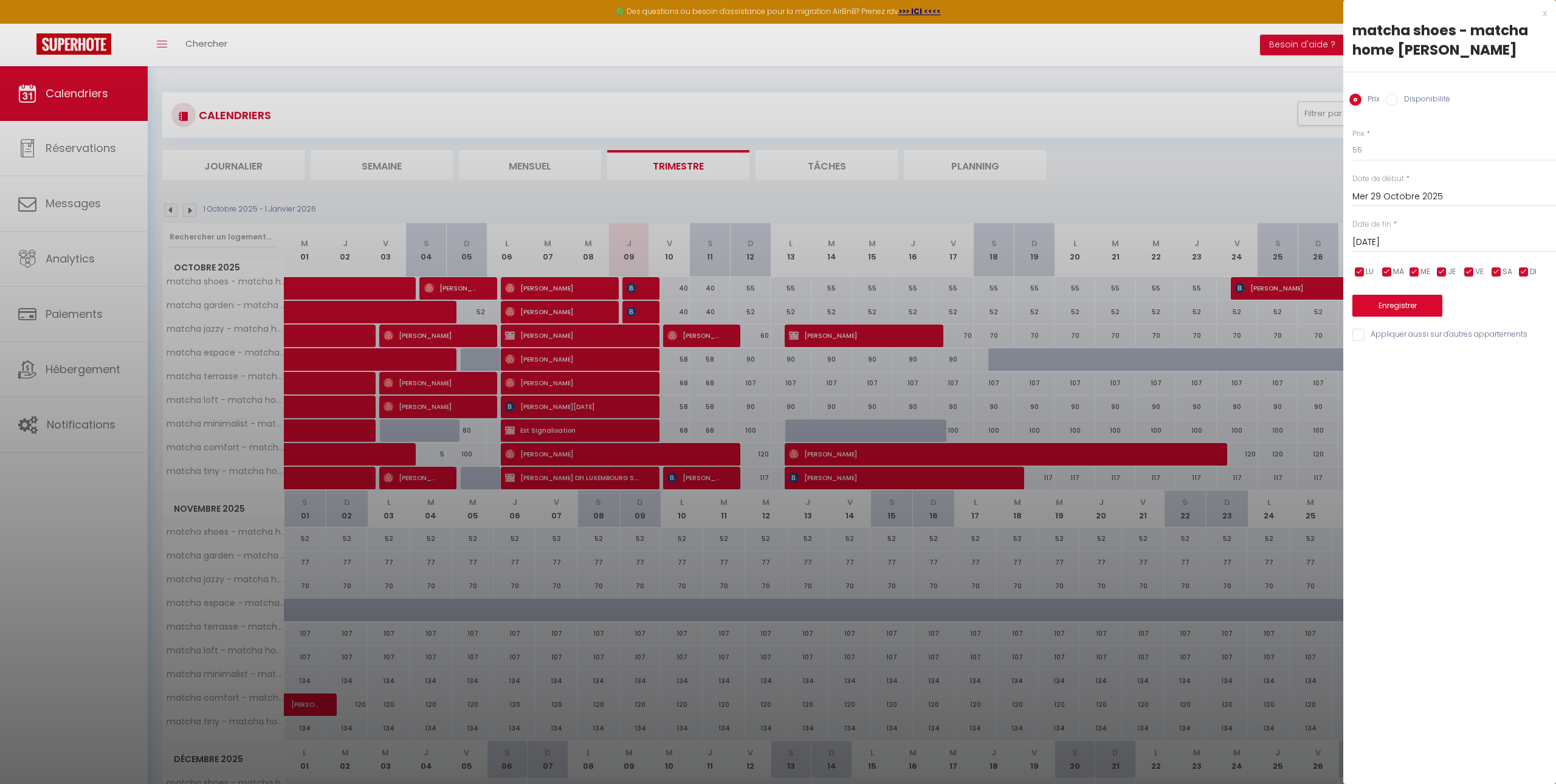
click at [1398, 96] on input "Disponibilité" at bounding box center [1391, 99] width 12 height 12
radio input "true"
radio input "false"
click at [1412, 155] on select "Disponible Indisponible" at bounding box center [1454, 150] width 204 height 23
click at [1352, 139] on select "Disponible Indisponible" at bounding box center [1454, 150] width 204 height 23
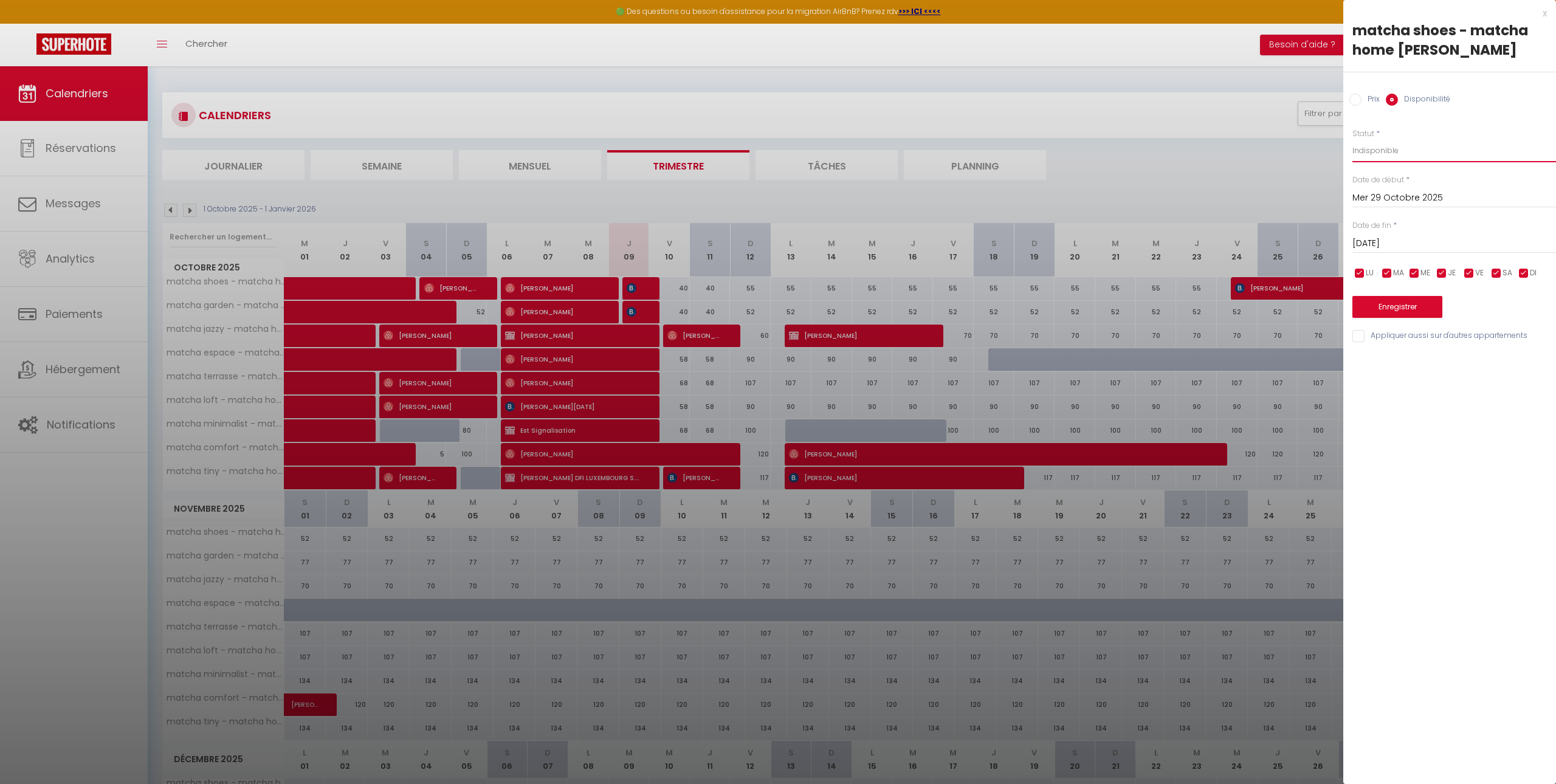
click at [1412, 154] on select "Disponible Indisponible" at bounding box center [1454, 150] width 204 height 23
select select "1"
click at [1352, 139] on select "Disponible Indisponible" at bounding box center [1454, 150] width 204 height 23
click at [1398, 201] on input "Mer 29 Octobre 2025" at bounding box center [1454, 198] width 204 height 16
click at [1517, 311] on span "18" at bounding box center [1521, 316] width 26 height 24
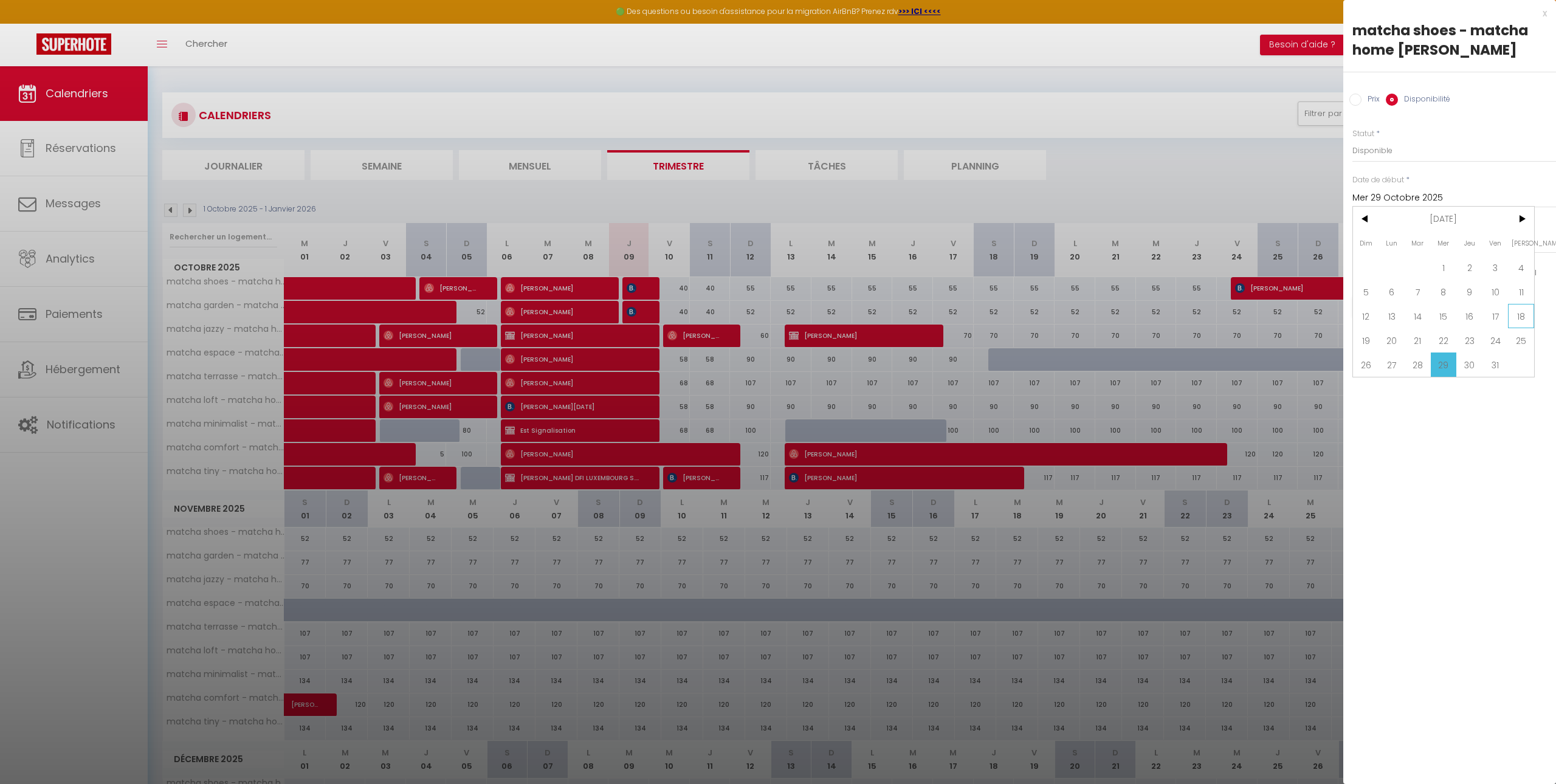
type input "Sam 18 Octobre 2025"
click at [1399, 331] on input "Appliquer aussi sur d'autres appartements" at bounding box center [1454, 336] width 204 height 12
checkbox input "true"
click at [1406, 314] on button "Enregistrer" at bounding box center [1397, 307] width 90 height 22
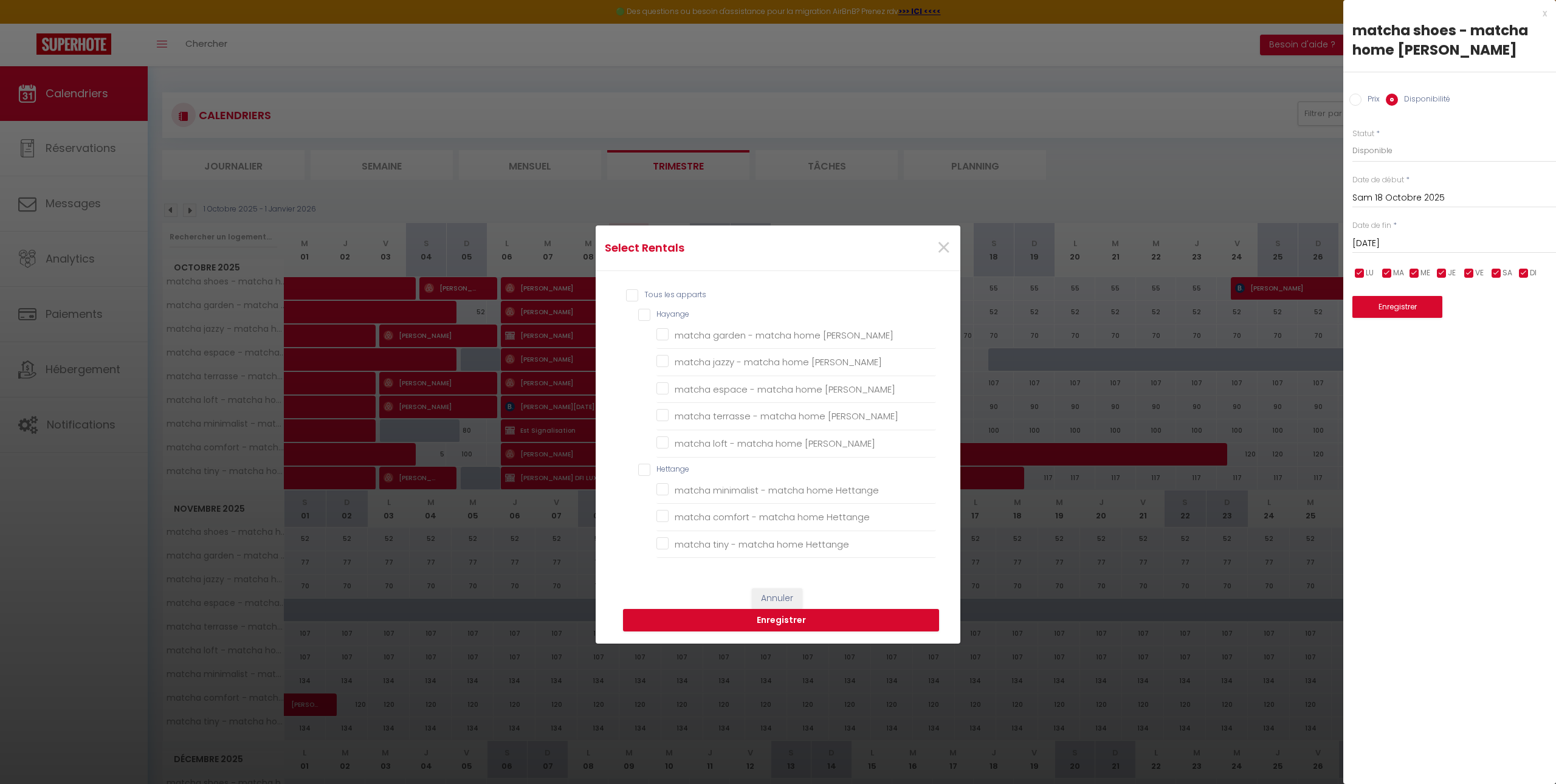
click at [696, 292] on input "Tous les apparts" at bounding box center [781, 295] width 310 height 12
checkbox input "true"
checkbox Hayange "true"
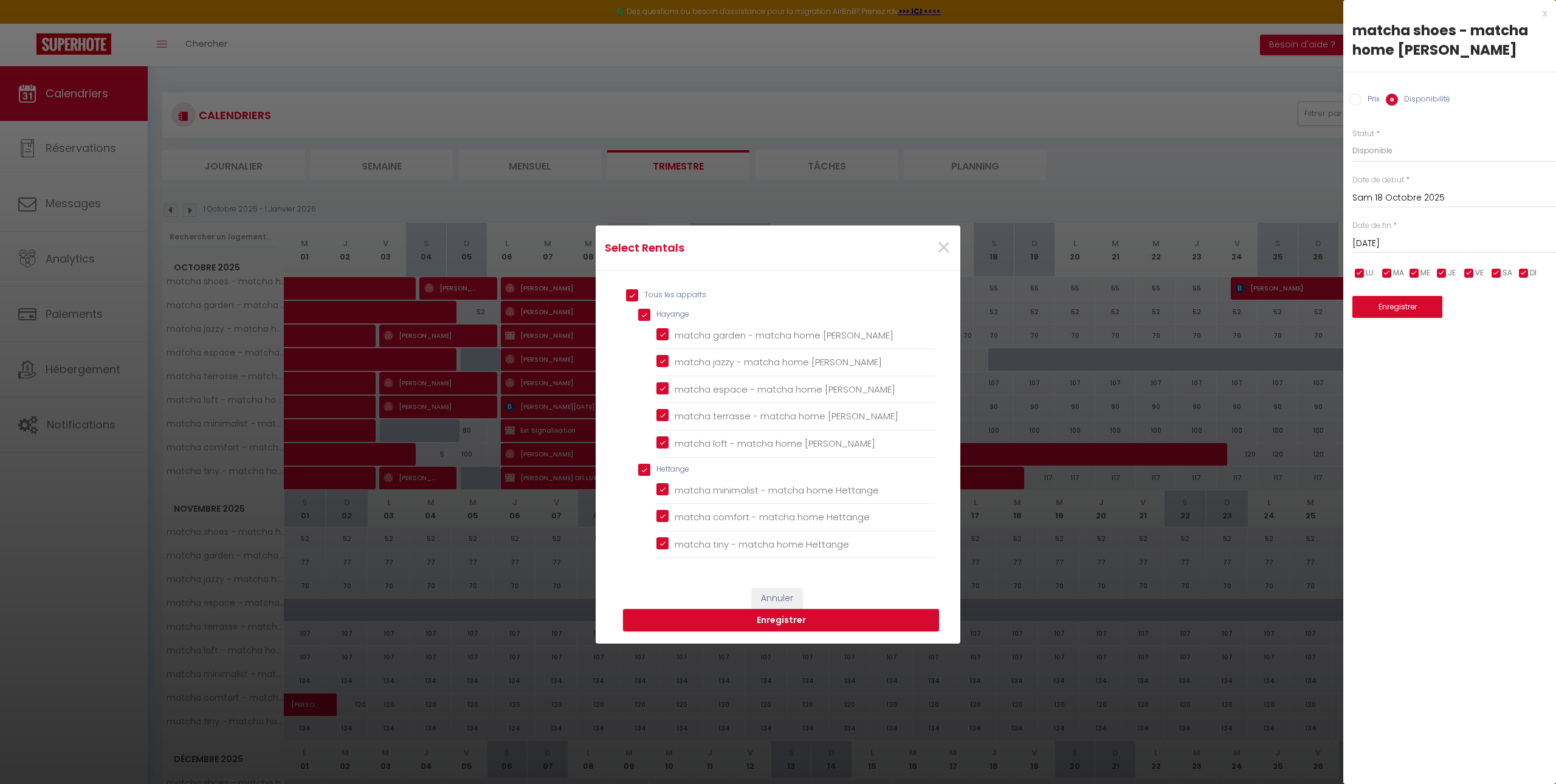
checkbox Hayange "true"
checkbox input "true"
checkbox Hettange "true"
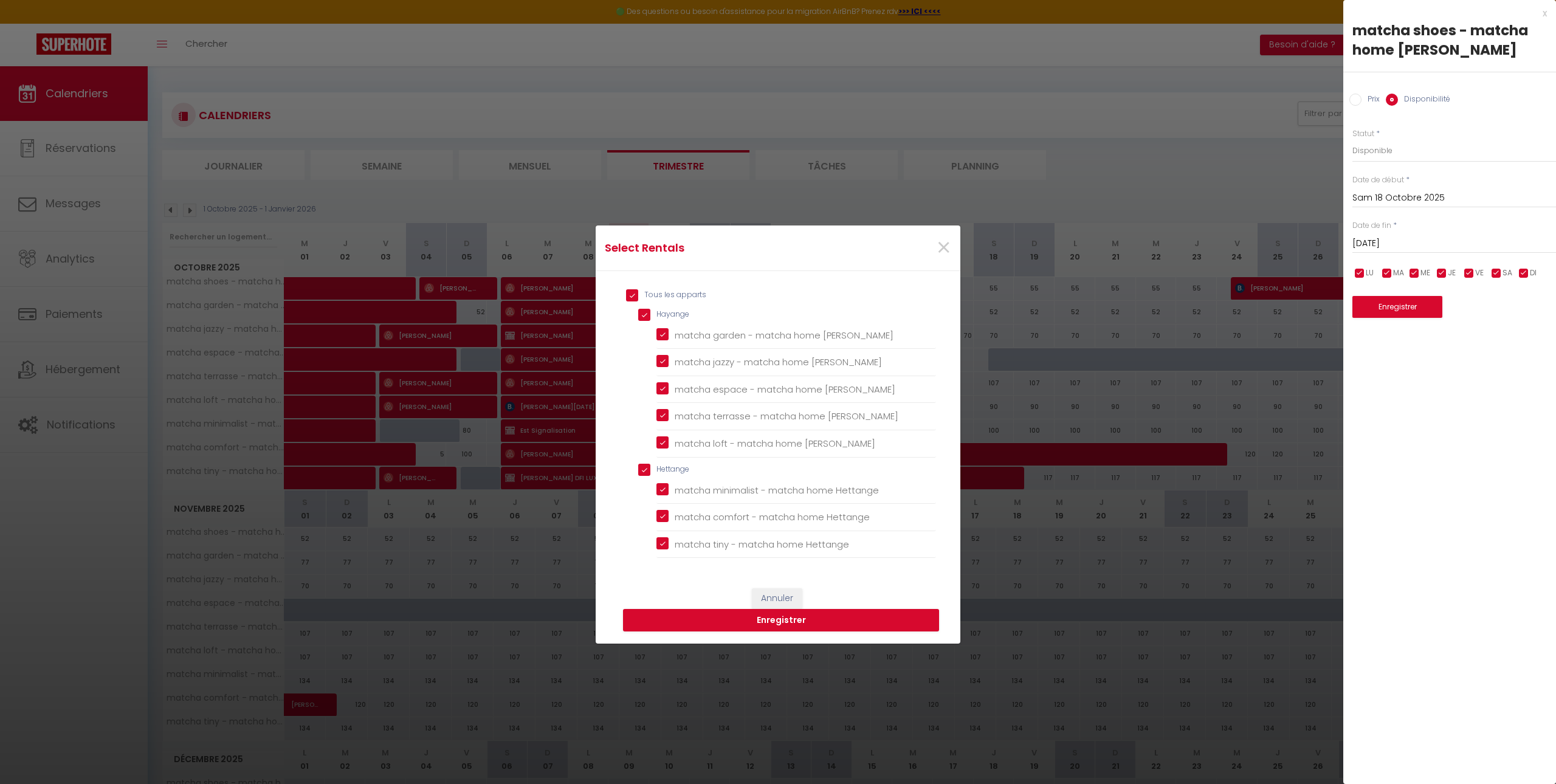
checkbox Hettange "true"
click at [846, 616] on button "Enregistrer" at bounding box center [781, 620] width 316 height 23
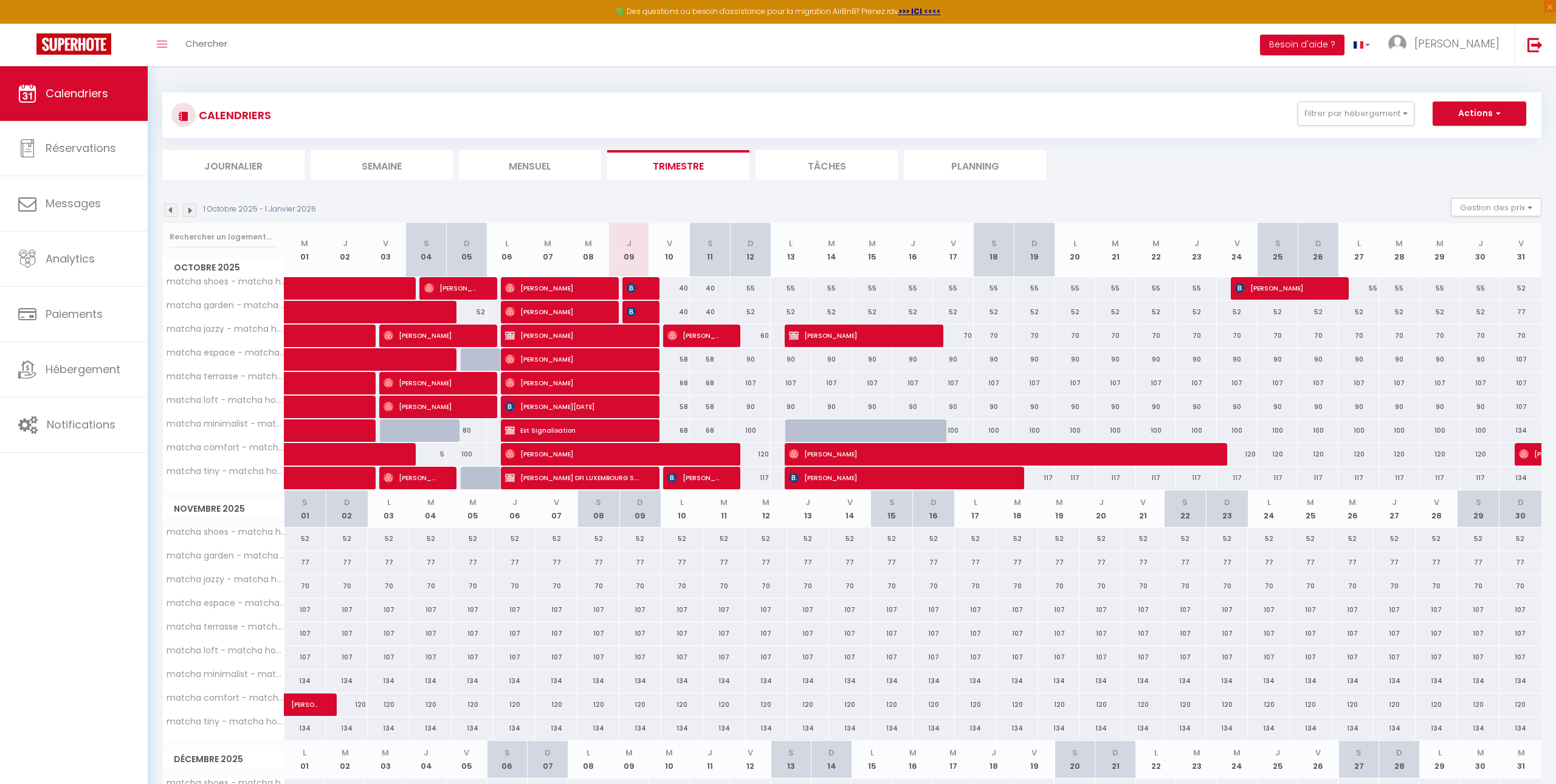
scroll to position [1, 0]
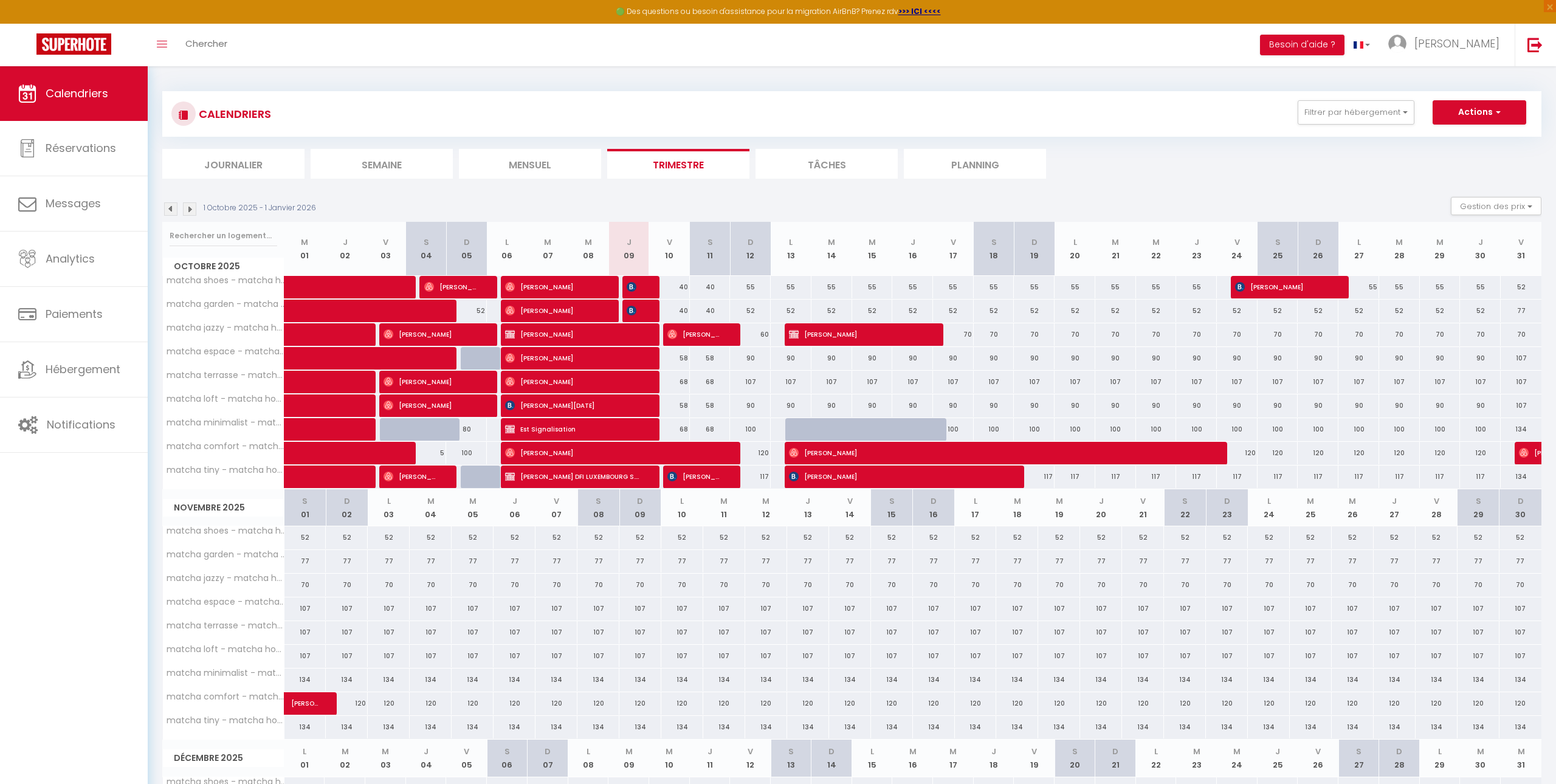
click at [192, 204] on img at bounding box center [190, 209] width 13 height 13
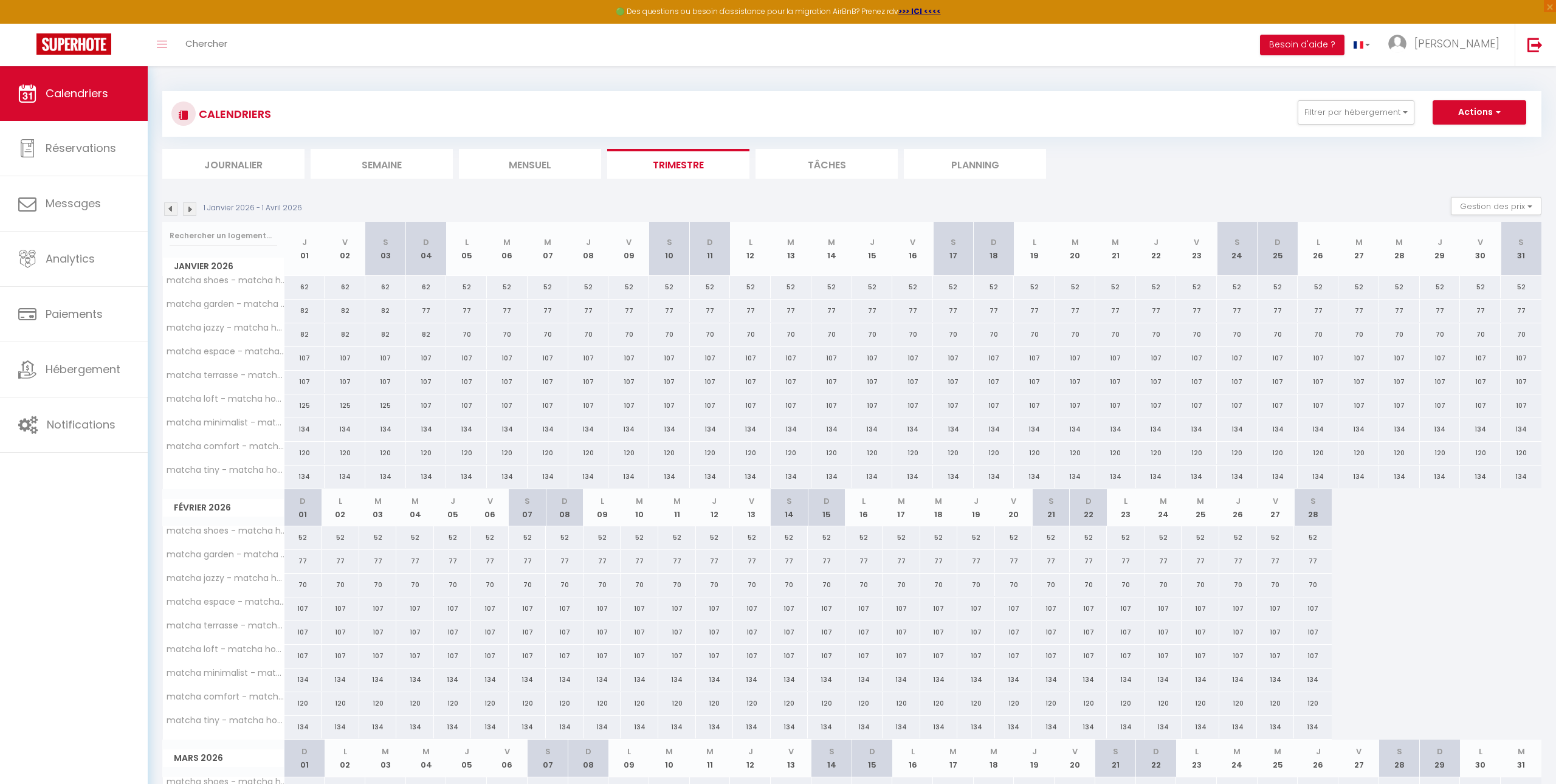
click at [192, 204] on img at bounding box center [190, 209] width 13 height 13
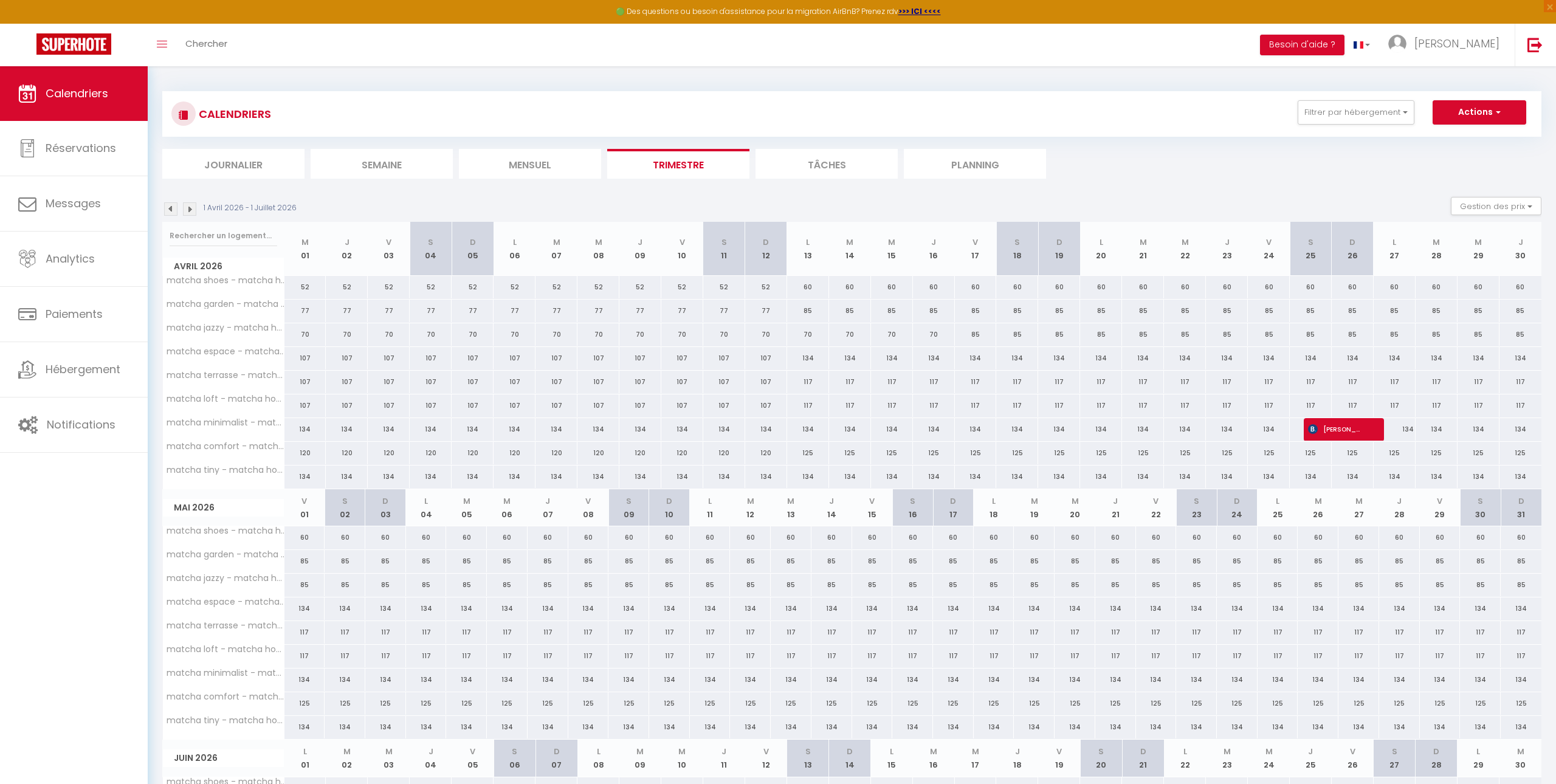
click at [192, 204] on img at bounding box center [190, 209] width 13 height 13
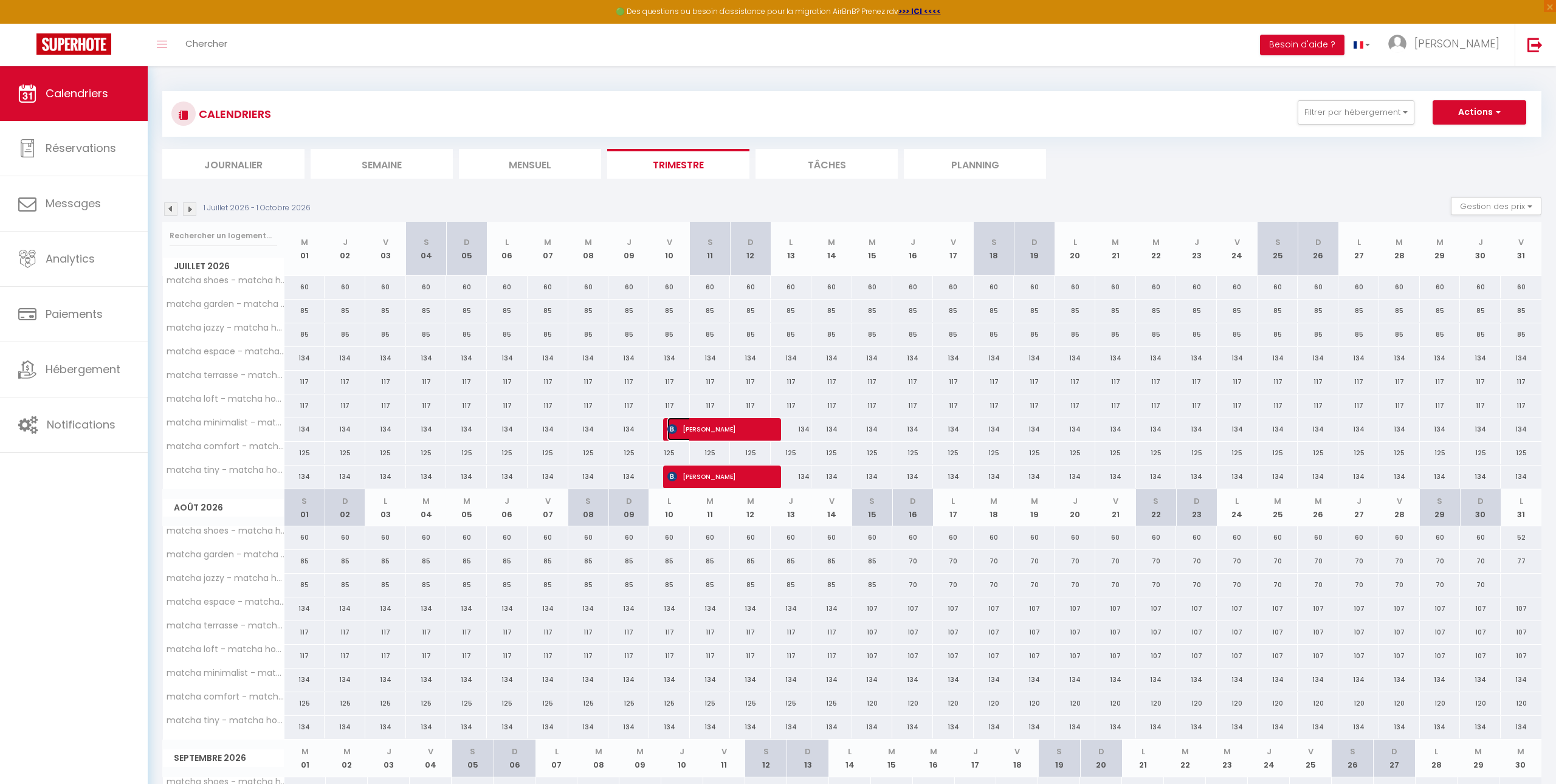
click at [731, 427] on span "[PERSON_NAME]" at bounding box center [715, 429] width 95 height 23
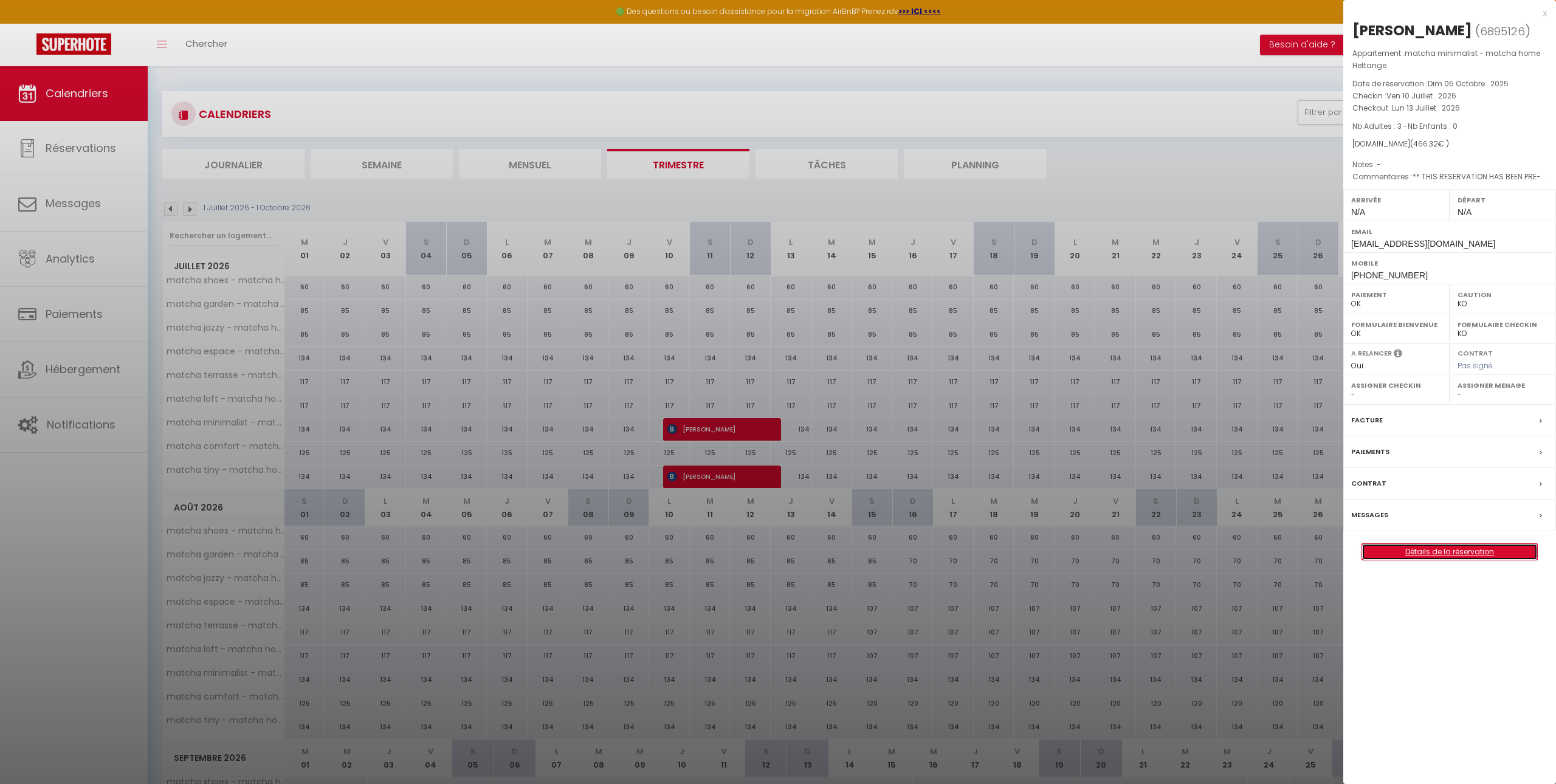
click at [1443, 557] on link "Détails de la réservation" at bounding box center [1450, 551] width 175 height 16
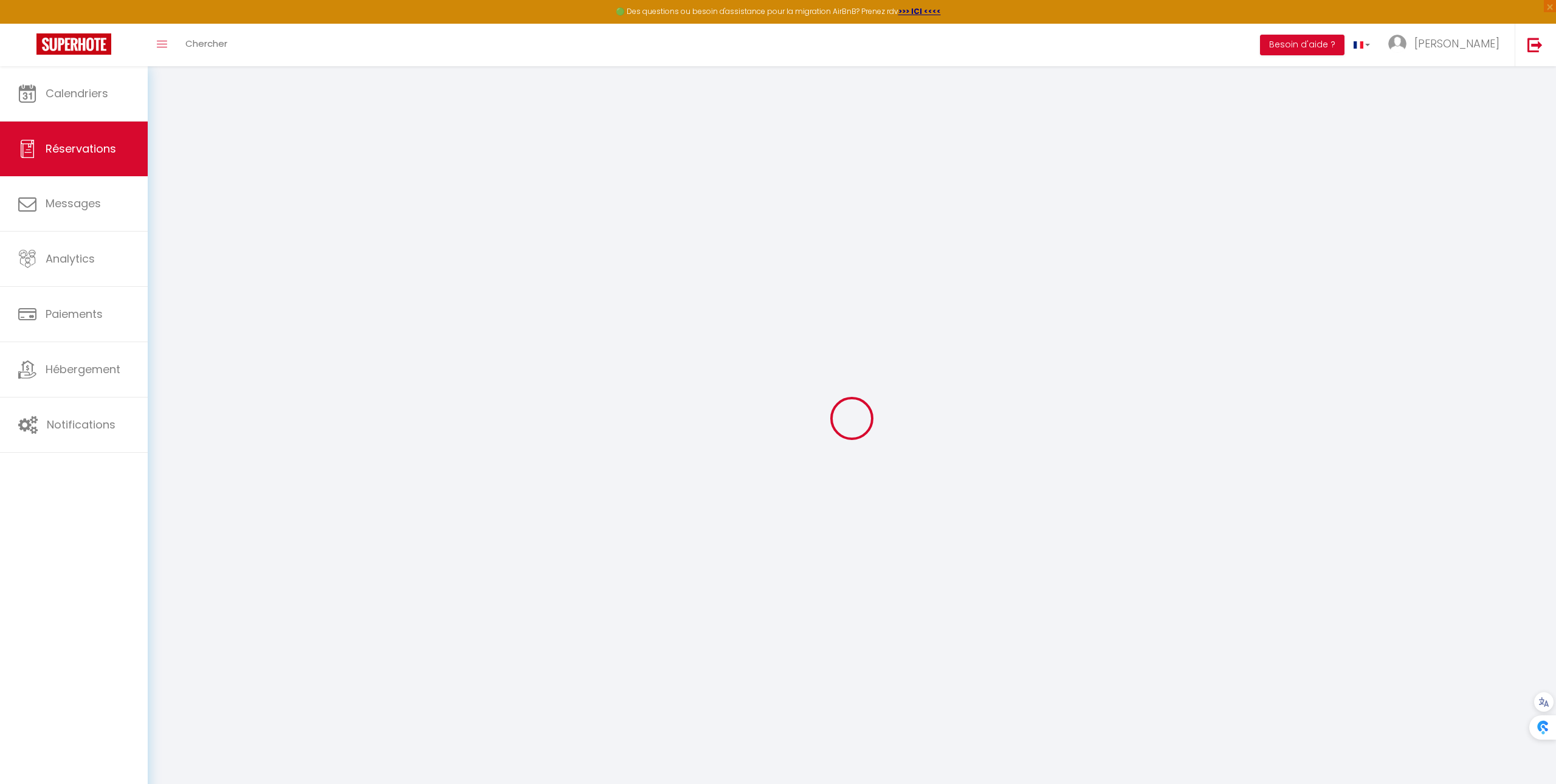
type input "[PERSON_NAME]"
type input "Leseultre"
type input "[EMAIL_ADDRESS][DOMAIN_NAME]"
type input "[PHONE_NUMBER]"
type input "."
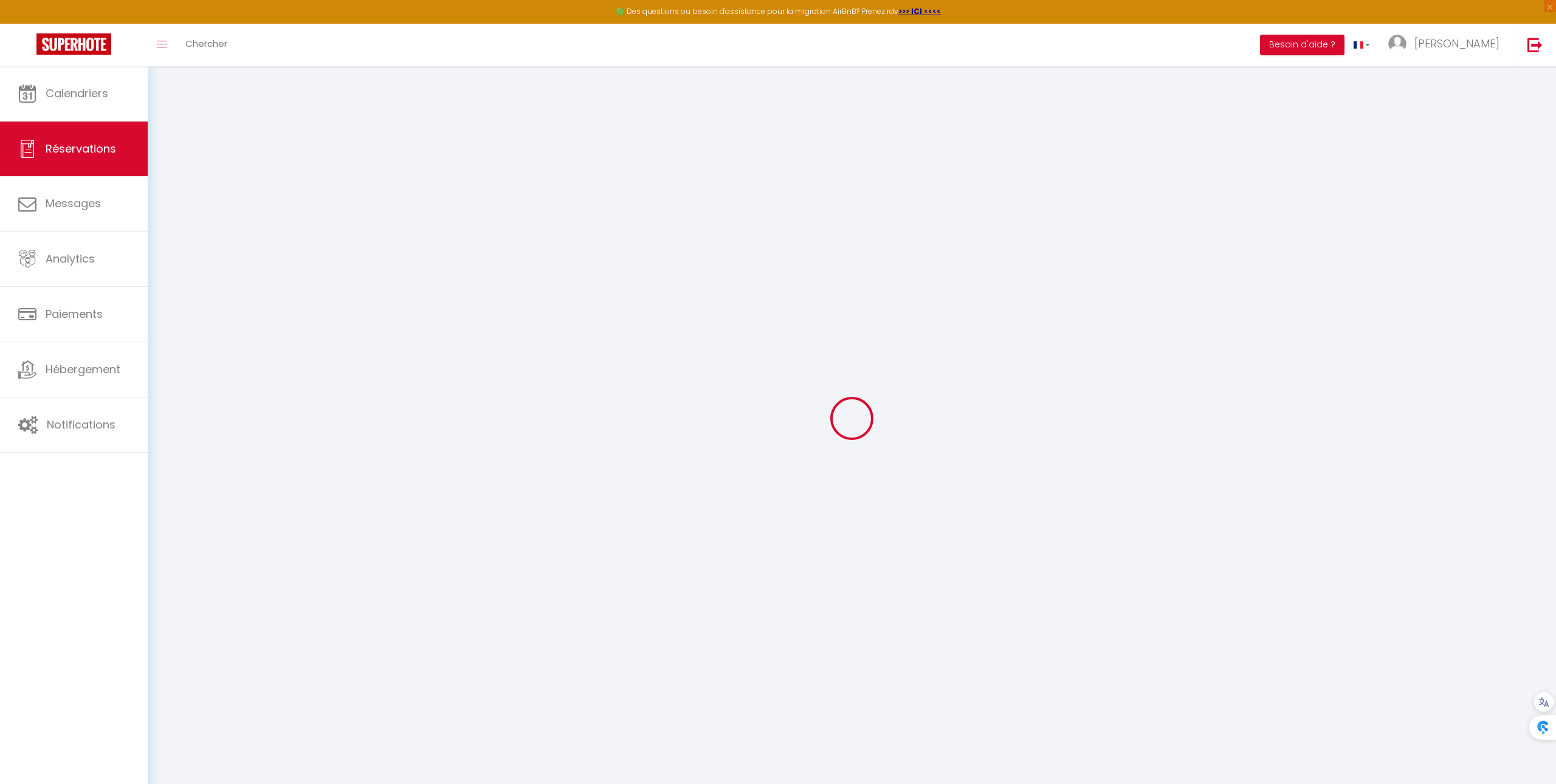
select select "BE"
type input "60"
type input "69.34"
type input "13.06"
select select "41448"
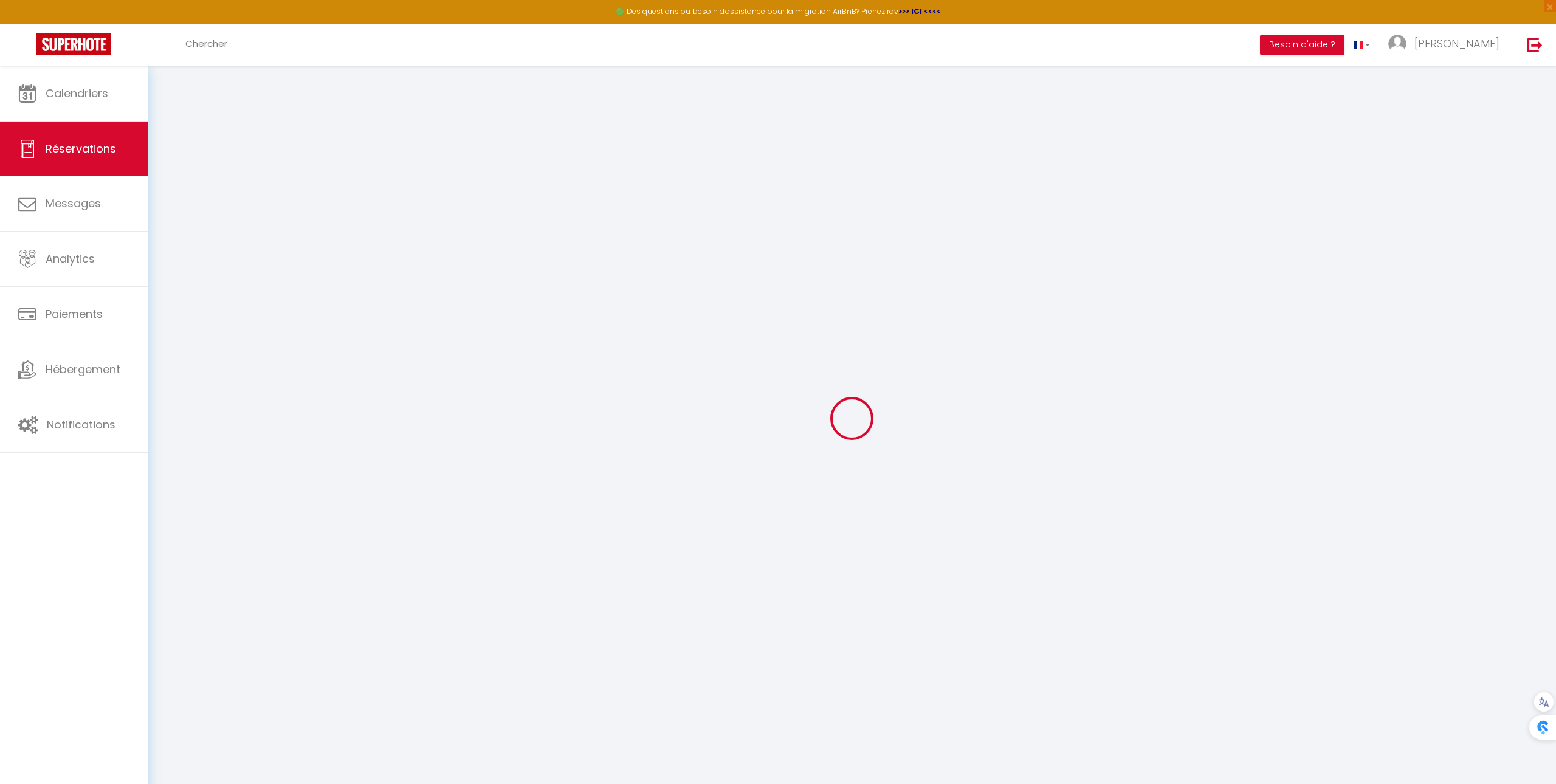
select select "1"
select select
type input "3"
select select "12"
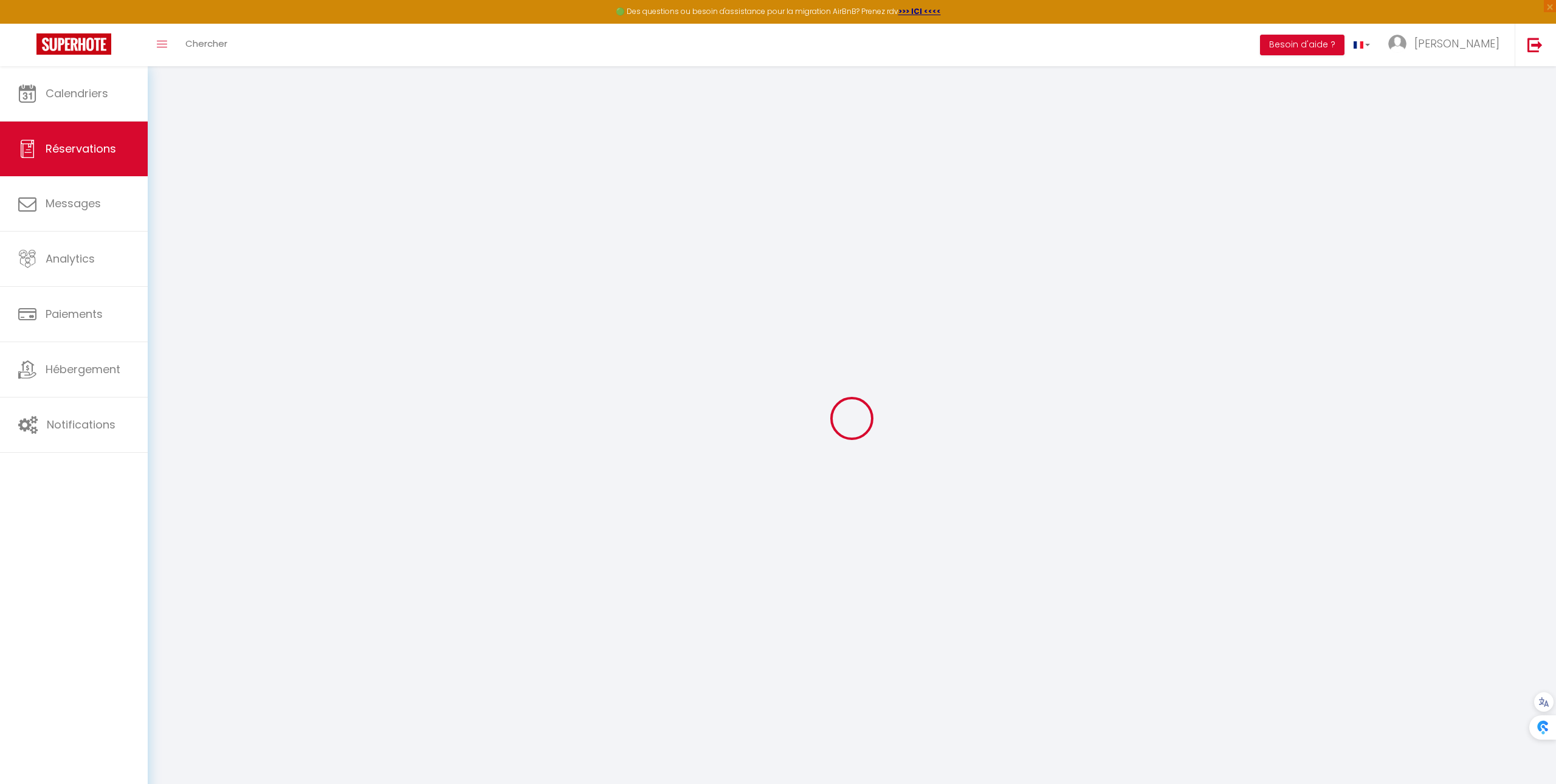
select select
type input "402.3"
checkbox input "false"
type input "0"
select select "2"
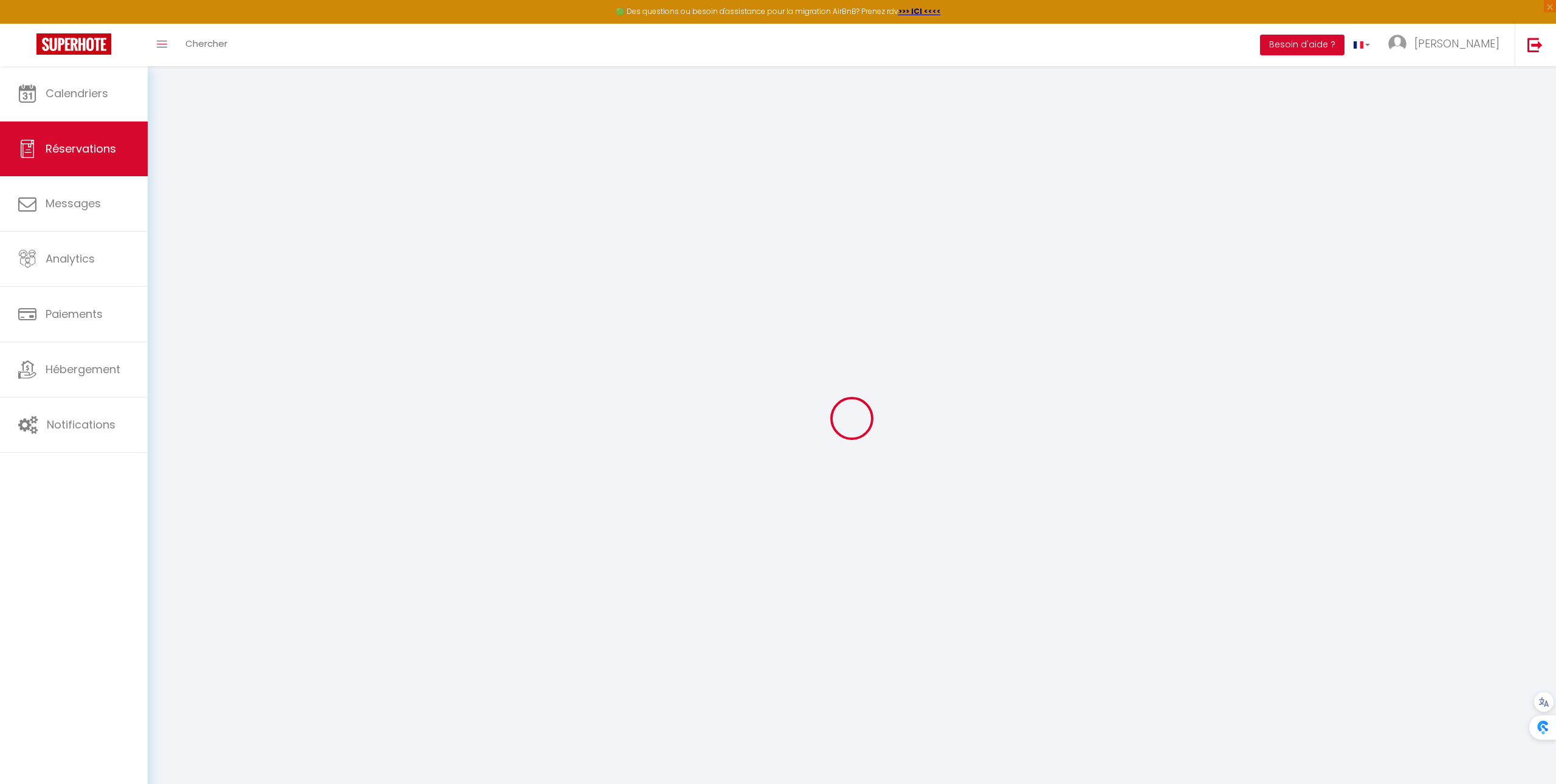
type input "0"
select select
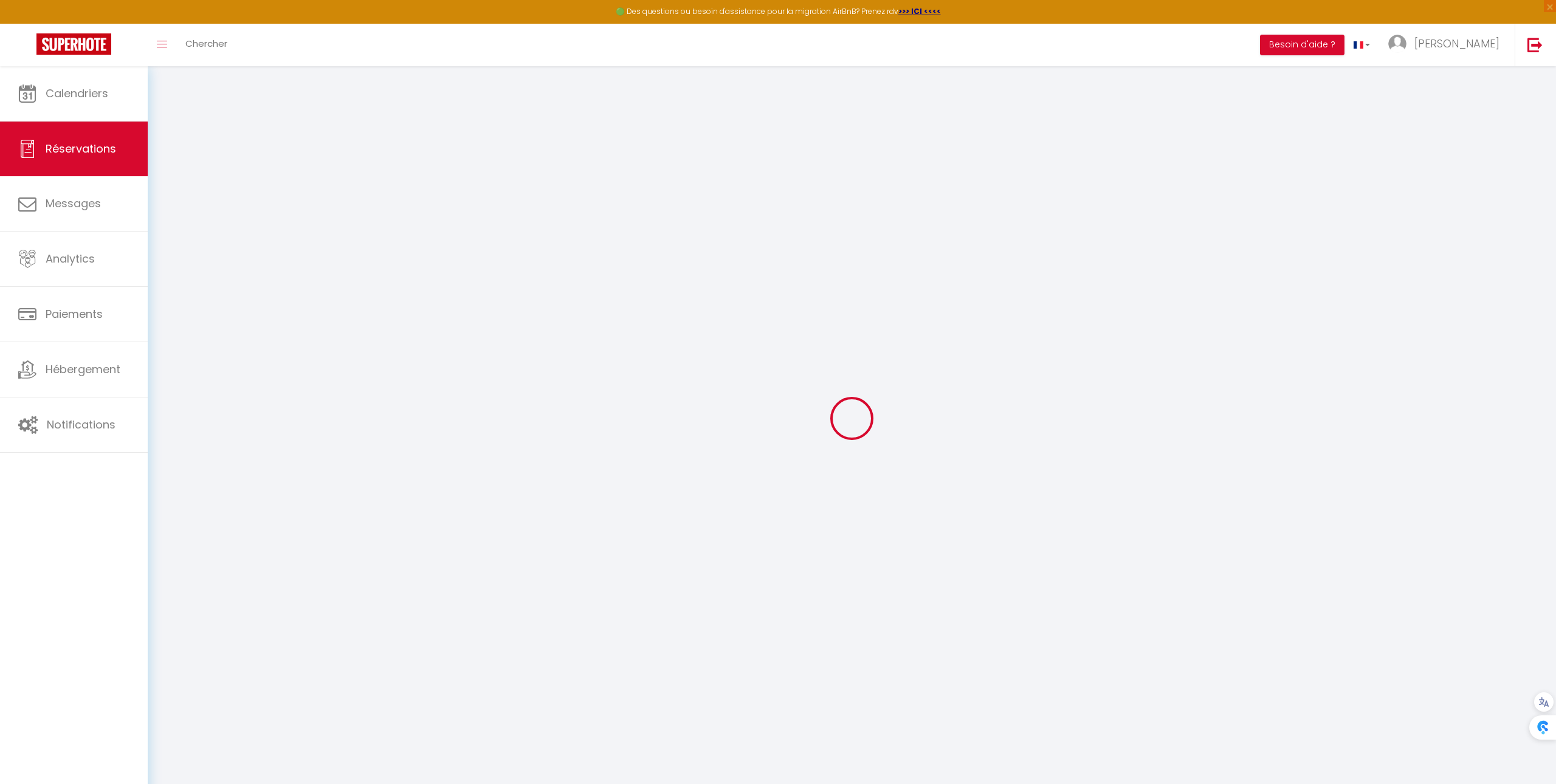
select select "14"
checkbox input "false"
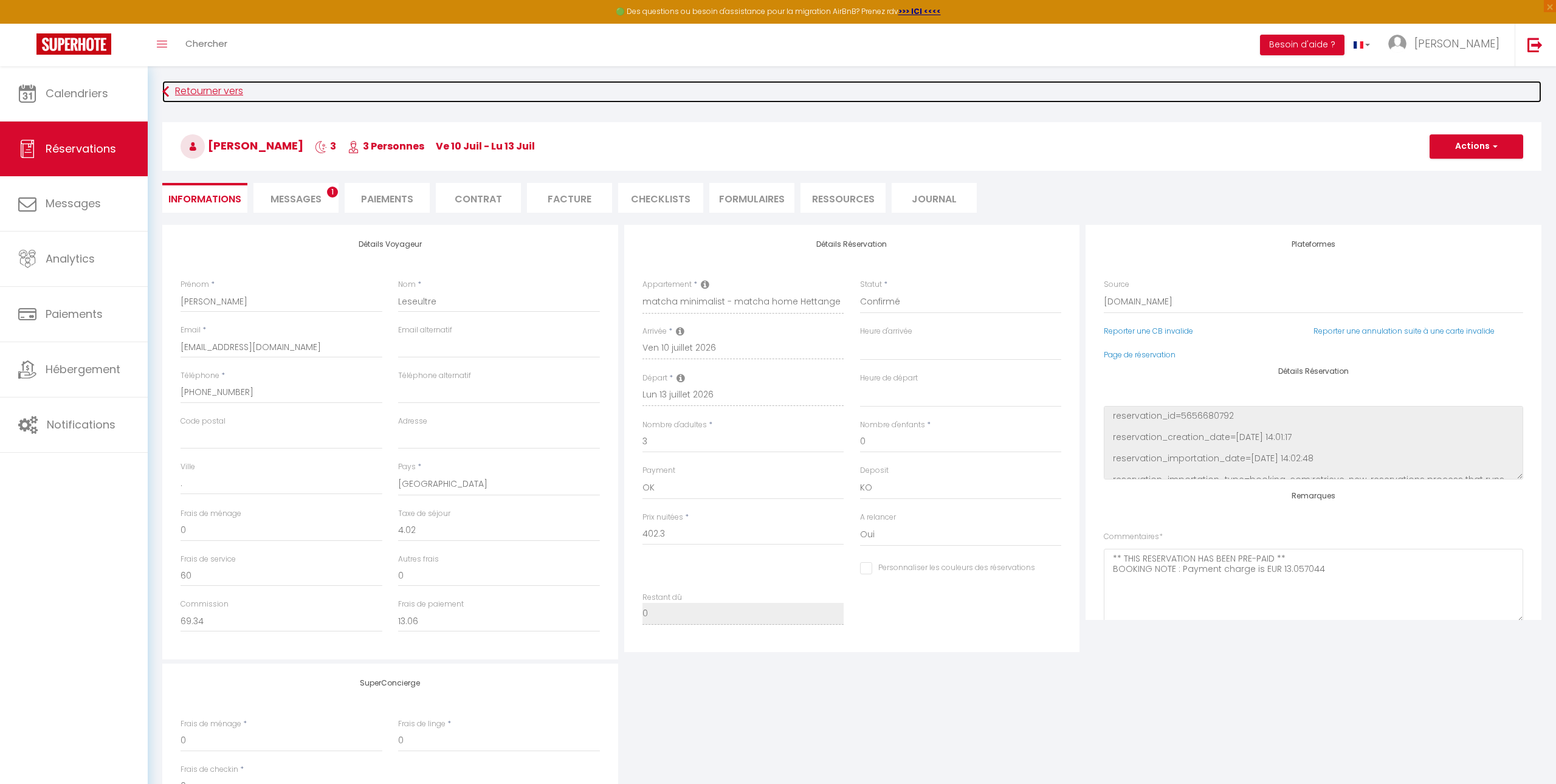
click at [180, 95] on link "Retourner vers" at bounding box center [852, 92] width 1379 height 22
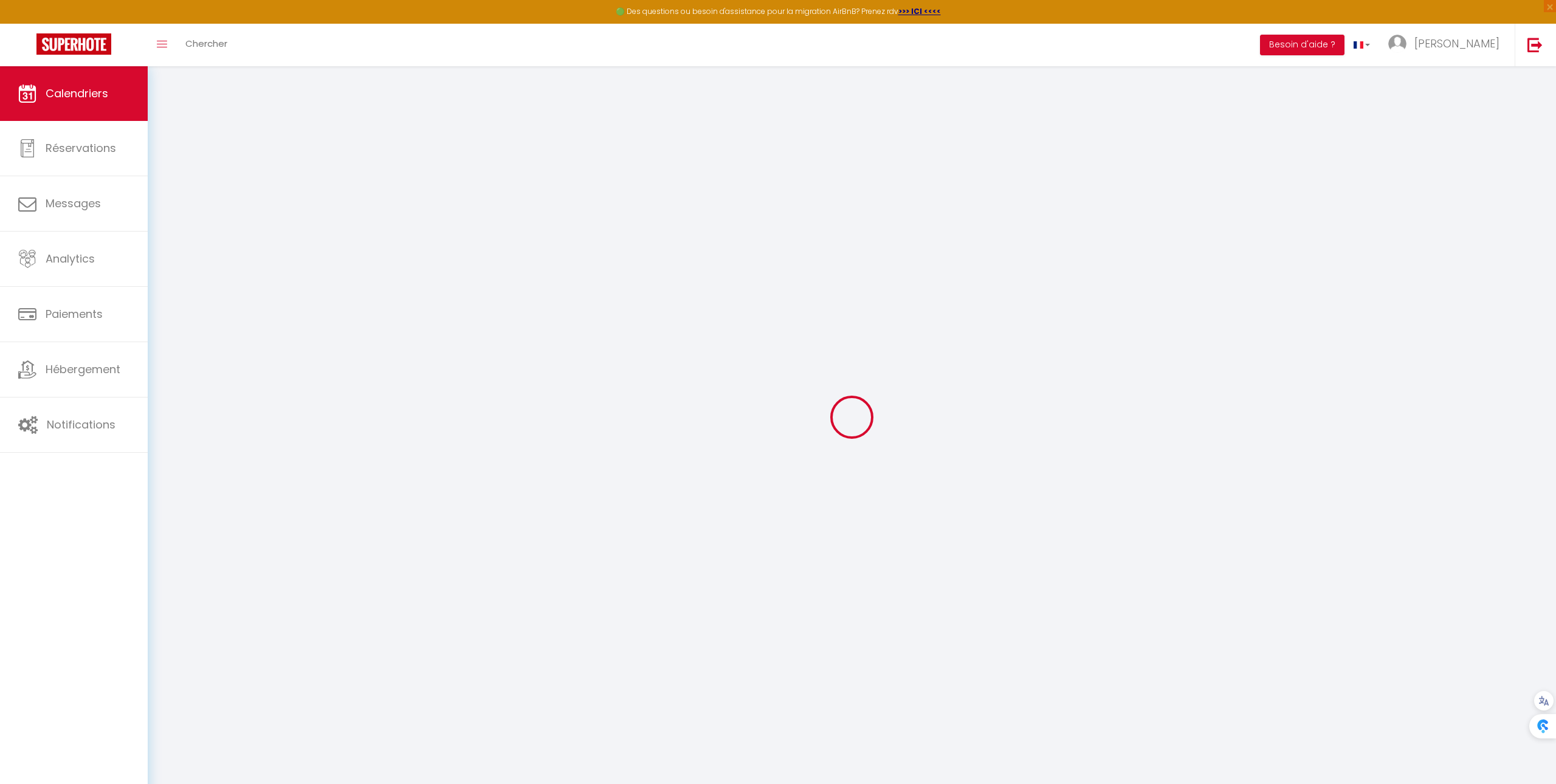
scroll to position [25, 0]
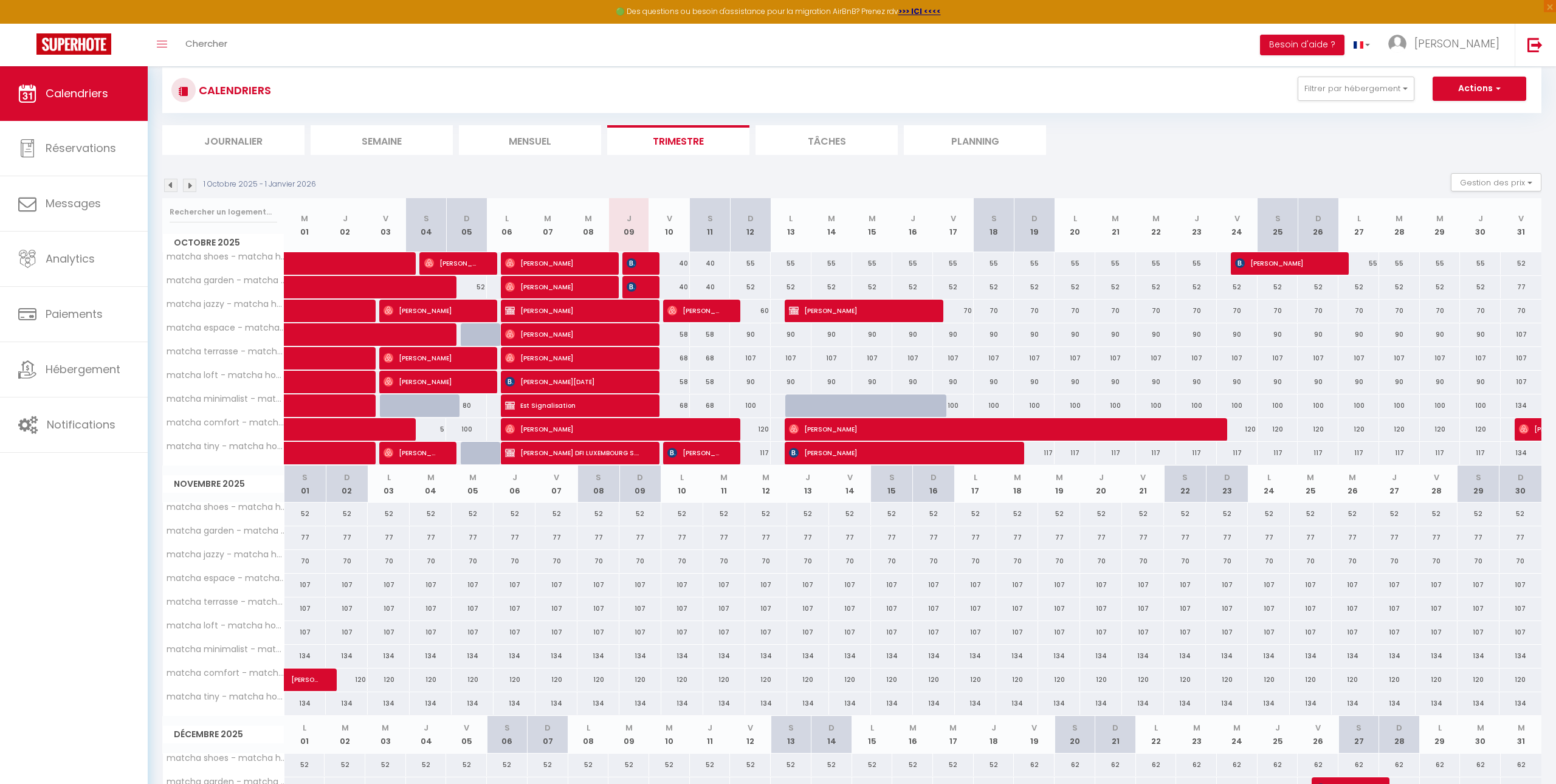
click at [192, 179] on img at bounding box center [190, 185] width 13 height 13
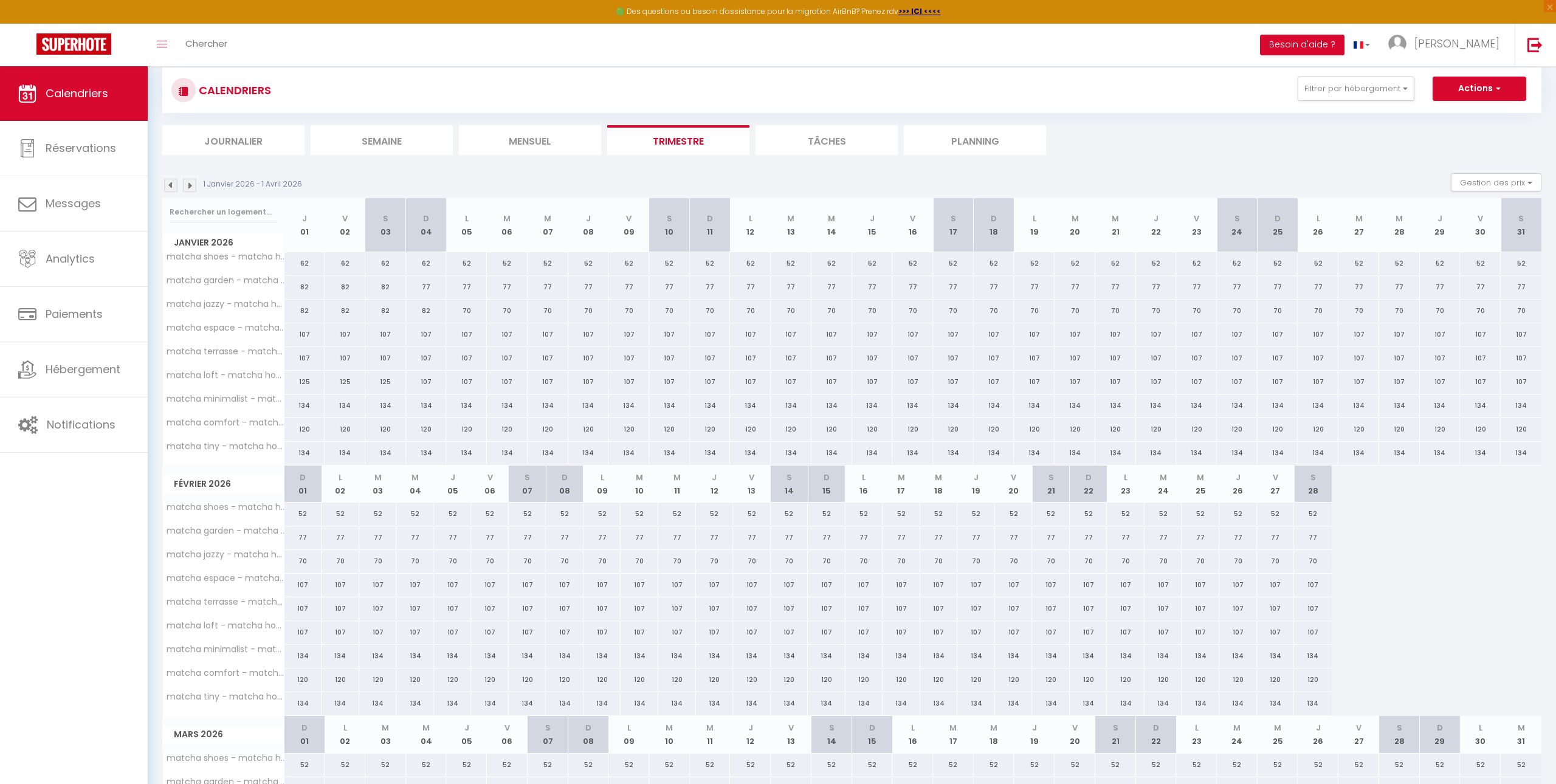
click at [193, 182] on img at bounding box center [190, 185] width 13 height 13
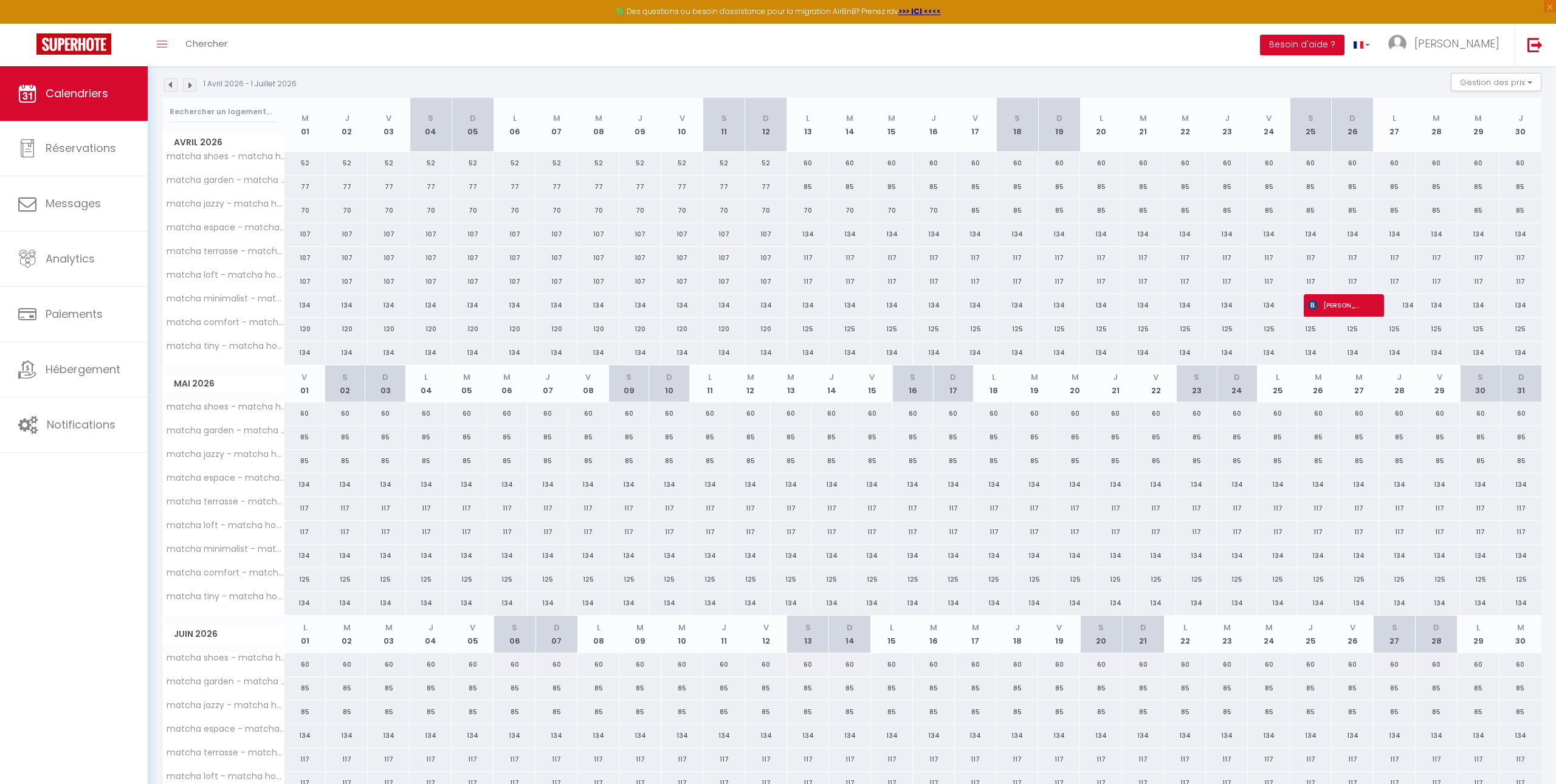
scroll to position [0, 0]
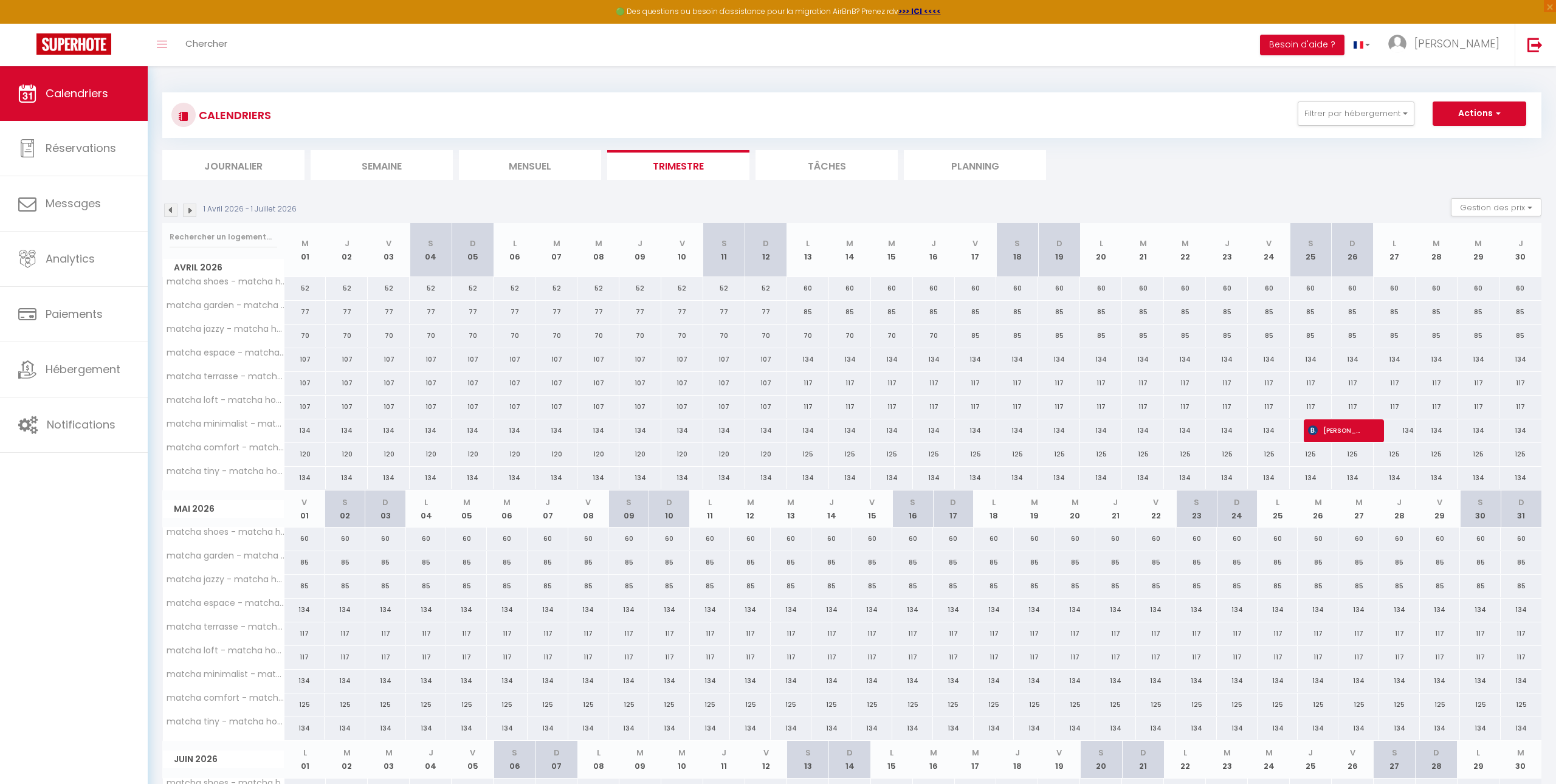
click at [193, 206] on img at bounding box center [190, 210] width 13 height 13
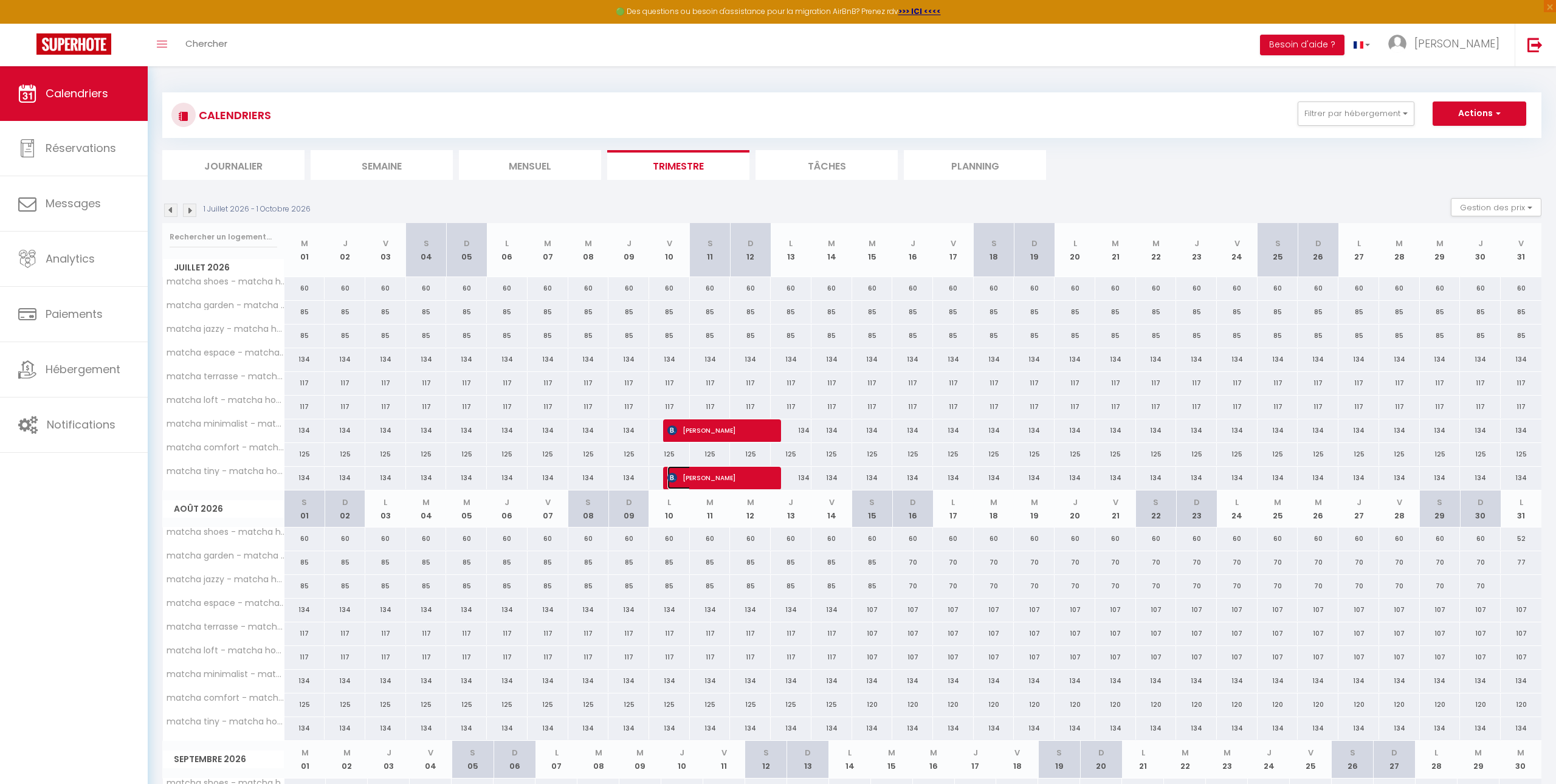
click at [718, 487] on span "[PERSON_NAME]" at bounding box center [715, 477] width 95 height 23
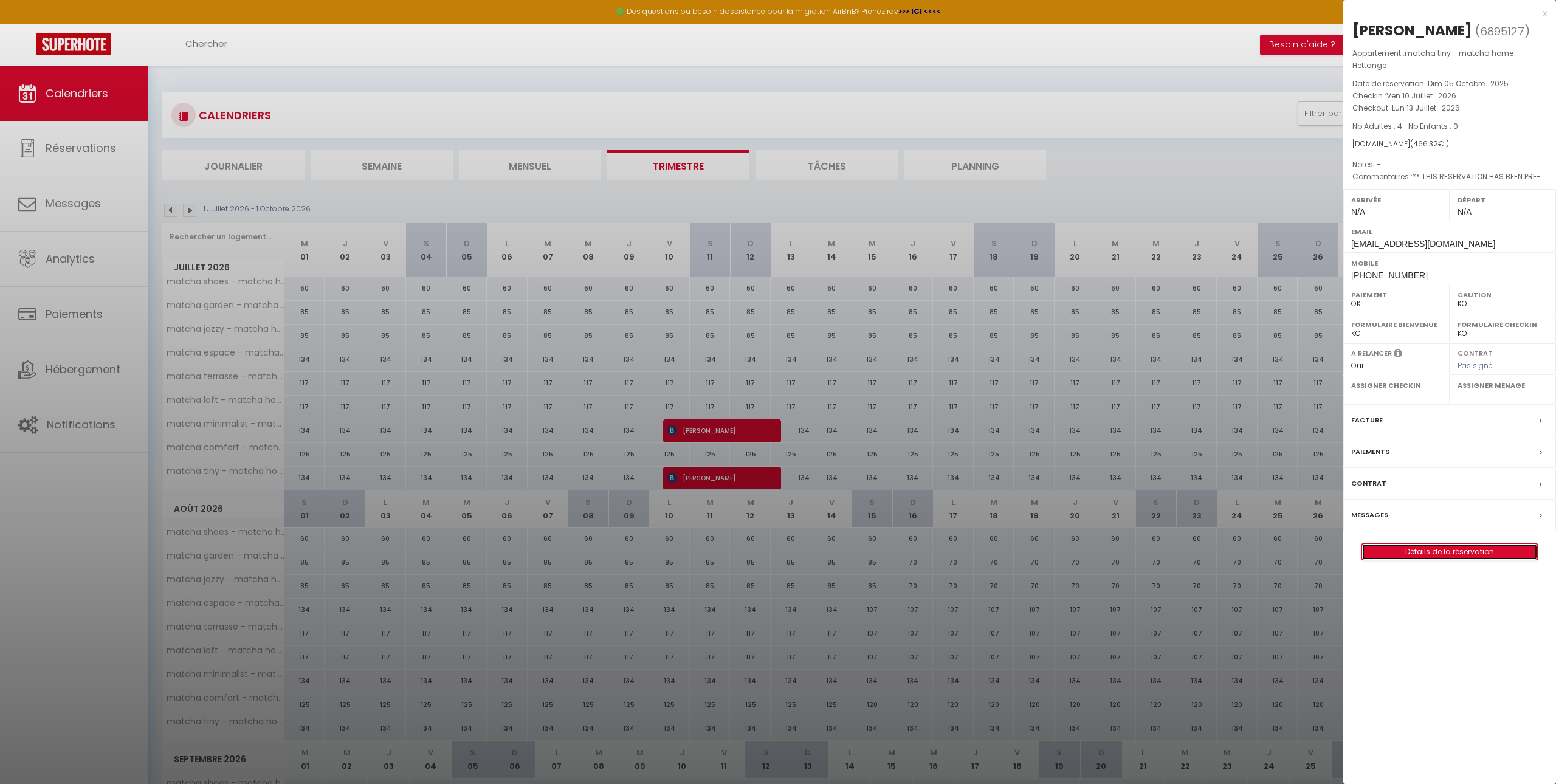
click at [1426, 556] on link "Détails de la réservation" at bounding box center [1450, 551] width 175 height 16
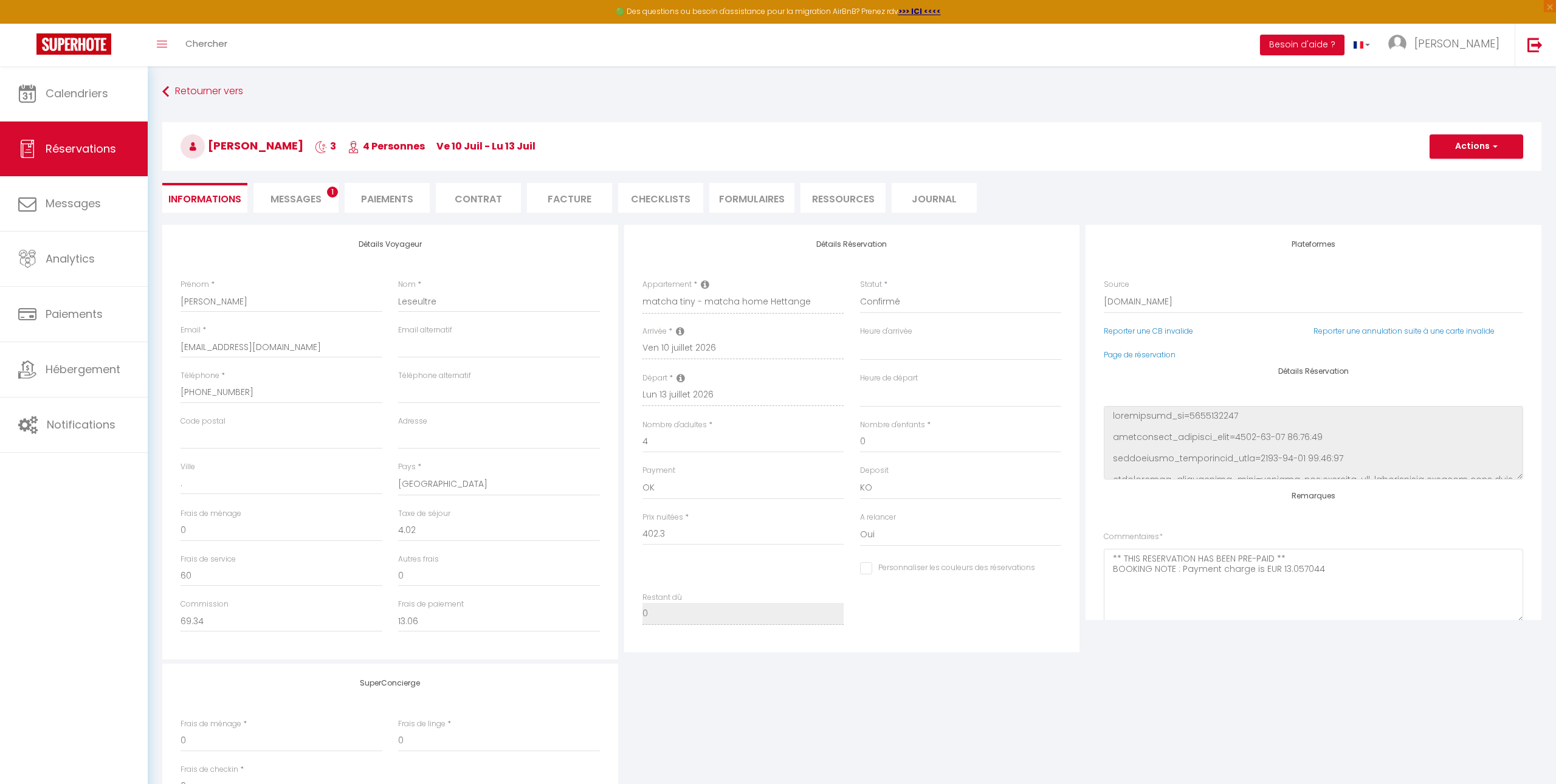
click at [332, 203] on li "Messages 1" at bounding box center [296, 198] width 85 height 30
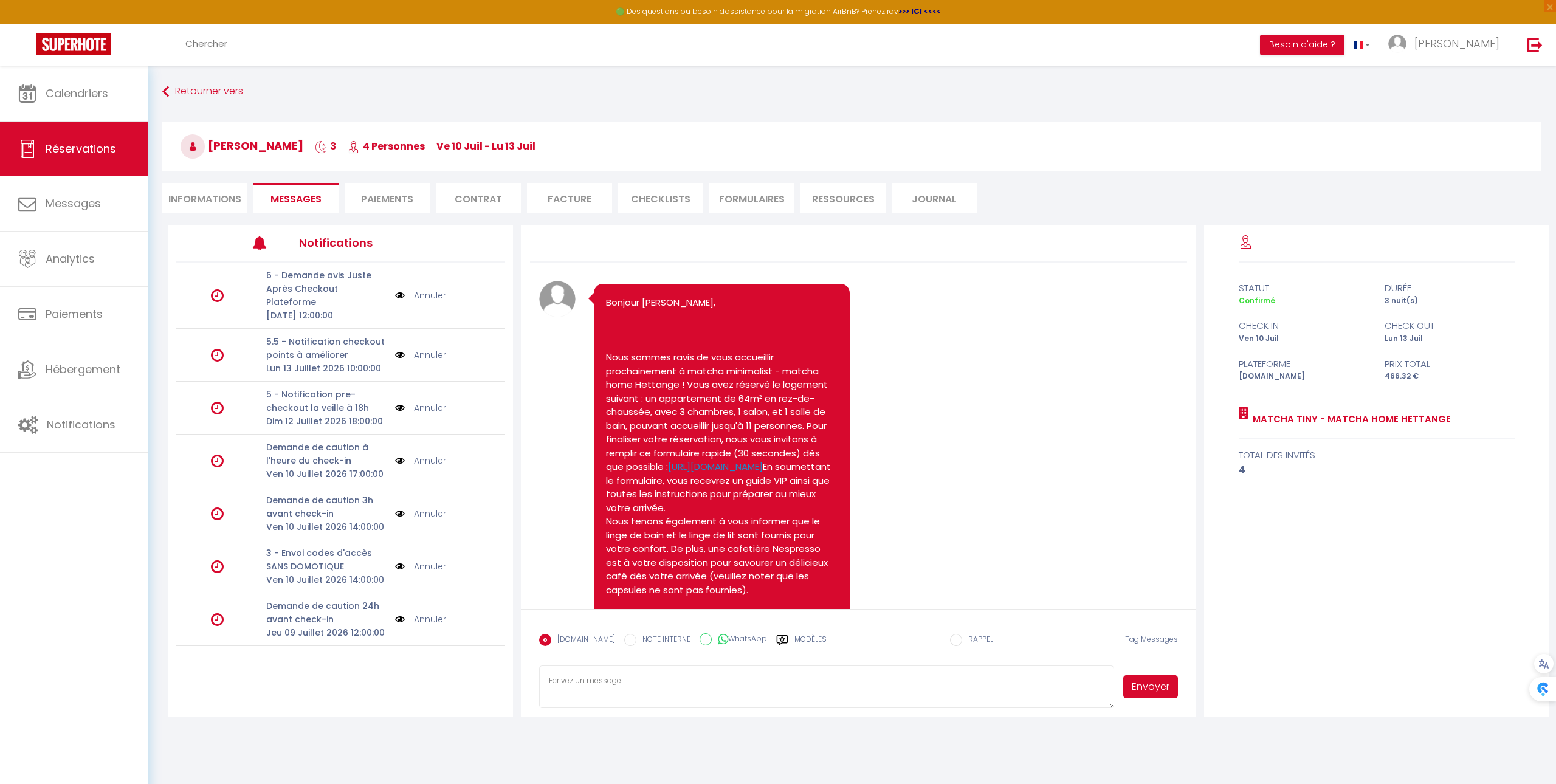
click at [217, 194] on li "Informations" at bounding box center [205, 198] width 85 height 30
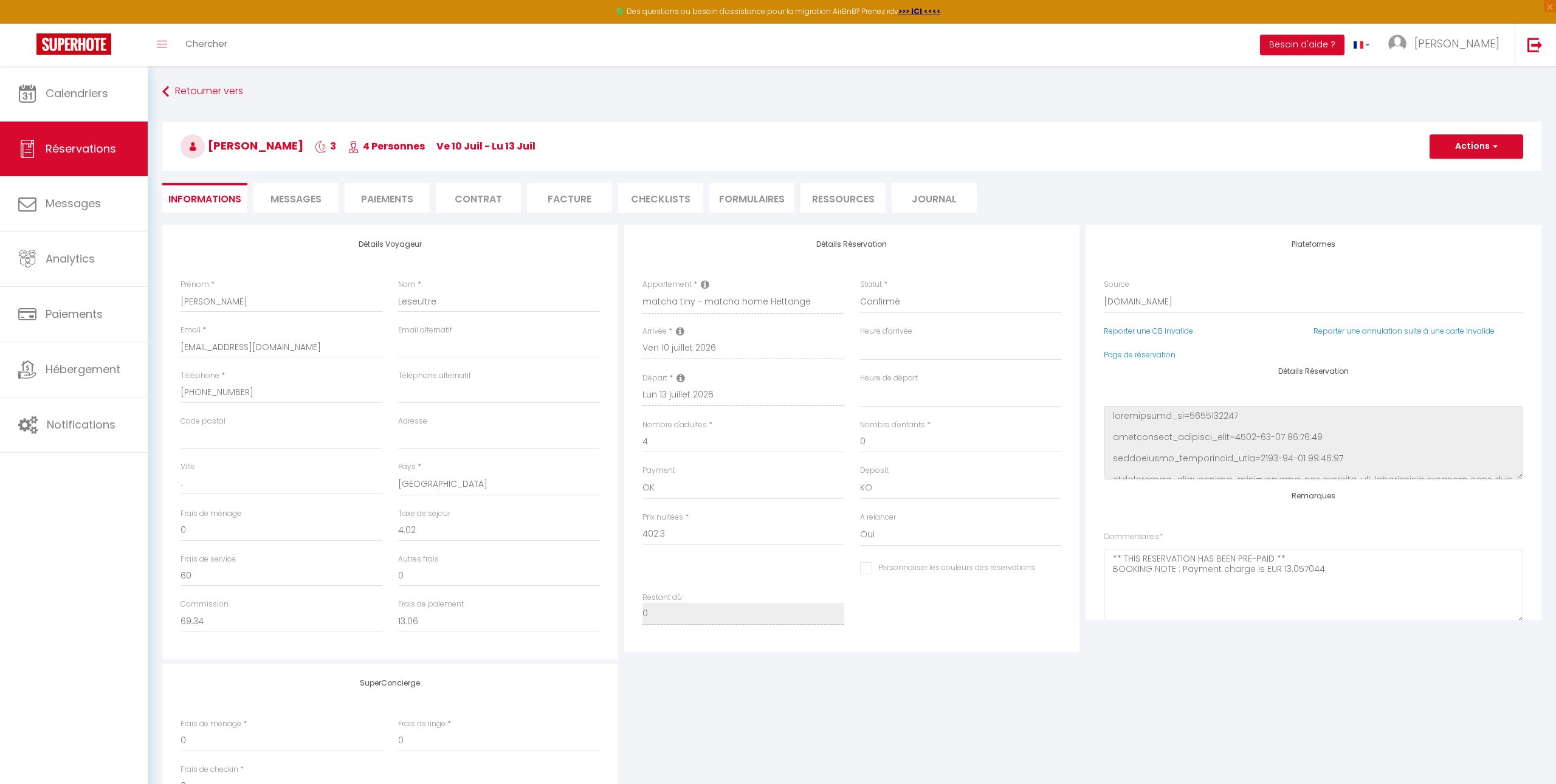
click at [193, 104] on div "Retourner vers [PERSON_NAME] 3 4 Personnes [DATE] - [DATE] Actions Enregistrer …" at bounding box center [852, 153] width 1395 height 144
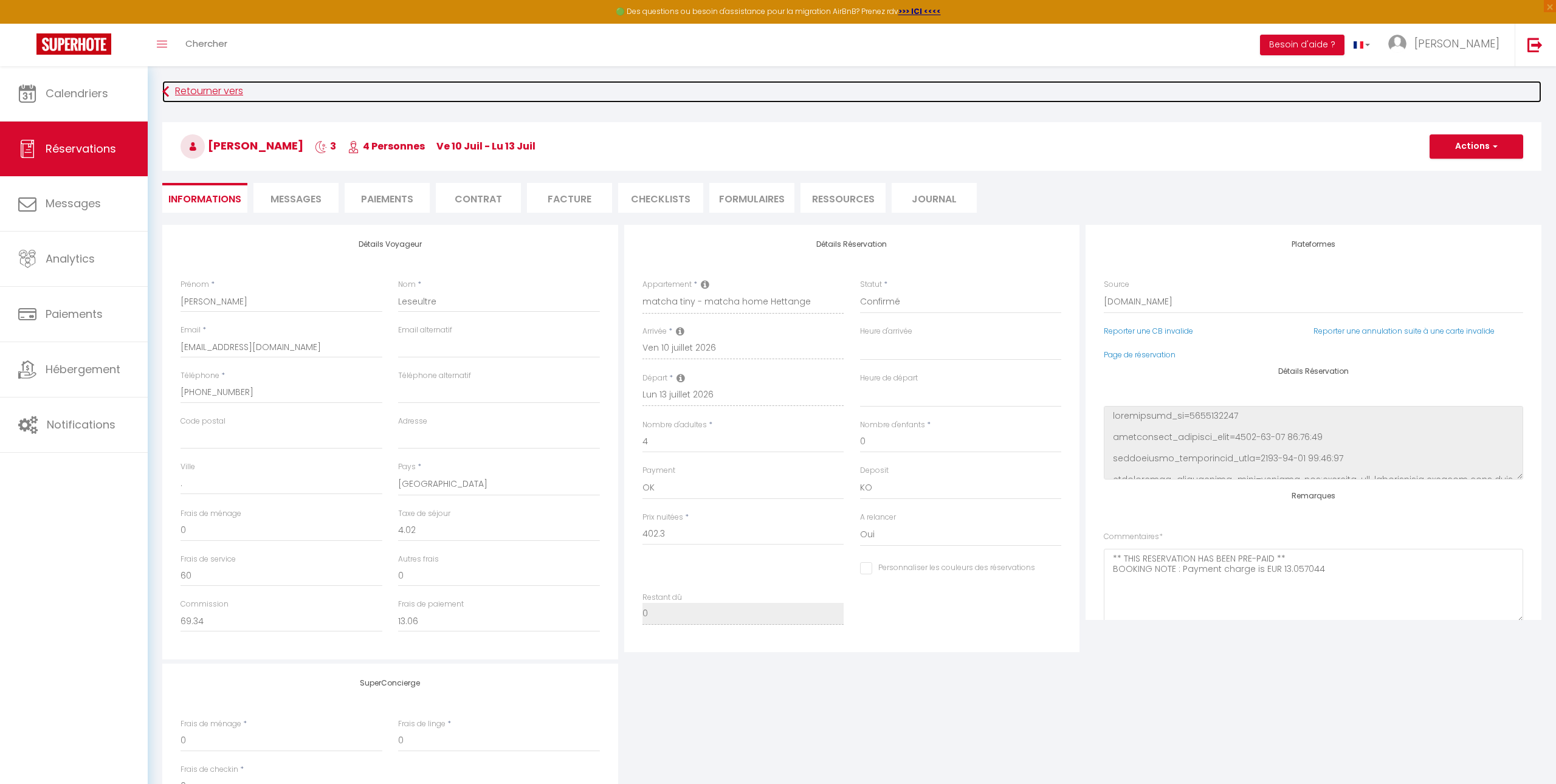
click at [201, 95] on link "Retourner vers" at bounding box center [852, 92] width 1379 height 22
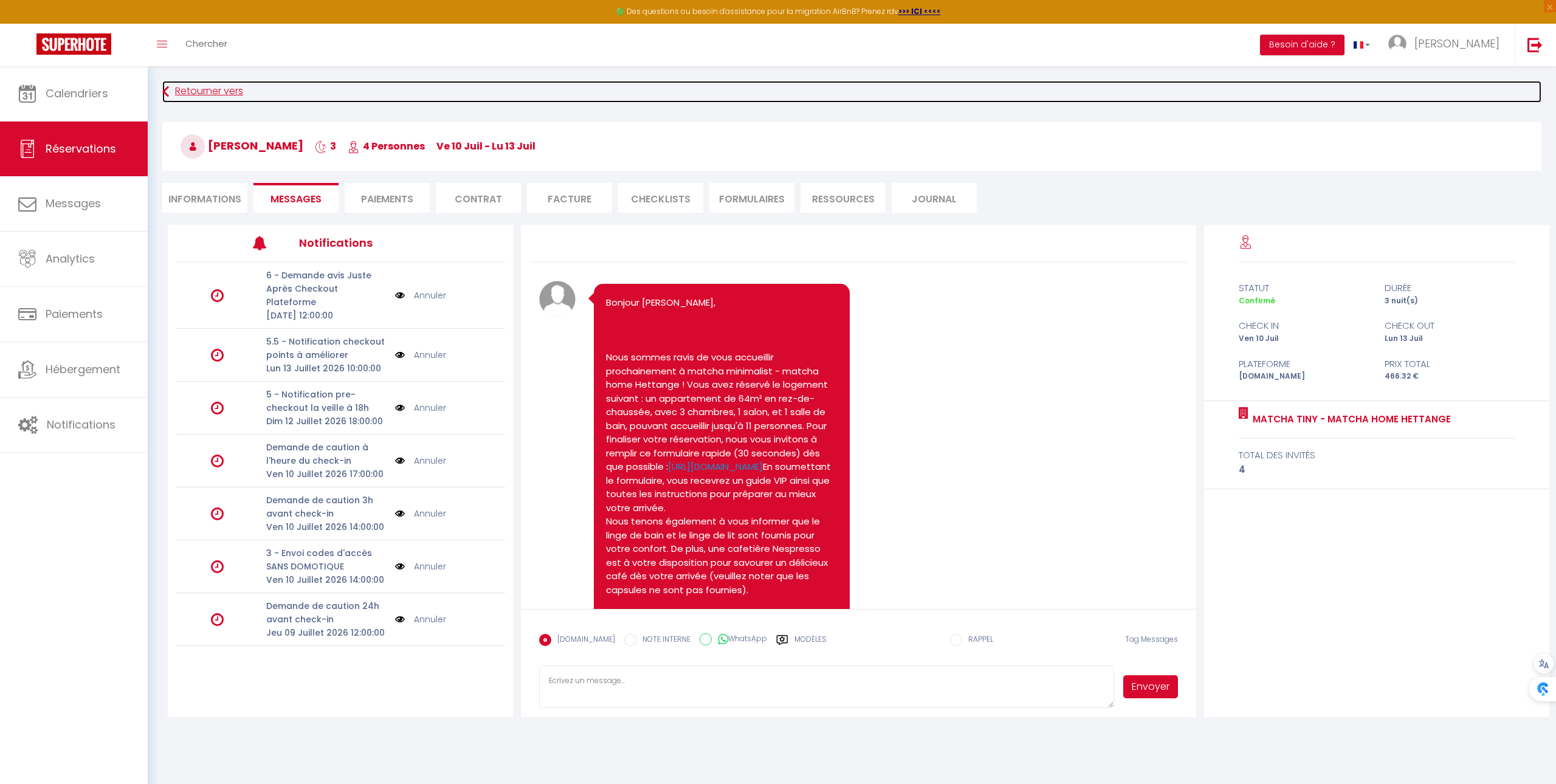
click at [229, 87] on link "Retourner vers" at bounding box center [852, 92] width 1379 height 22
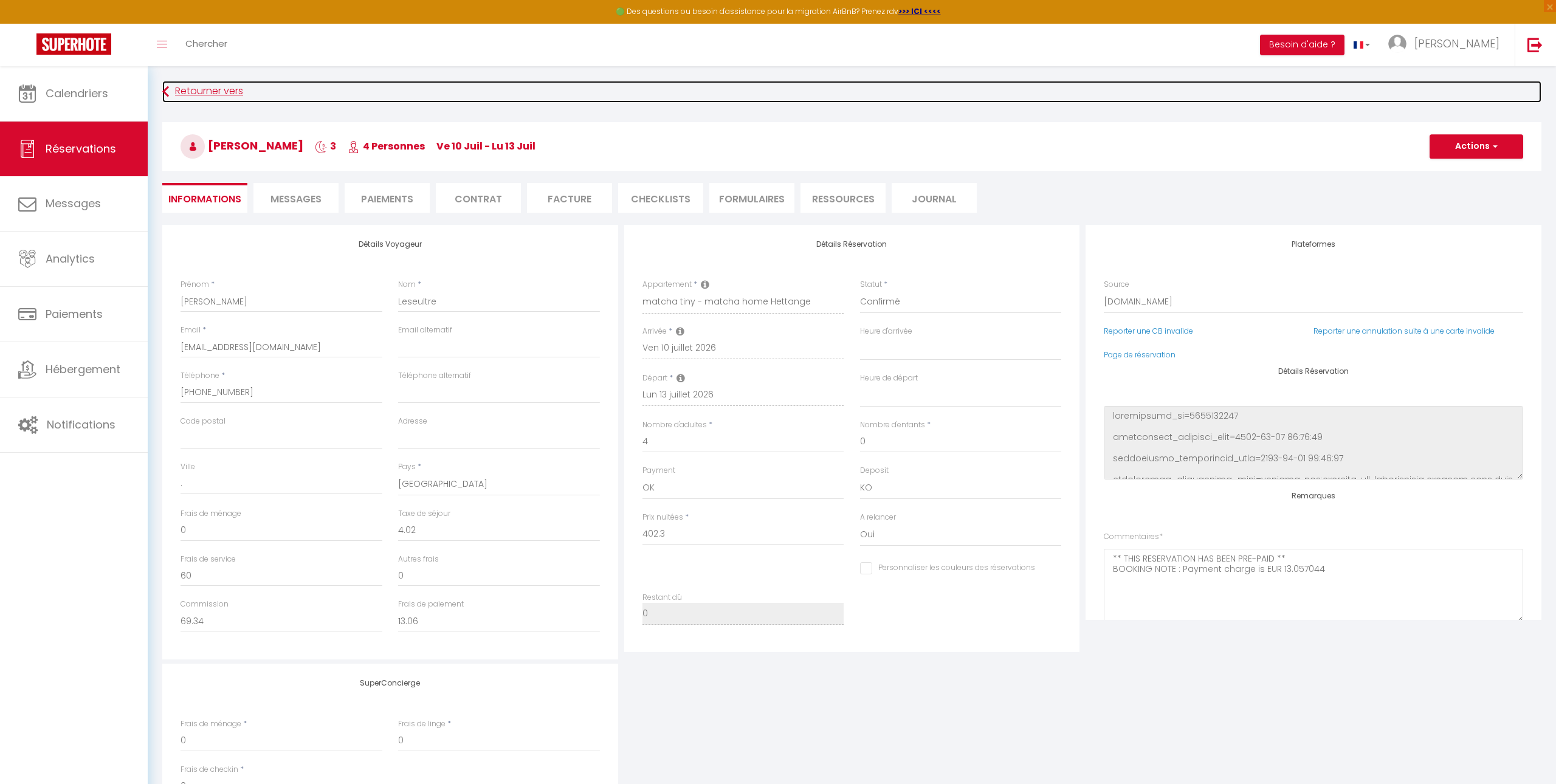
click at [229, 87] on link "Retourner vers" at bounding box center [852, 92] width 1379 height 22
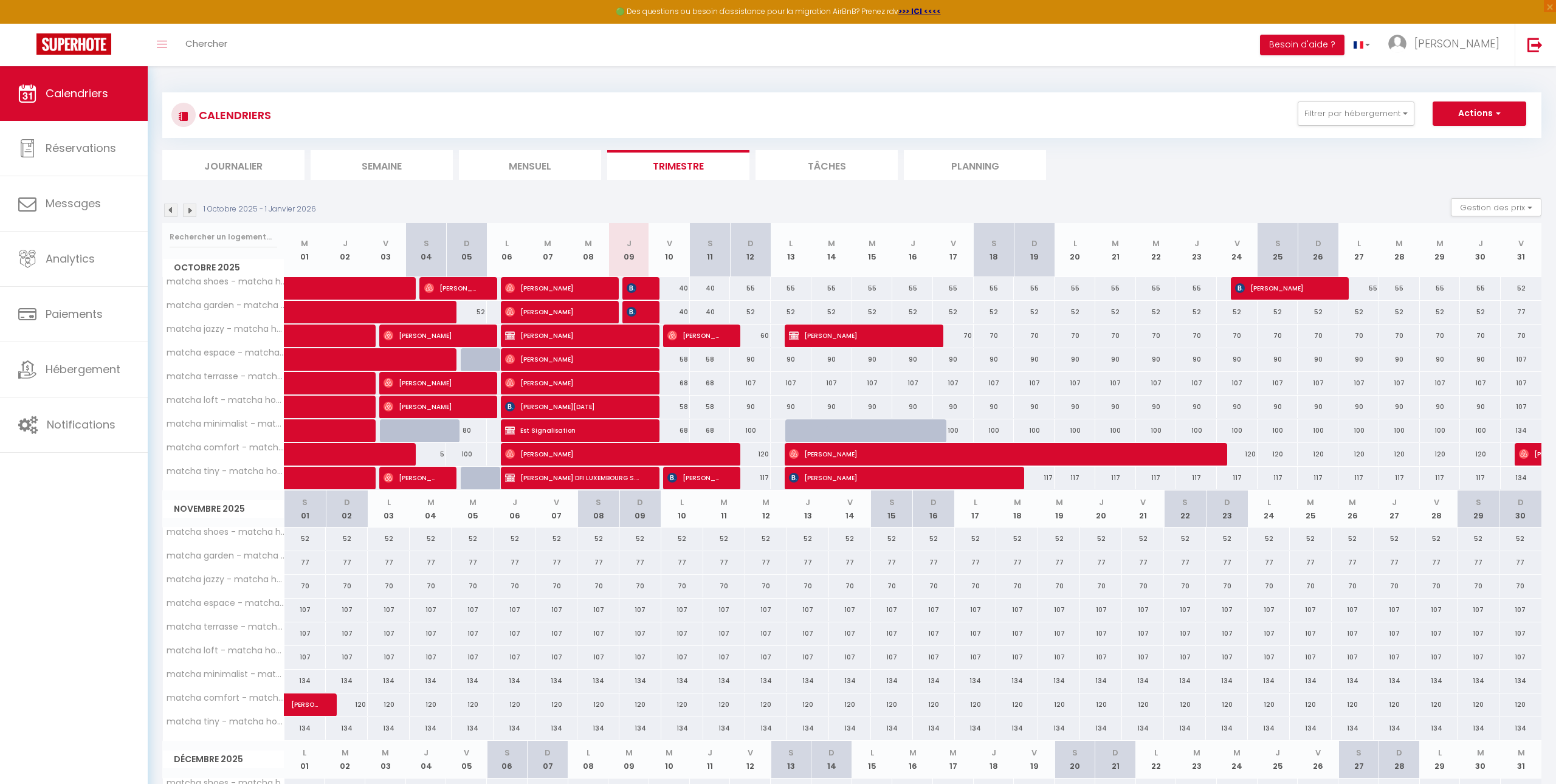
click at [190, 211] on img at bounding box center [190, 210] width 13 height 13
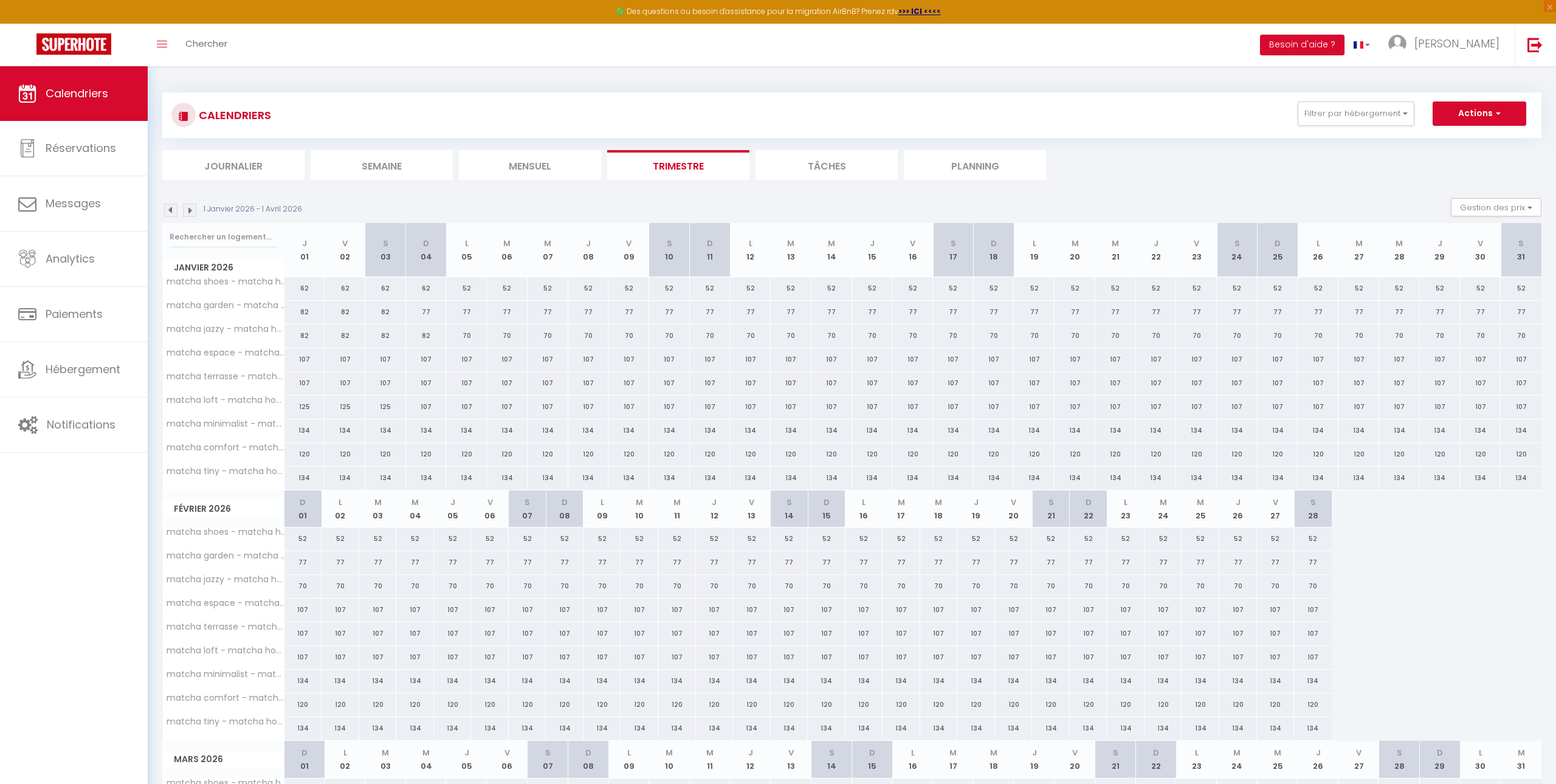
click at [190, 211] on img at bounding box center [190, 210] width 13 height 13
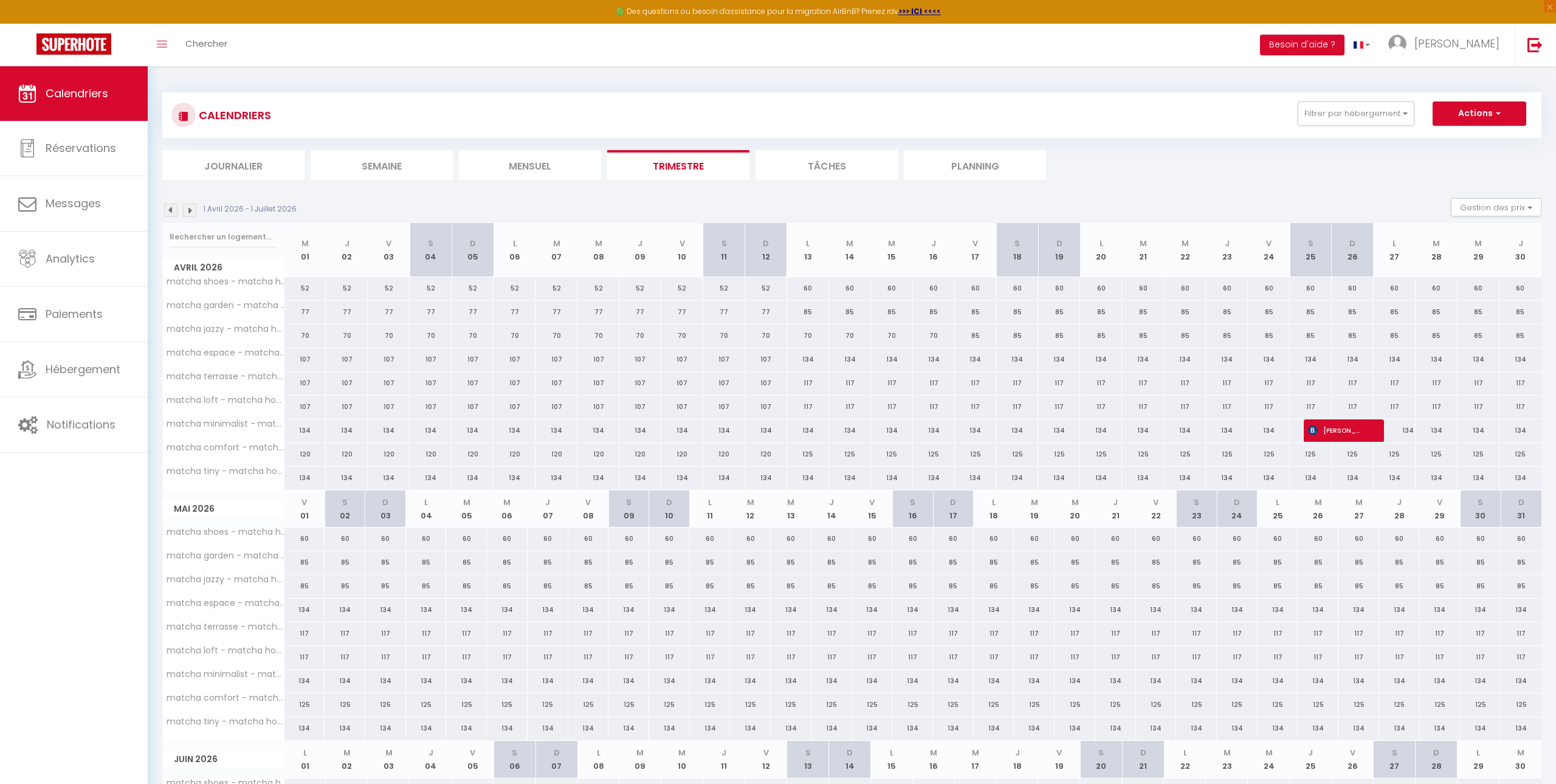
click at [190, 211] on img at bounding box center [190, 210] width 13 height 13
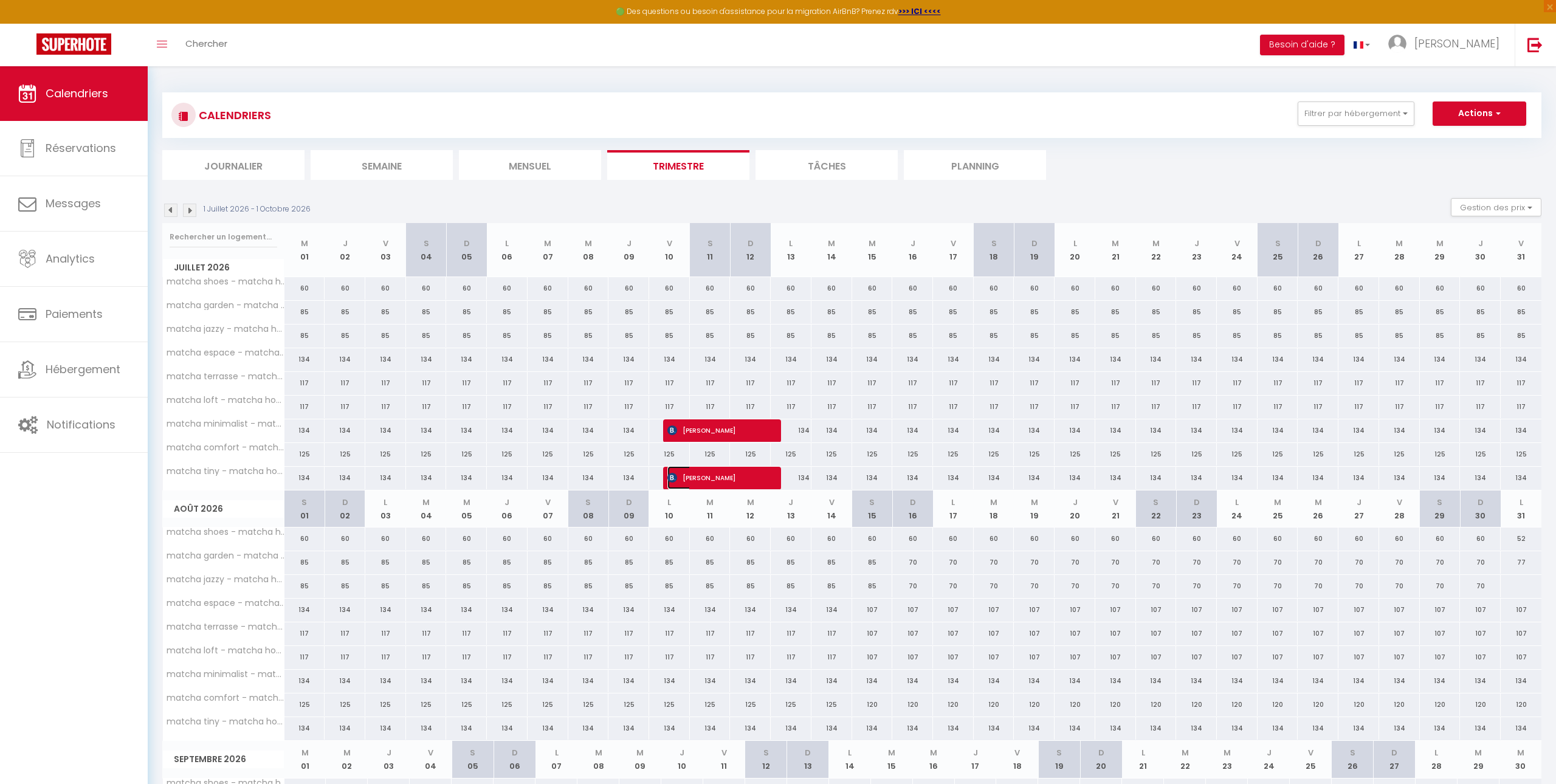
click at [716, 479] on span "[PERSON_NAME]" at bounding box center [715, 477] width 95 height 23
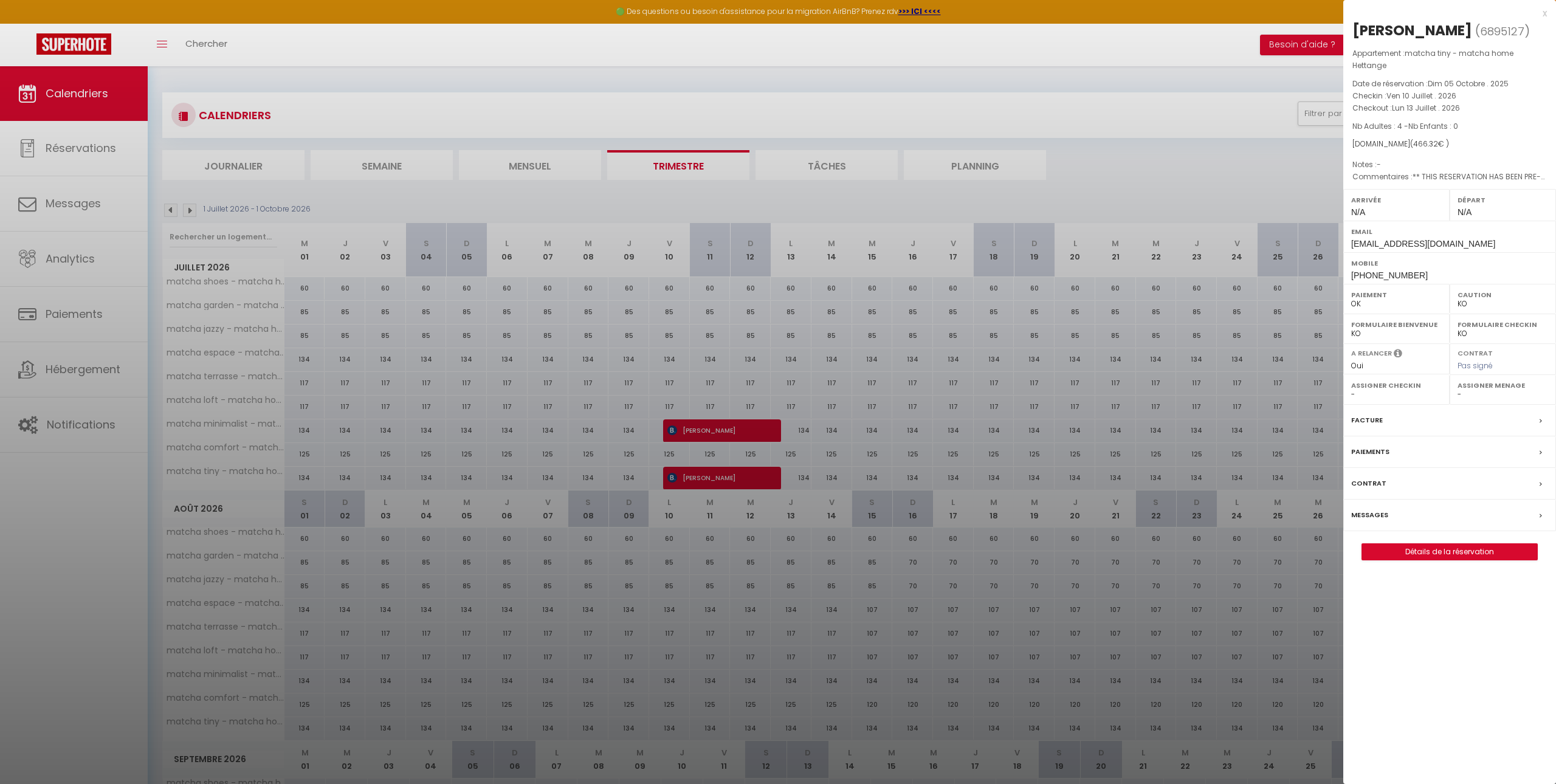
click at [1310, 362] on div at bounding box center [778, 392] width 1556 height 784
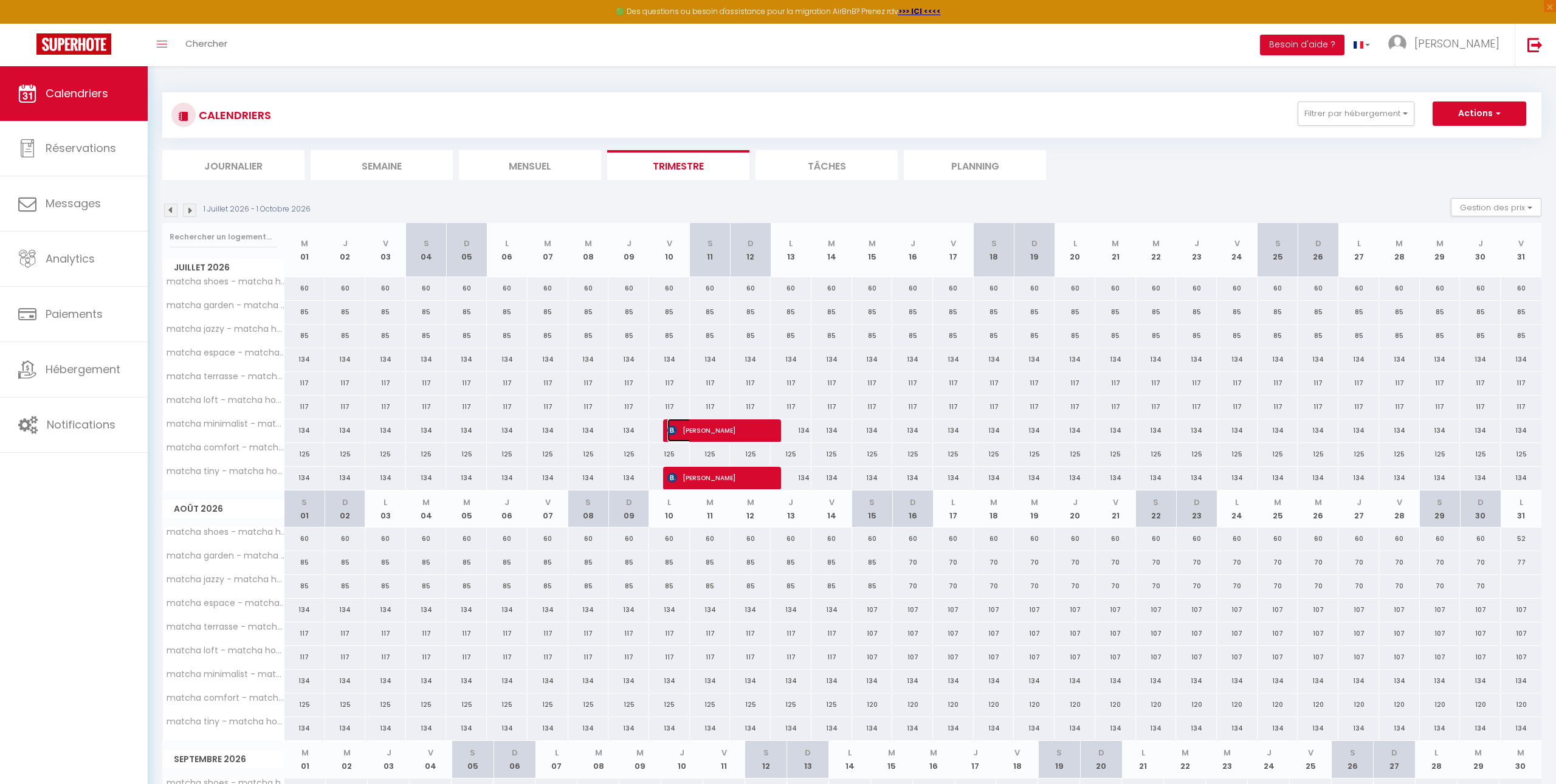
click at [705, 440] on span "[PERSON_NAME]" at bounding box center [715, 430] width 95 height 23
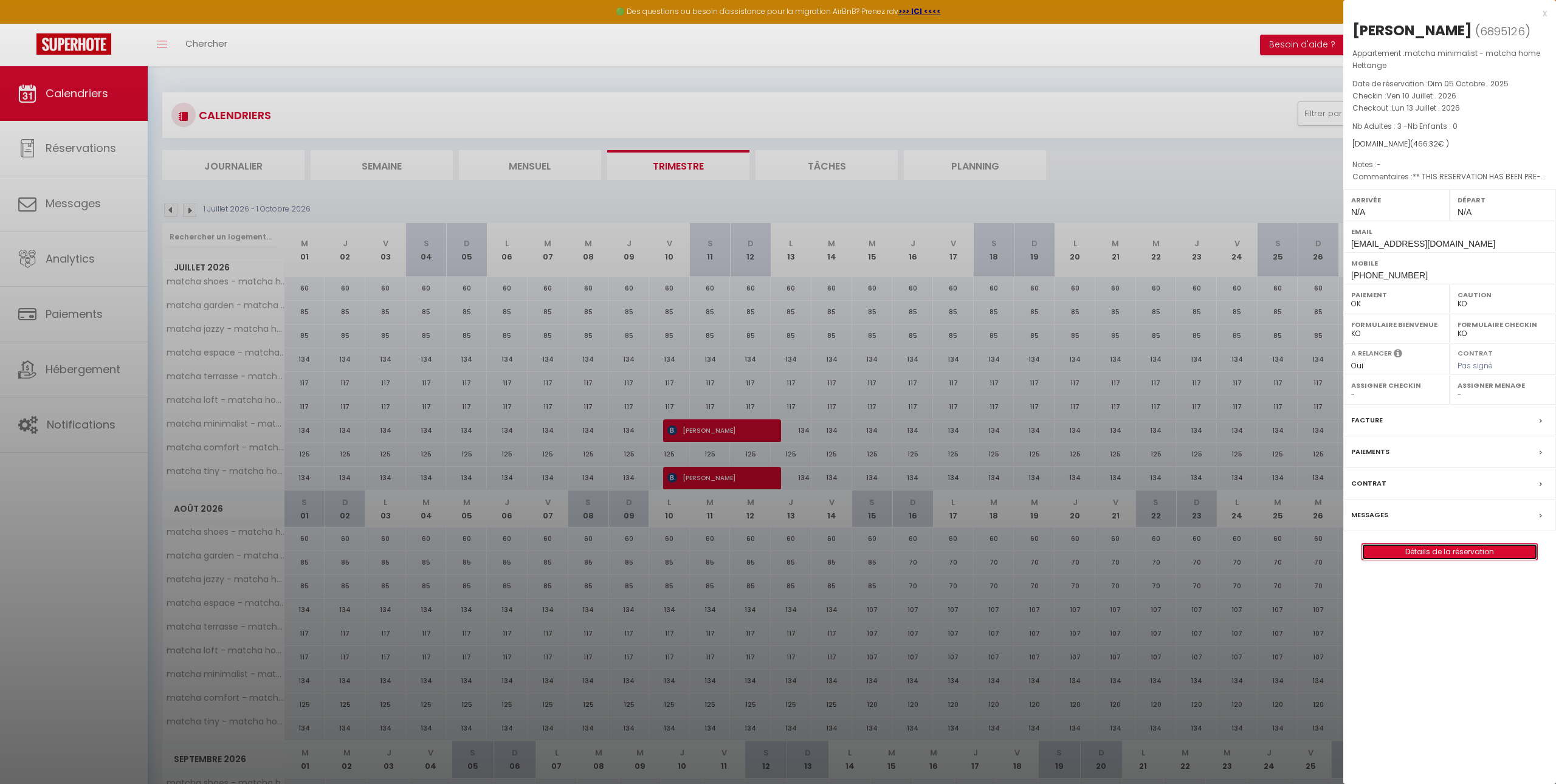
click at [1403, 557] on link "Détails de la réservation" at bounding box center [1450, 551] width 175 height 16
